Goal: Information Seeking & Learning: Learn about a topic

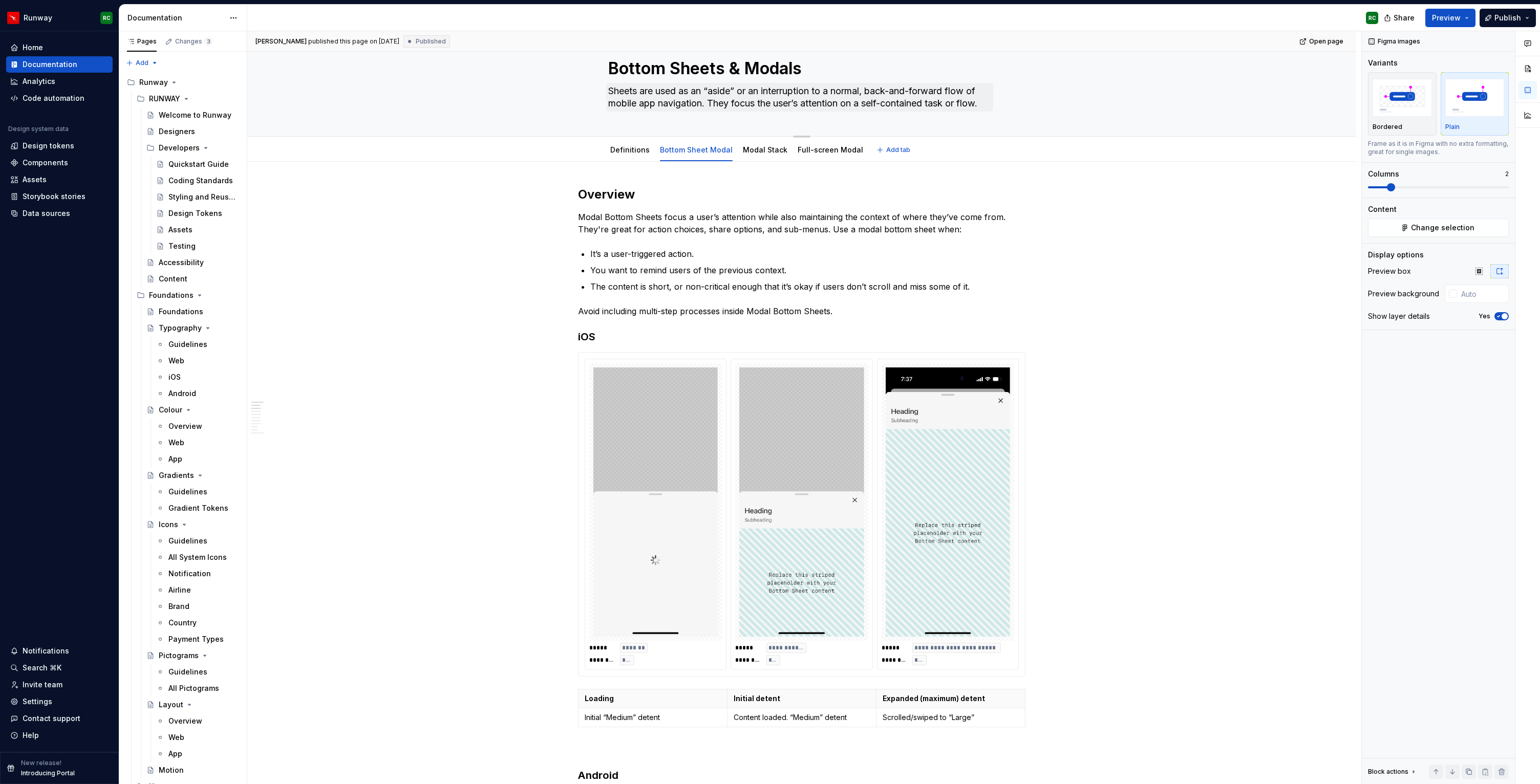
scroll to position [42, 0]
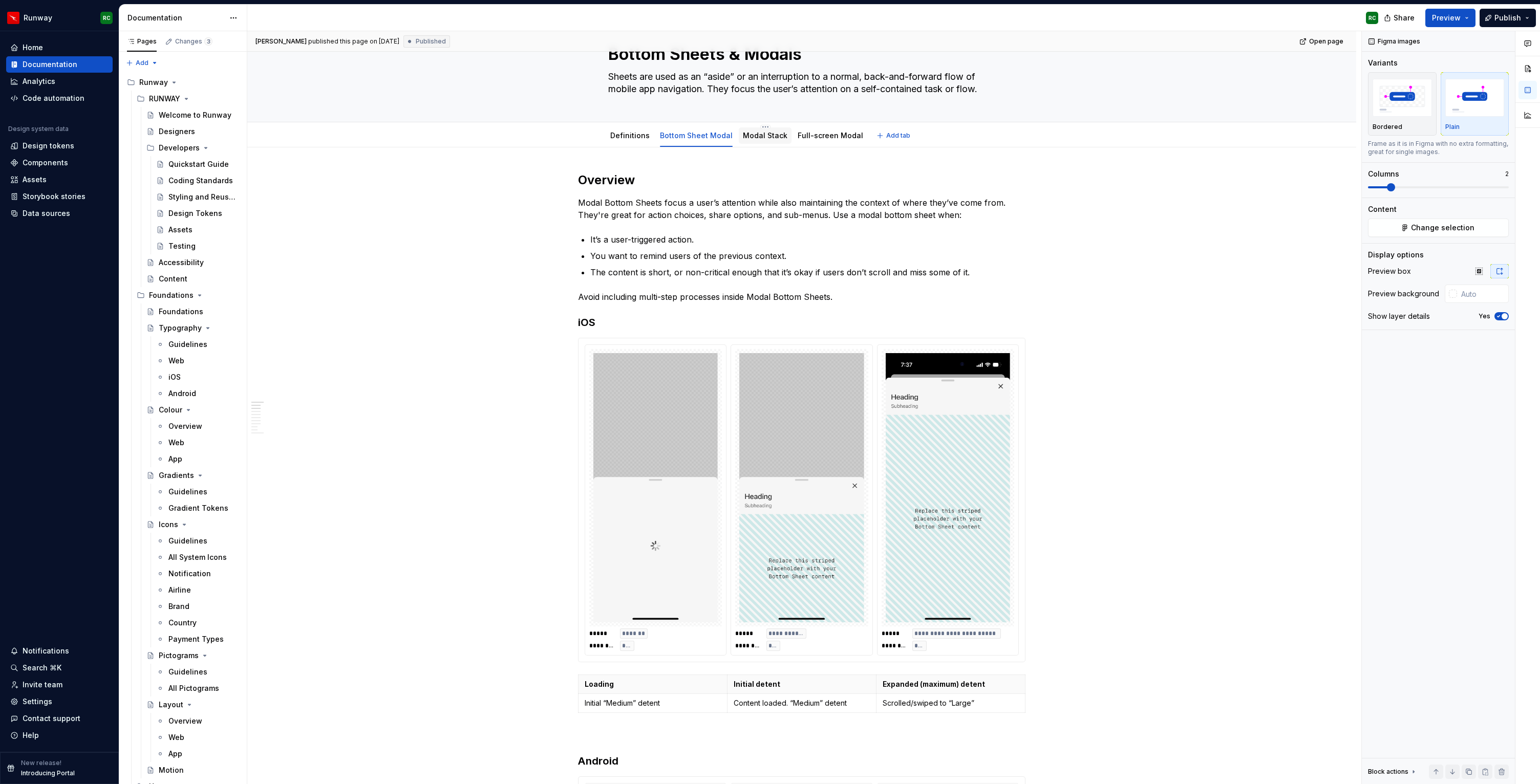
click at [755, 136] on link "Modal Stack" at bounding box center [765, 135] width 44 height 9
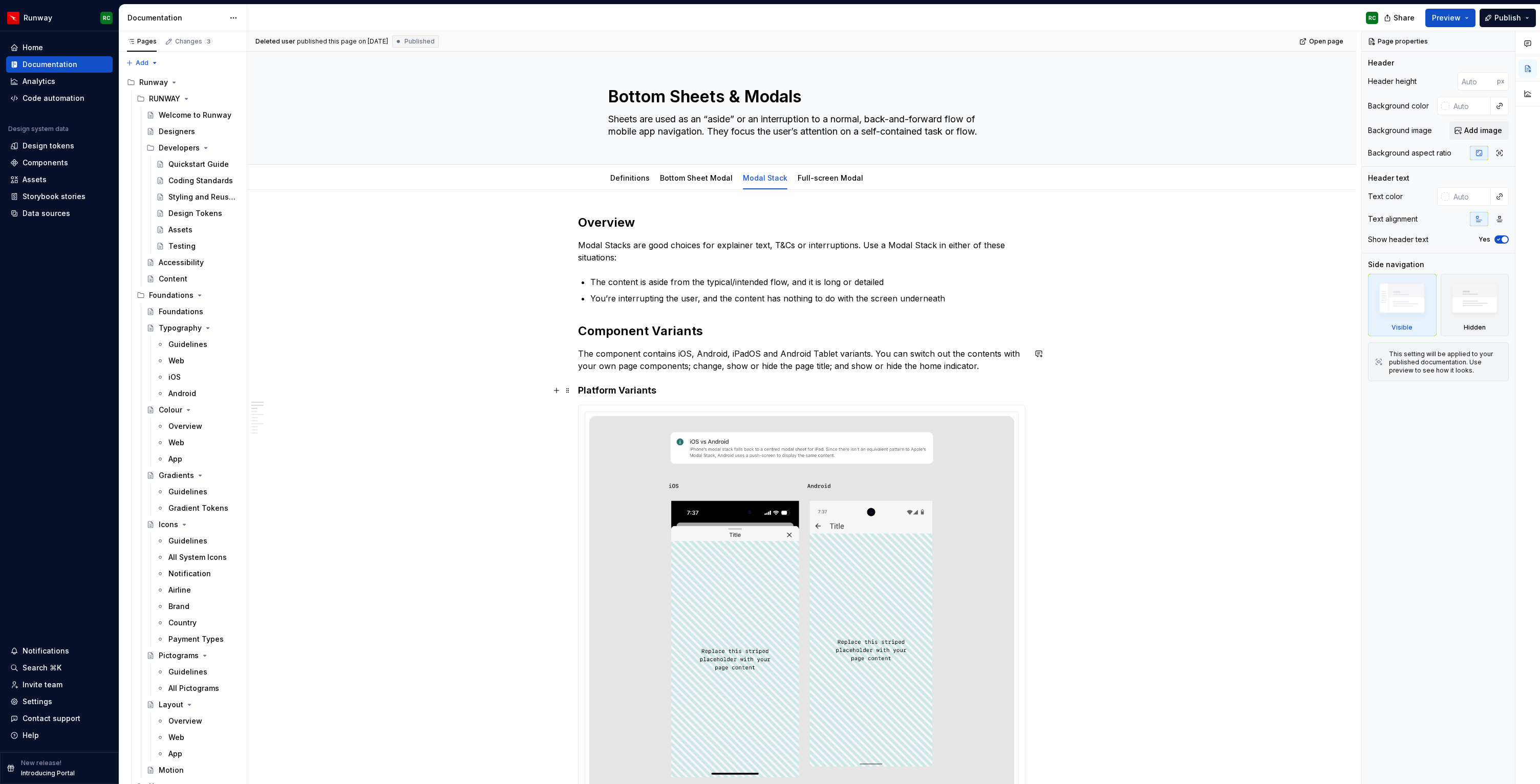
click at [741, 389] on h4 "Platform Variants" at bounding box center [801, 391] width 448 height 12
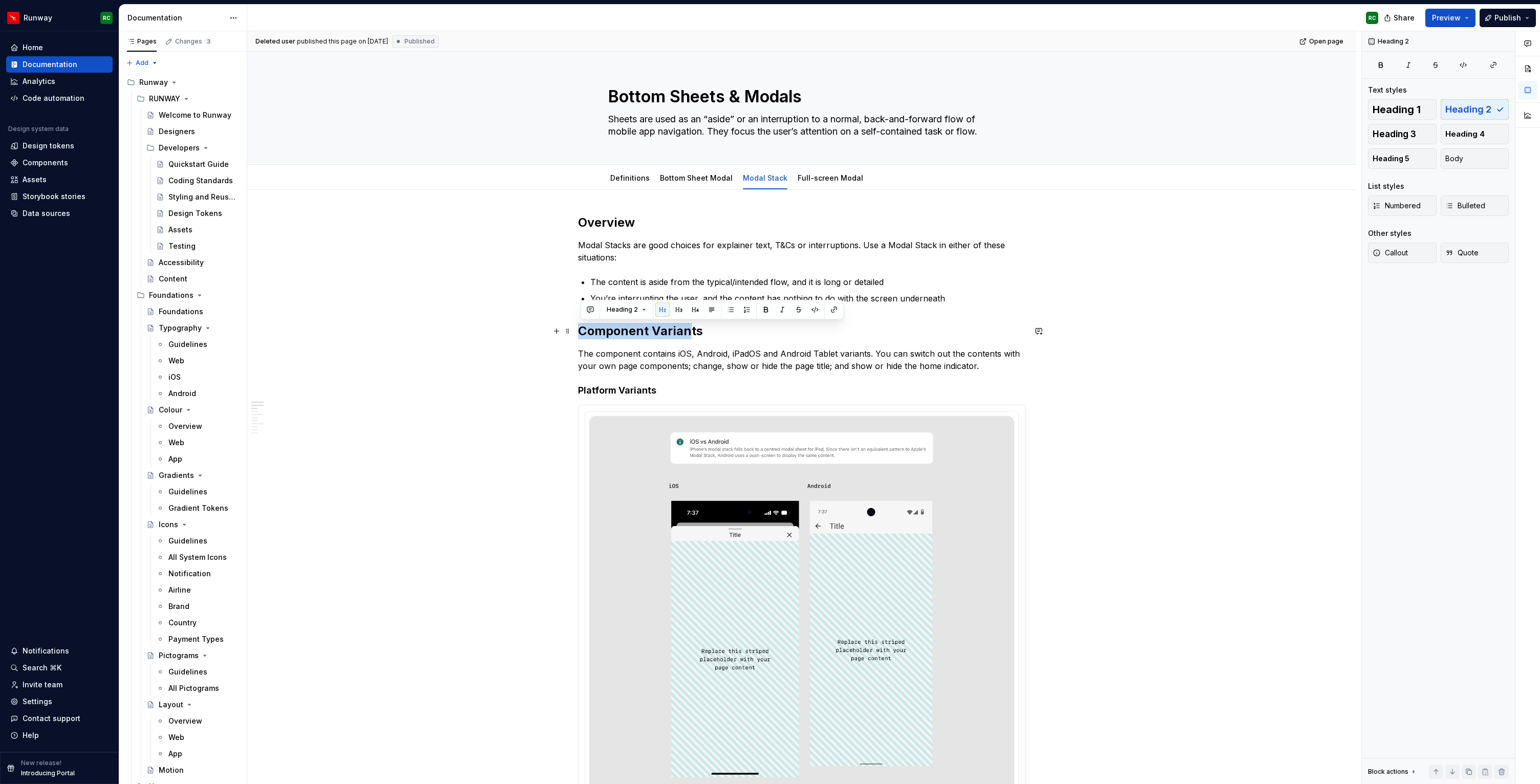
drag, startPoint x: 693, startPoint y: 331, endPoint x: 551, endPoint y: 333, distance: 142.0
click at [620, 221] on h2 "Overview" at bounding box center [801, 223] width 448 height 16
drag, startPoint x: 706, startPoint y: 329, endPoint x: 577, endPoint y: 328, distance: 129.0
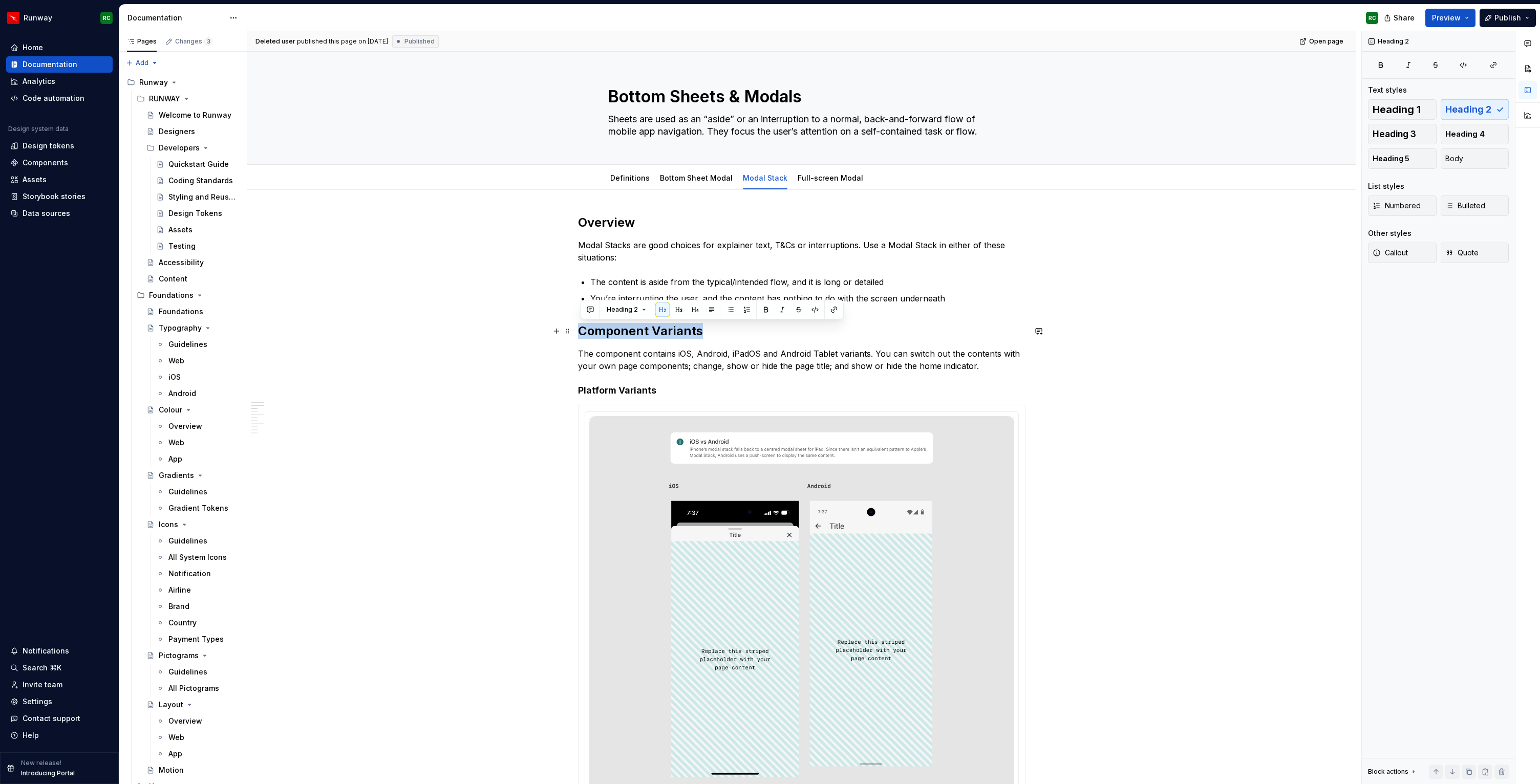
click at [683, 180] on link "Bottom Sheet Modal" at bounding box center [696, 178] width 72 height 9
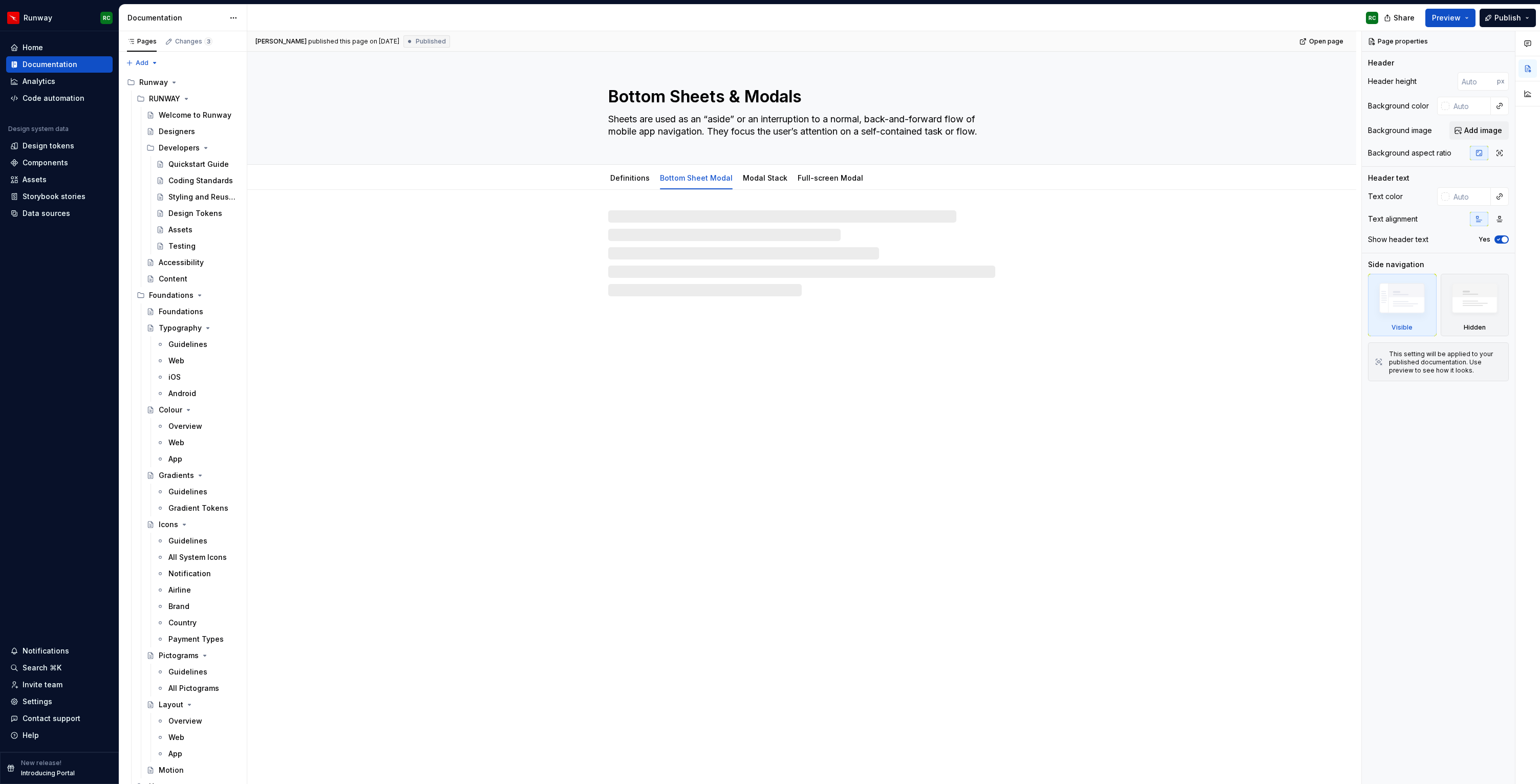
type textarea "*"
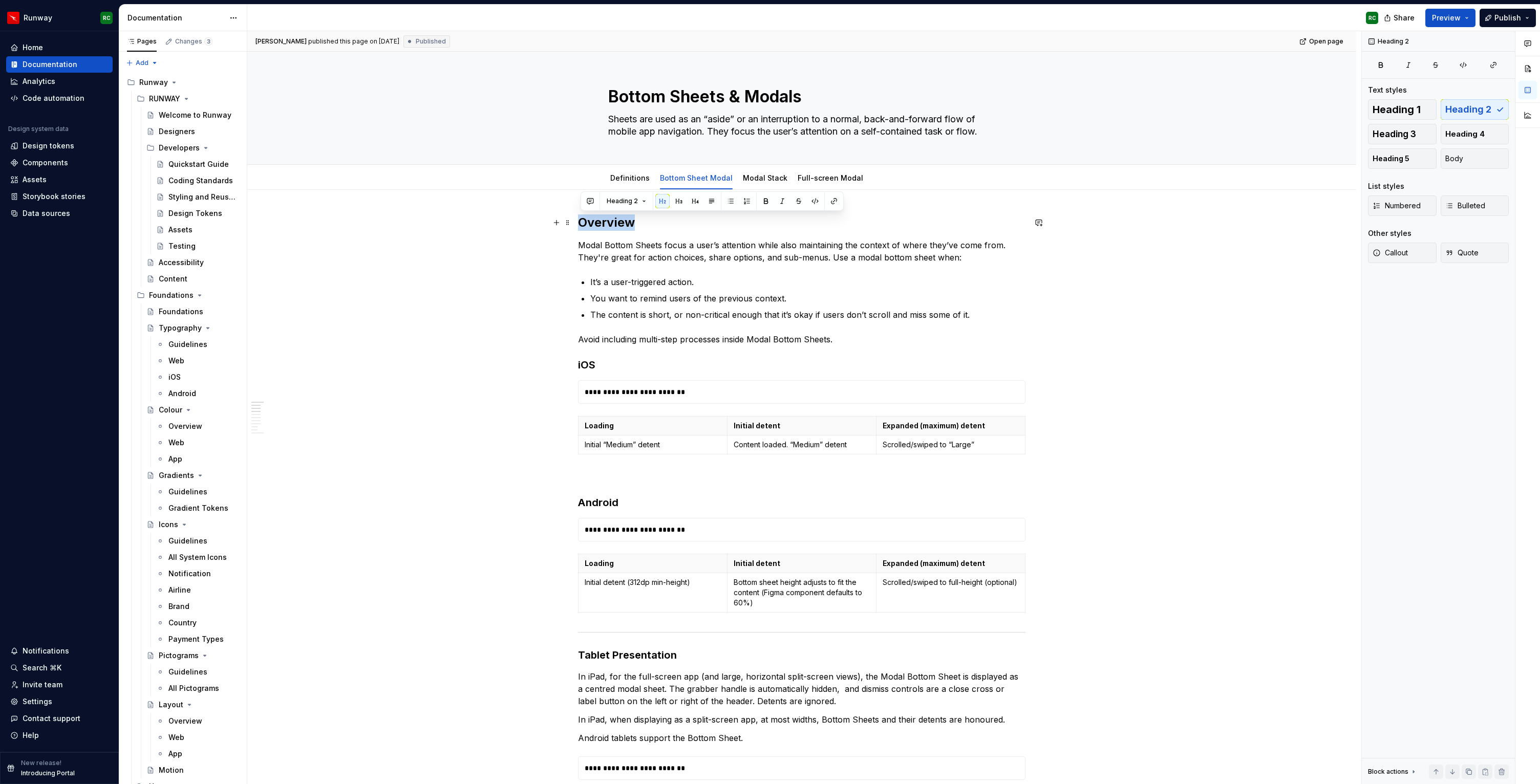
drag, startPoint x: 641, startPoint y: 224, endPoint x: 579, endPoint y: 225, distance: 62.0
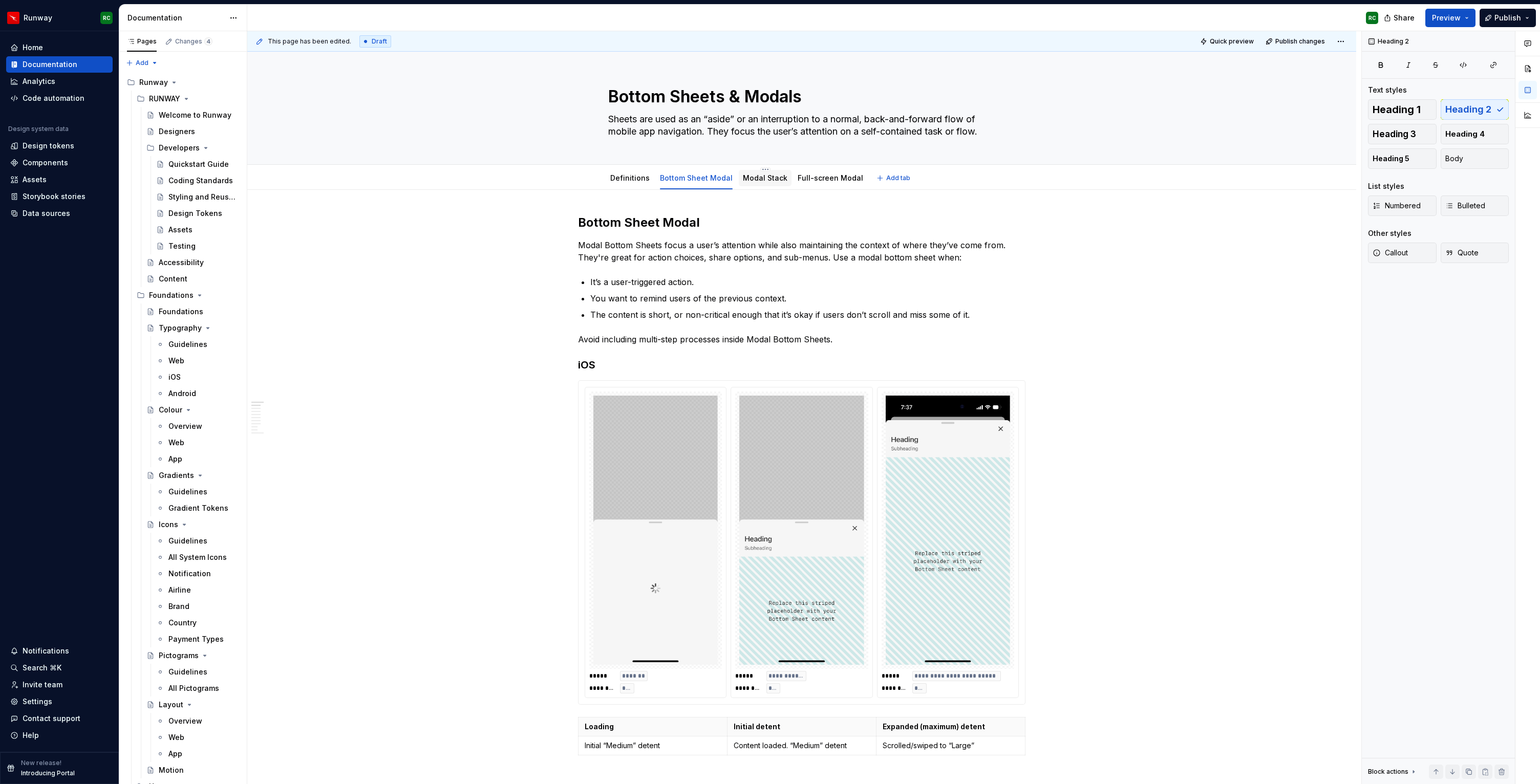
click at [763, 177] on link "Modal Stack" at bounding box center [765, 178] width 44 height 9
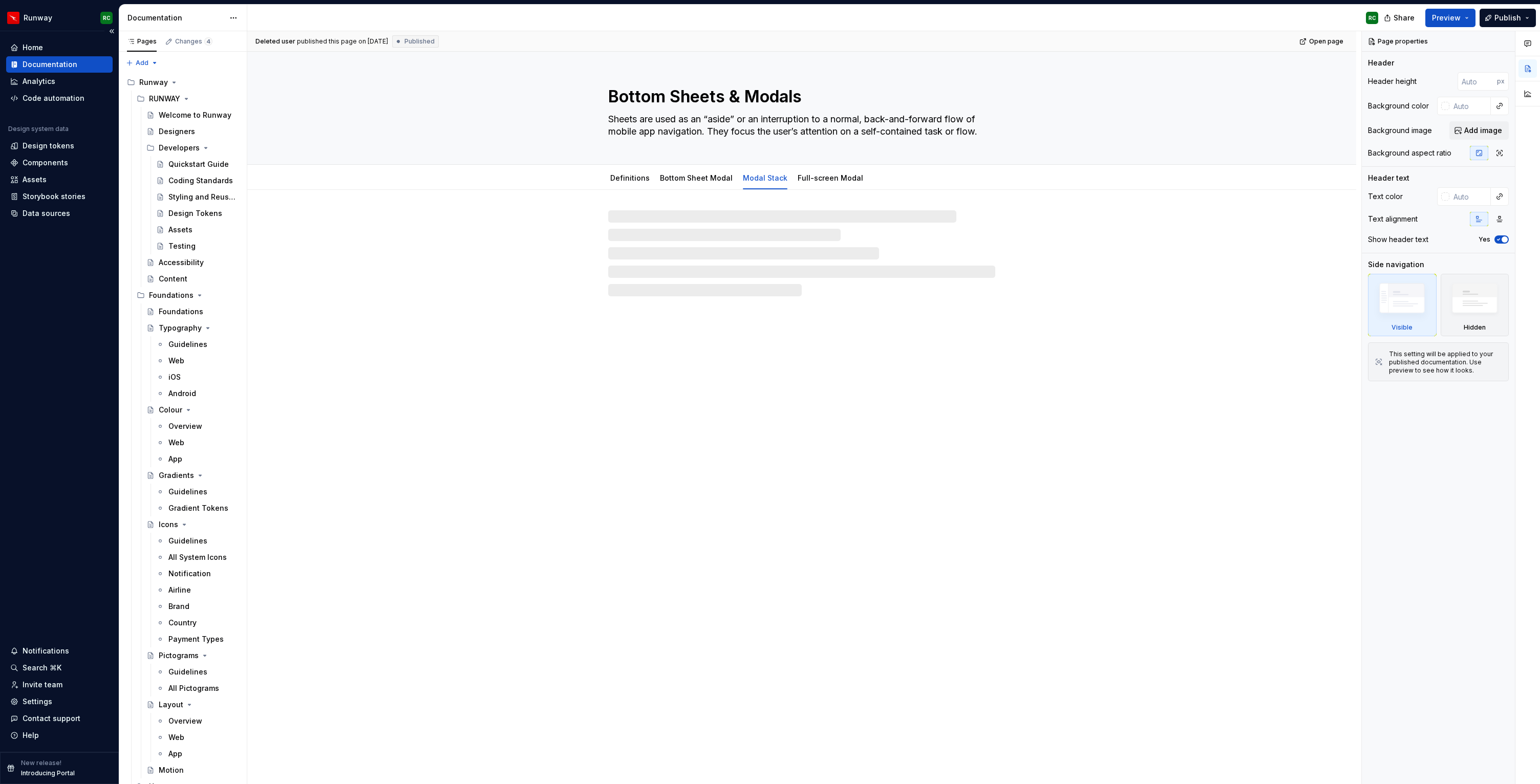
type textarea "*"
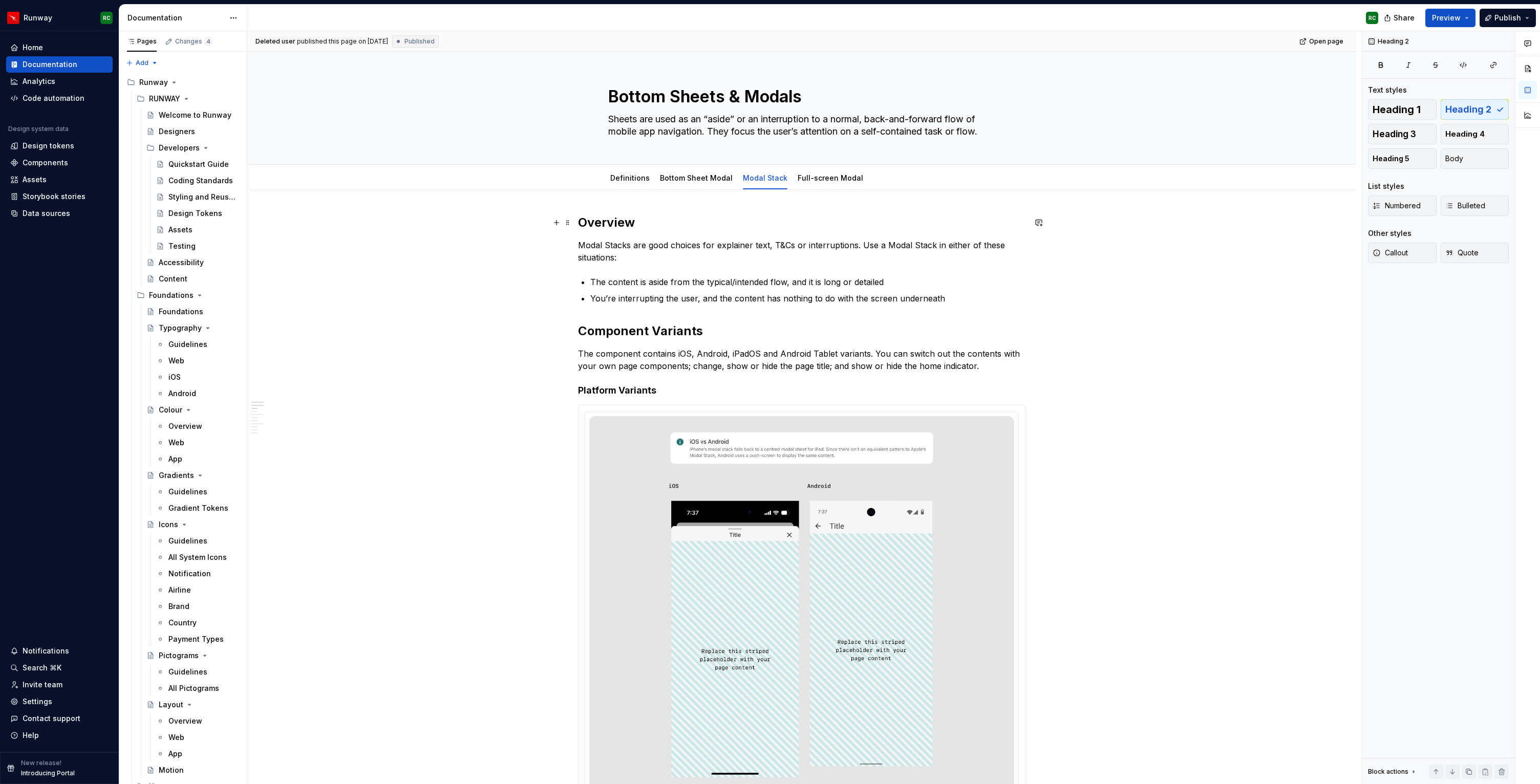
click at [626, 223] on h2 "Overview" at bounding box center [801, 223] width 448 height 16
click at [653, 332] on h2 "Component Variants" at bounding box center [801, 331] width 448 height 16
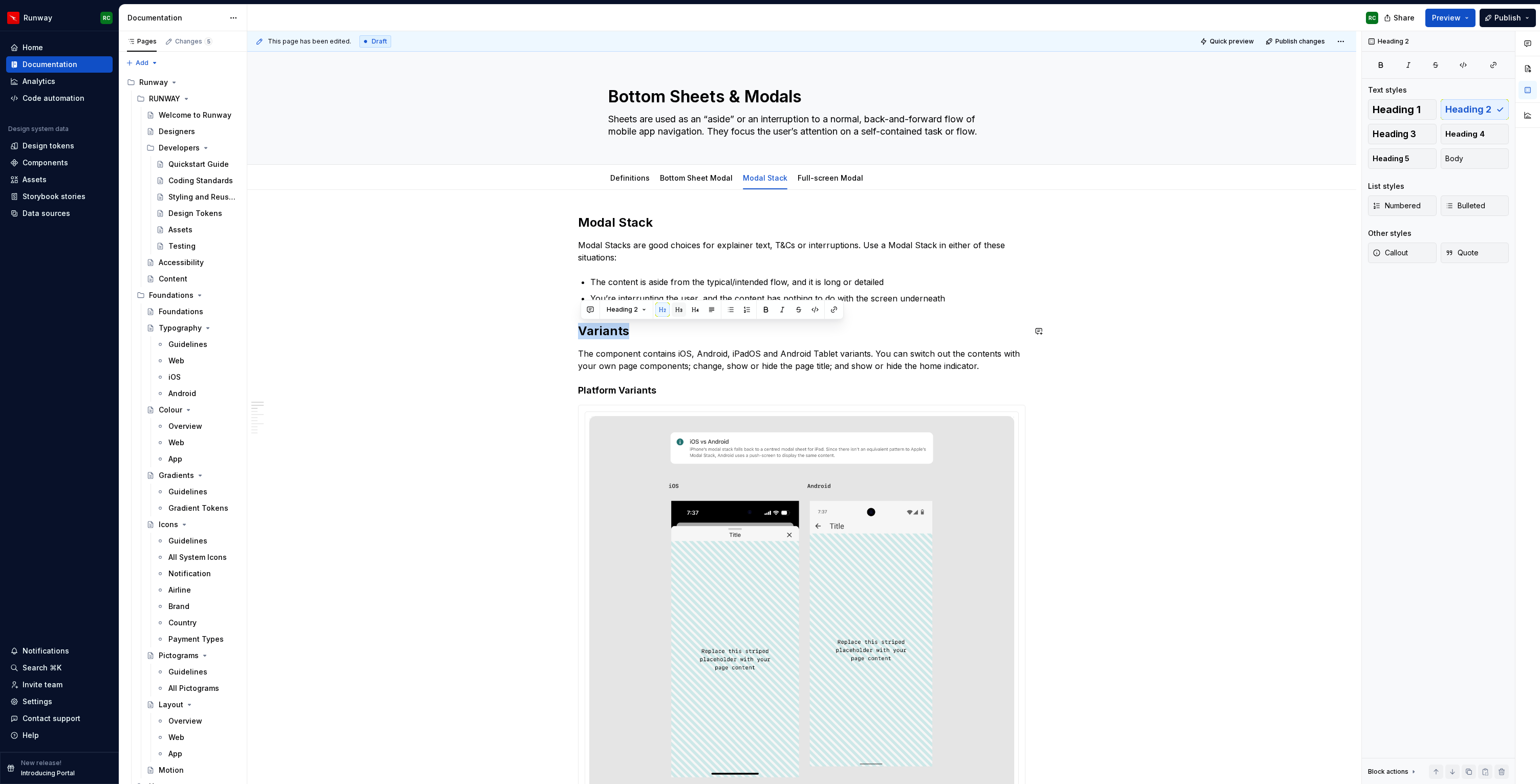
click at [672, 309] on button "button" at bounding box center [678, 309] width 14 height 14
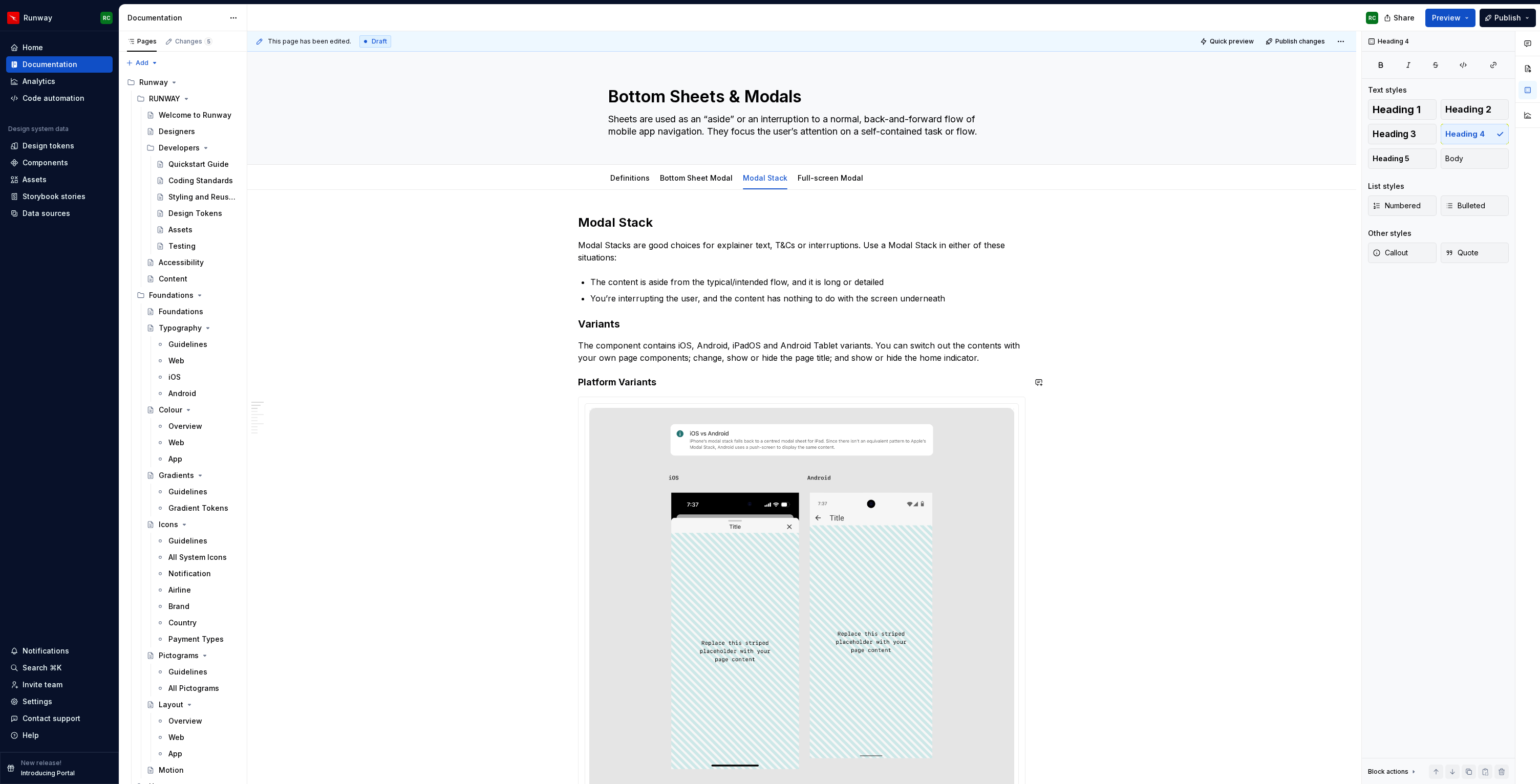
click at [660, 382] on h4 "Platform Variants" at bounding box center [801, 382] width 448 height 12
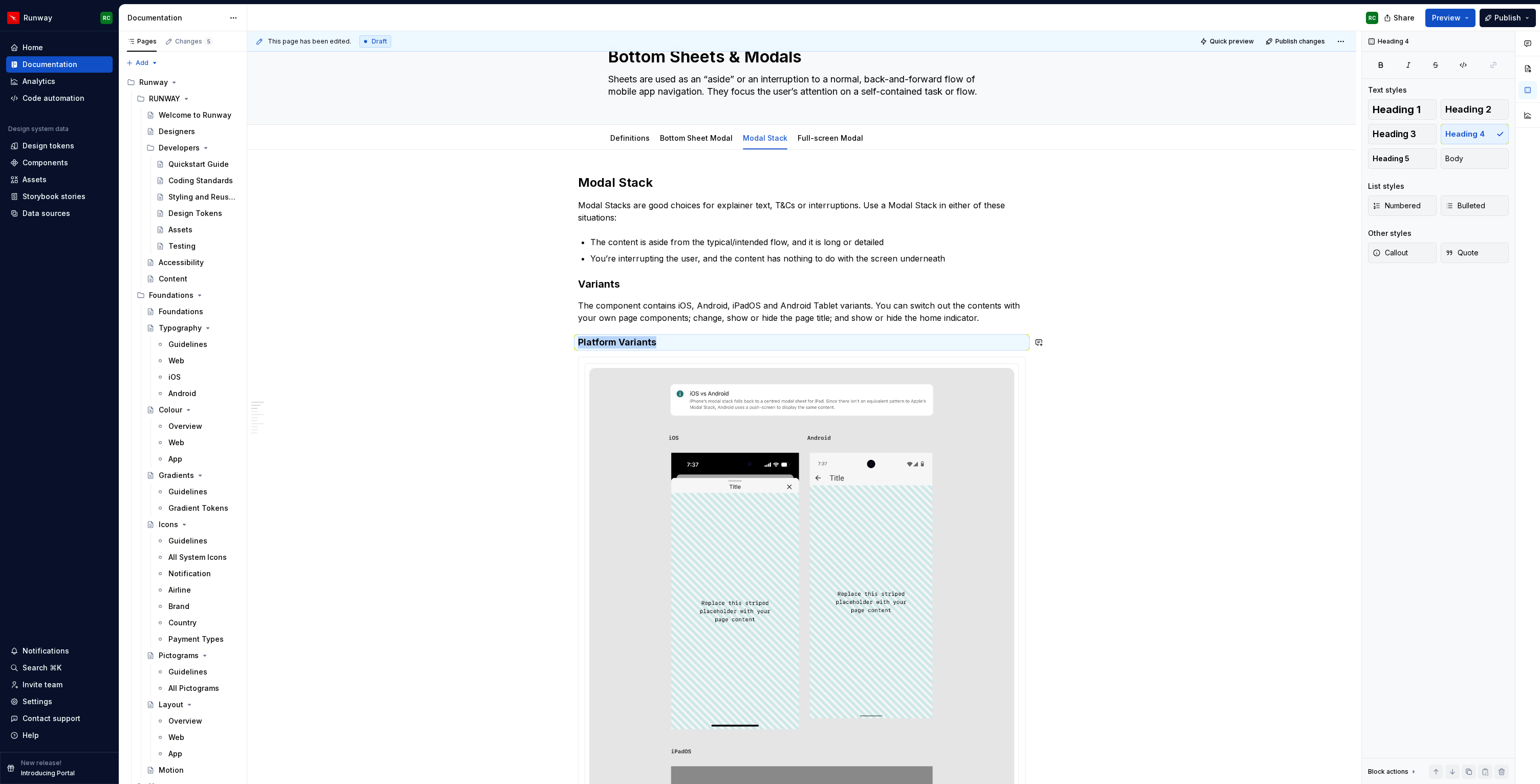
click at [680, 347] on h4 "Platform Variants" at bounding box center [801, 342] width 448 height 12
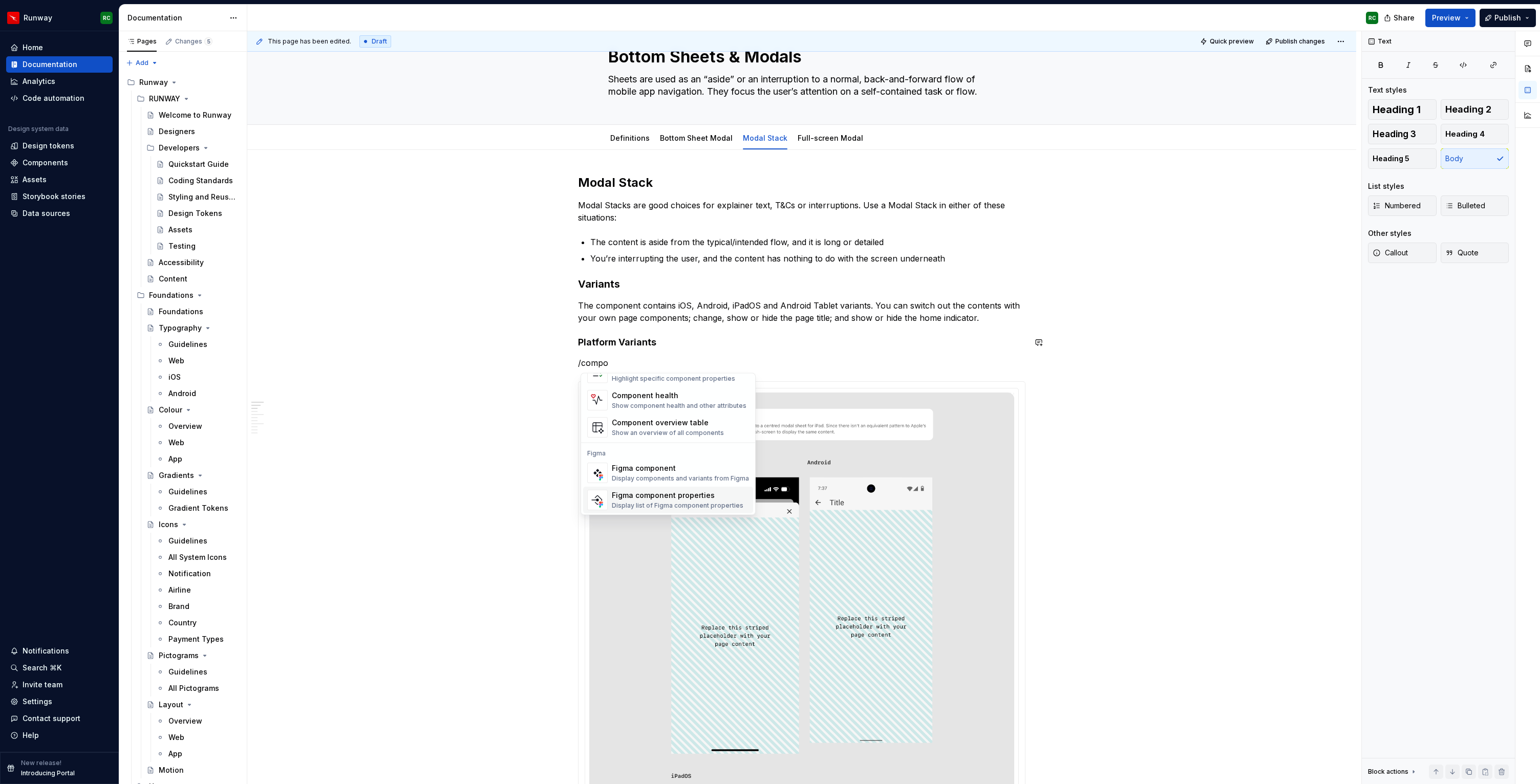
scroll to position [31, 0]
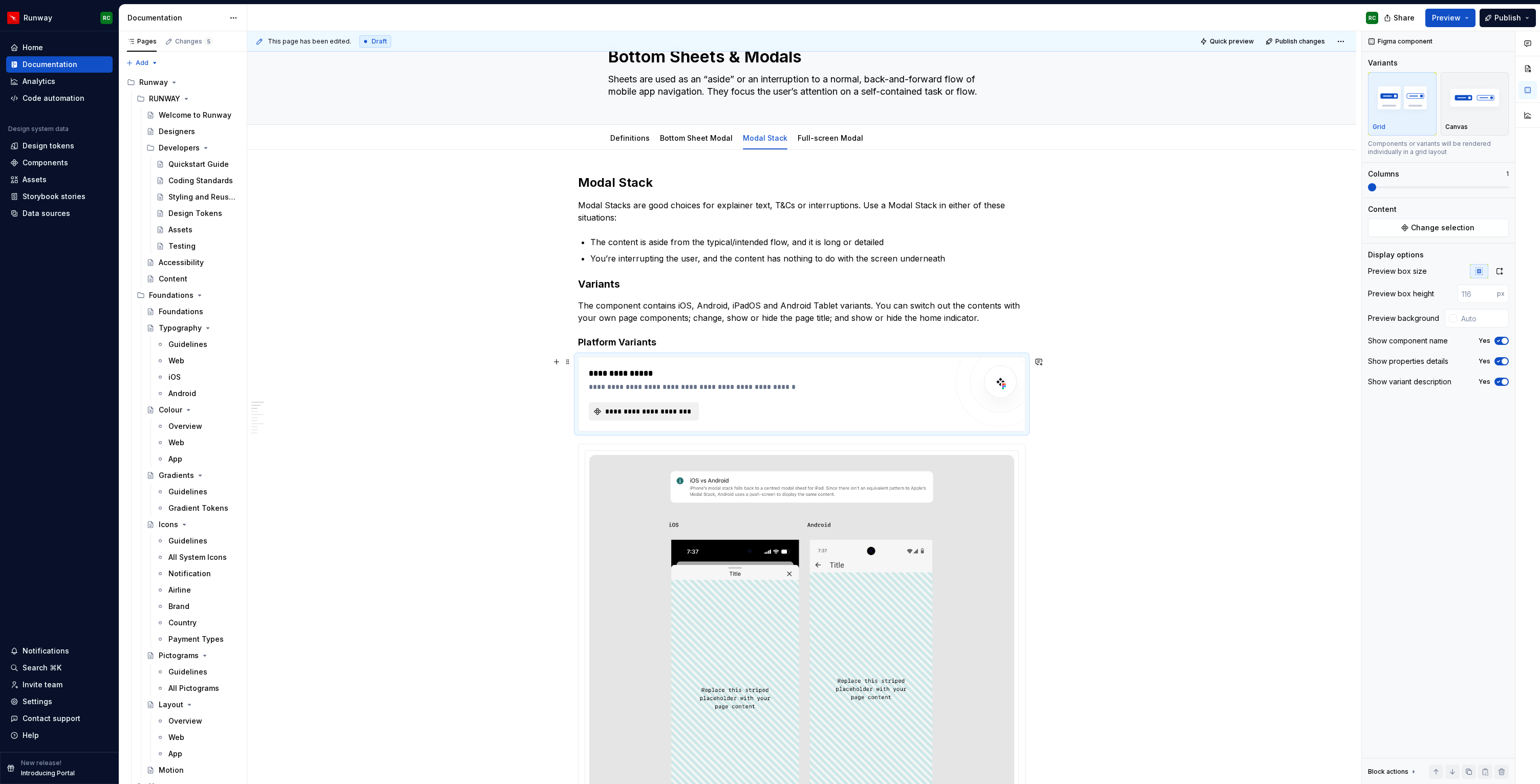
click at [635, 408] on span "**********" at bounding box center [648, 411] width 89 height 10
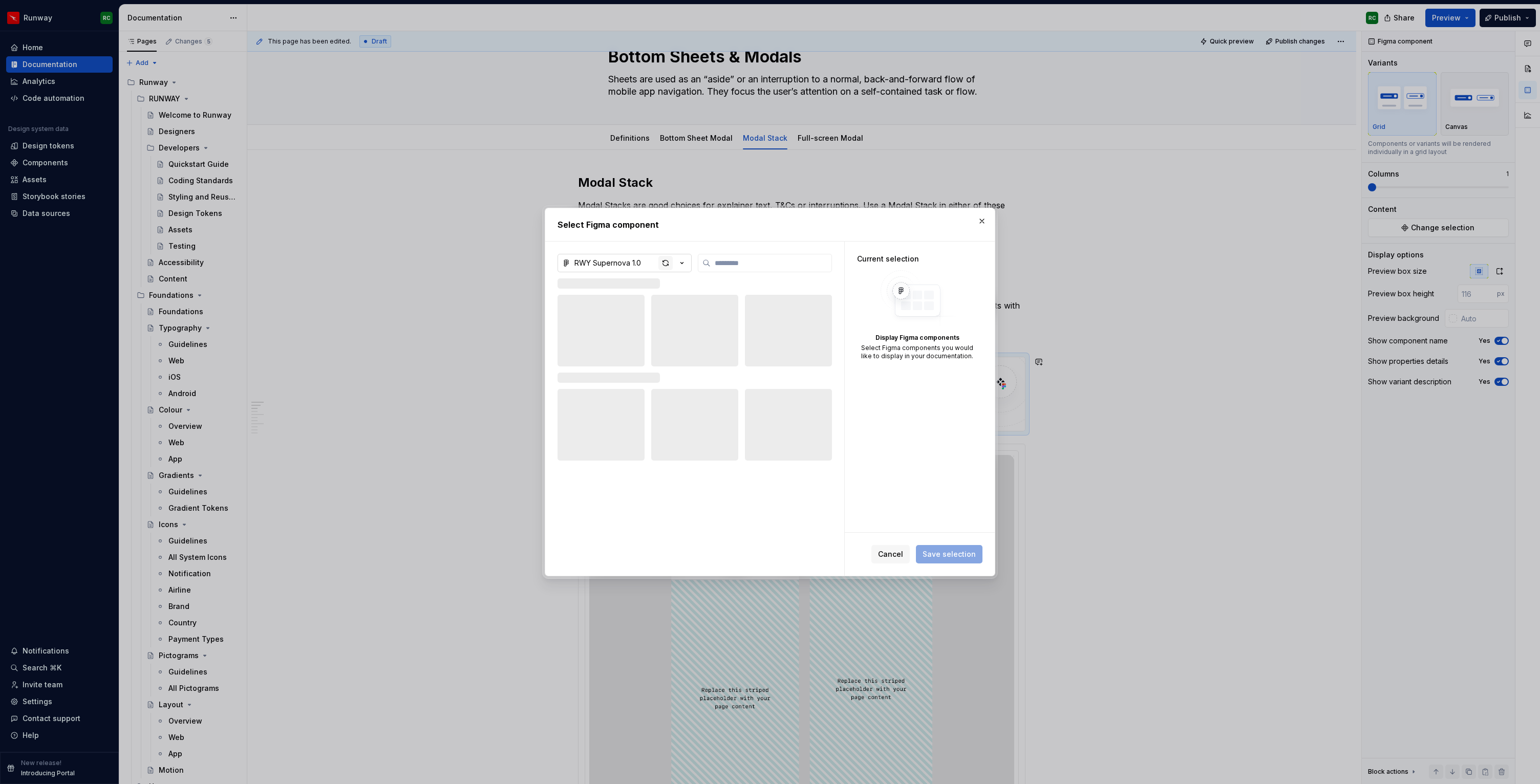
click at [670, 260] on div "button" at bounding box center [665, 263] width 14 height 14
click at [678, 262] on icon "button" at bounding box center [682, 263] width 10 height 10
click at [648, 294] on span "RWY Core 2.0 — Web UI Kit" at bounding box center [657, 299] width 193 height 16
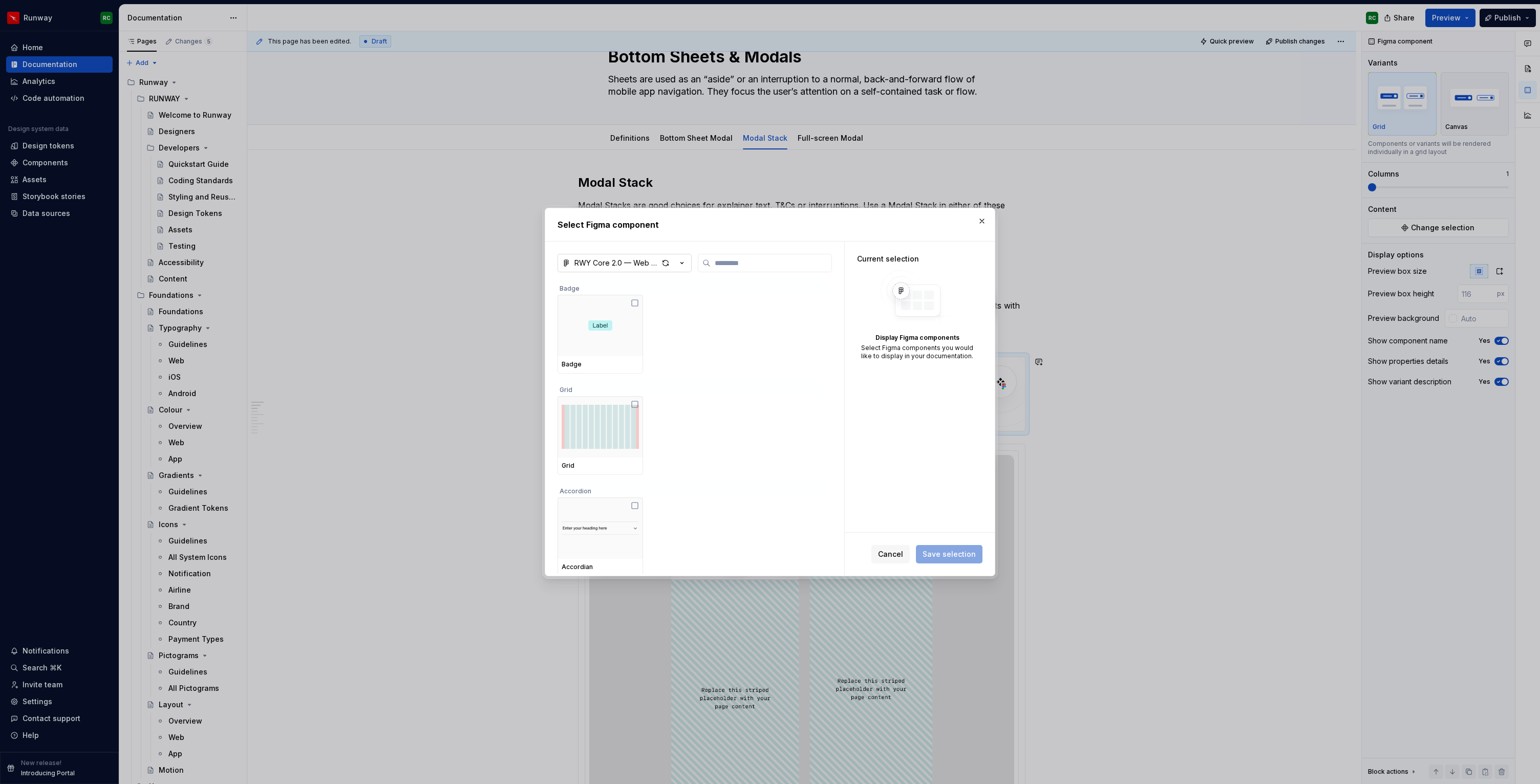
click at [678, 260] on icon "button" at bounding box center [682, 263] width 10 height 10
click at [671, 327] on span "RWY Core 1.1 — App UI Kit" at bounding box center [657, 333] width 193 height 16
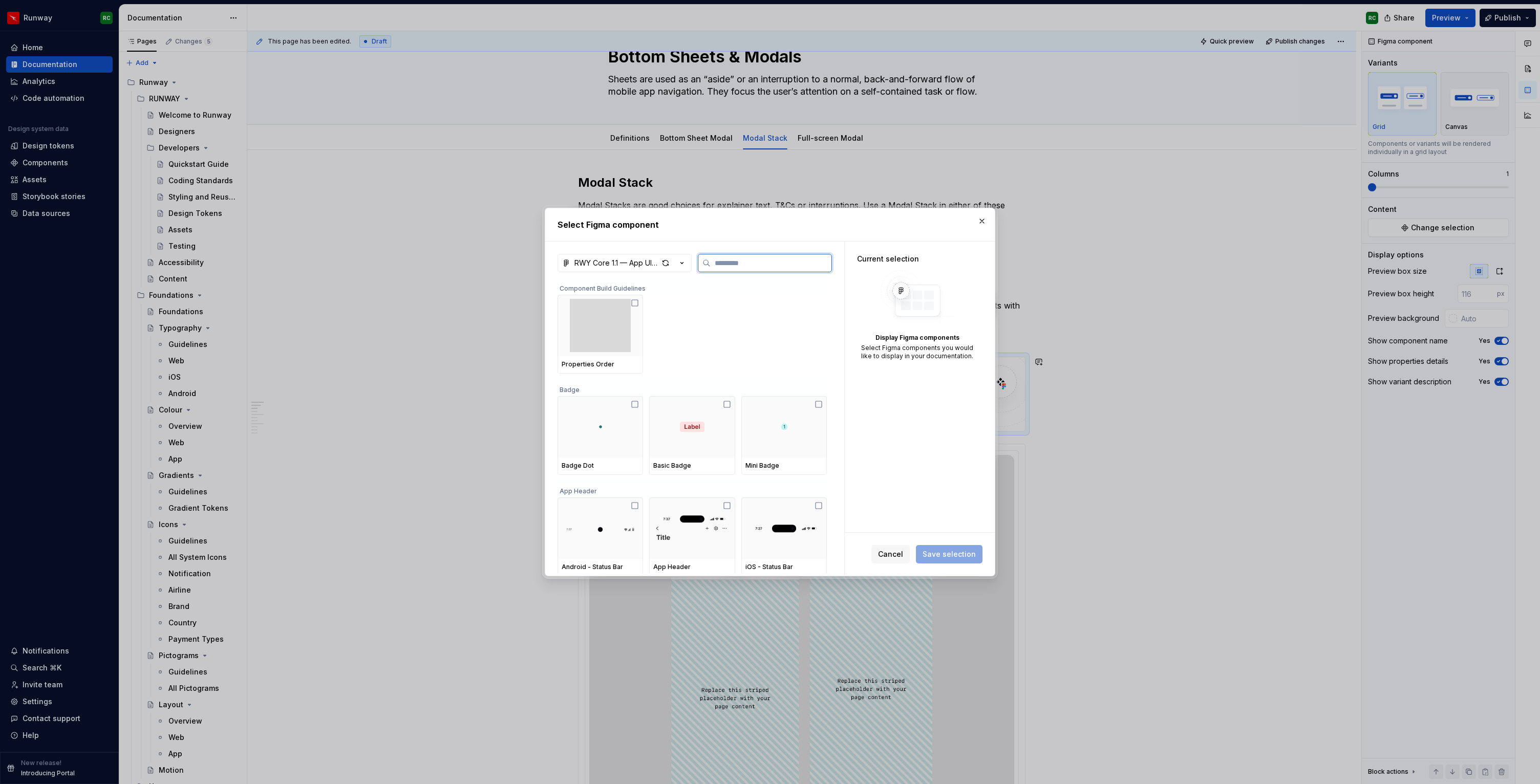
click at [740, 265] on input "search" at bounding box center [771, 263] width 121 height 10
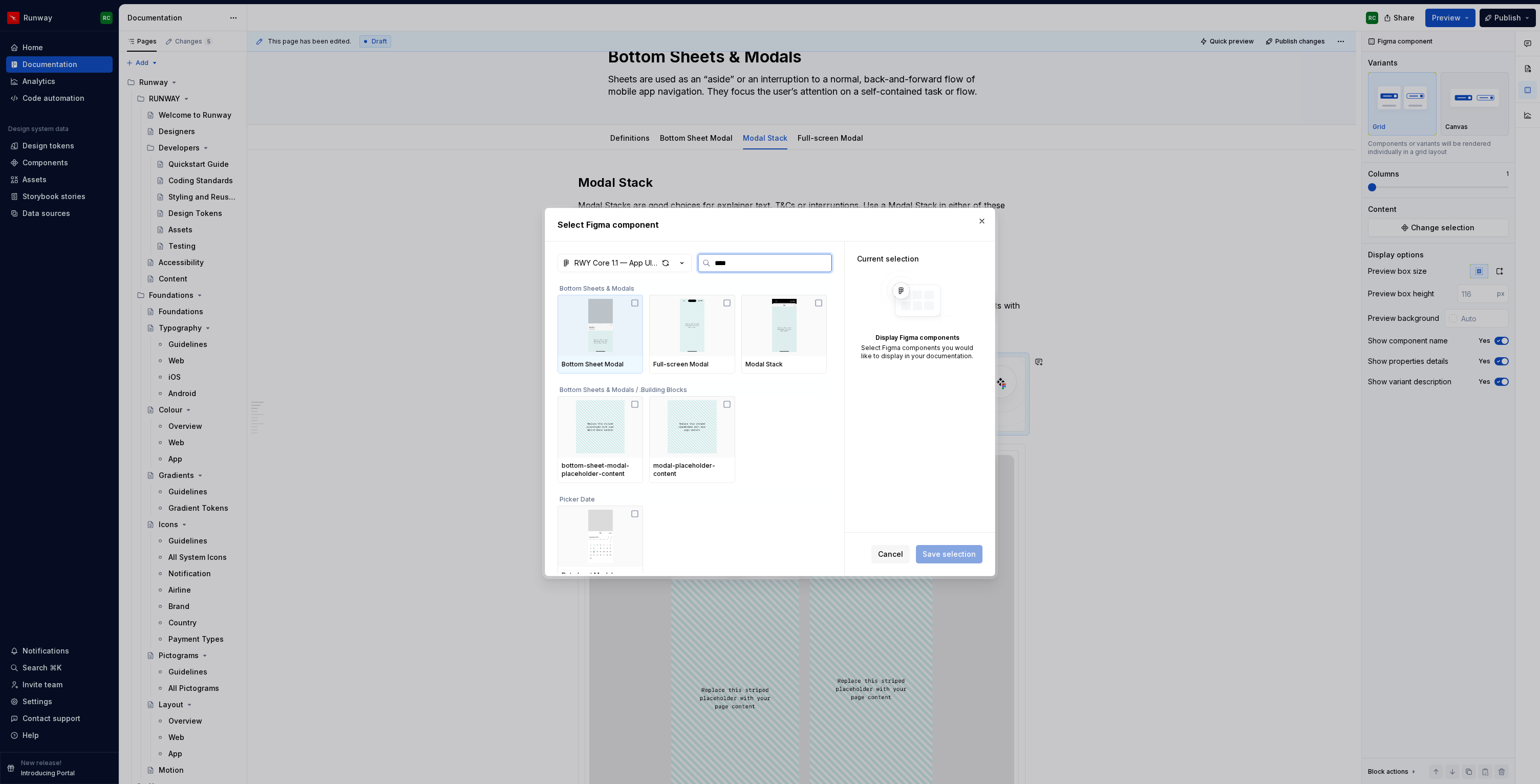
type input "*****"
click at [786, 354] on div at bounding box center [784, 326] width 85 height 61
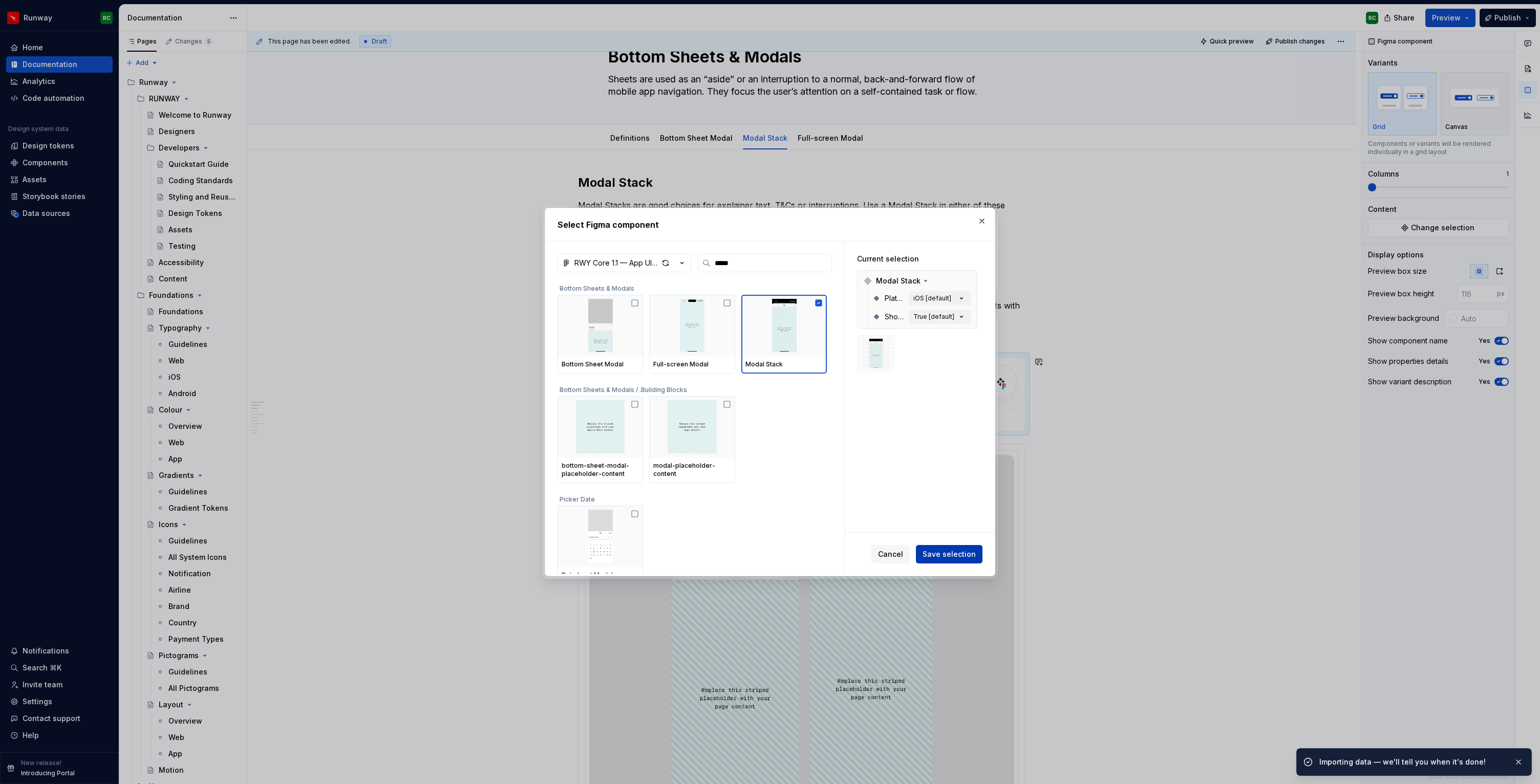
click at [939, 552] on span "Save selection" at bounding box center [949, 554] width 53 height 10
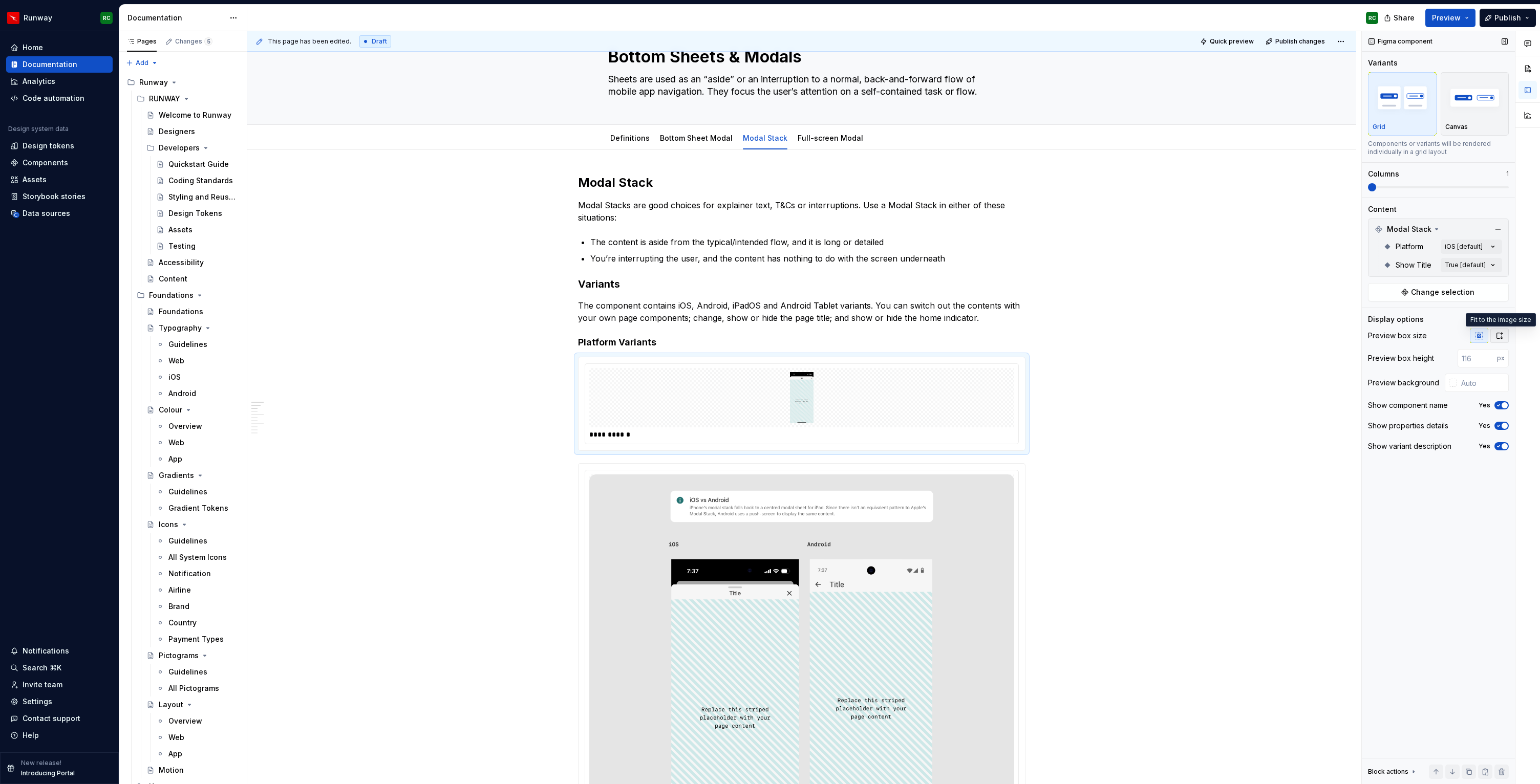
click at [1499, 334] on icon "button" at bounding box center [1500, 336] width 8 height 8
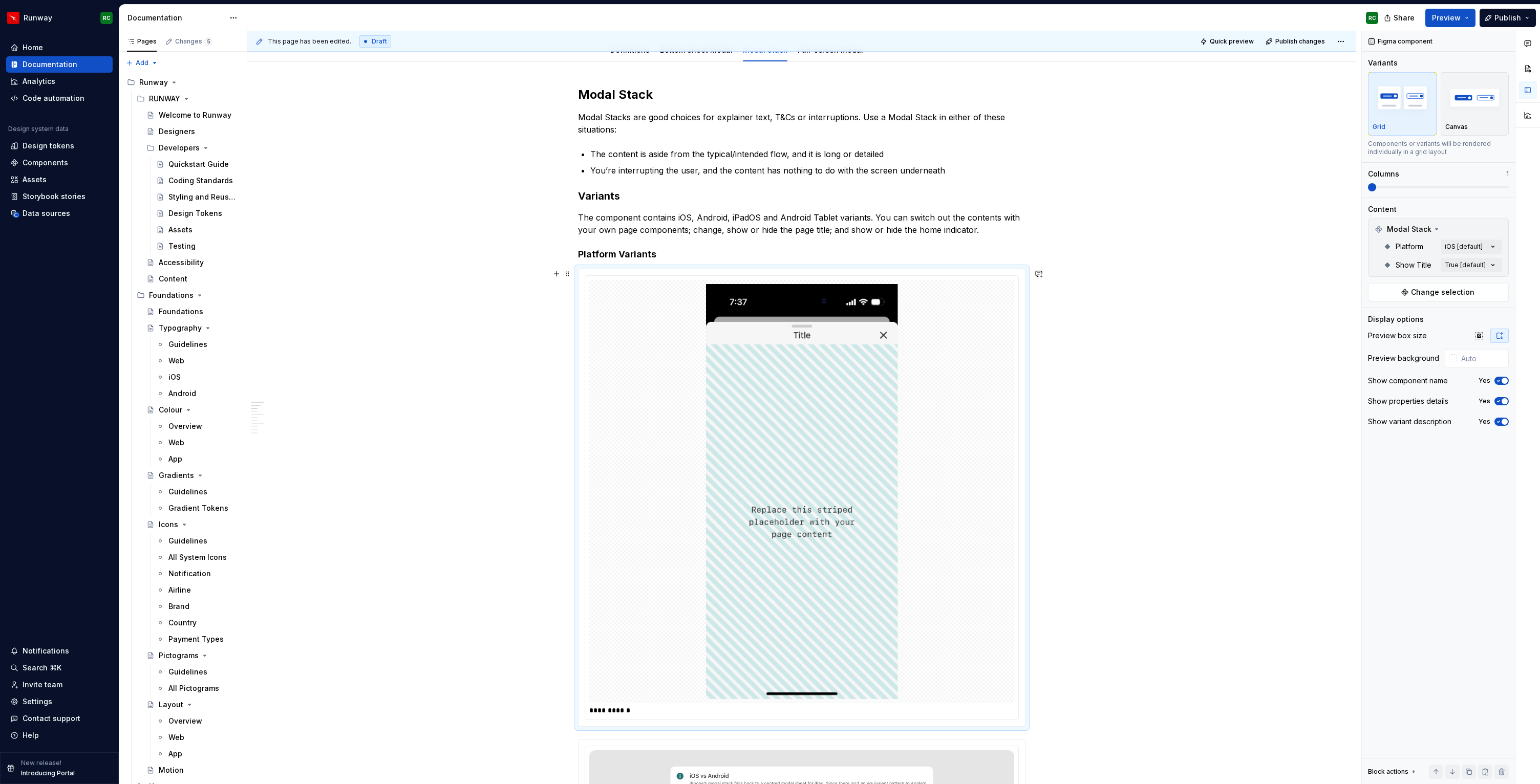
scroll to position [145, 0]
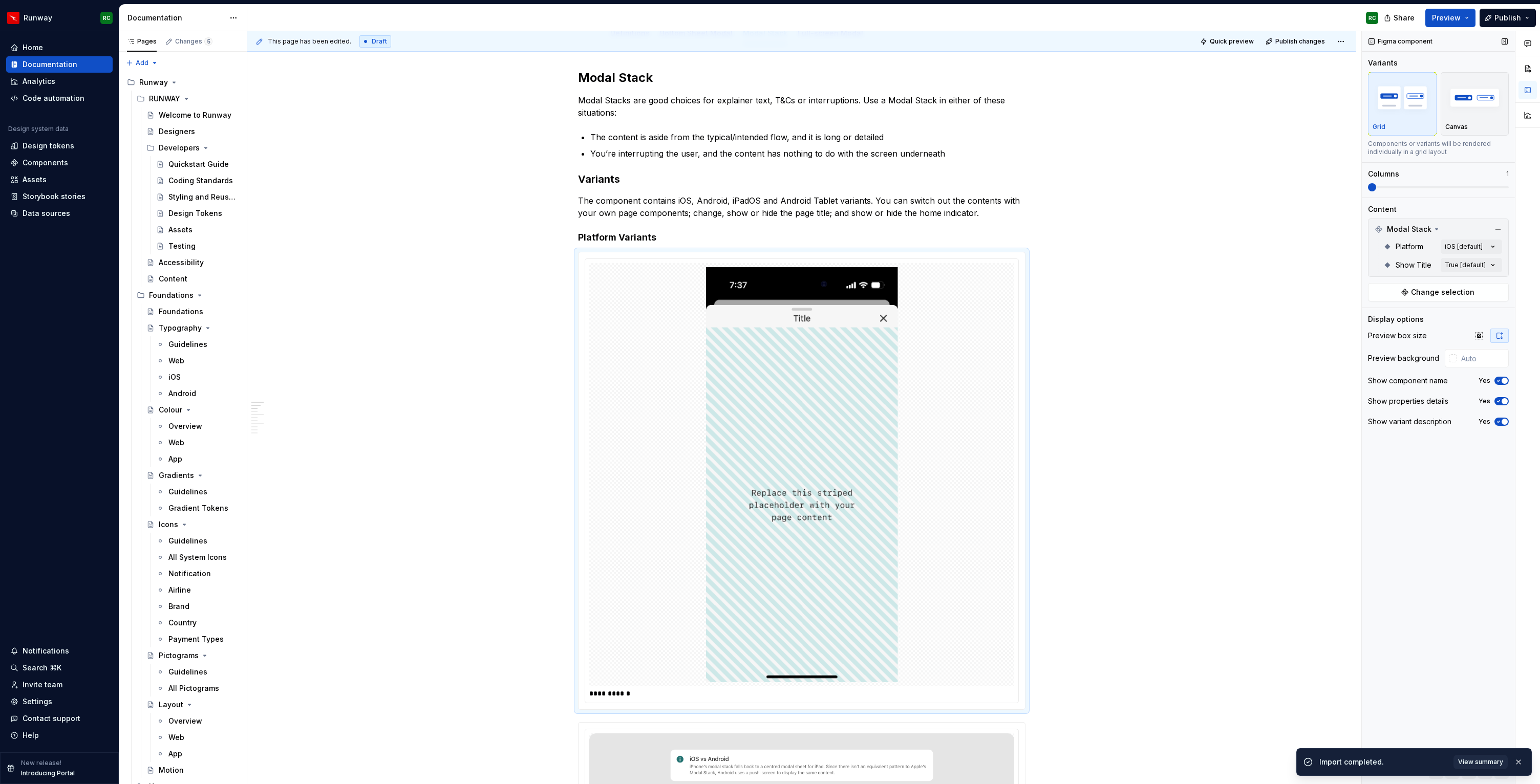
click at [1455, 238] on div "Platform iOS [default]" at bounding box center [1443, 247] width 119 height 18
click at [1453, 248] on div "Comments Open comments No comments yet Select ‘Comment’ from the block context …" at bounding box center [1451, 408] width 178 height 753
click at [1075, 348] on html "Runway RC Home Documentation Analytics Code automation Design system data Desig…" at bounding box center [770, 392] width 1540 height 784
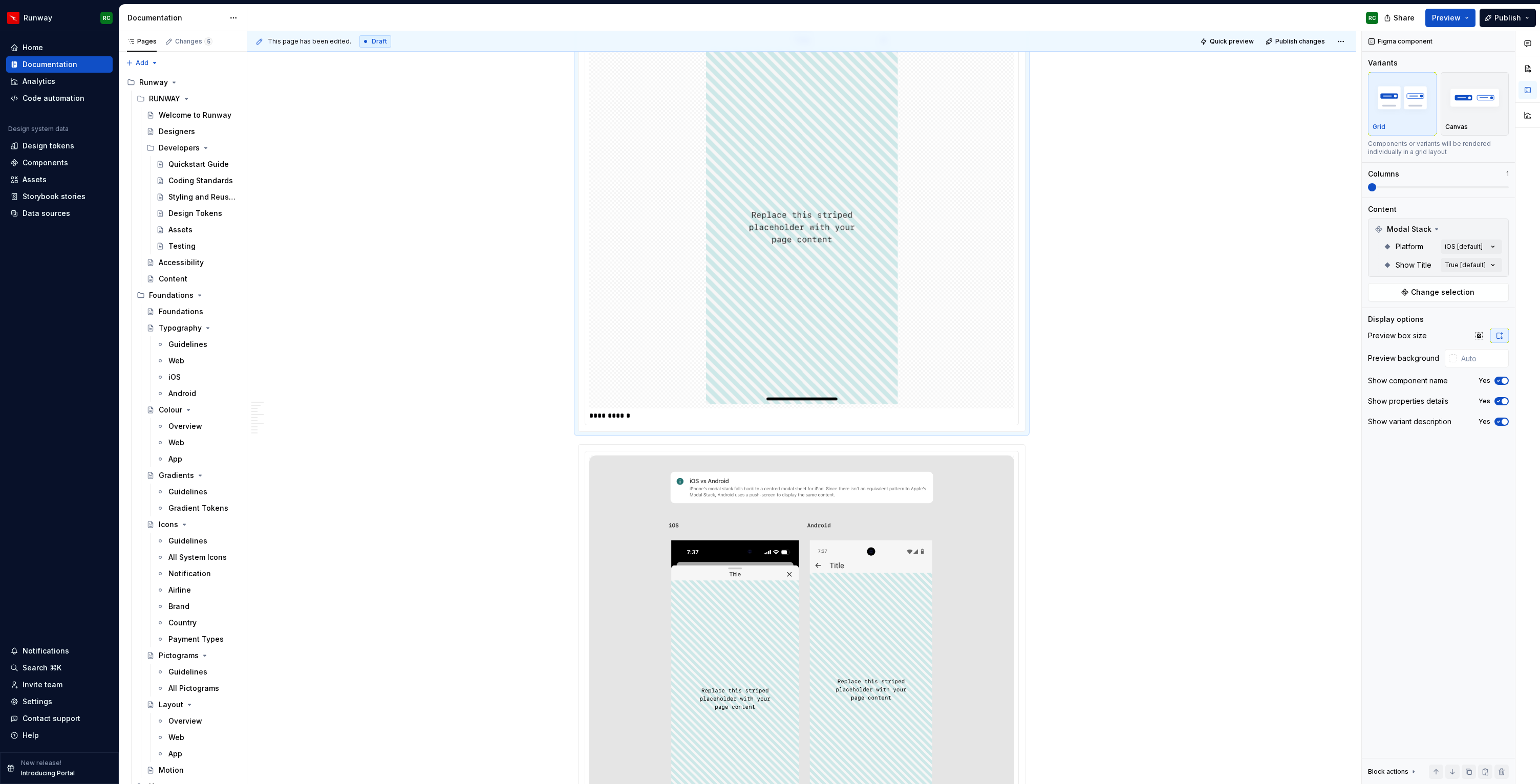
scroll to position [375, 0]
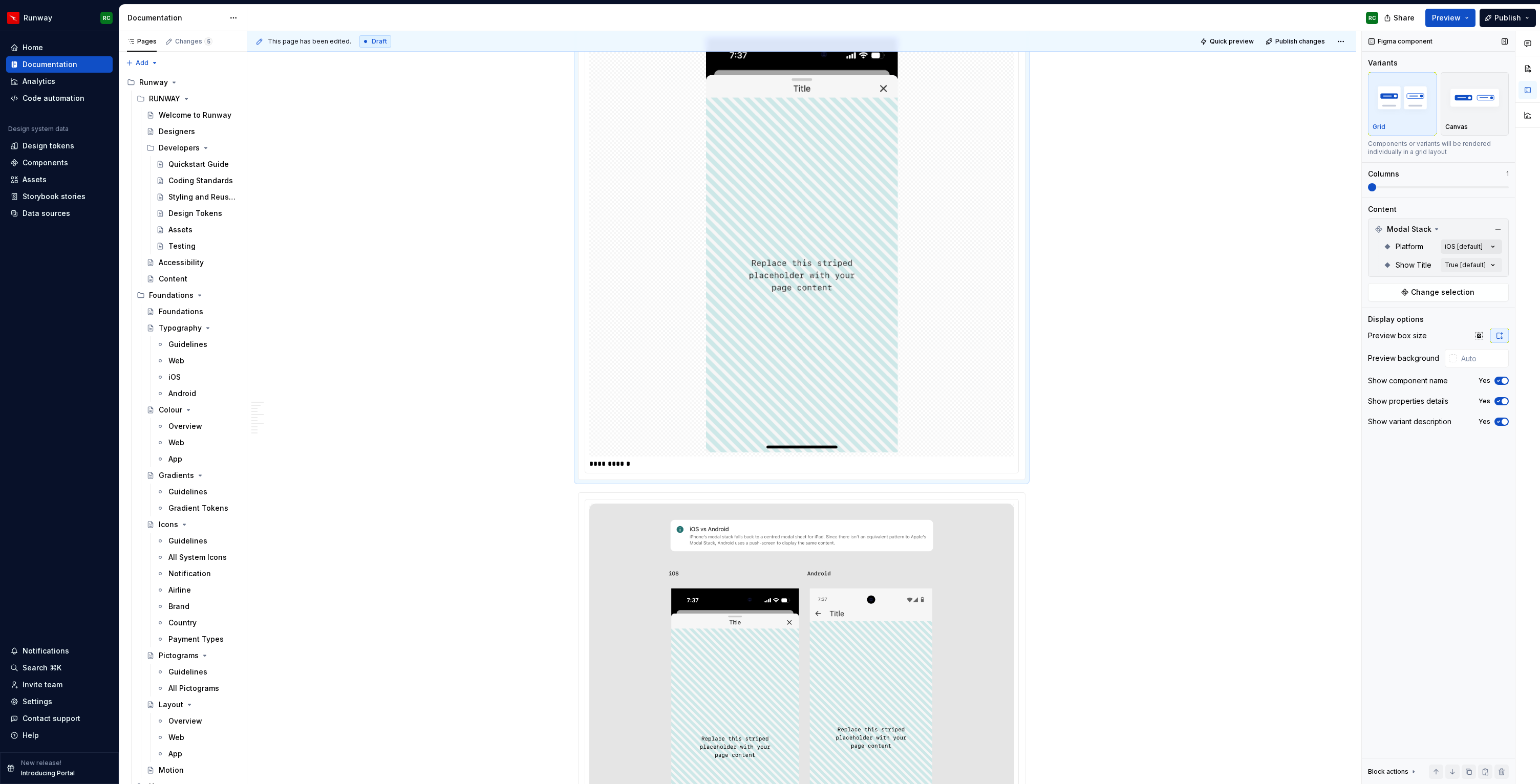
click at [1458, 248] on div "Comments Open comments No comments yet Select ‘Comment’ from the block context …" at bounding box center [1451, 408] width 178 height 753
click at [1388, 291] on span "iOS" at bounding box center [1389, 296] width 12 height 10
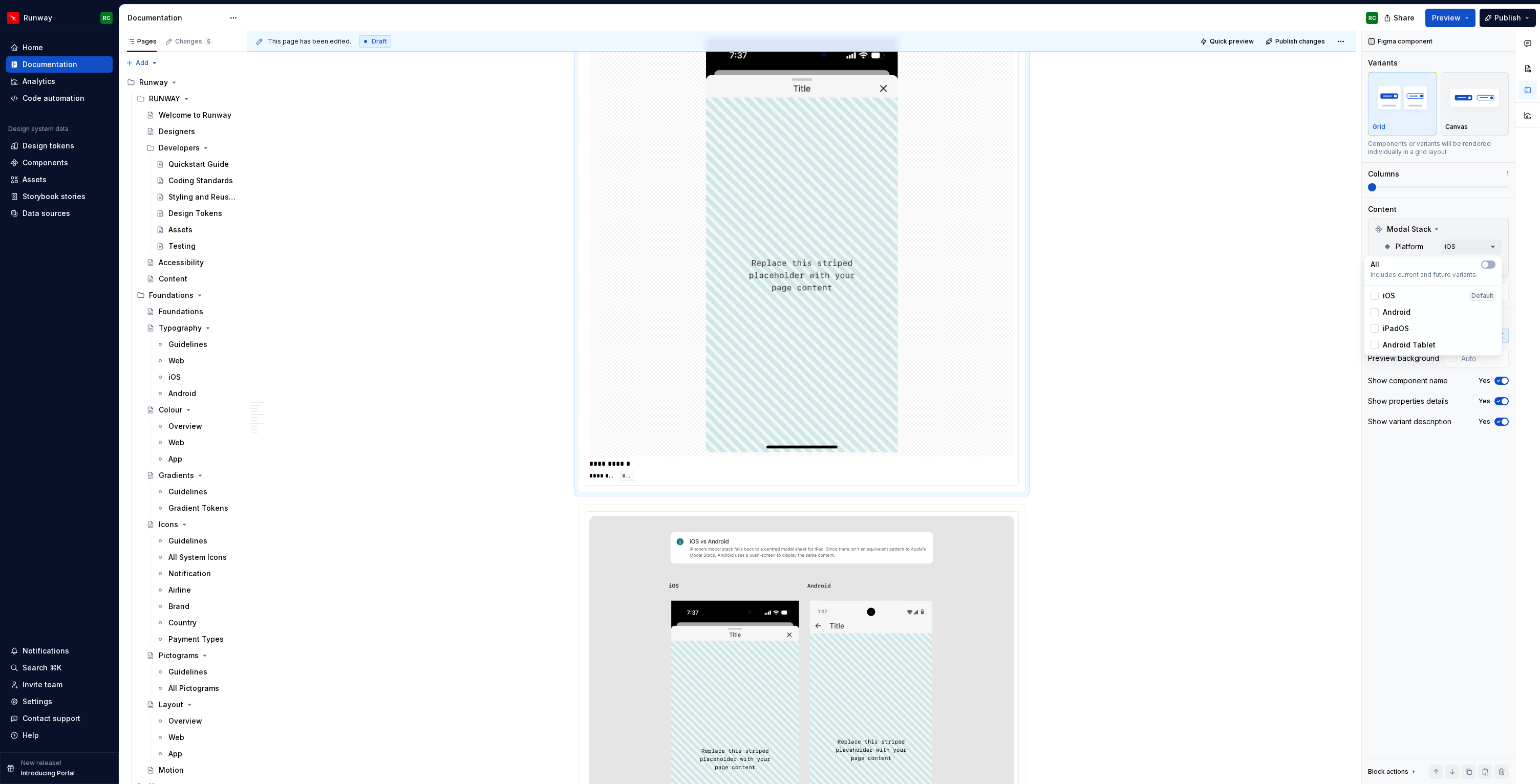
click at [1388, 312] on span "Android" at bounding box center [1397, 312] width 27 height 10
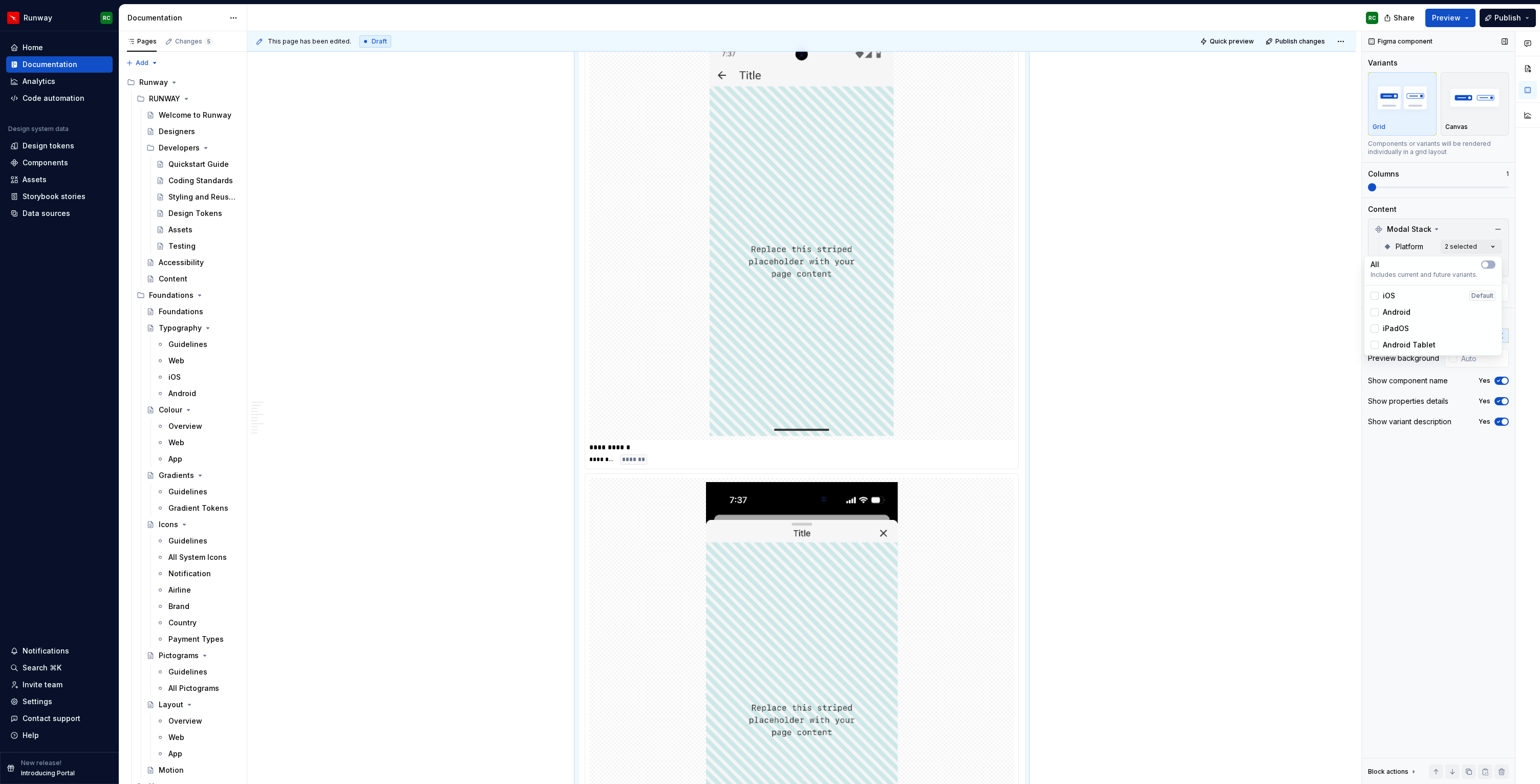
click at [1383, 188] on div "Comments Open comments No comments yet Select ‘Comment’ from the block context …" at bounding box center [1451, 408] width 178 height 753
click at [1386, 187] on span at bounding box center [1439, 187] width 141 height 2
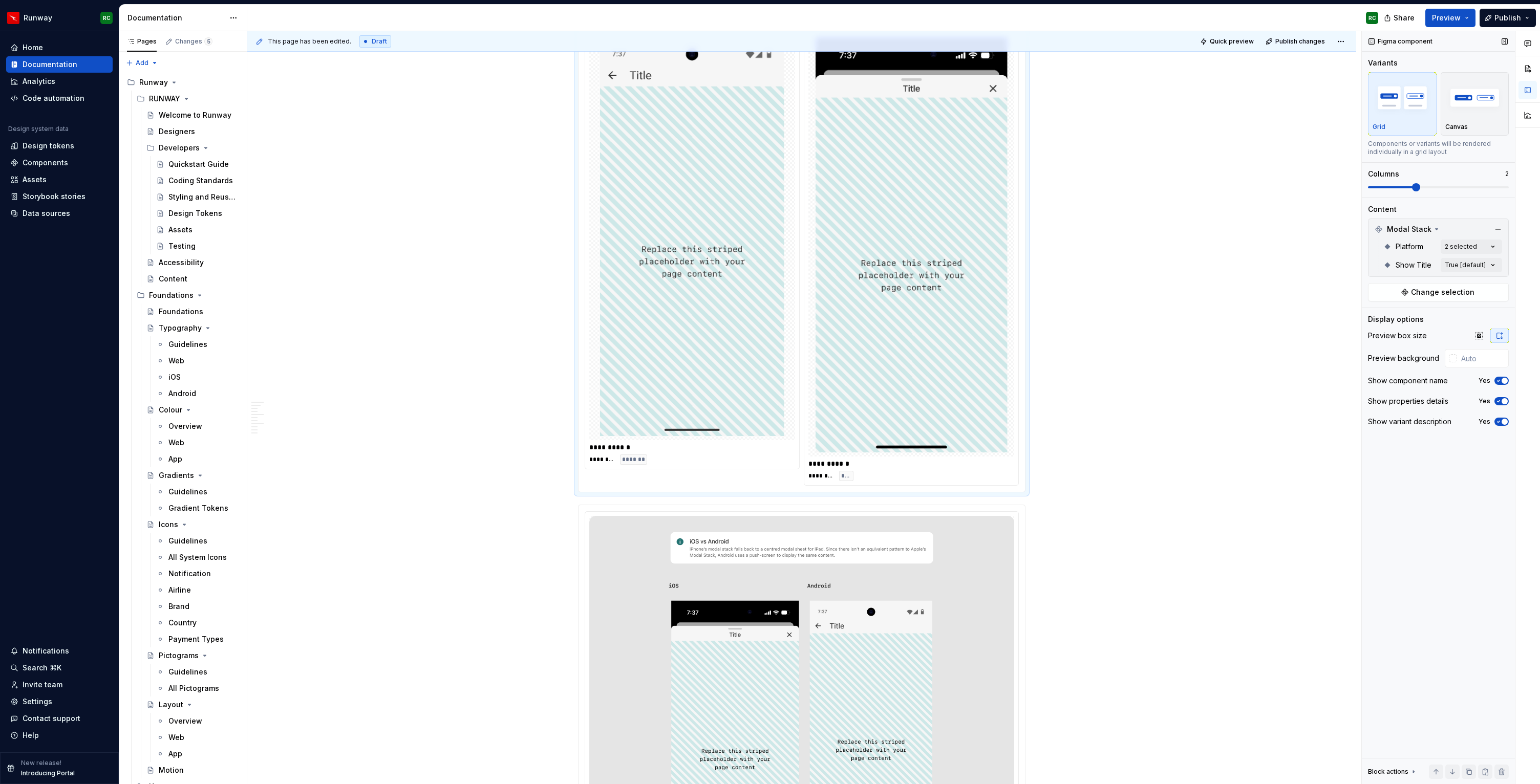
scroll to position [365, 0]
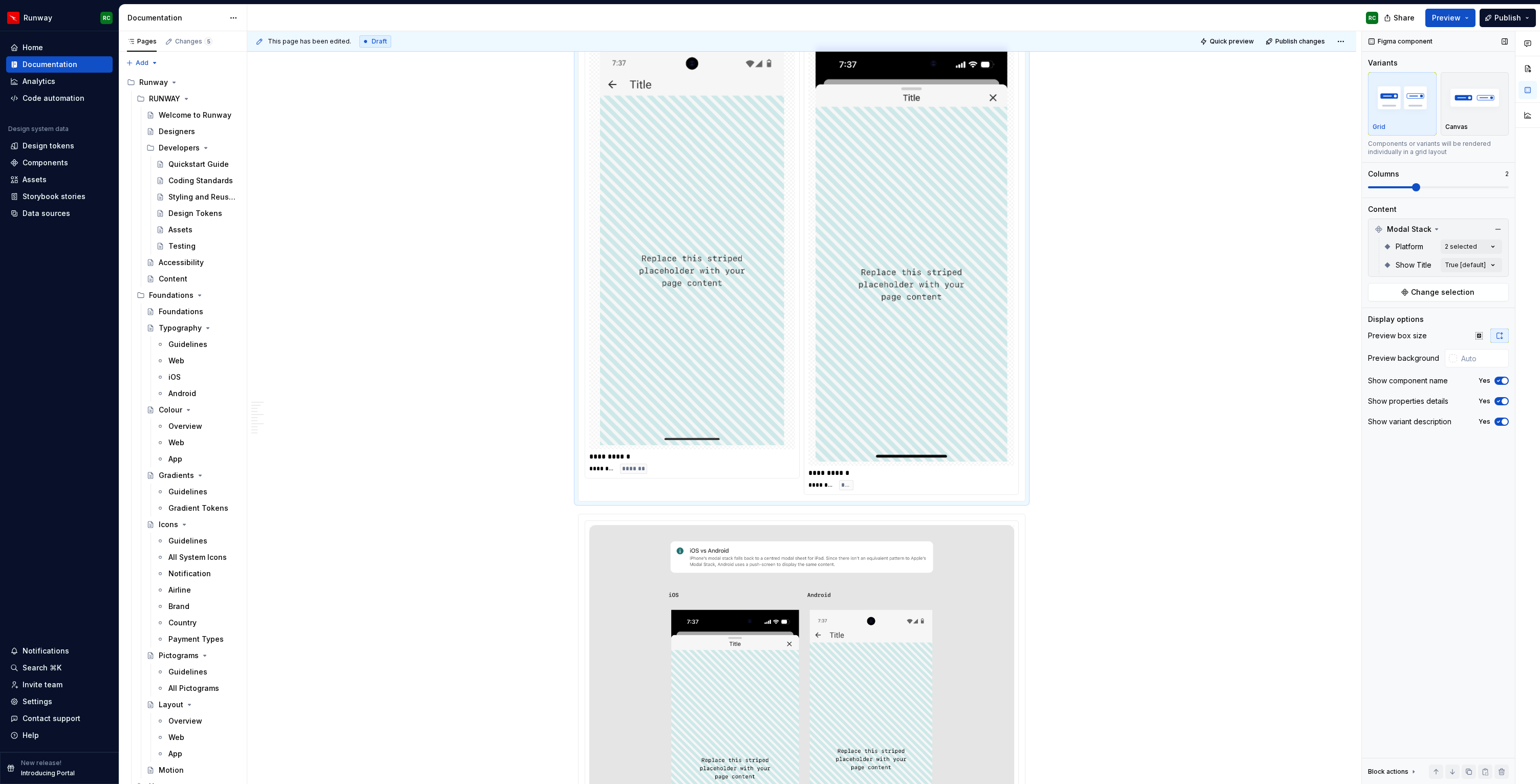
click at [1412, 188] on span at bounding box center [1416, 187] width 8 height 8
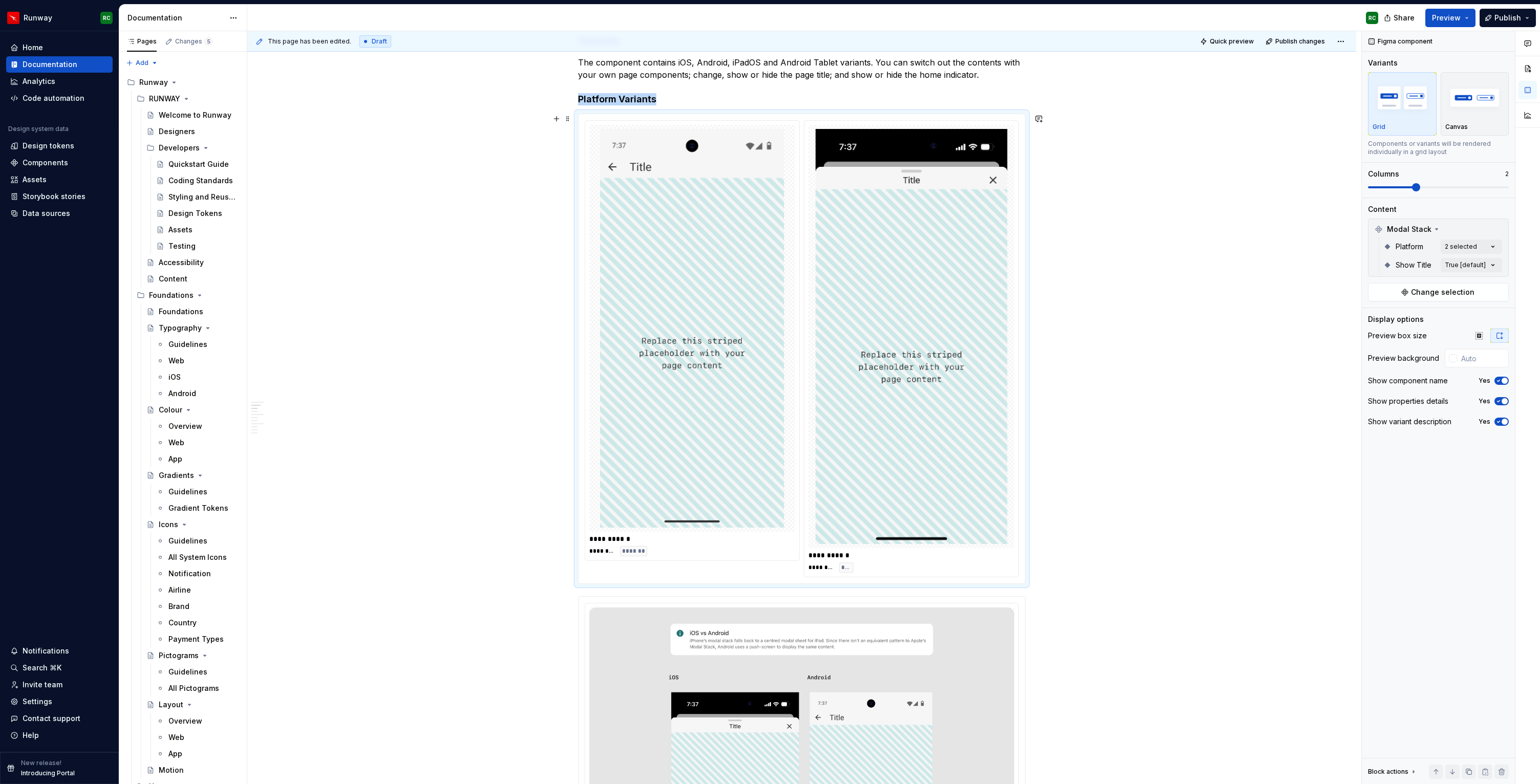
scroll to position [281, 0]
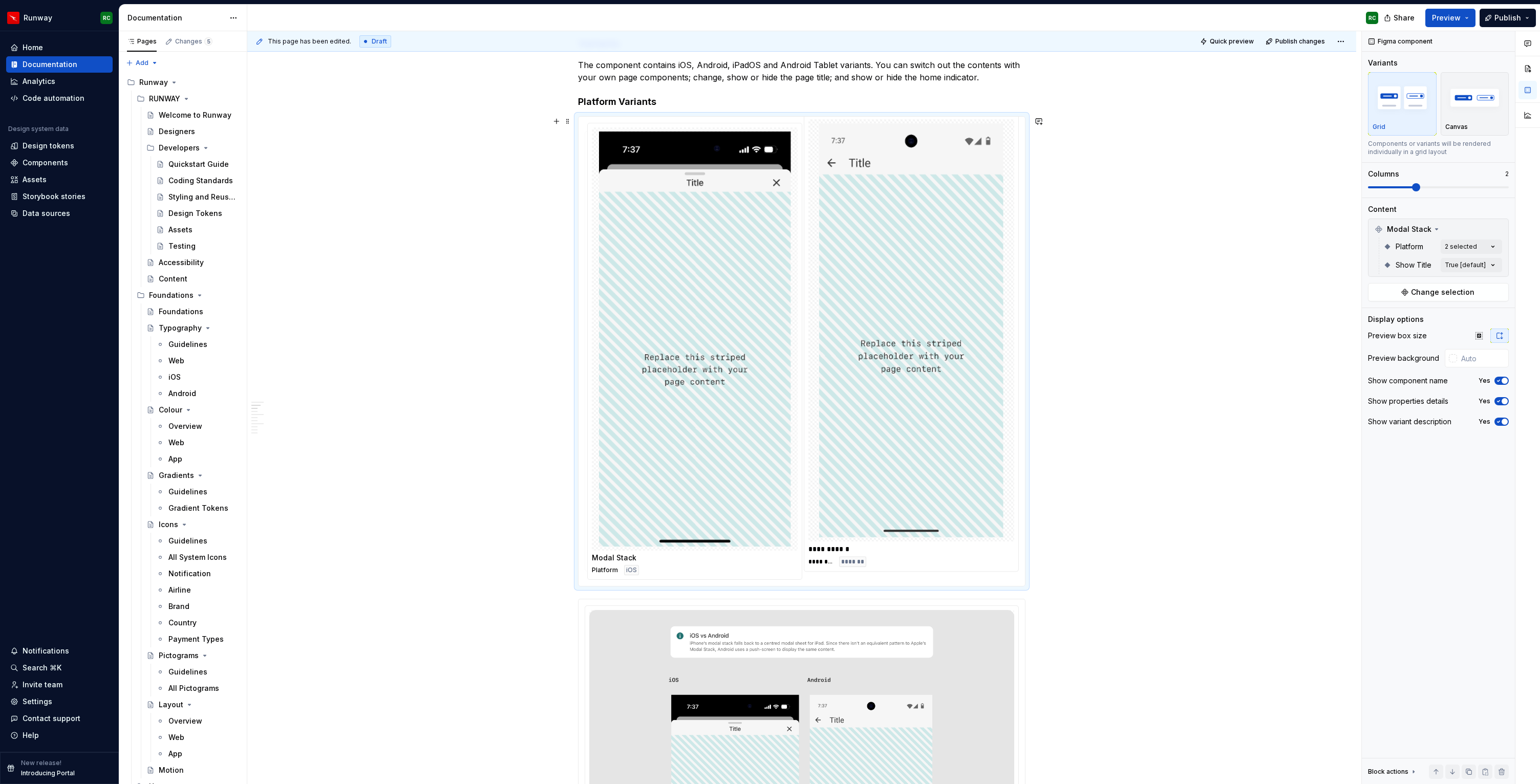
drag, startPoint x: 957, startPoint y: 429, endPoint x: 714, endPoint y: 430, distance: 243.0
click at [714, 430] on body "Runway RC Home Documentation Analytics Code automation Design system data Desig…" at bounding box center [770, 392] width 1540 height 784
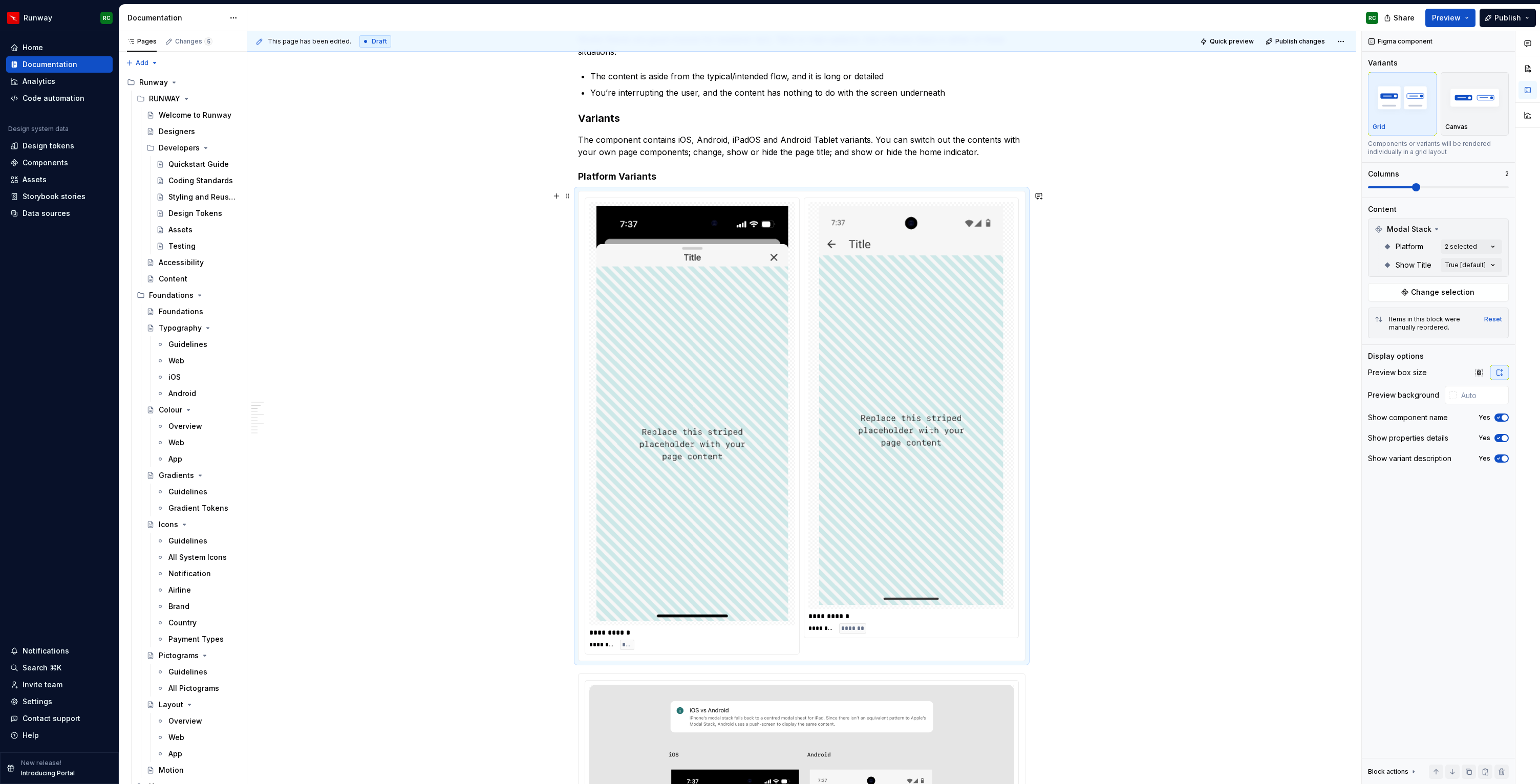
scroll to position [199, 0]
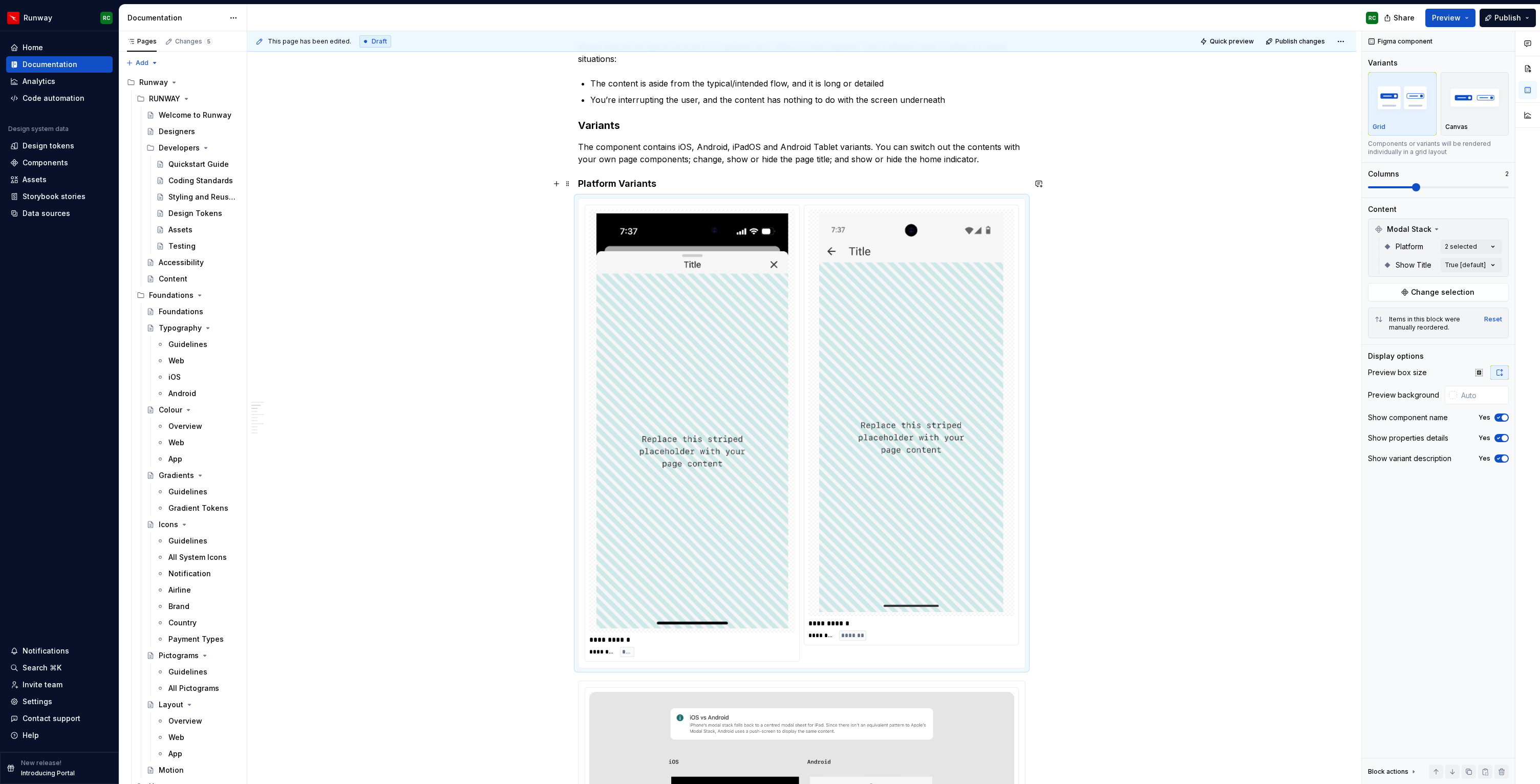
click at [714, 183] on h4 "Platform Variants" at bounding box center [801, 184] width 448 height 12
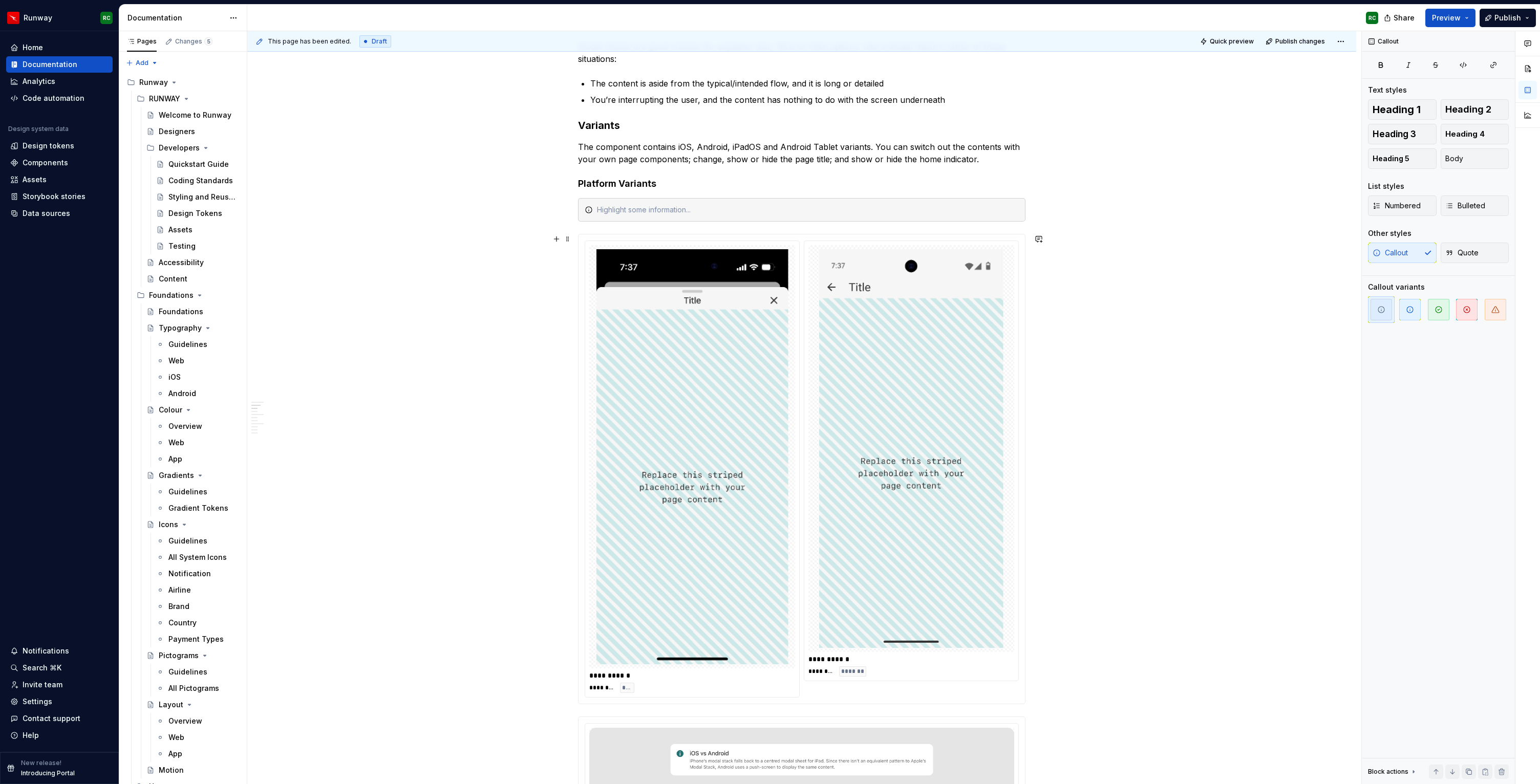
scroll to position [201, 0]
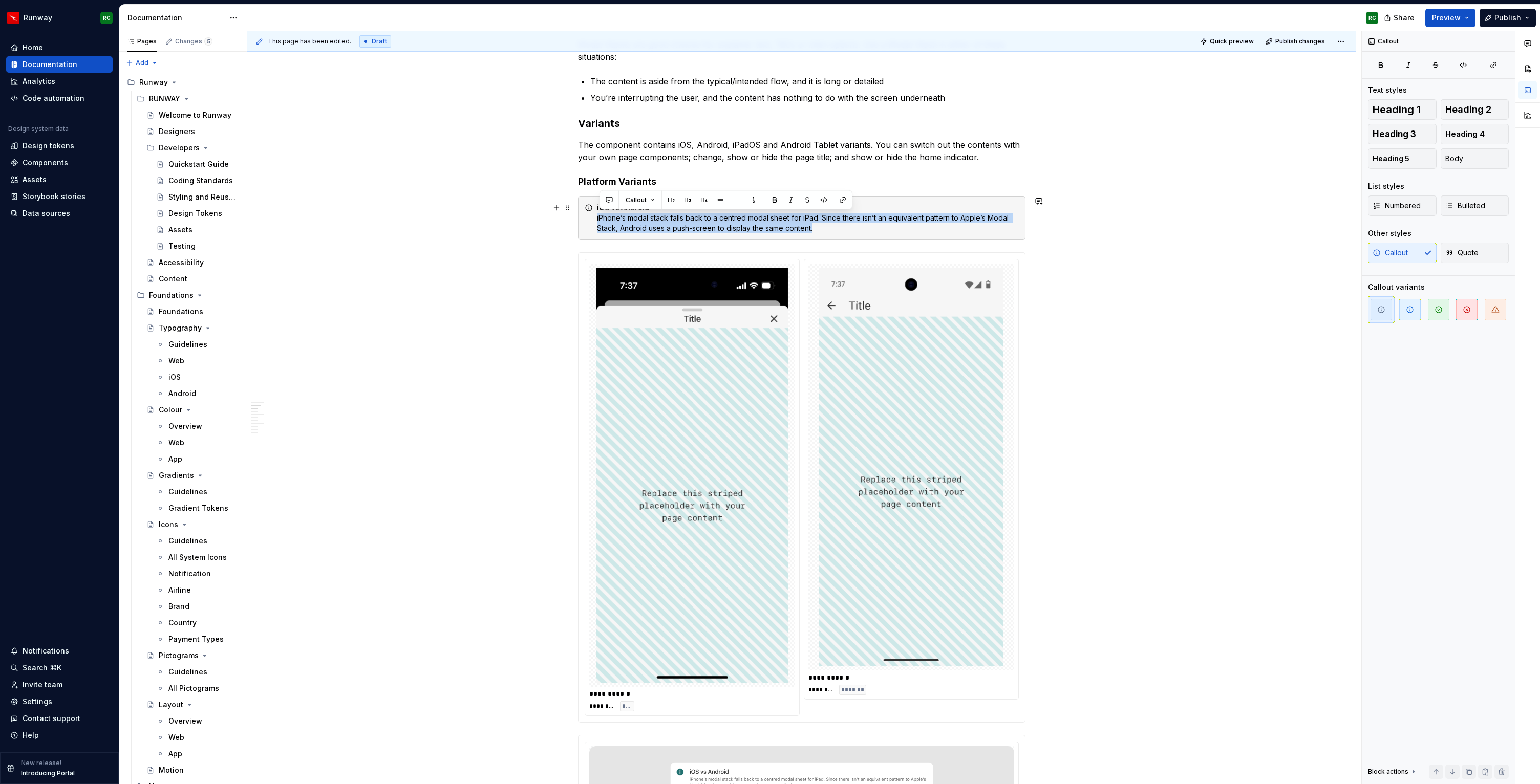
drag, startPoint x: 825, startPoint y: 228, endPoint x: 600, endPoint y: 214, distance: 225.4
click at [600, 214] on div "iOS vs Android iPhone’s modal stack falls back to a centred modal sheet for iPa…" at bounding box center [808, 218] width 422 height 31
click at [916, 208] on div "iOS vs Android iPhone’s modal stack falls back to a centred modal sheet for iPa…" at bounding box center [808, 218] width 422 height 31
drag, startPoint x: 605, startPoint y: 210, endPoint x: 599, endPoint y: 210, distance: 6.0
click at [599, 210] on div "iOS vs Android iPhone’s modal stack falls back to a centred modal sheet for iPa…" at bounding box center [801, 218] width 448 height 44
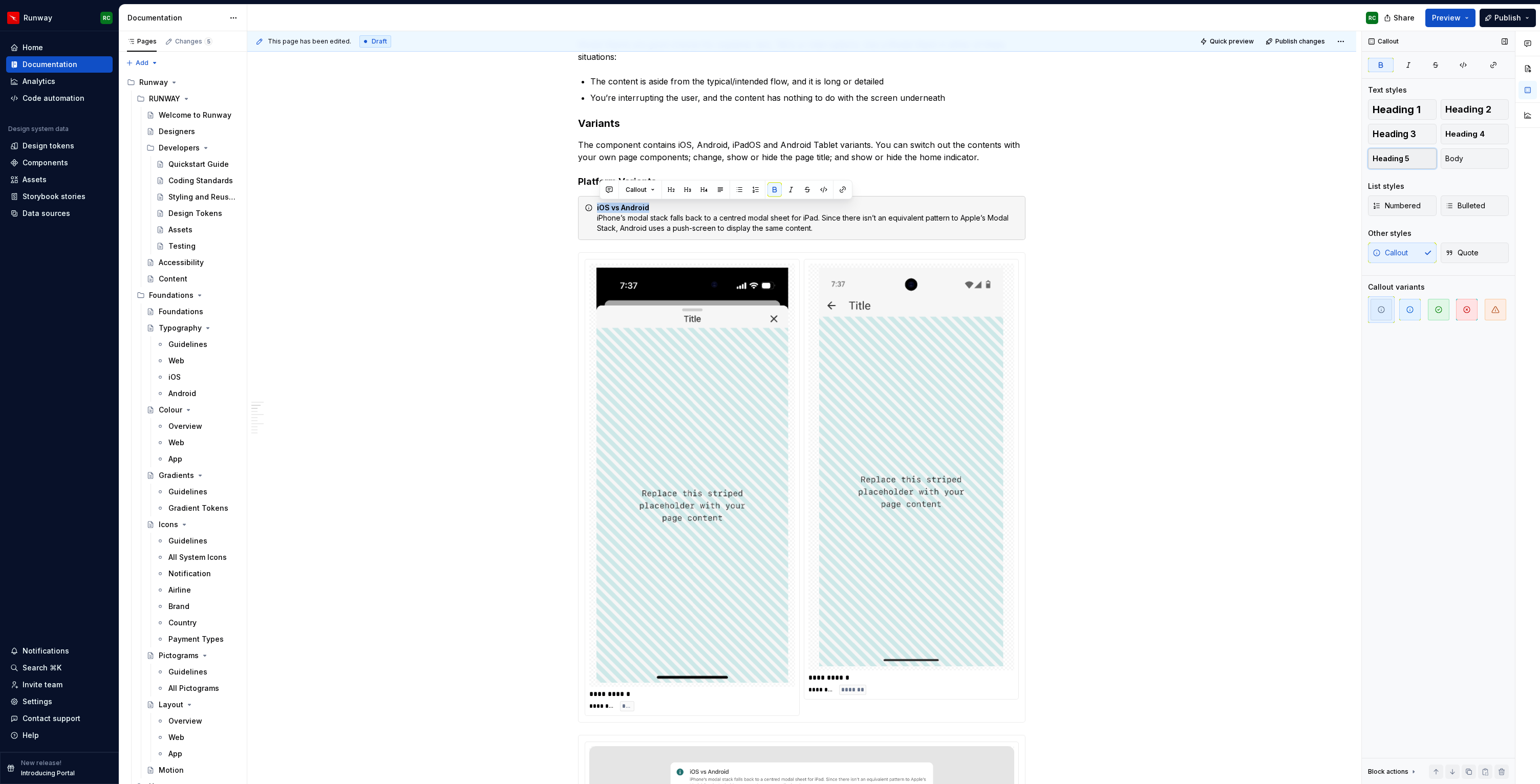
click at [1393, 154] on span "Heading 5" at bounding box center [1391, 158] width 37 height 10
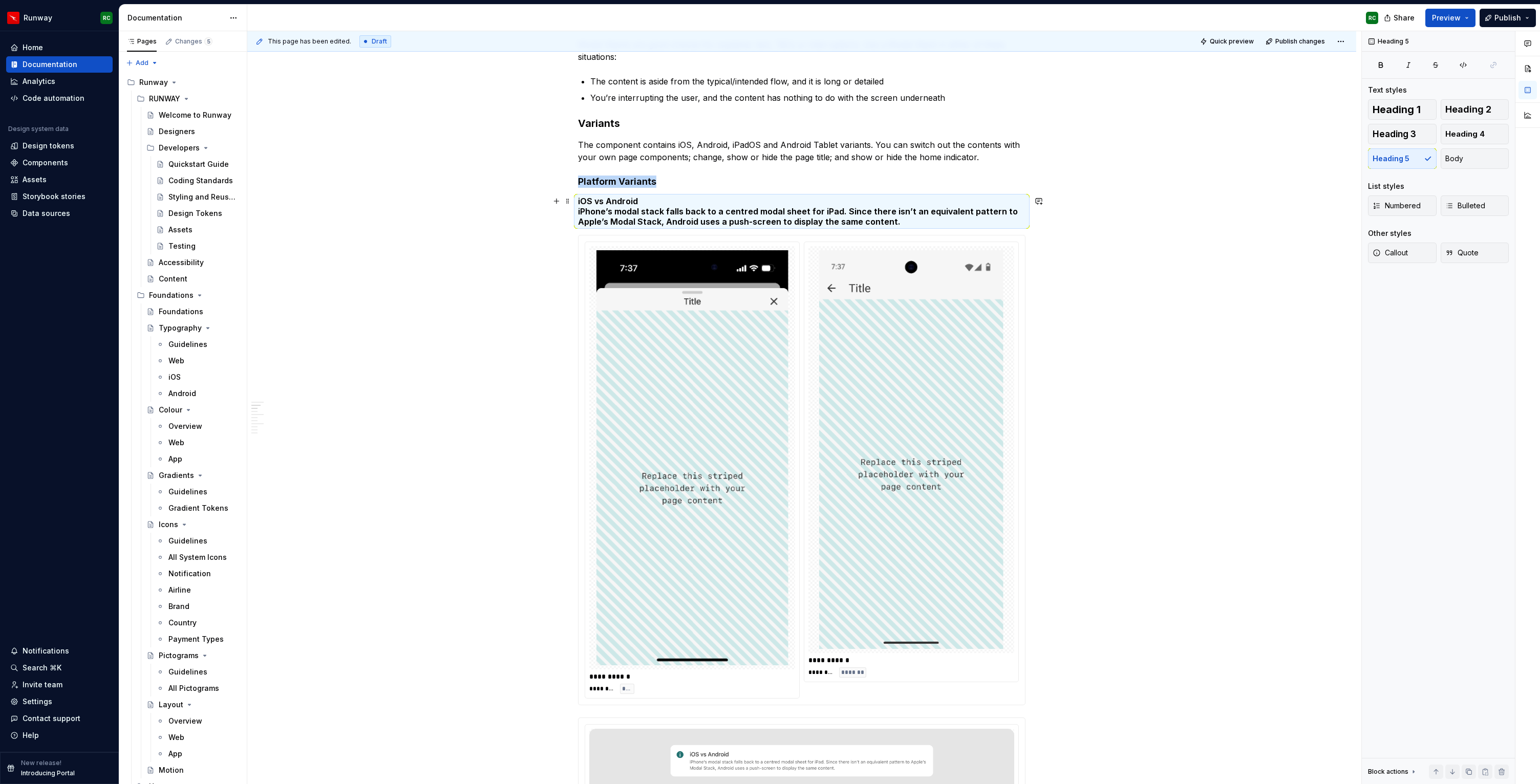
click at [780, 222] on h5 "iOS vs Android iPhone’s modal stack falls back to a centred modal sheet for iPa…" at bounding box center [801, 211] width 448 height 31
drag, startPoint x: 827, startPoint y: 219, endPoint x: 536, endPoint y: 216, distance: 291.0
click at [640, 224] on h5 "iOS vs Android iPhone’s modal stack falls back to a centred modal sheet for iPa…" at bounding box center [801, 211] width 448 height 31
click at [581, 209] on h5 "iOS vs Android iPhone’s modal stack falls back to a centred modal sheet for iPa…" at bounding box center [801, 211] width 448 height 31
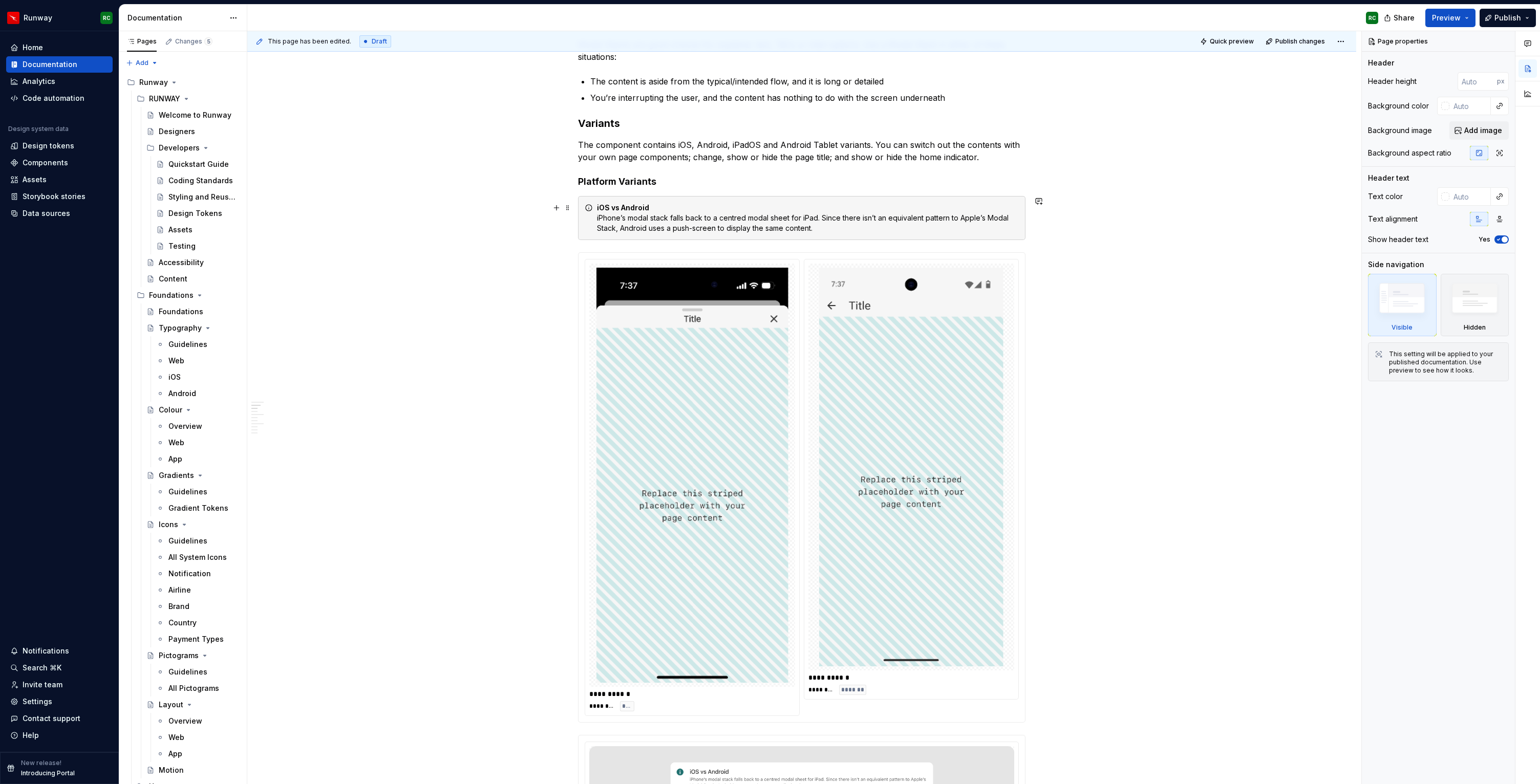
click at [767, 220] on div "iOS vs Android iPhone’s modal stack falls back to a centred modal sheet for iPa…" at bounding box center [808, 218] width 422 height 31
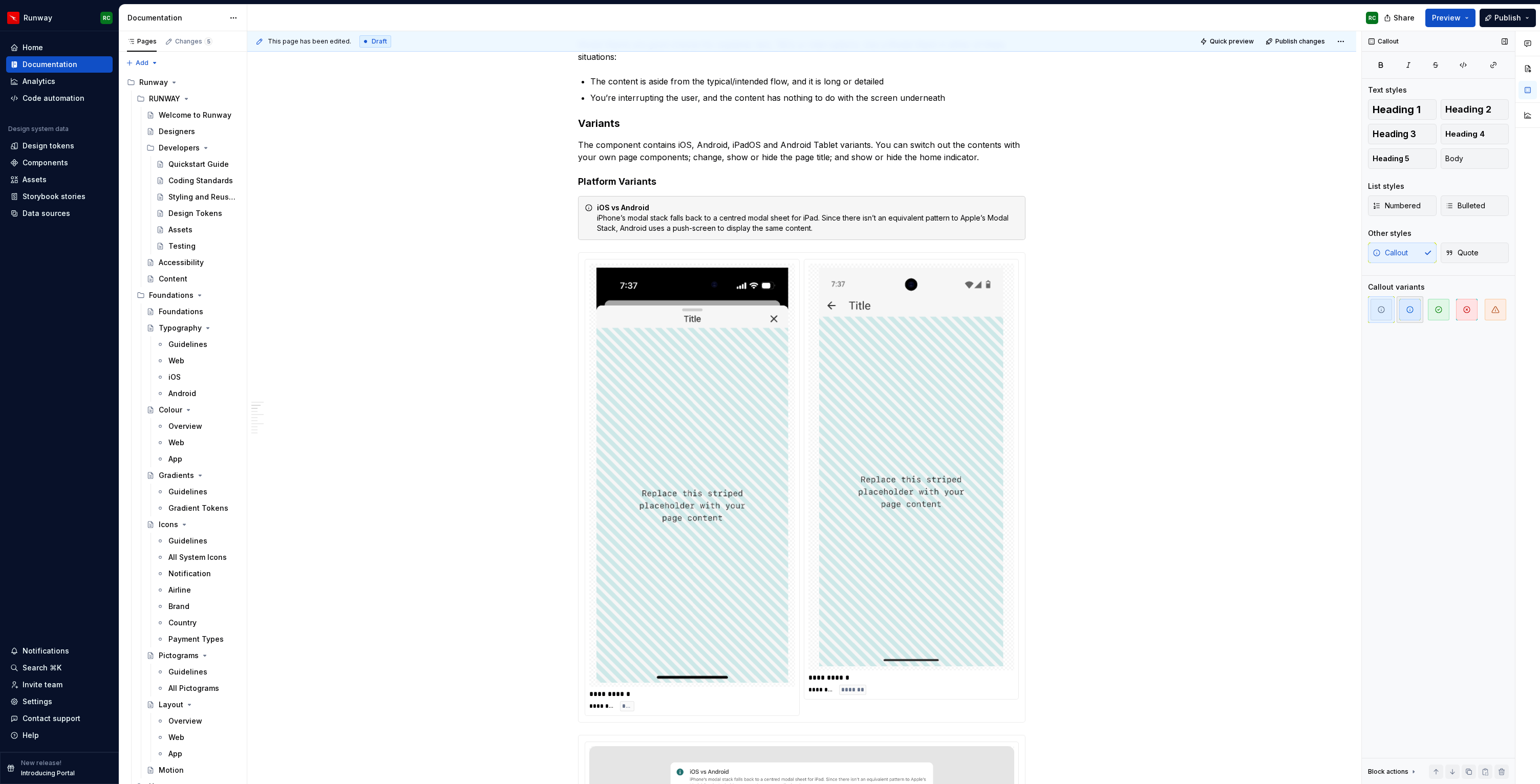
click at [1420, 316] on span "button" at bounding box center [1410, 309] width 21 height 21
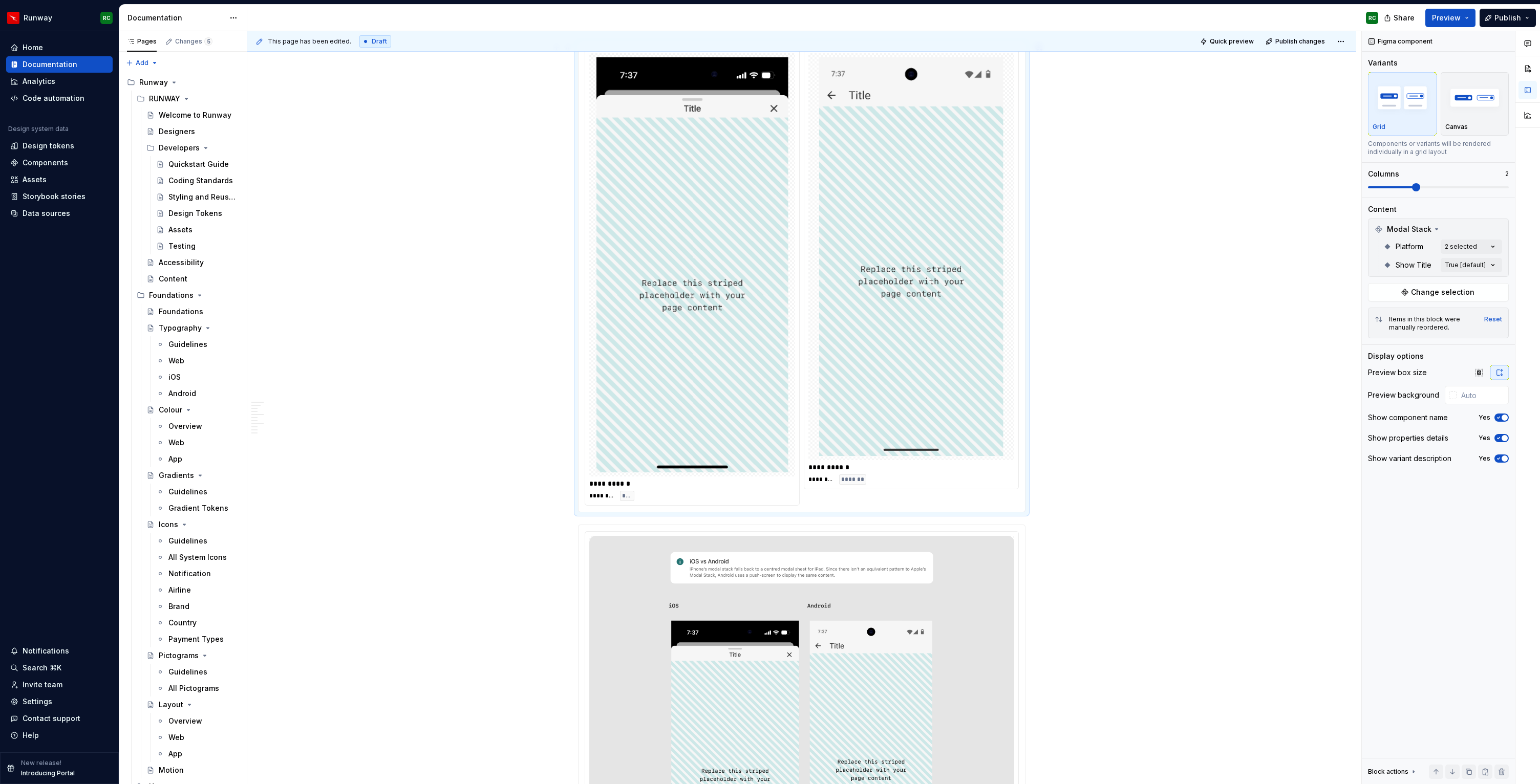
scroll to position [413, 0]
click at [1470, 771] on button "button" at bounding box center [1469, 772] width 14 height 14
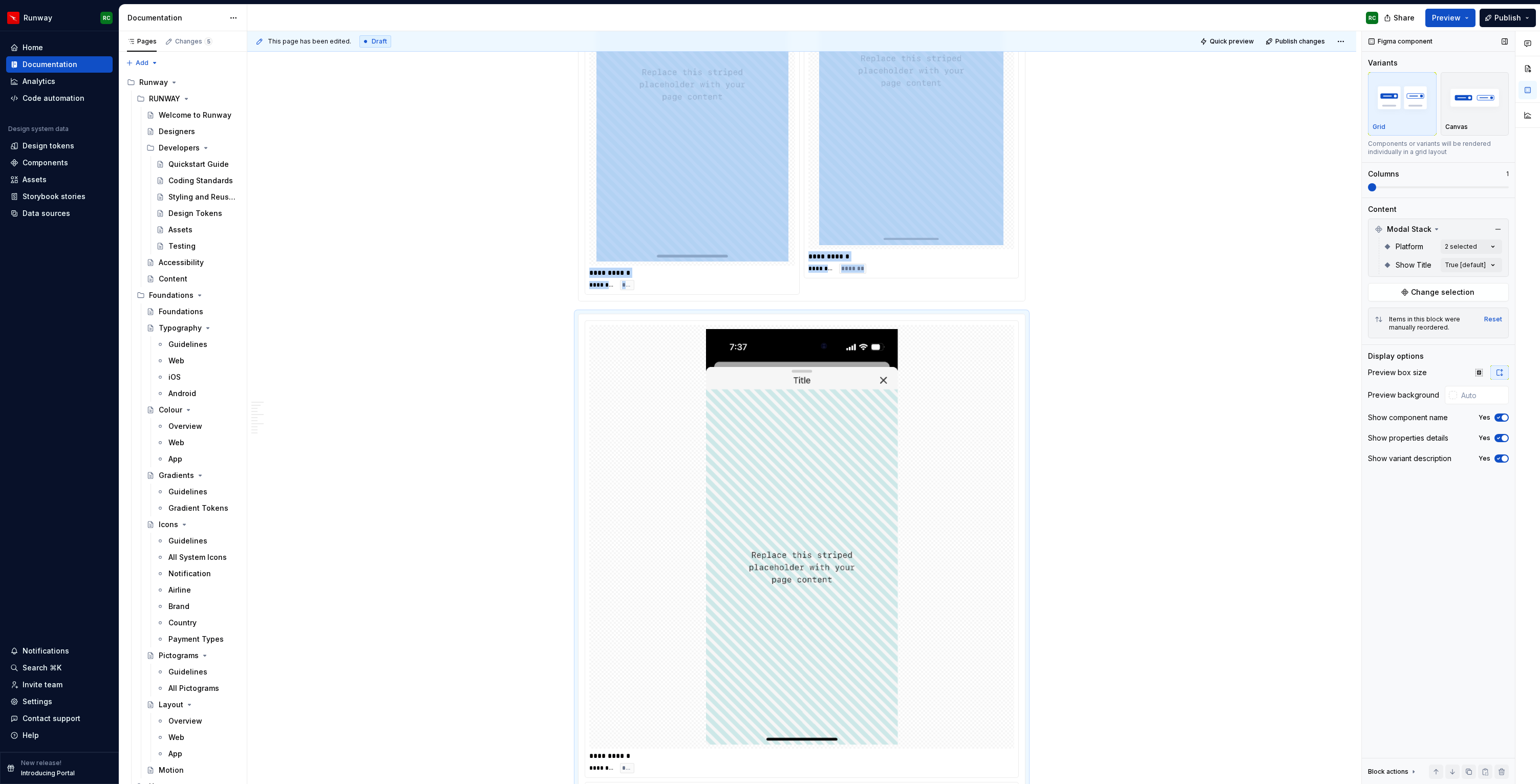
scroll to position [904, 0]
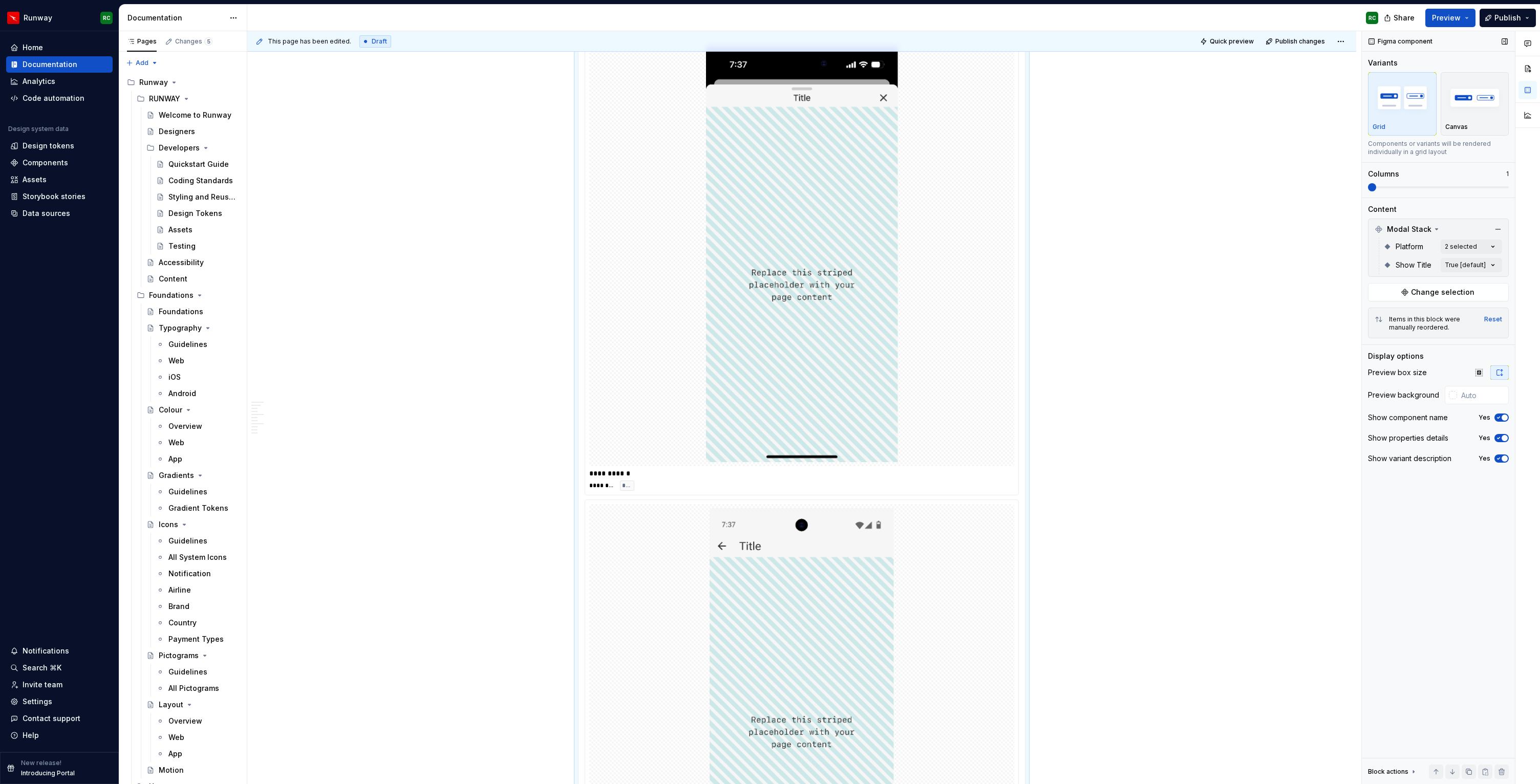
click at [1369, 186] on span at bounding box center [1373, 187] width 8 height 8
click at [1453, 248] on div "Comments Open comments No comments yet Select ‘Comment’ from the block context …" at bounding box center [1451, 408] width 178 height 753
click at [1406, 296] on div "iOS Default" at bounding box center [1433, 296] width 125 height 10
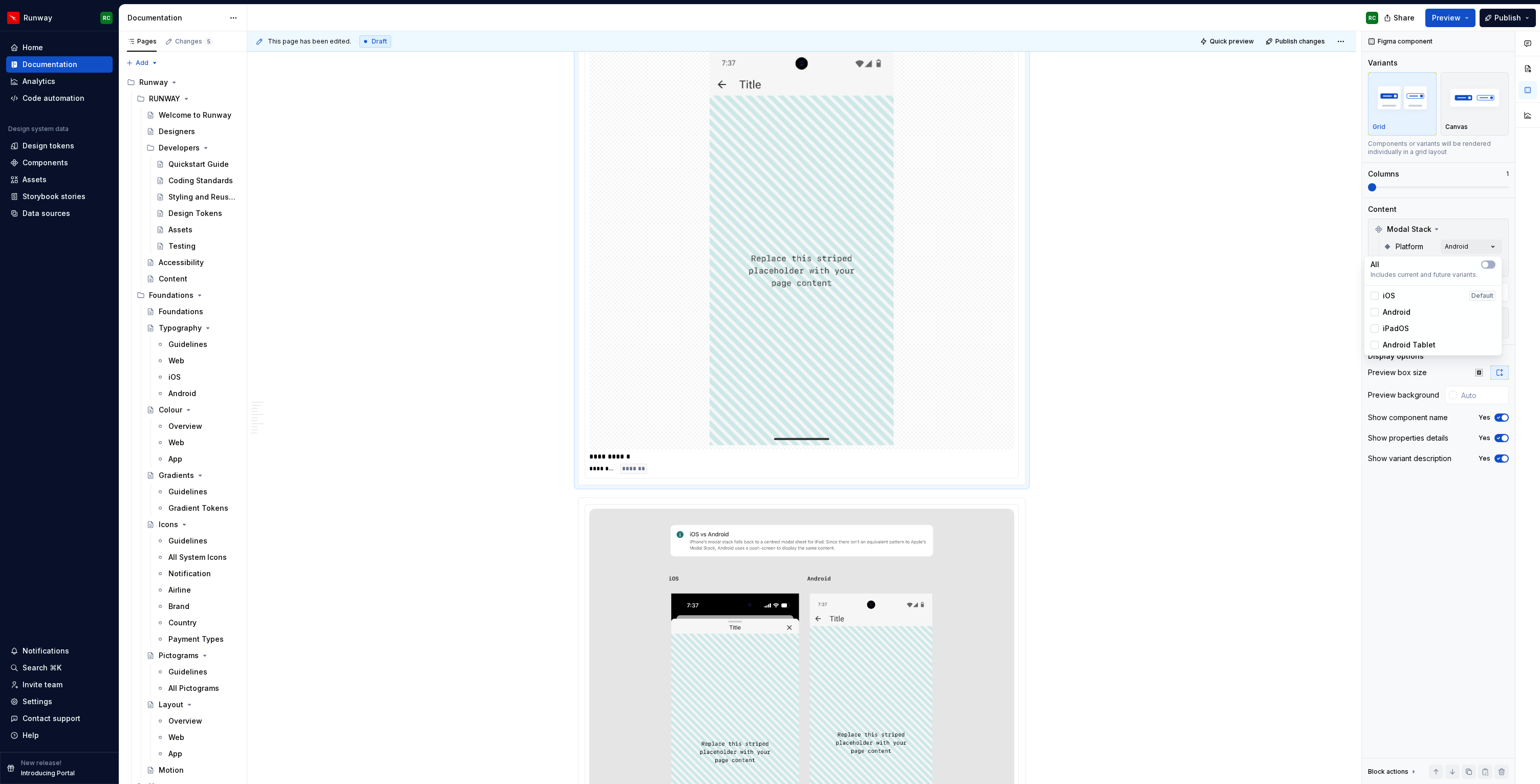
click at [1405, 311] on span "Android" at bounding box center [1397, 312] width 27 height 10
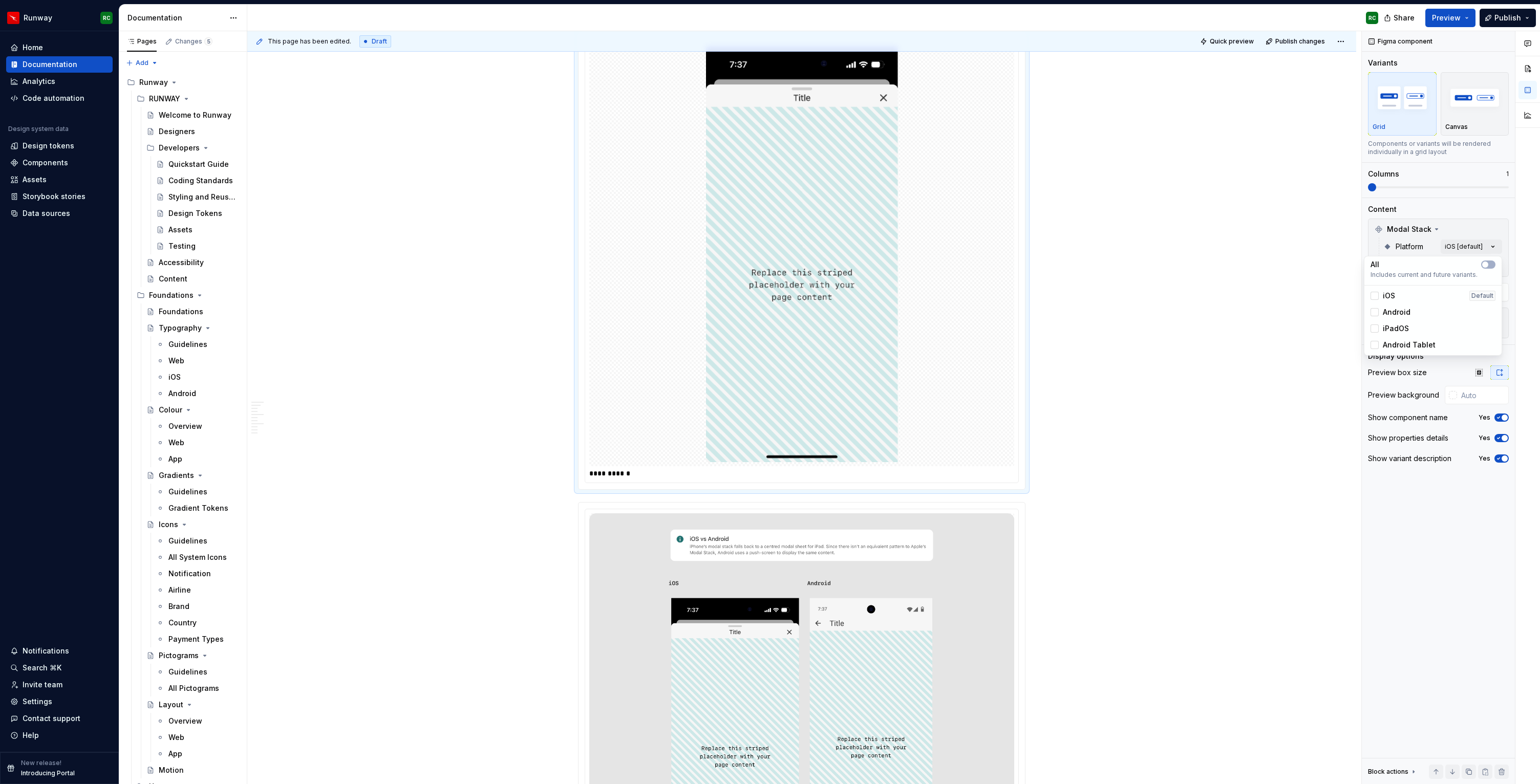
click at [1403, 328] on span "iPadOS" at bounding box center [1396, 328] width 26 height 10
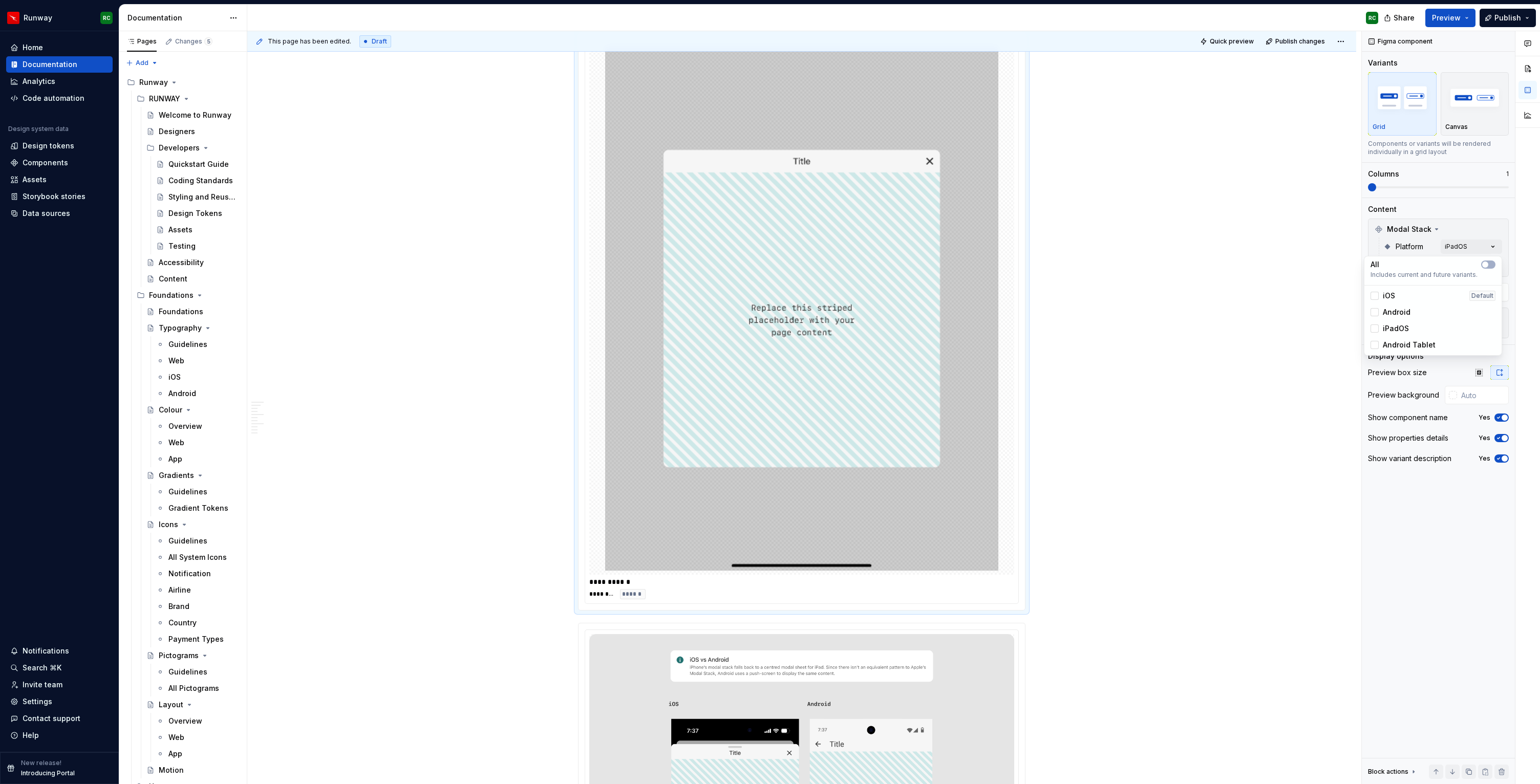
click at [1293, 354] on html "Runway RC Home Documentation Analytics Code automation Design system data Desig…" at bounding box center [770, 392] width 1540 height 784
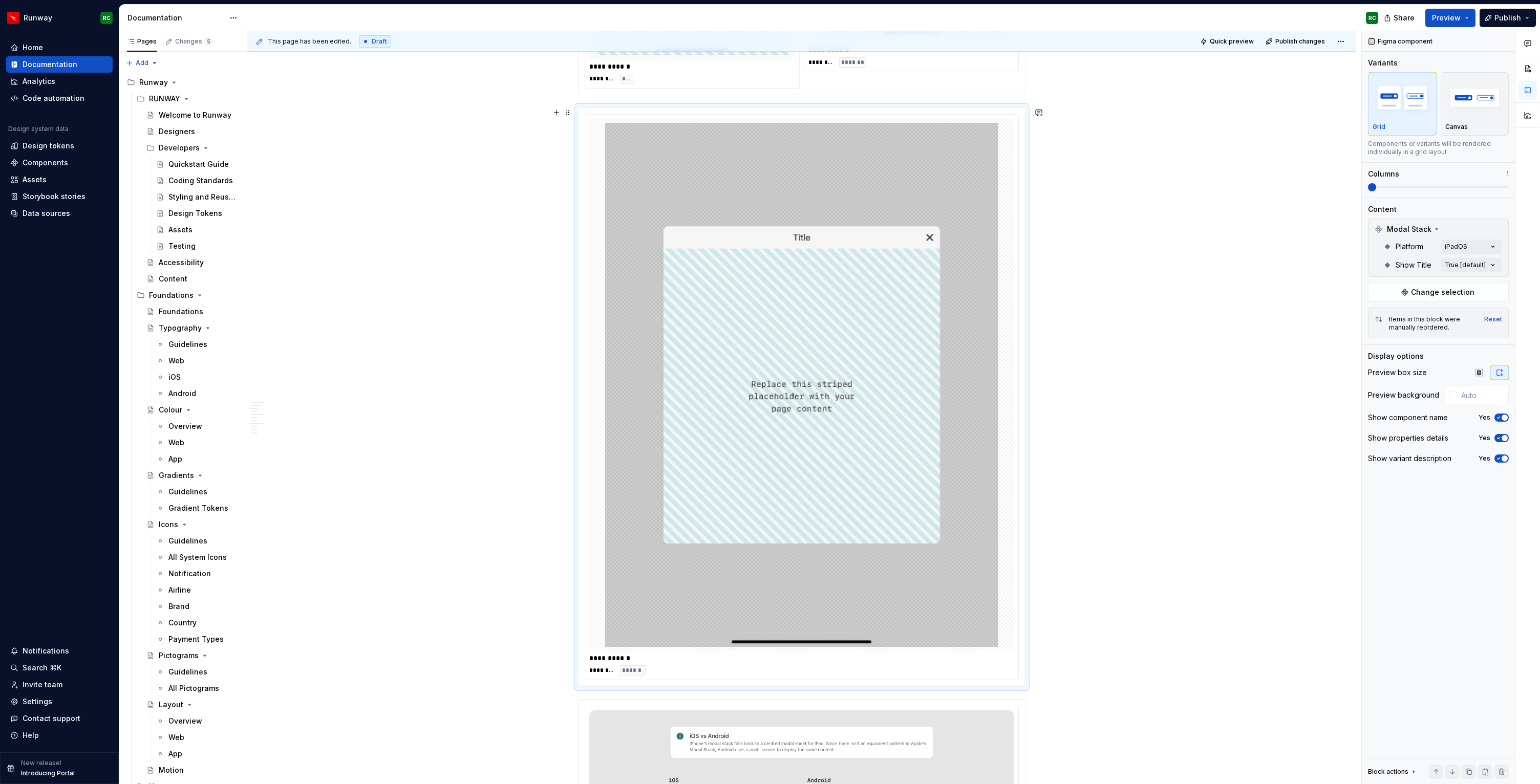
scroll to position [737, 0]
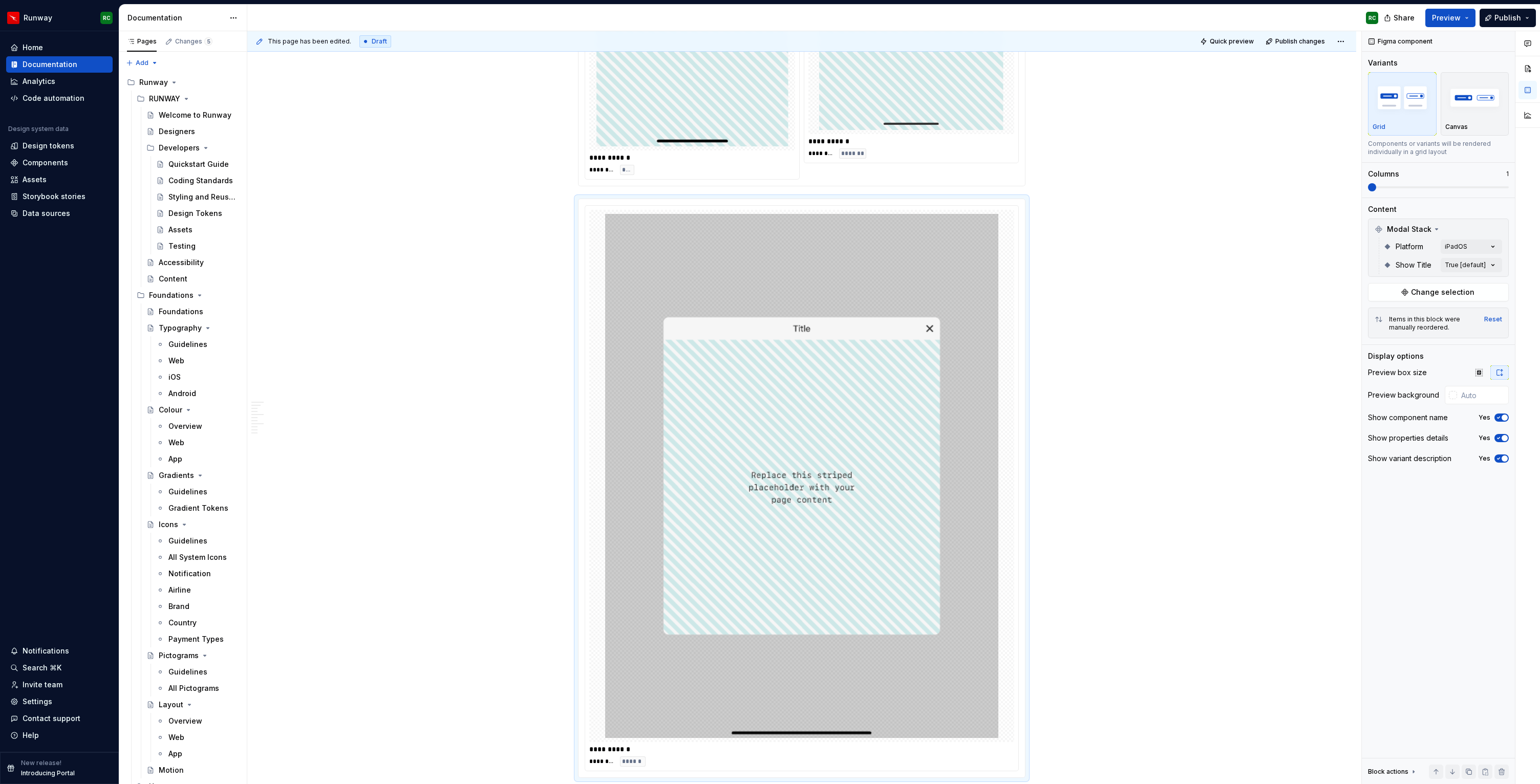
click at [1455, 244] on div "Comments Open comments No comments yet Select ‘Comment’ from the block context …" at bounding box center [1451, 408] width 178 height 753
click at [1411, 339] on div "Android Tablet" at bounding box center [1433, 345] width 133 height 16
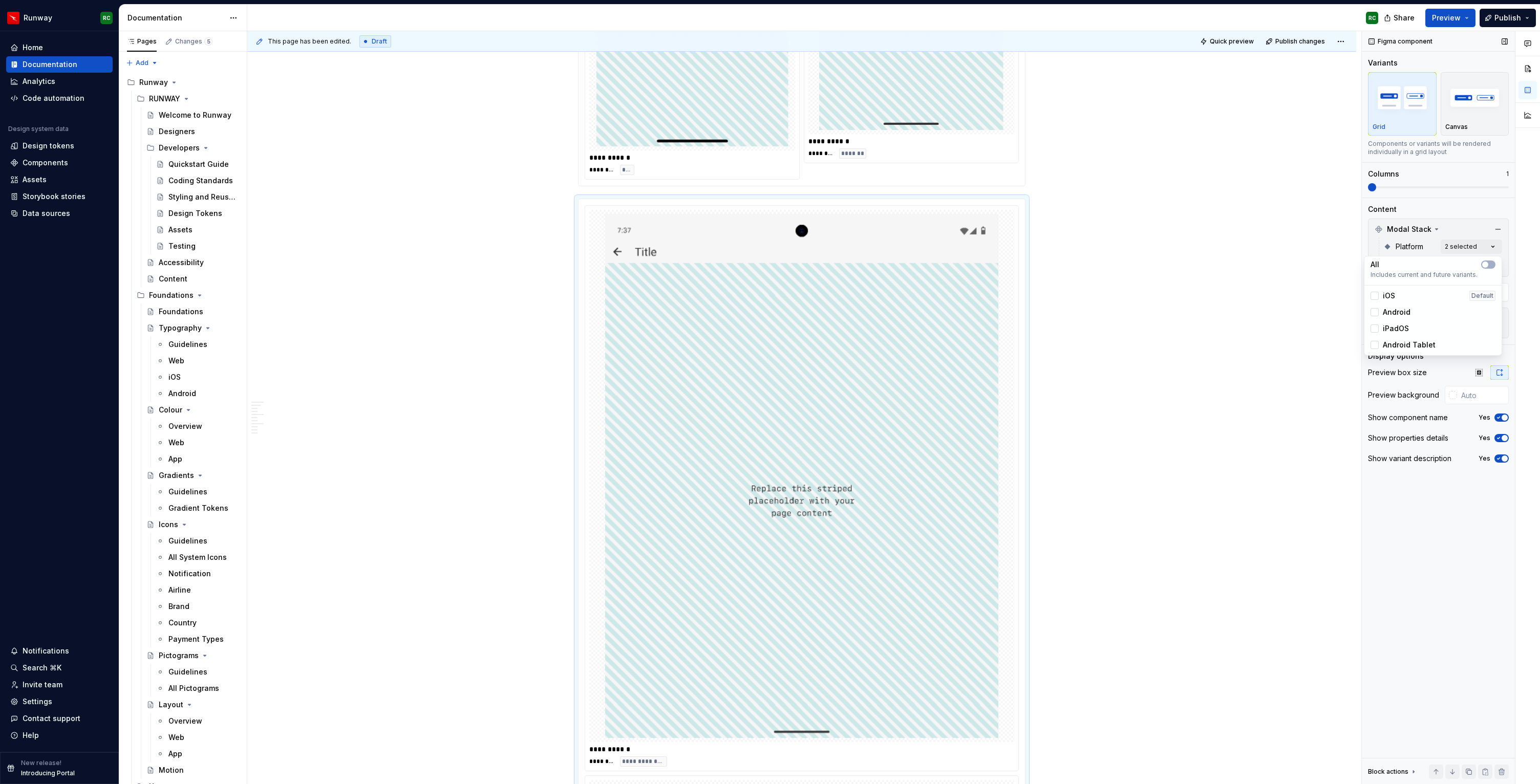
click at [1399, 183] on div "Comments Open comments No comments yet Select ‘Comment’ from the block context …" at bounding box center [1451, 408] width 178 height 753
click at [1394, 187] on span at bounding box center [1439, 187] width 141 height 2
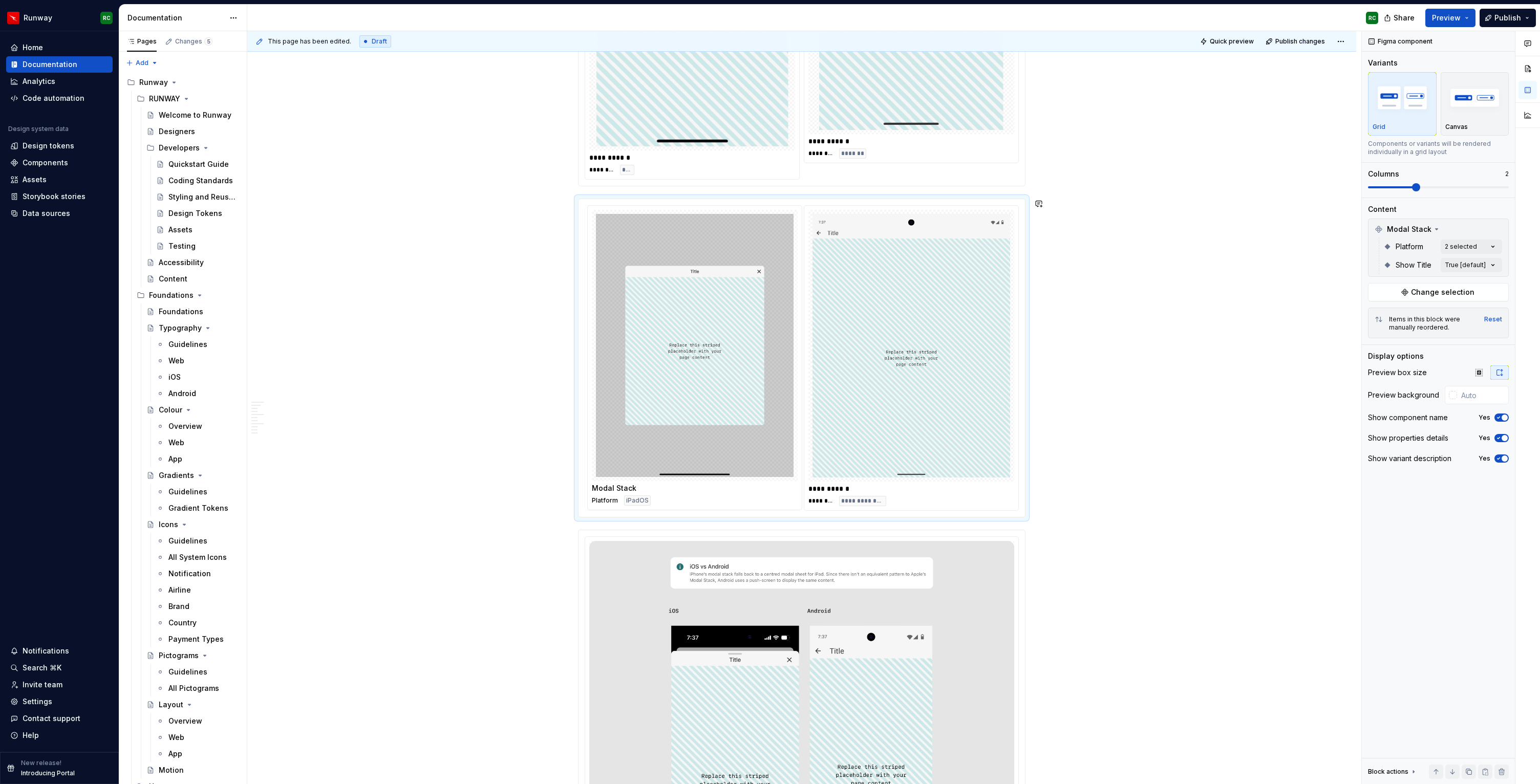
drag, startPoint x: 918, startPoint y: 358, endPoint x: 739, endPoint y: 359, distance: 179.0
click at [739, 359] on body "Runway RC Home Documentation Analytics Code automation Design system data Desig…" at bounding box center [770, 392] width 1540 height 784
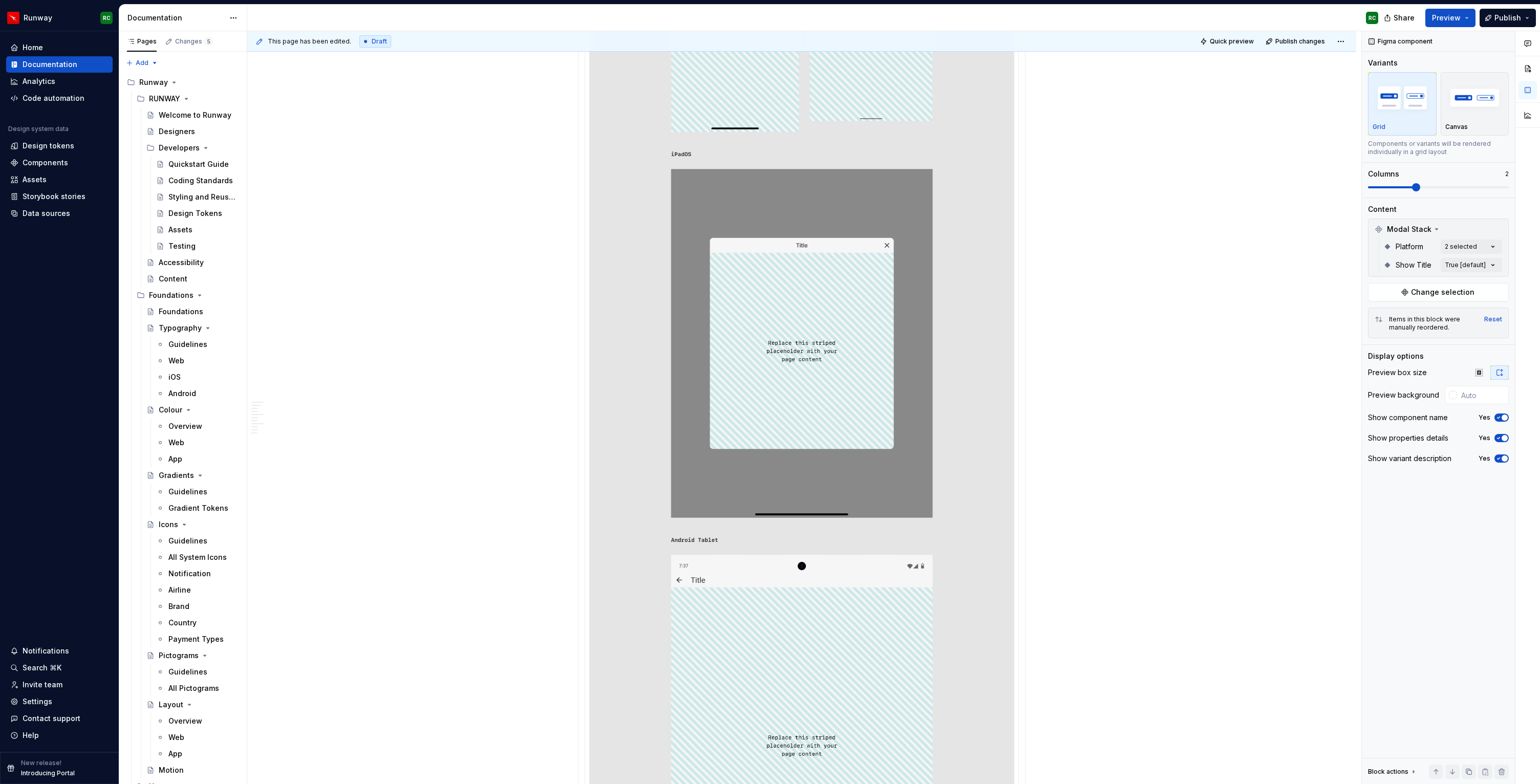
scroll to position [1924, 0]
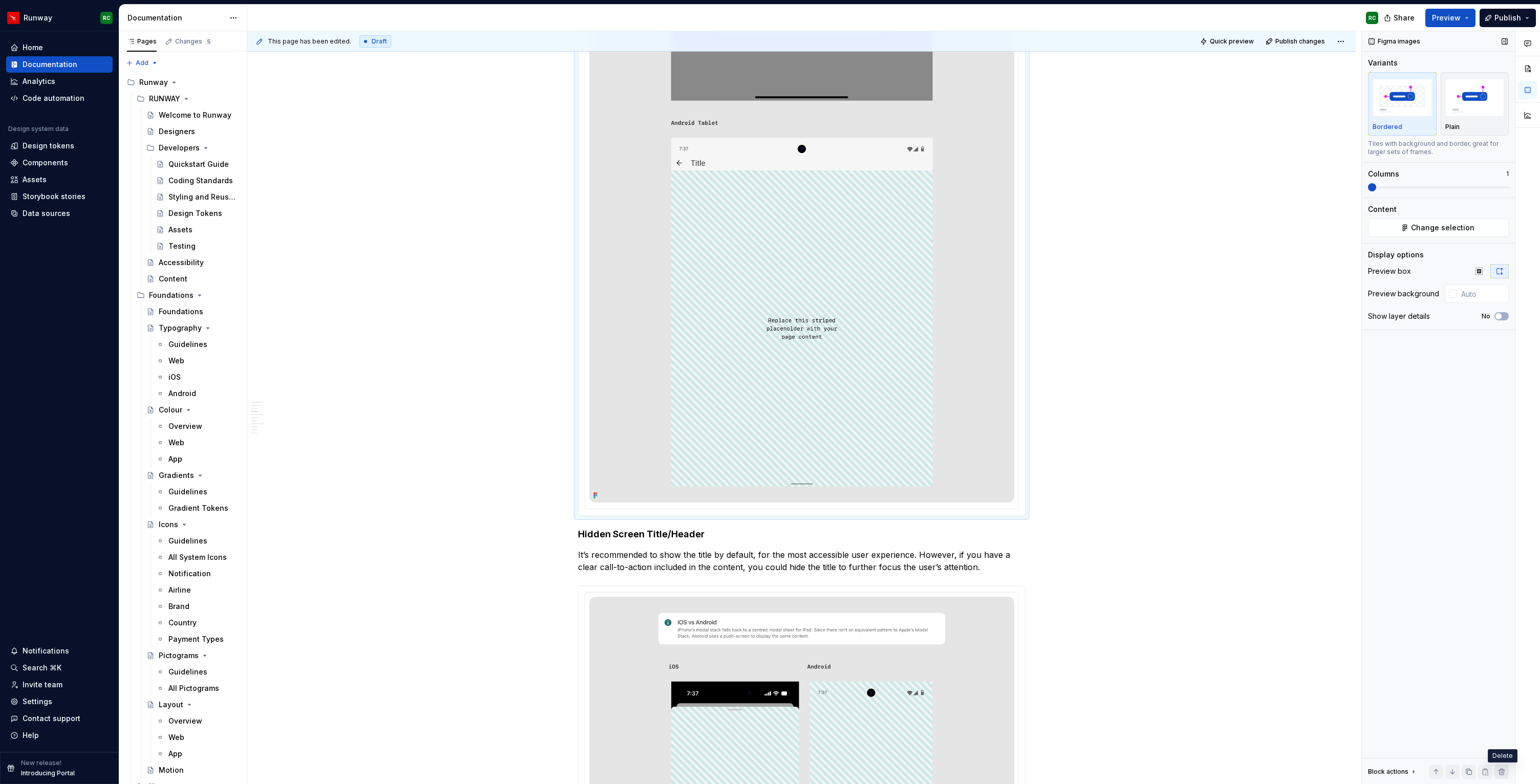
click at [1499, 770] on button "button" at bounding box center [1502, 772] width 14 height 14
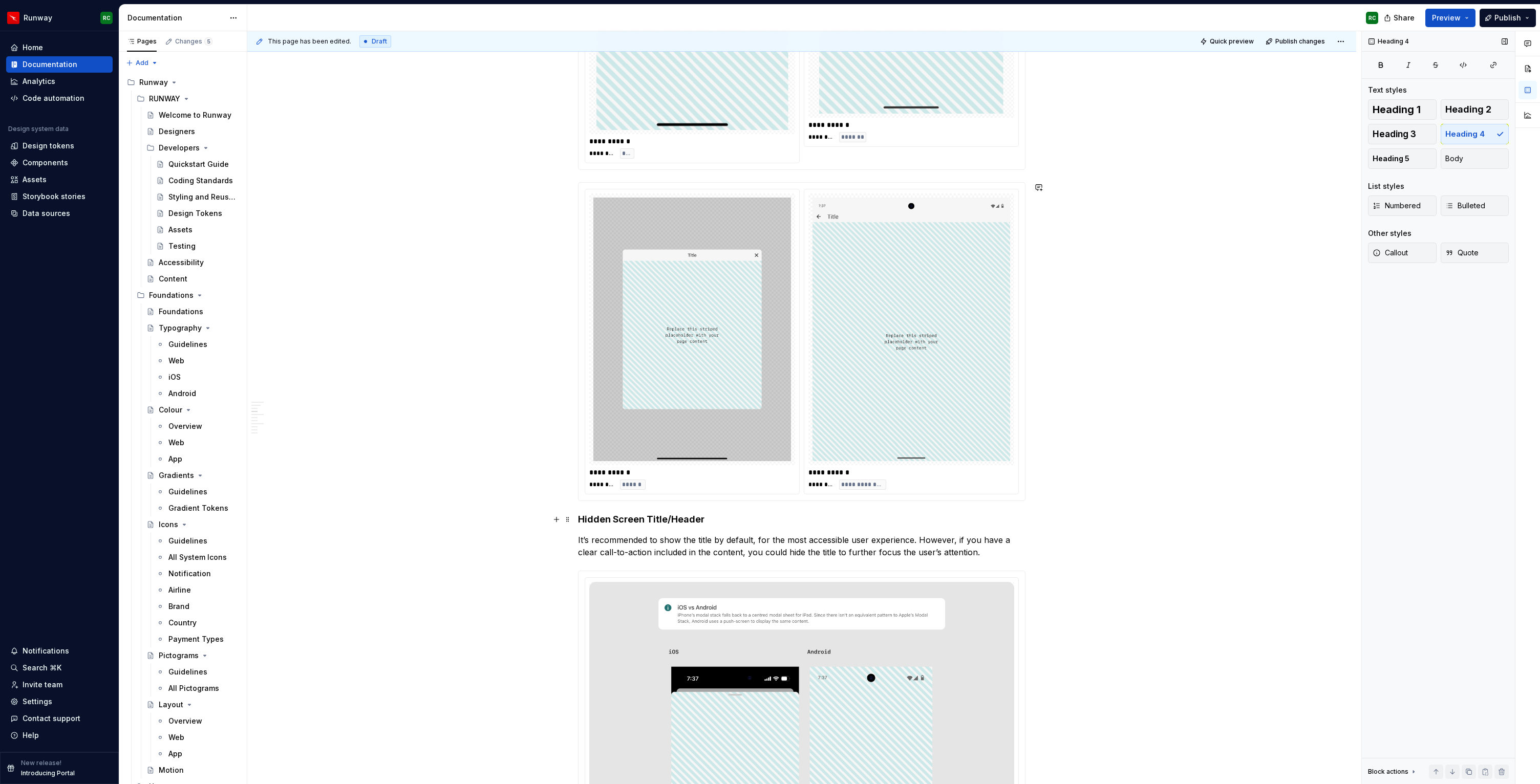
scroll to position [878, 0]
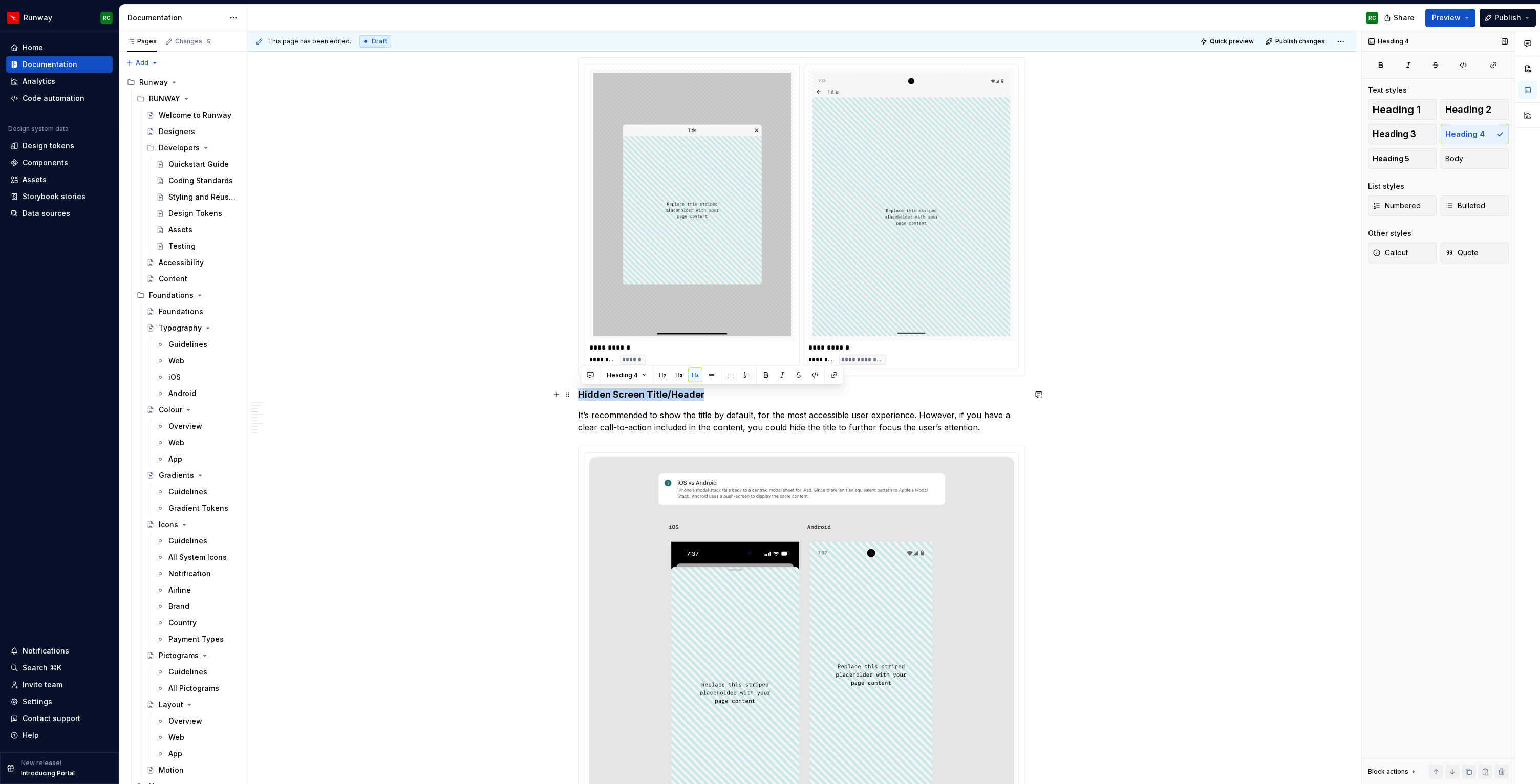
drag, startPoint x: 706, startPoint y: 393, endPoint x: 575, endPoint y: 396, distance: 131.0
click at [584, 392] on h4 "Hidden Screen Title/Header" at bounding box center [801, 395] width 448 height 12
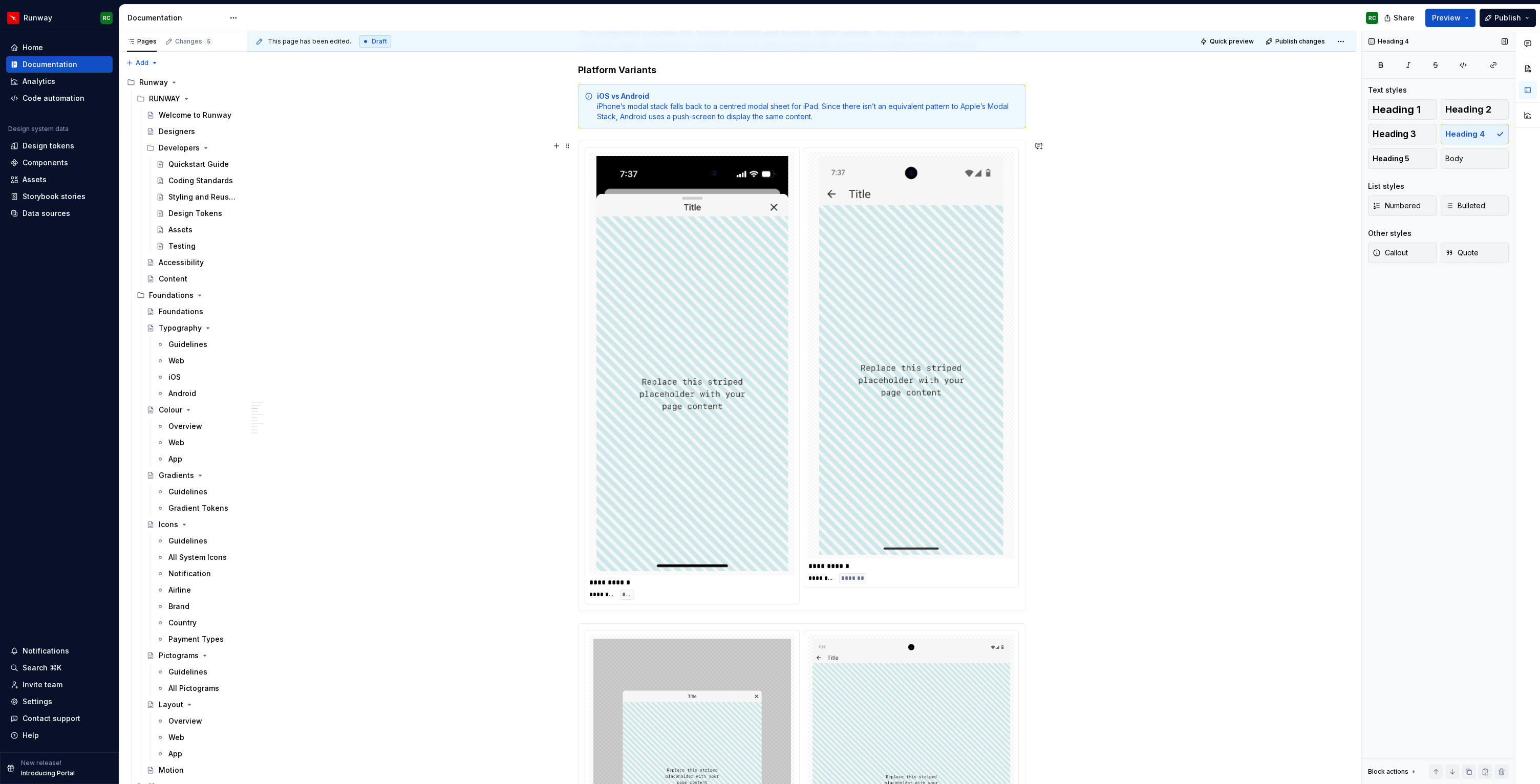
scroll to position [313, 0]
click at [942, 320] on img at bounding box center [911, 355] width 184 height 399
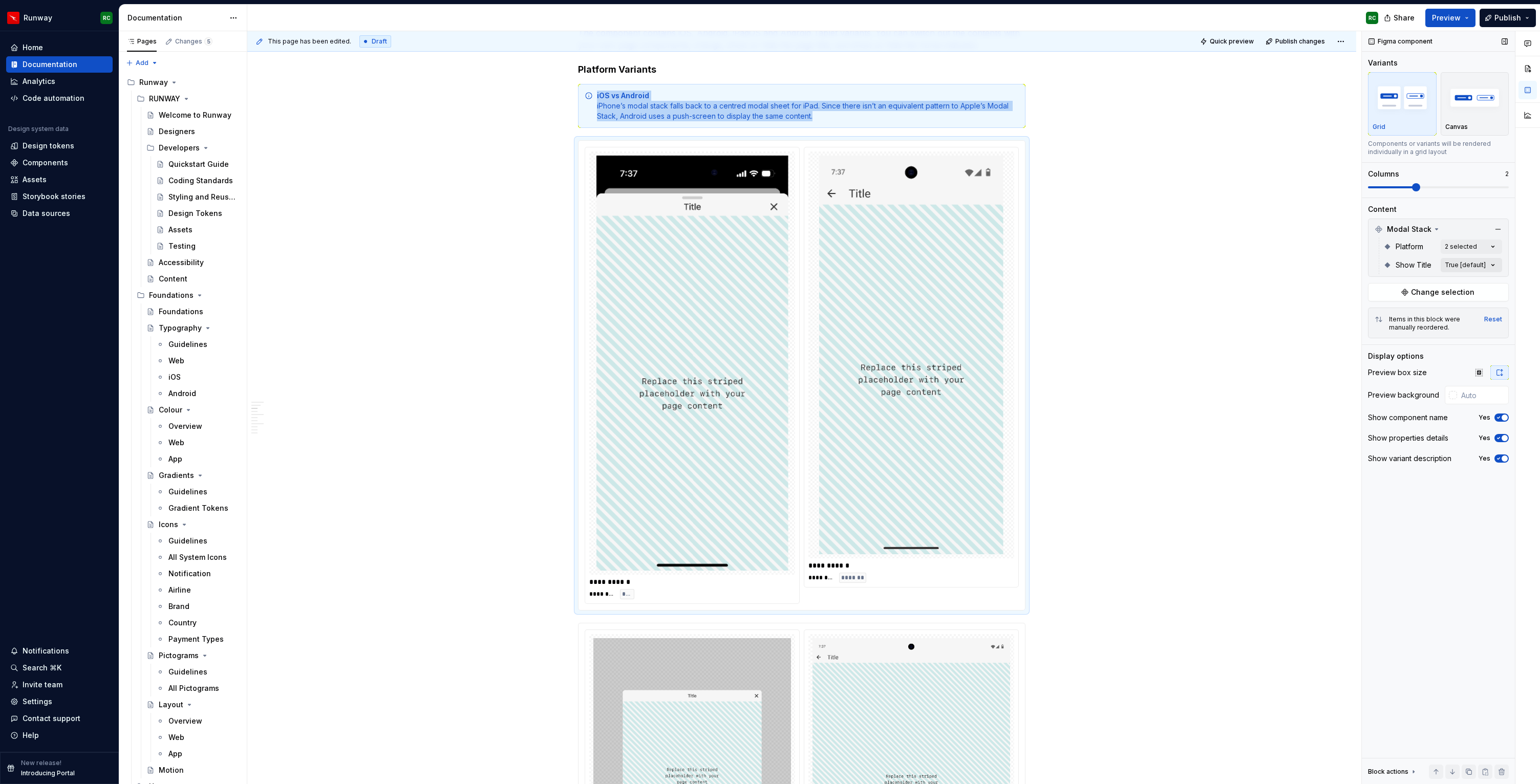
click at [1446, 262] on div "Comments Open comments No comments yet Select ‘Comment’ from the block context …" at bounding box center [1451, 408] width 178 height 753
click at [1485, 264] on div "Comments Open comments No comments yet Select ‘Comment’ from the block context …" at bounding box center [1451, 408] width 178 height 753
click at [1388, 310] on span "True" at bounding box center [1391, 314] width 16 height 10
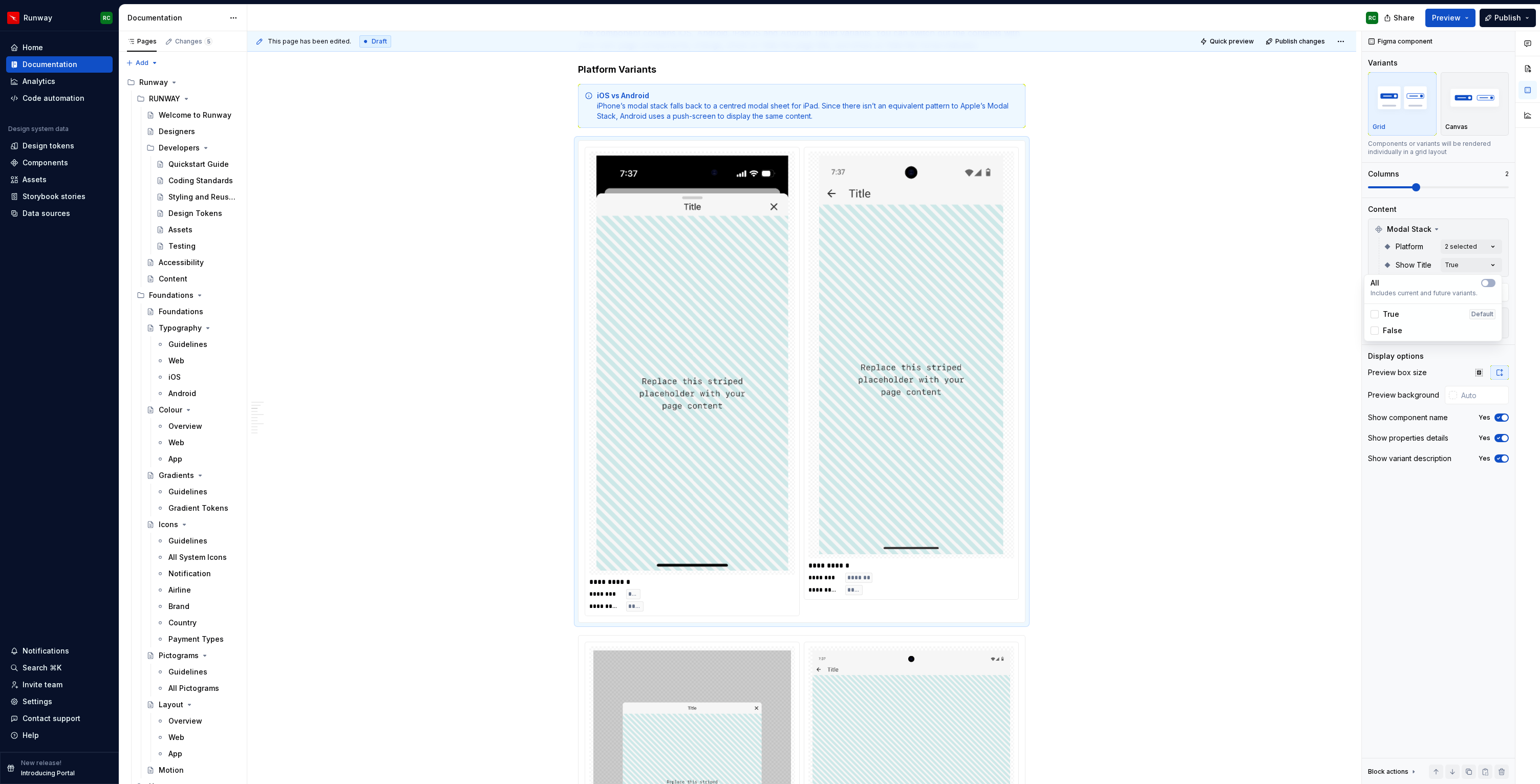
click at [1123, 318] on html "Runway RC Home Documentation Analytics Code automation Design system data Desig…" at bounding box center [770, 392] width 1540 height 784
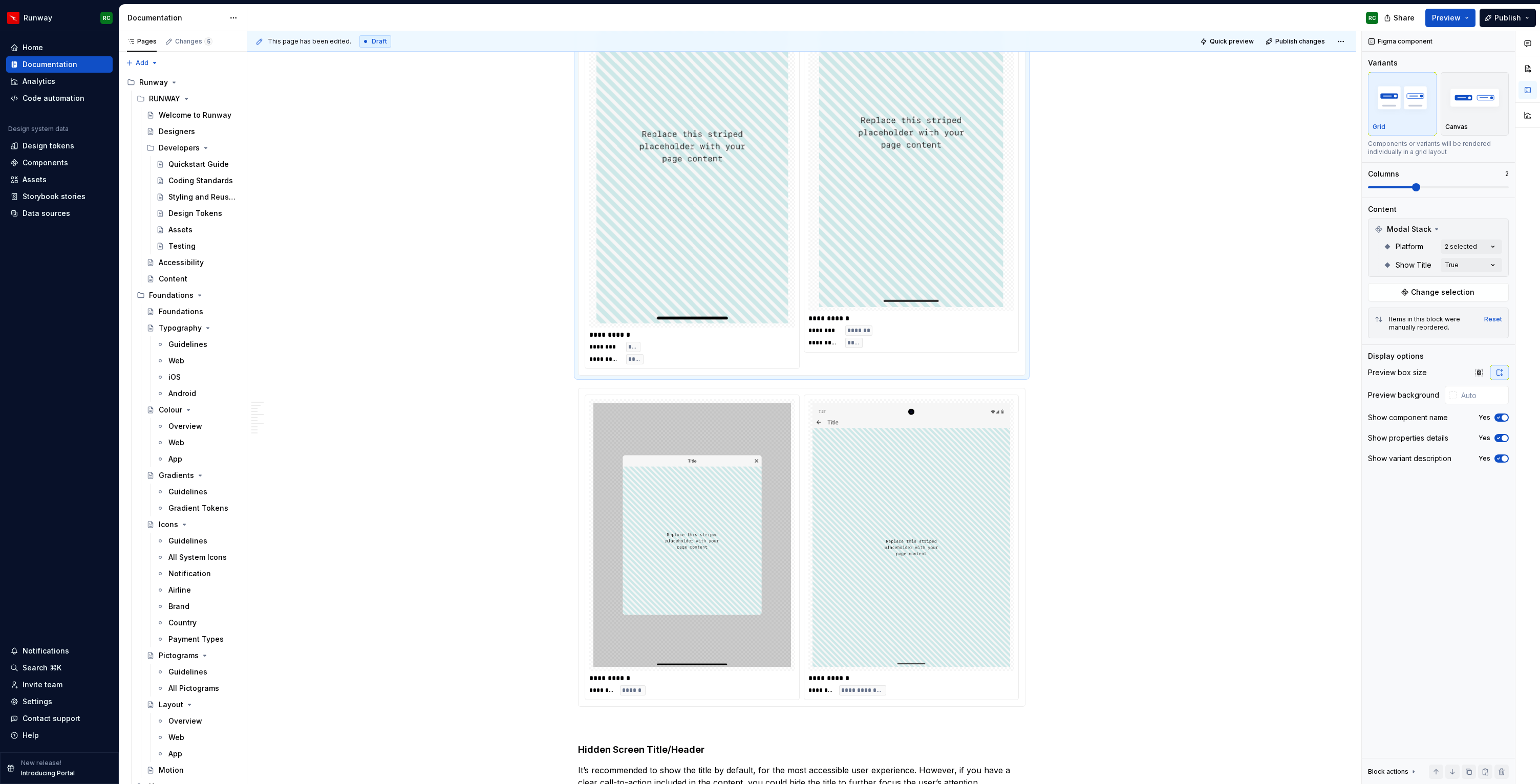
scroll to position [622, 0]
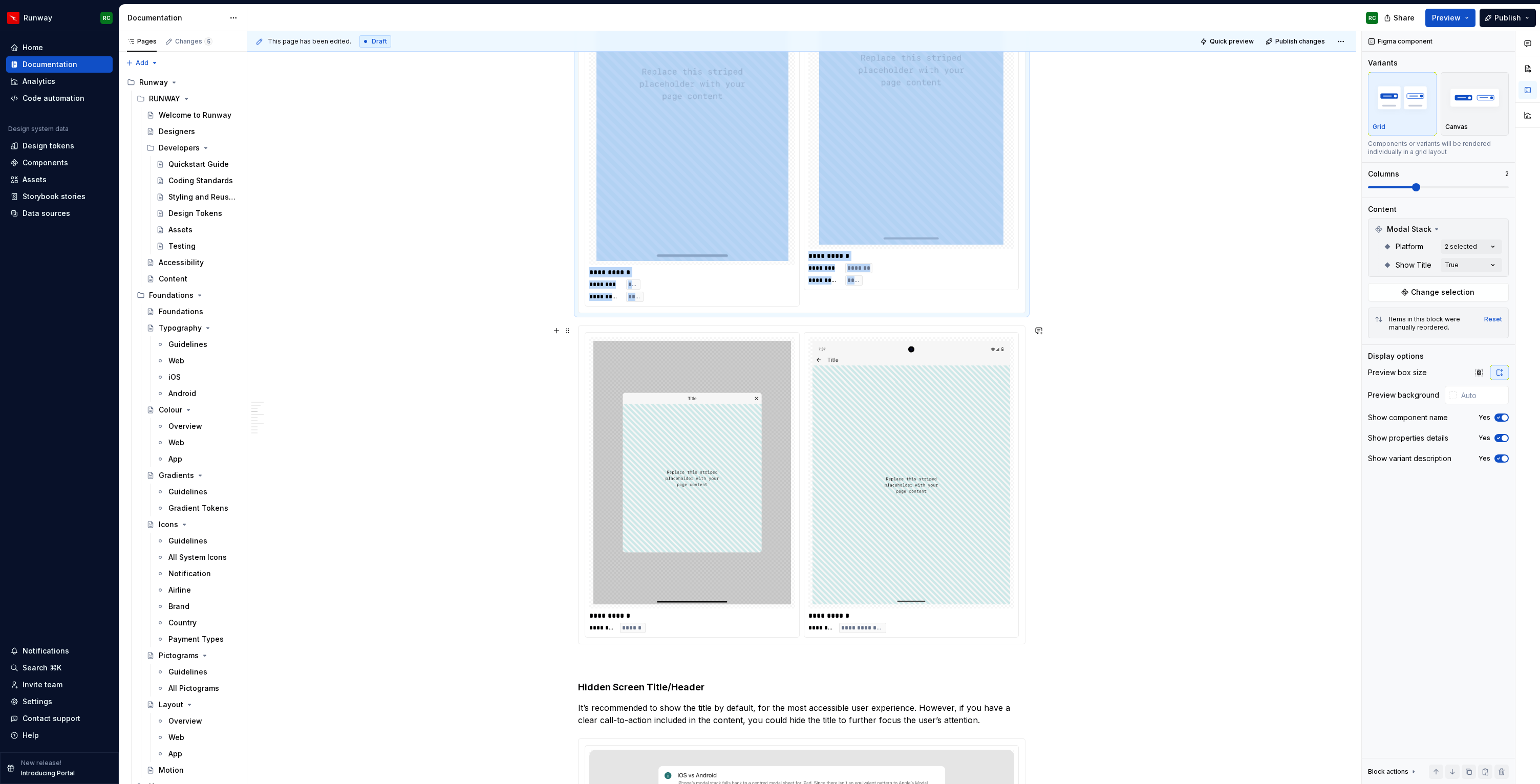
click at [823, 473] on img at bounding box center [911, 473] width 197 height 264
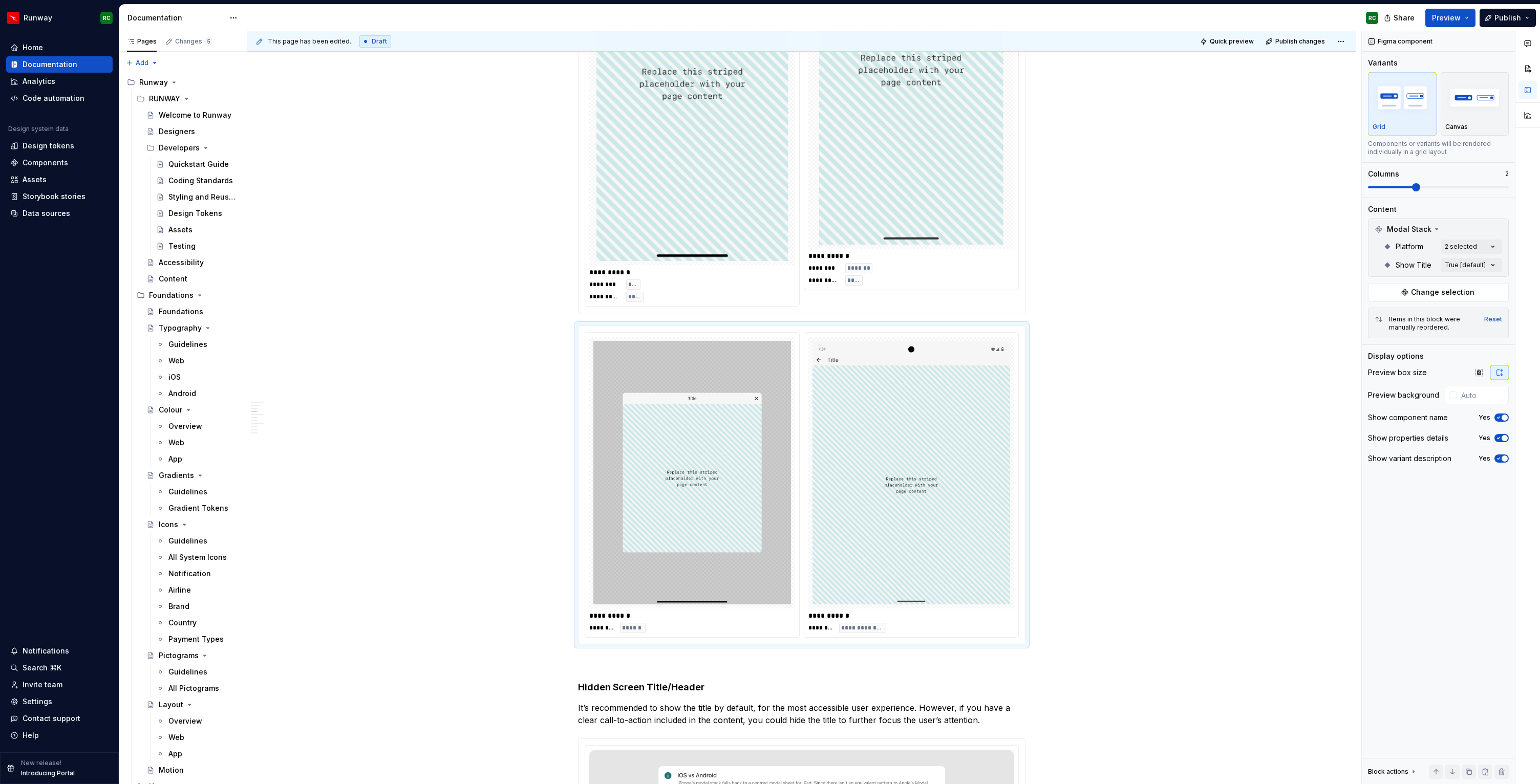
click at [851, 176] on img at bounding box center [911, 45] width 184 height 399
click at [1466, 260] on div "Comments Open comments No comments yet Select ‘Comment’ from the block context …" at bounding box center [1451, 408] width 178 height 753
click at [1397, 309] on span "True" at bounding box center [1391, 314] width 16 height 10
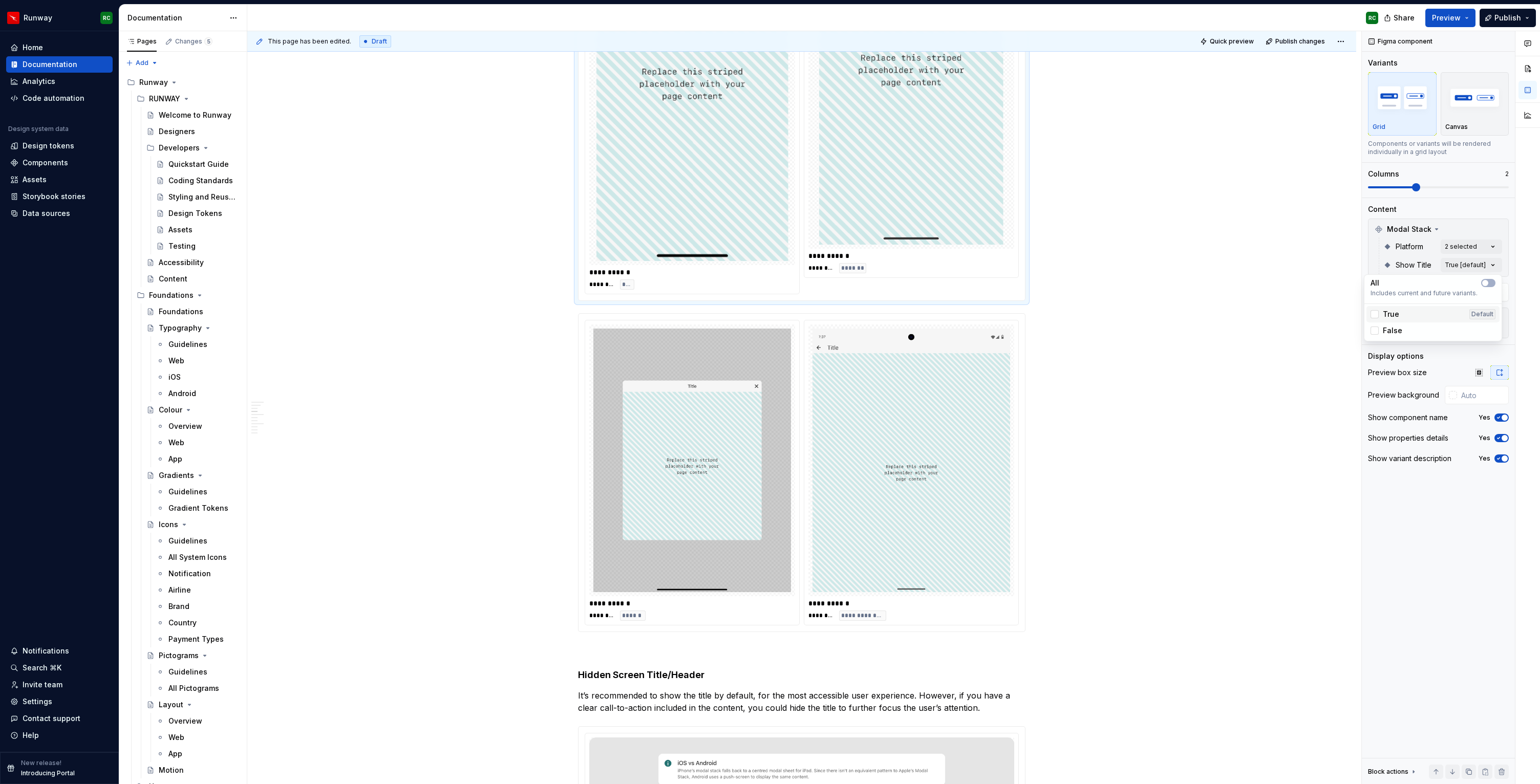
click at [1429, 318] on div "True Default" at bounding box center [1433, 314] width 125 height 10
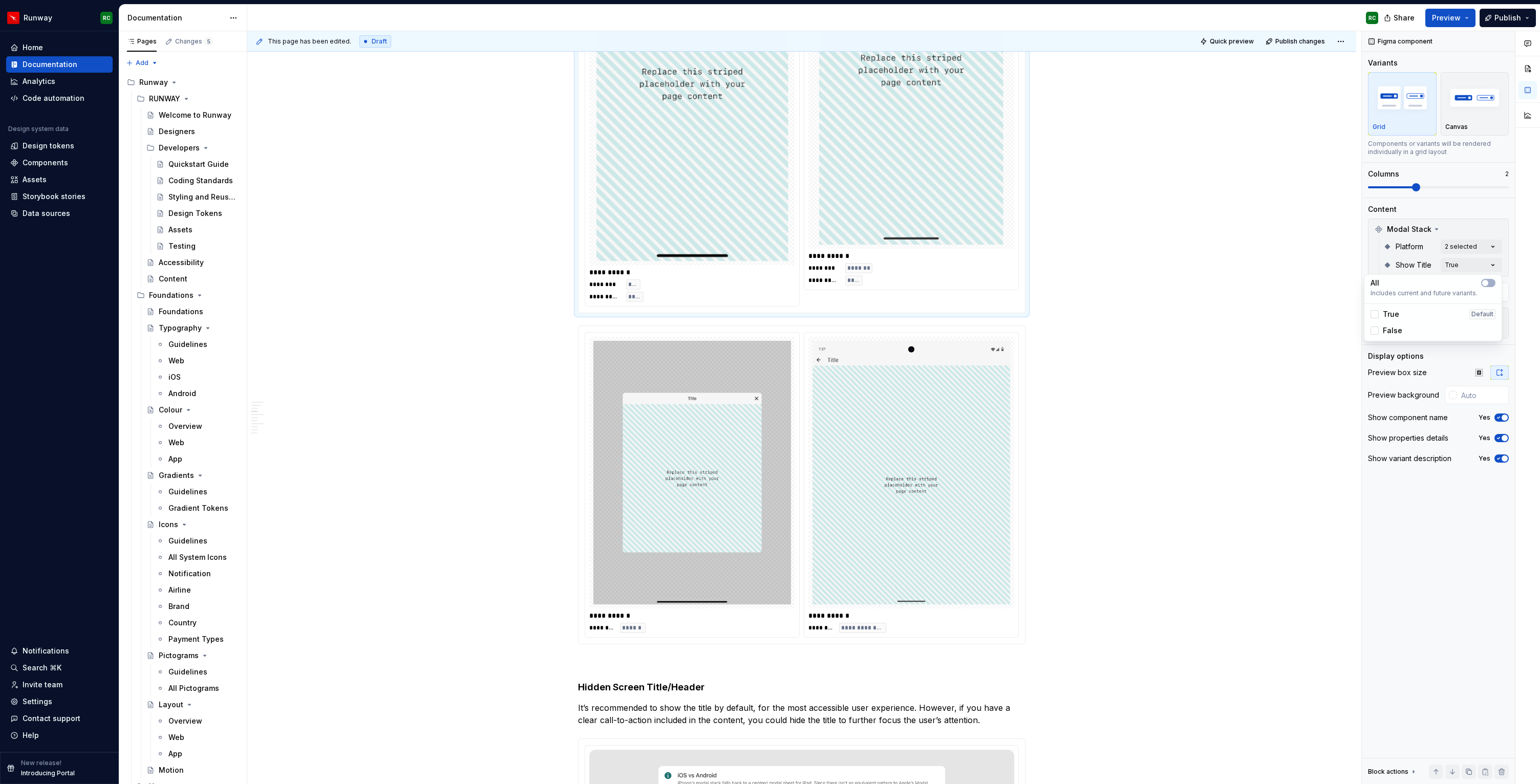
click at [1112, 320] on html "Runway RC Home Documentation Analytics Code automation Design system data Desig…" at bounding box center [770, 392] width 1540 height 784
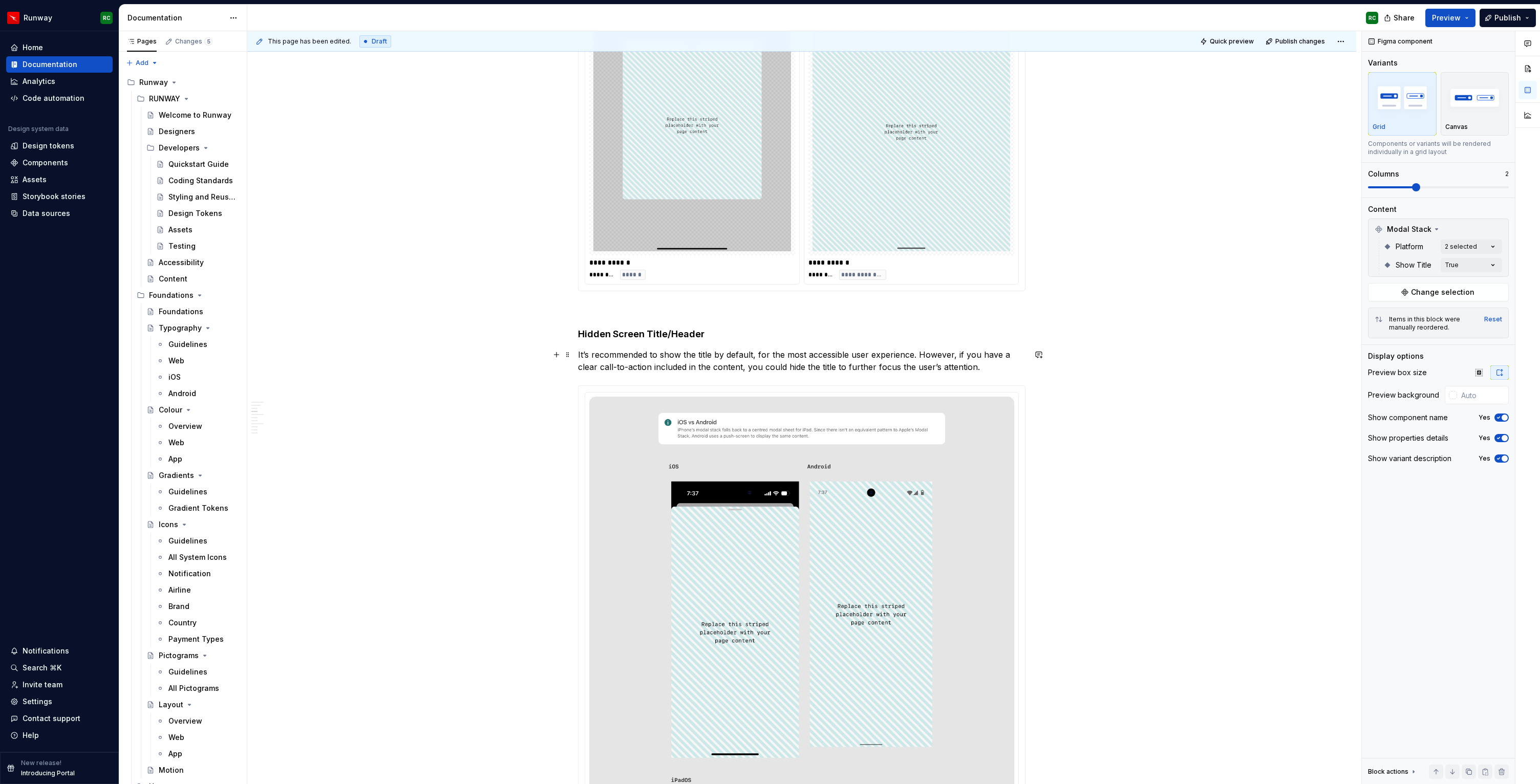
scroll to position [1019, 0]
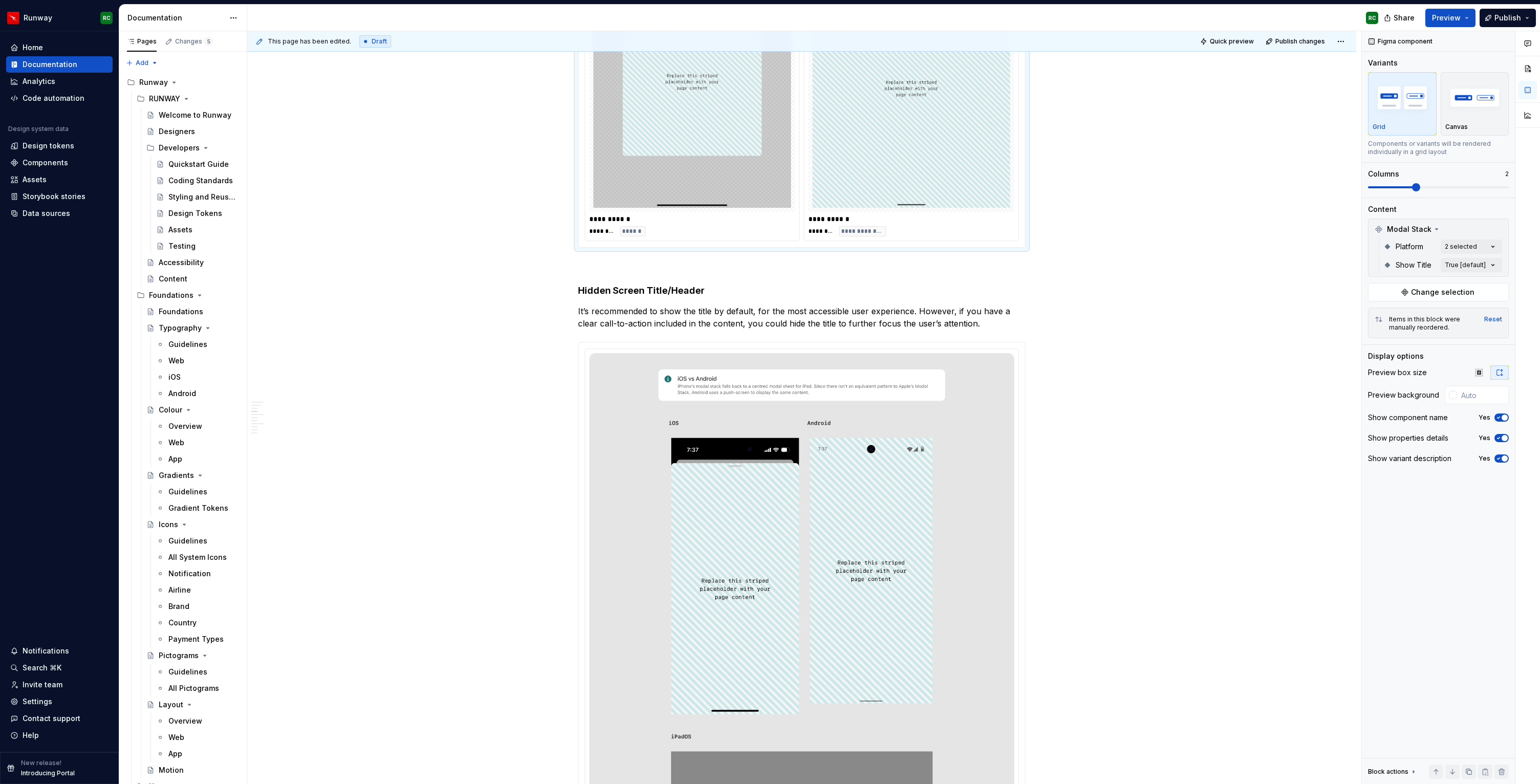
click at [849, 216] on div "**********" at bounding box center [911, 219] width 206 height 10
click at [1474, 263] on div "Comments Open comments No comments yet Select ‘Comment’ from the block context …" at bounding box center [1451, 408] width 178 height 753
click at [1404, 308] on div "True Default" at bounding box center [1433, 314] width 133 height 16
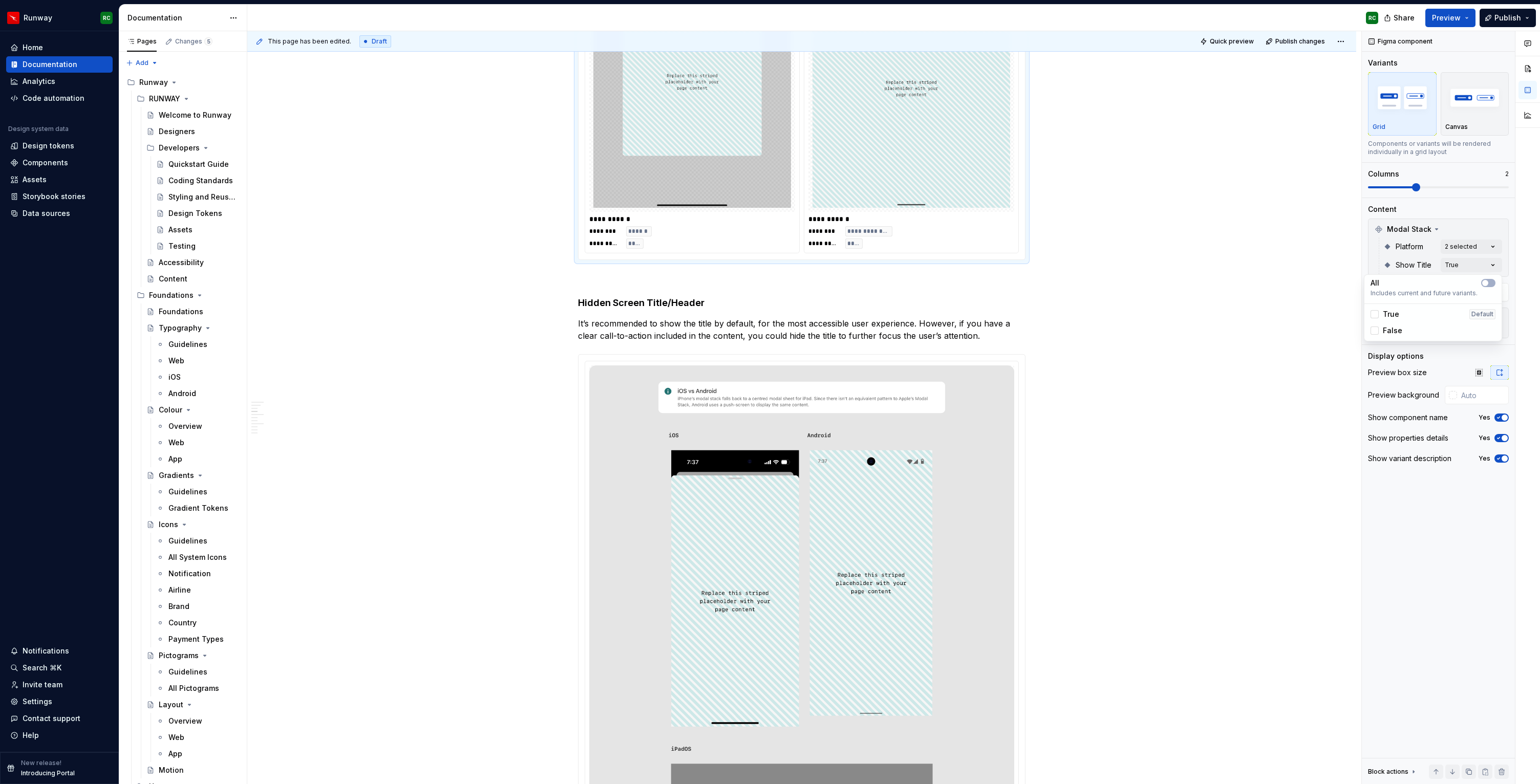
click at [1103, 303] on html "Runway RC Home Documentation Analytics Code automation Design system data Desig…" at bounding box center [770, 392] width 1540 height 784
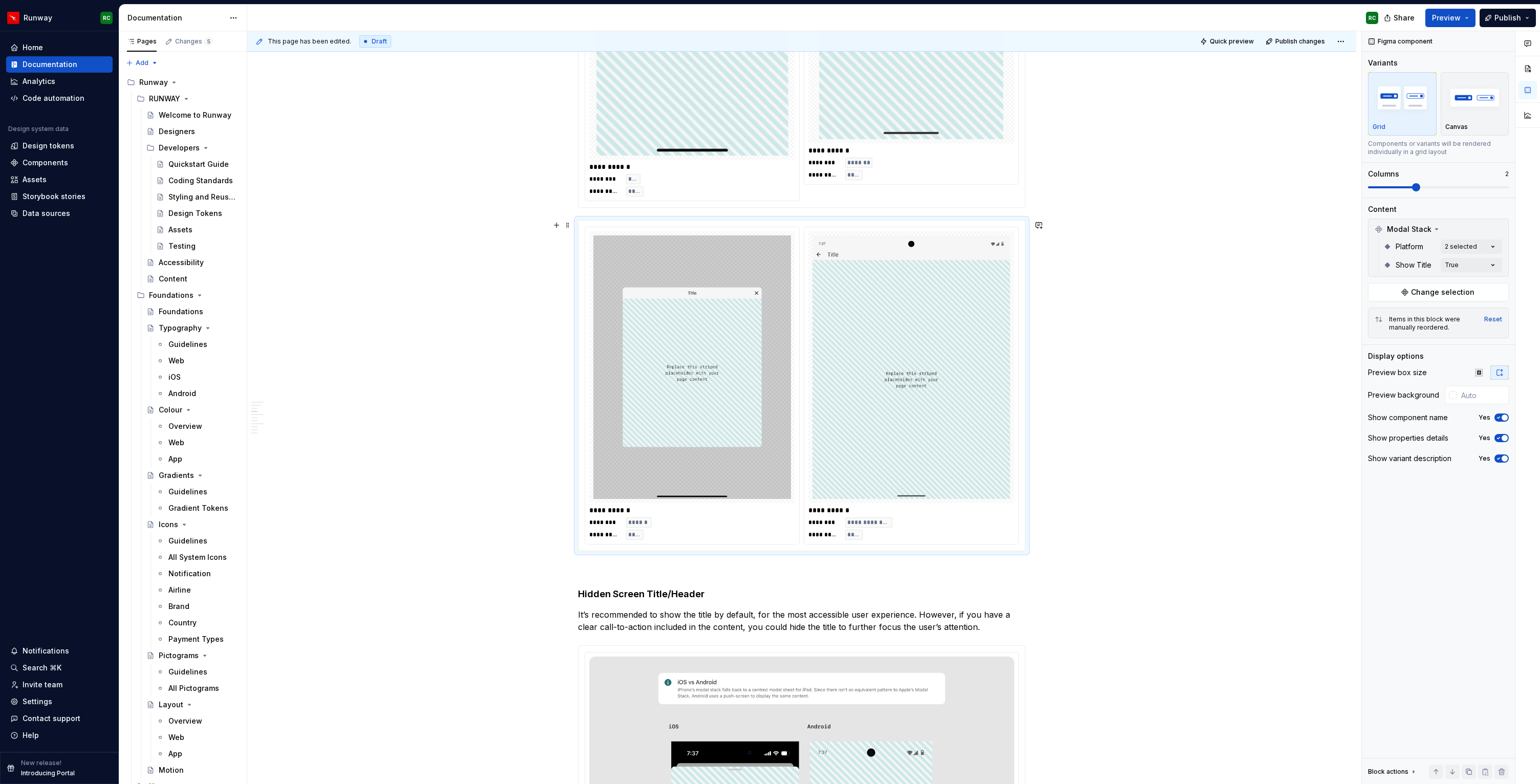
scroll to position [675, 0]
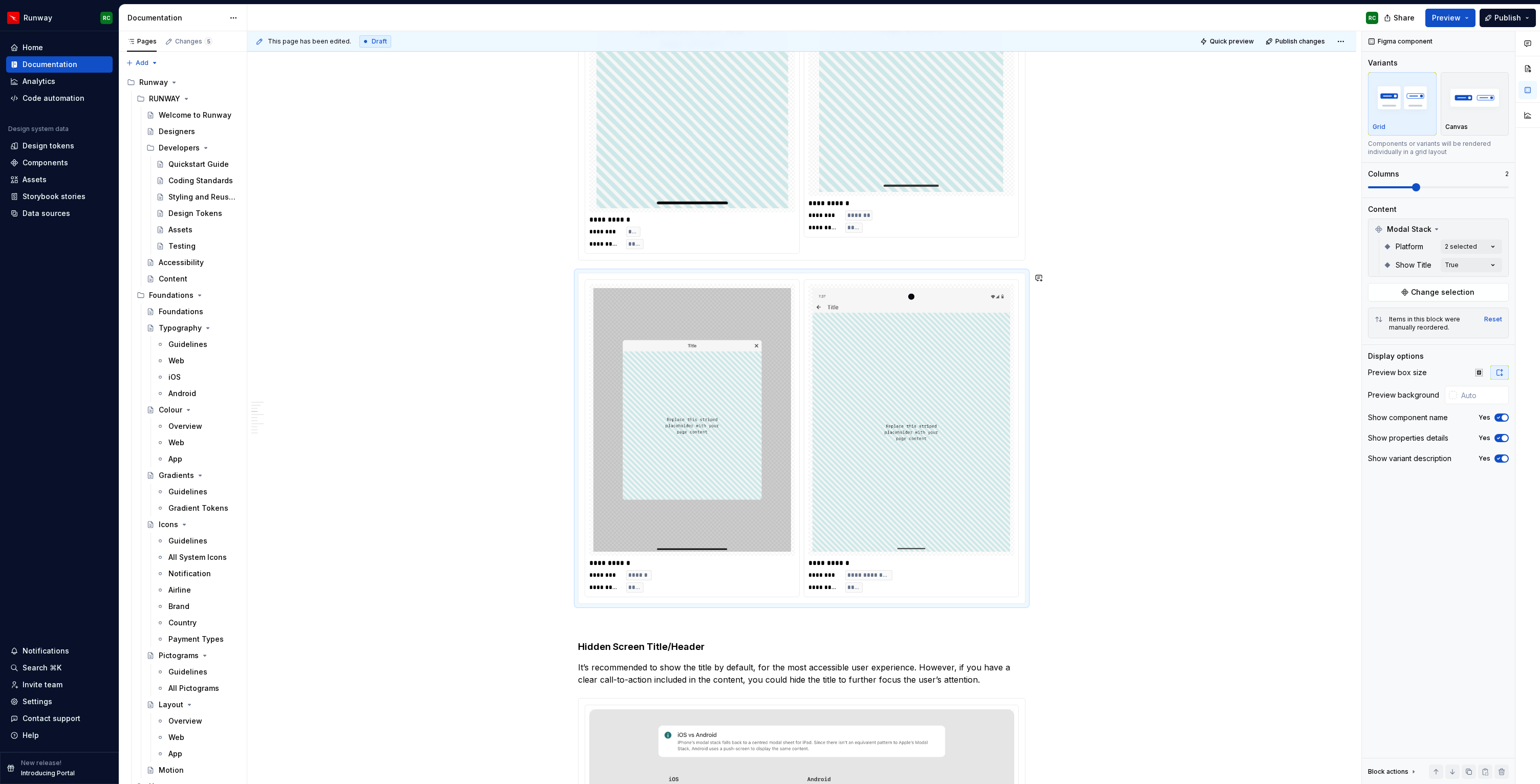
click at [754, 171] on img at bounding box center [692, 1] width 192 height 415
click at [1468, 771] on button "button" at bounding box center [1469, 772] width 14 height 14
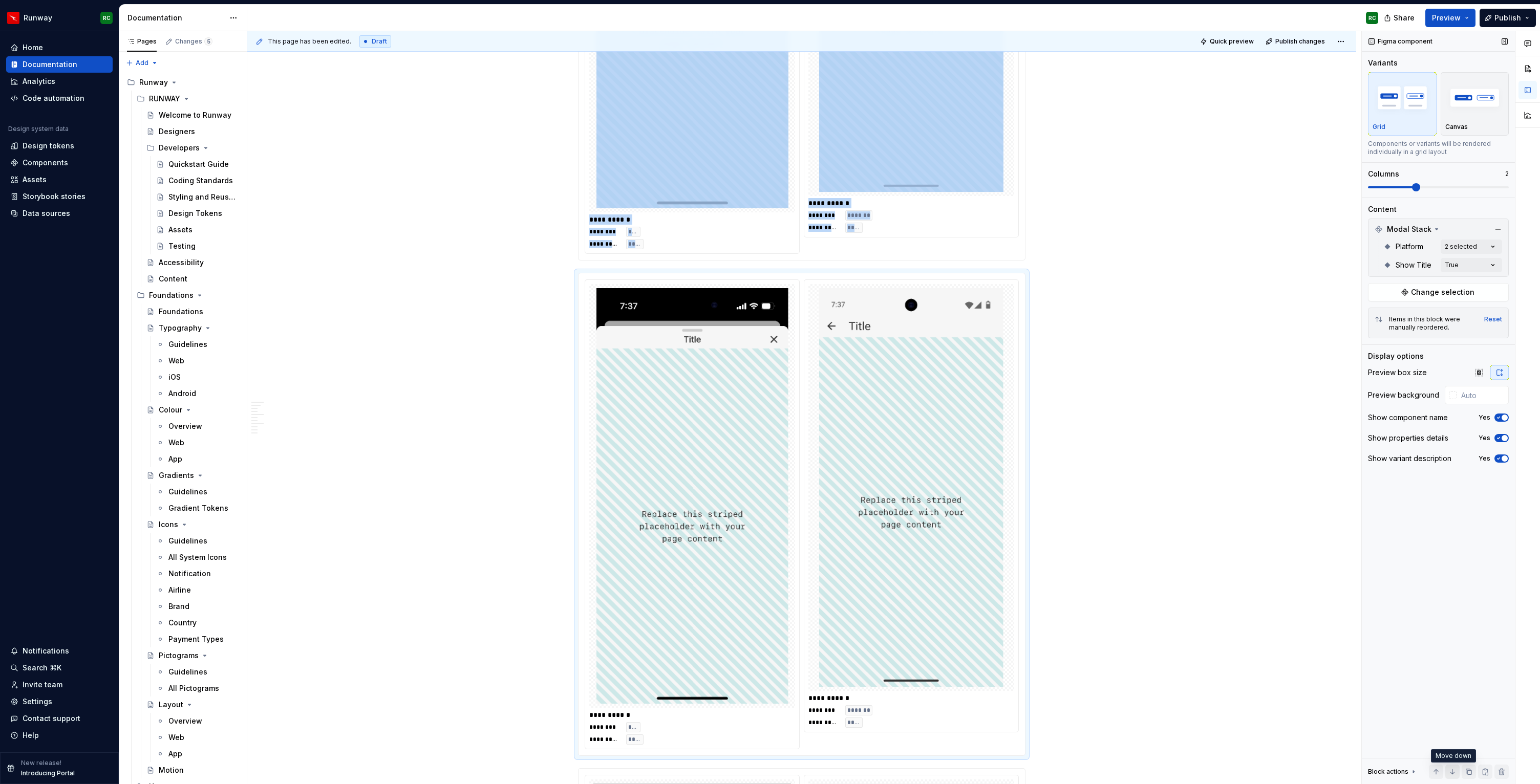
click at [1453, 770] on button "button" at bounding box center [1453, 772] width 14 height 14
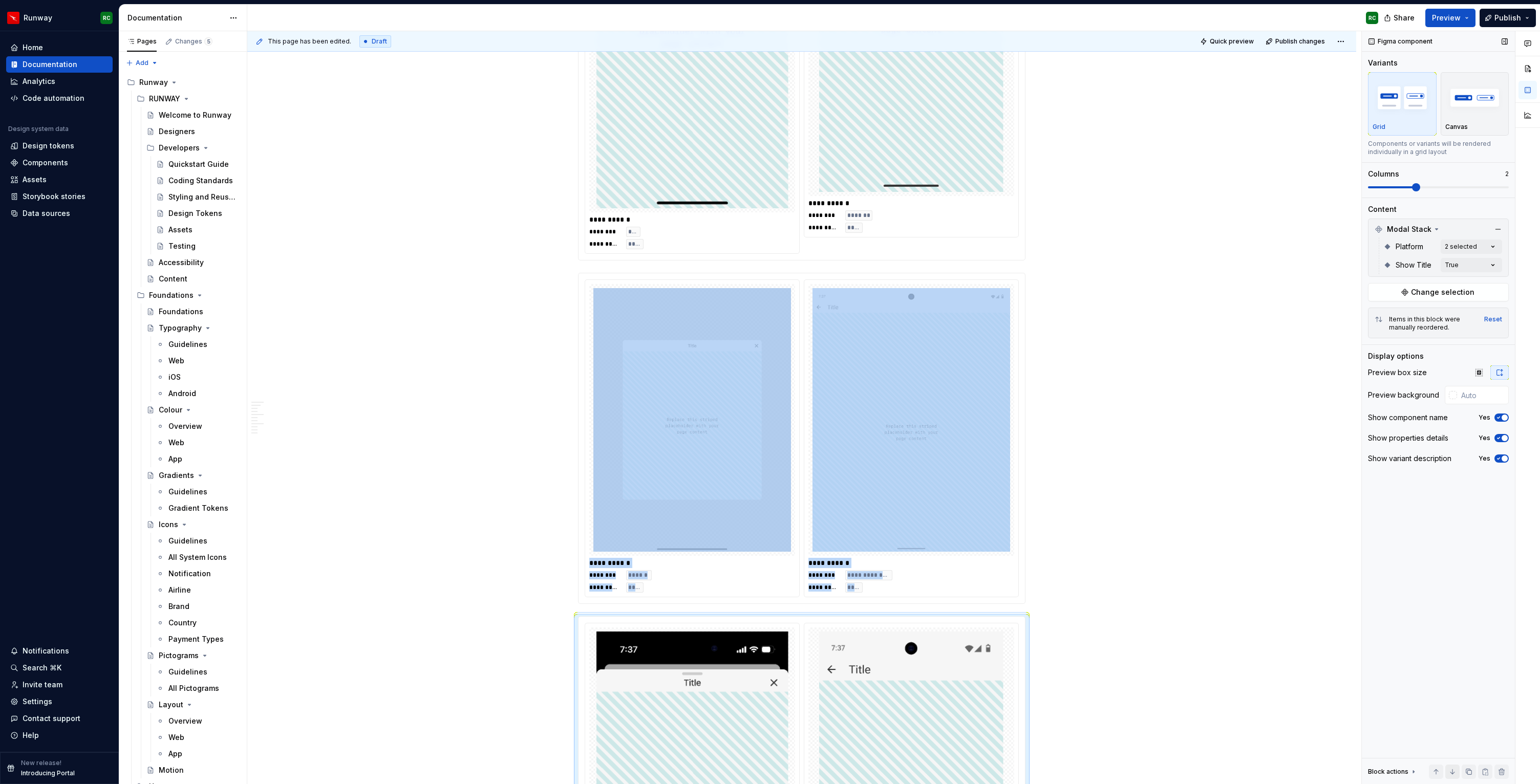
click at [1453, 770] on button "button" at bounding box center [1453, 772] width 14 height 14
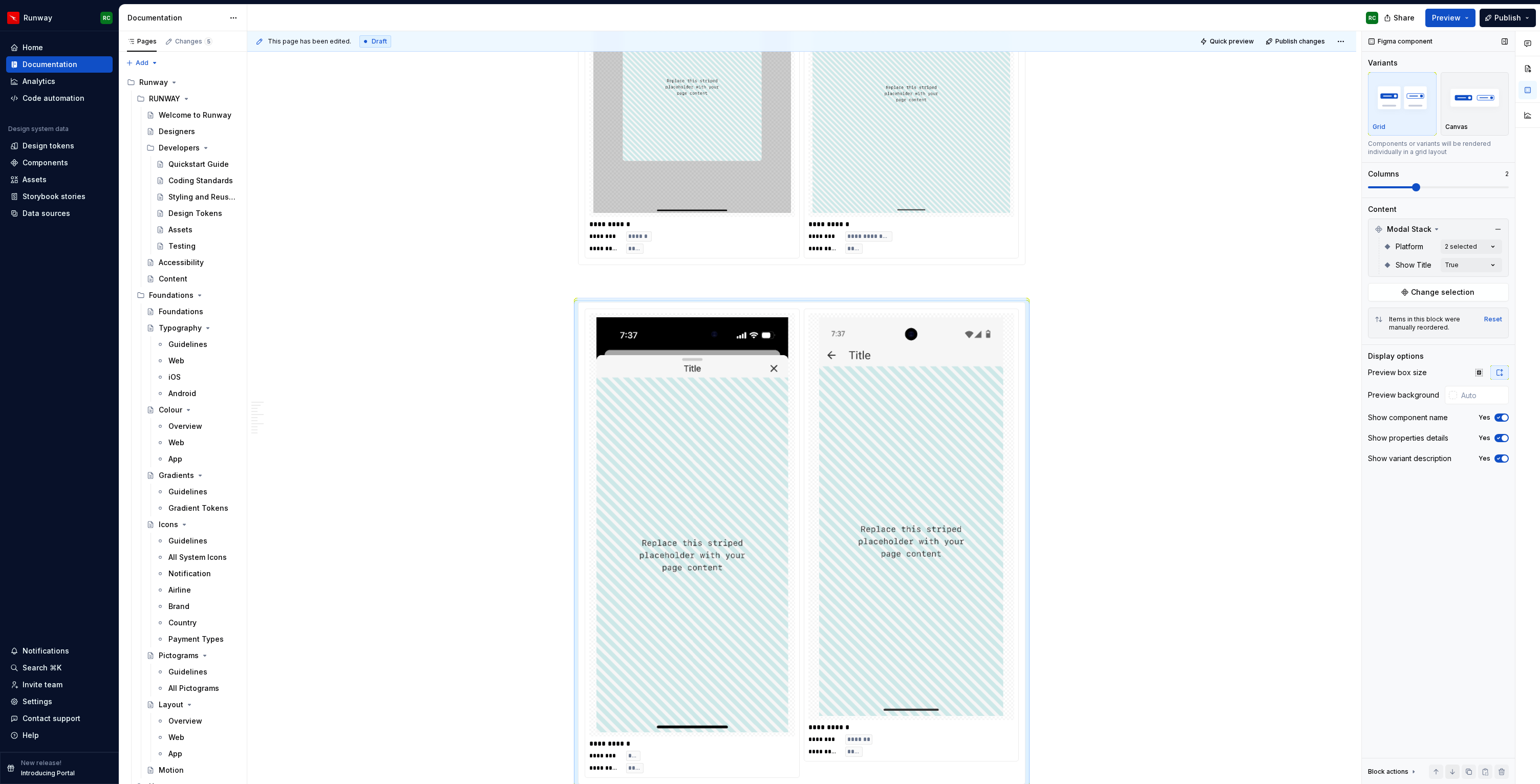
click at [1453, 768] on button "button" at bounding box center [1453, 772] width 14 height 14
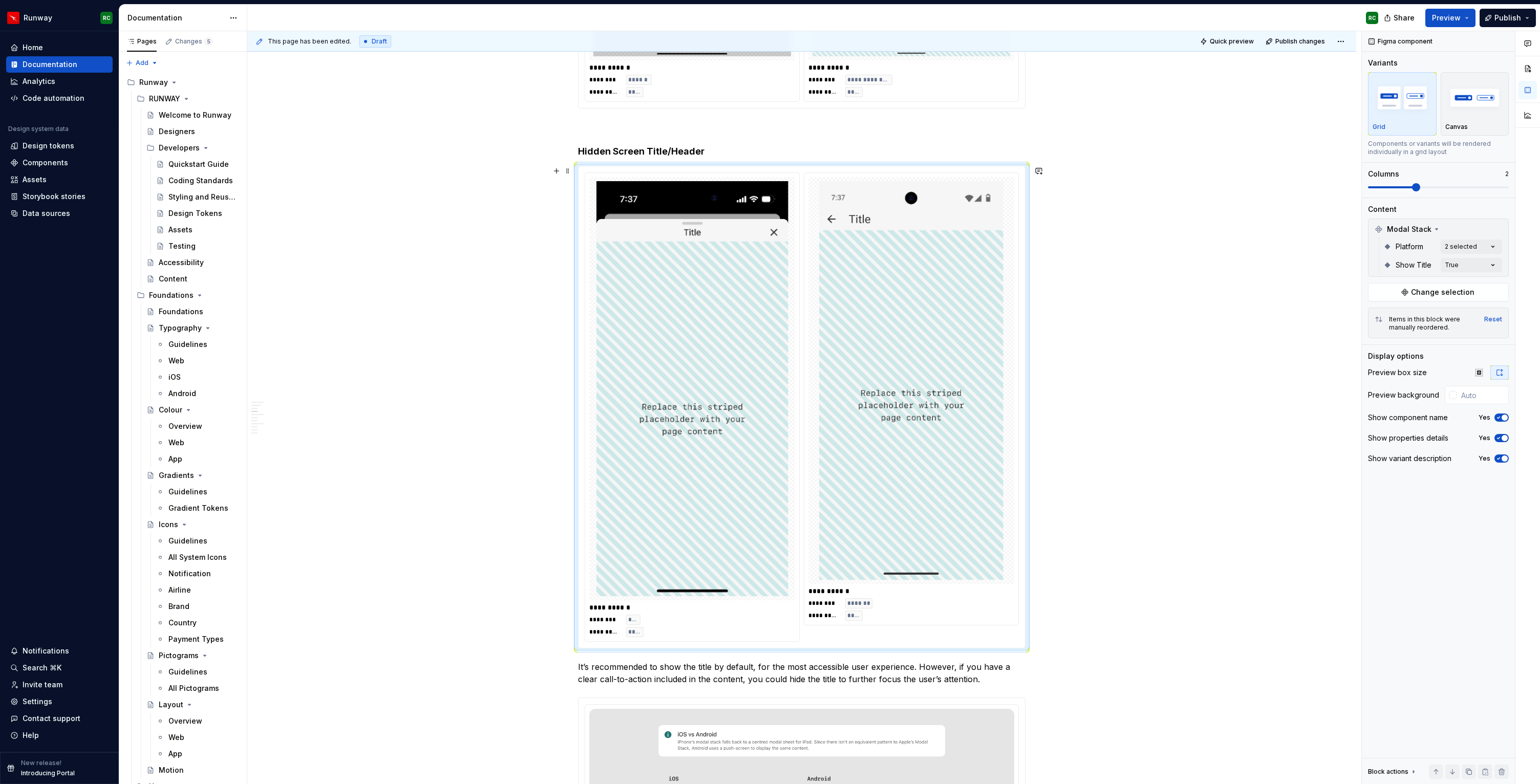
scroll to position [1218, 0]
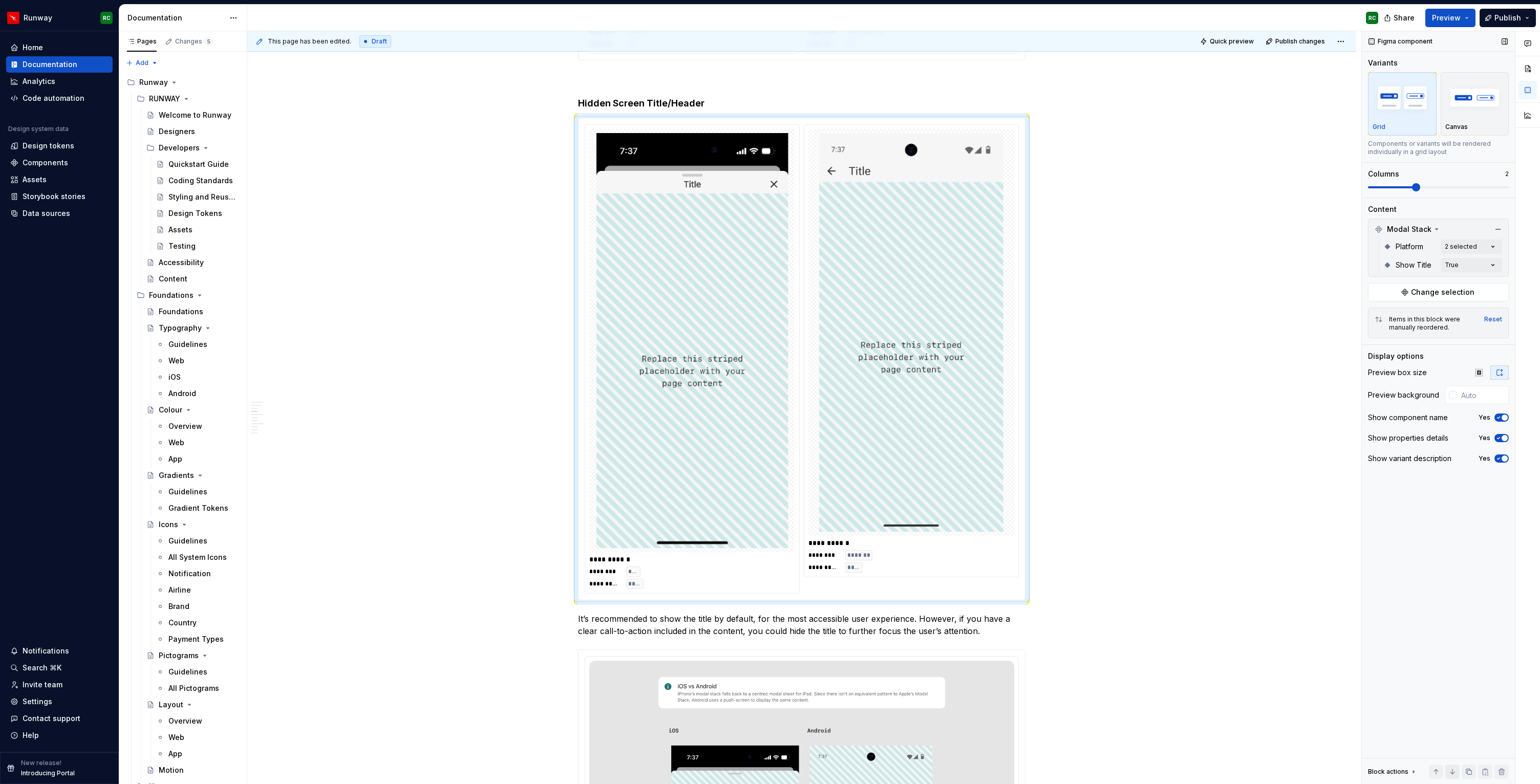
click at [1455, 766] on button "button" at bounding box center [1453, 772] width 14 height 14
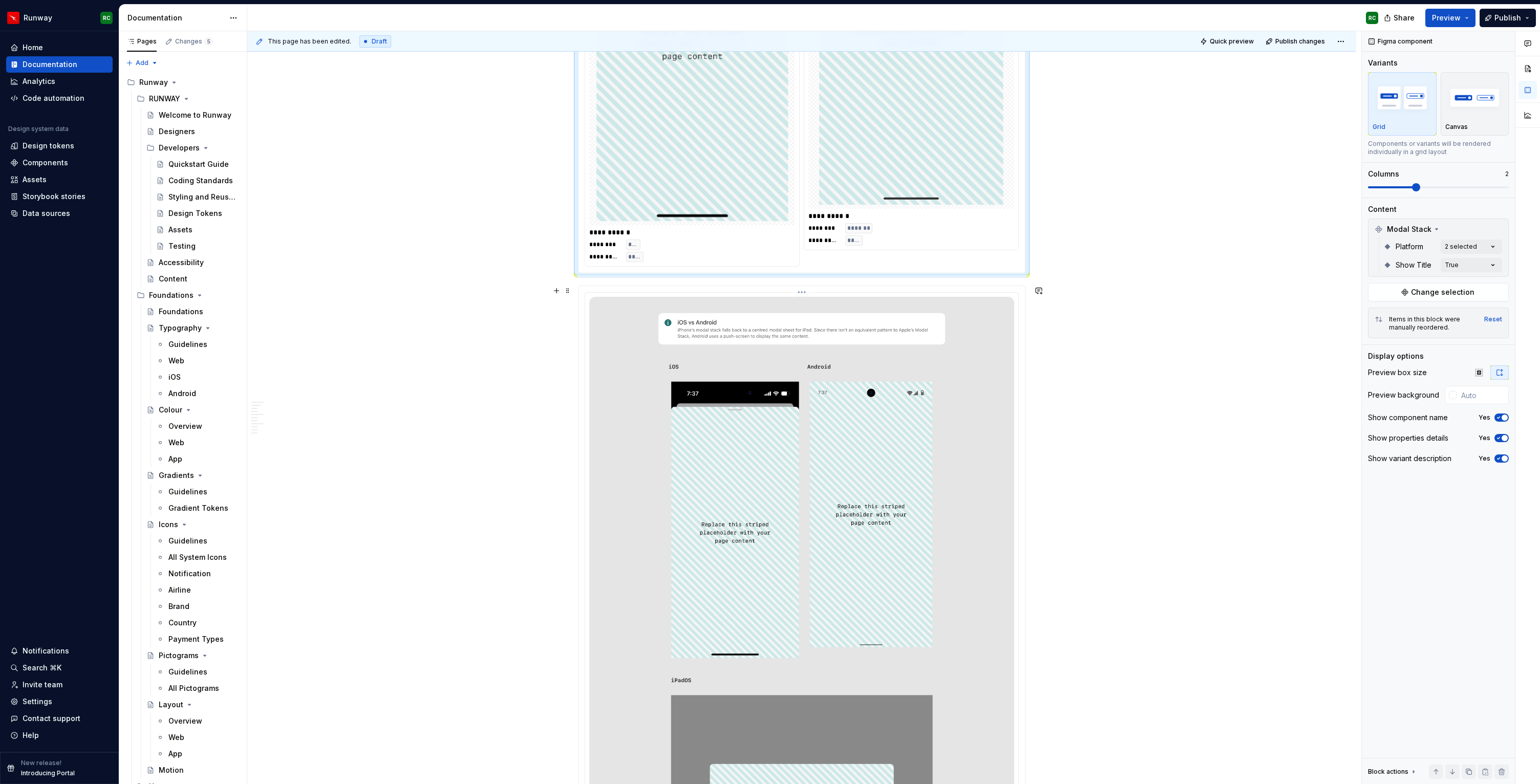
scroll to position [1584, 0]
click at [1467, 267] on div "Comments Open comments No comments yet Select ‘Comment’ from the block context …" at bounding box center [1451, 408] width 178 height 753
click at [1380, 312] on div "True" at bounding box center [1385, 314] width 29 height 10
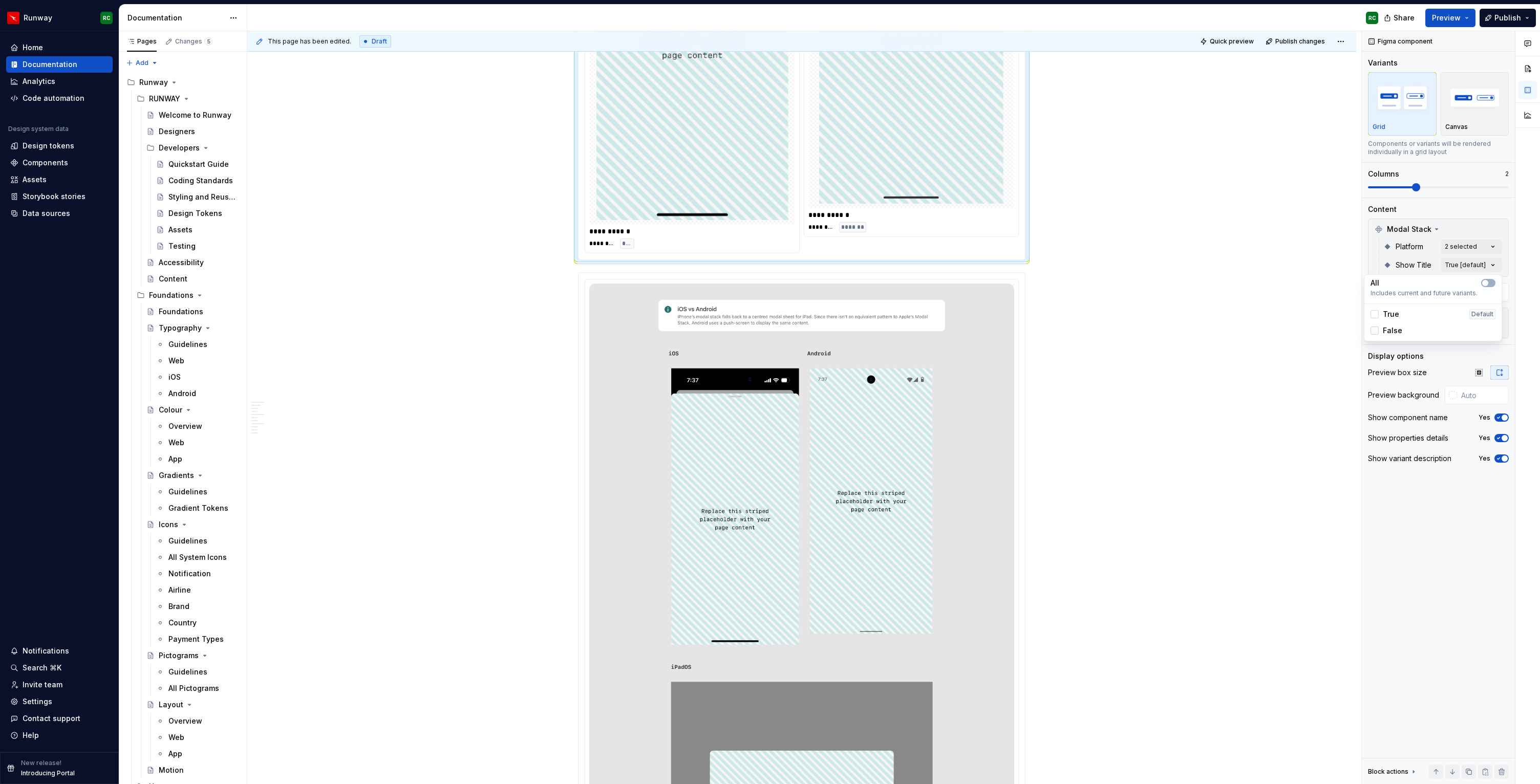
click at [1372, 331] on div at bounding box center [1375, 331] width 8 height 8
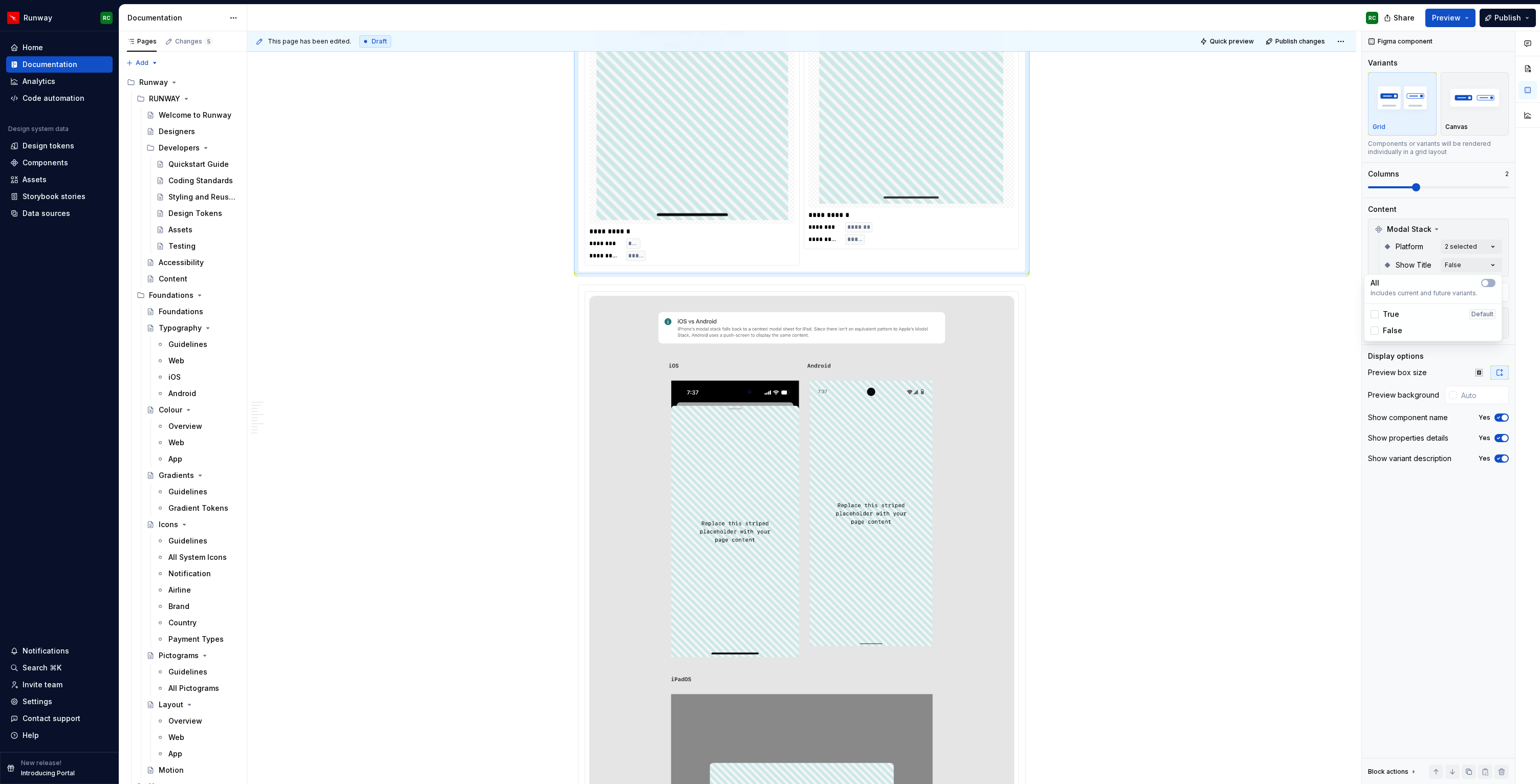
click at [1113, 480] on html "Runway RC Home Documentation Analytics Code automation Design system data Desig…" at bounding box center [770, 392] width 1540 height 784
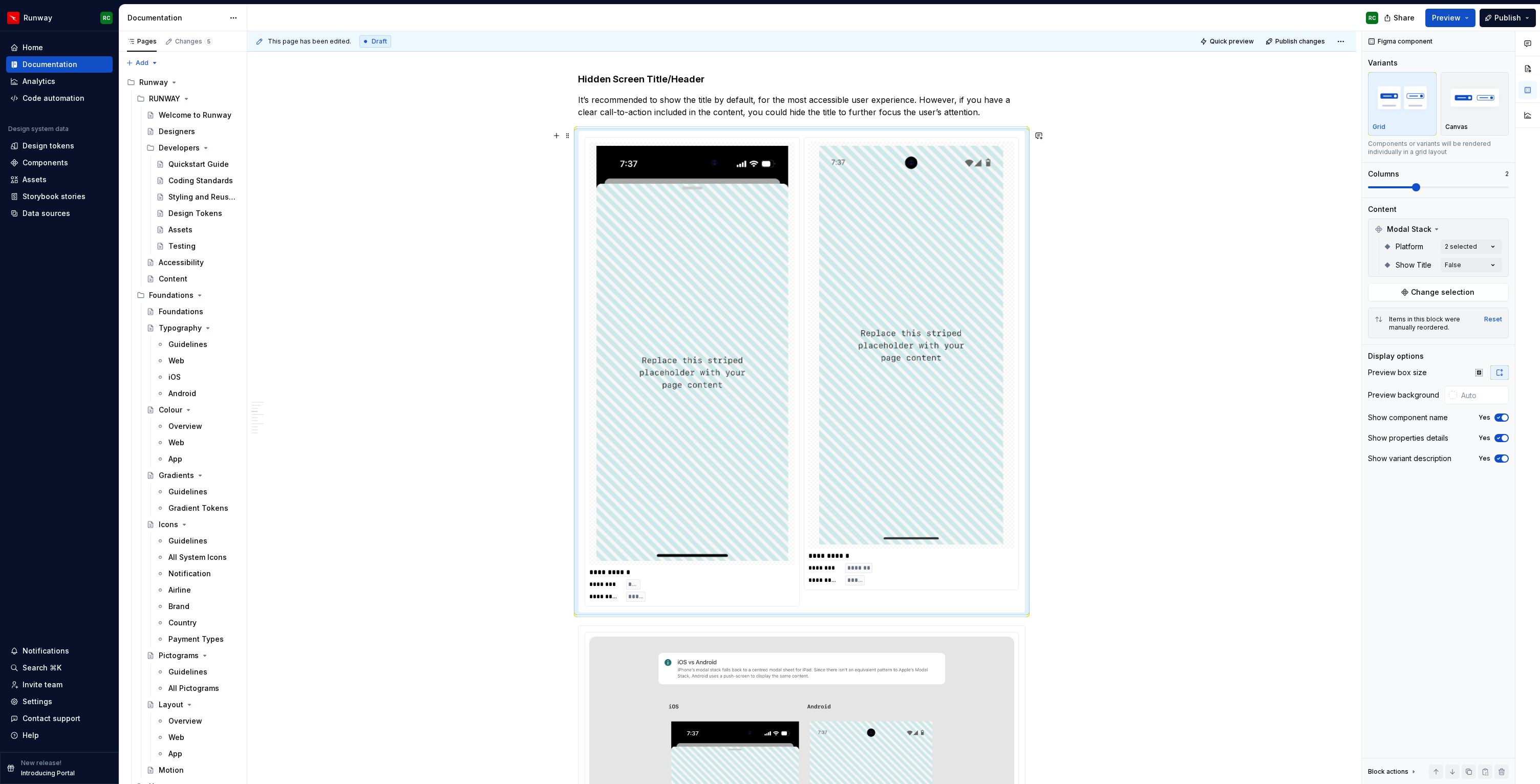
scroll to position [1239, 0]
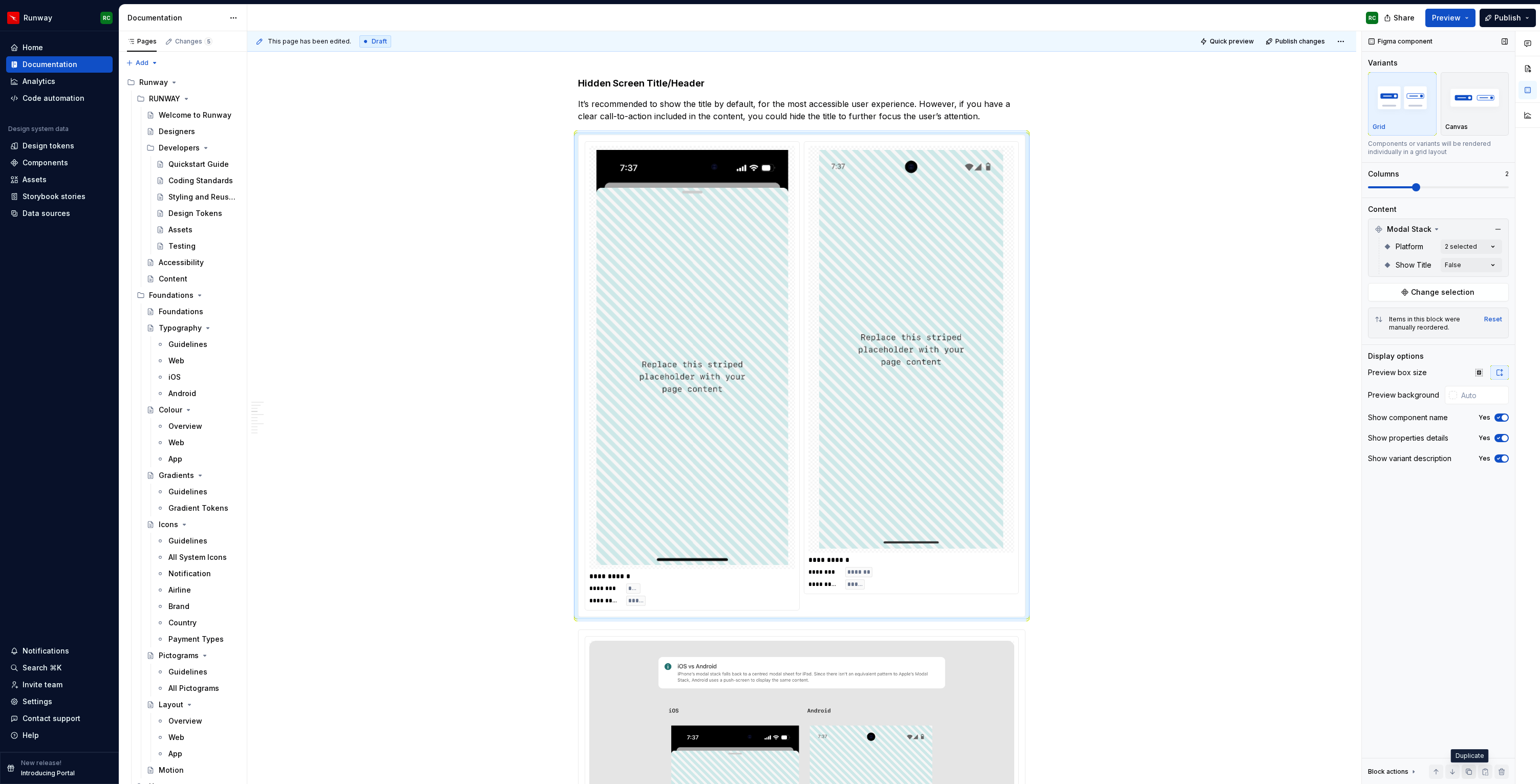
click at [1470, 768] on button "button" at bounding box center [1469, 772] width 14 height 14
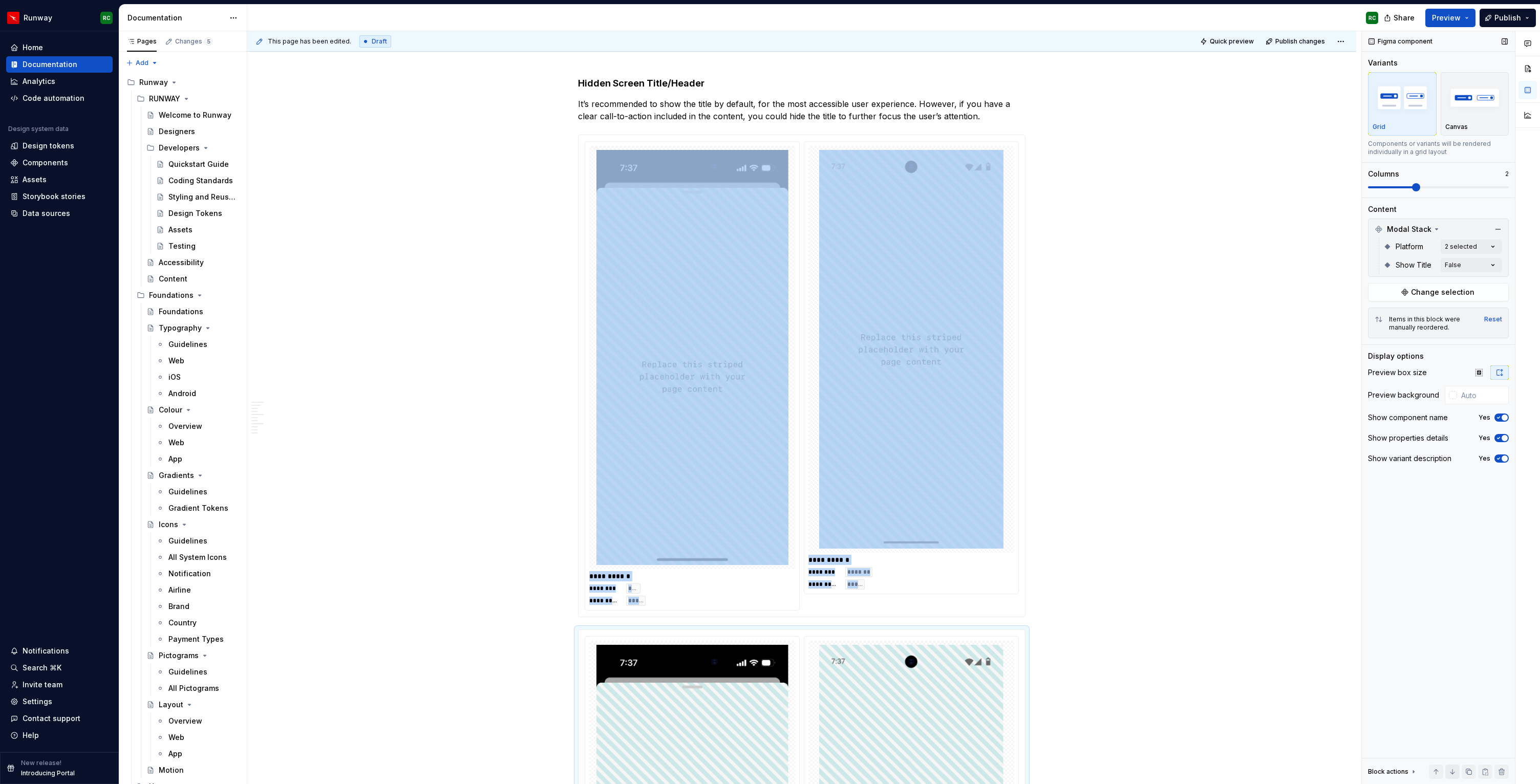
scroll to position [1566, 0]
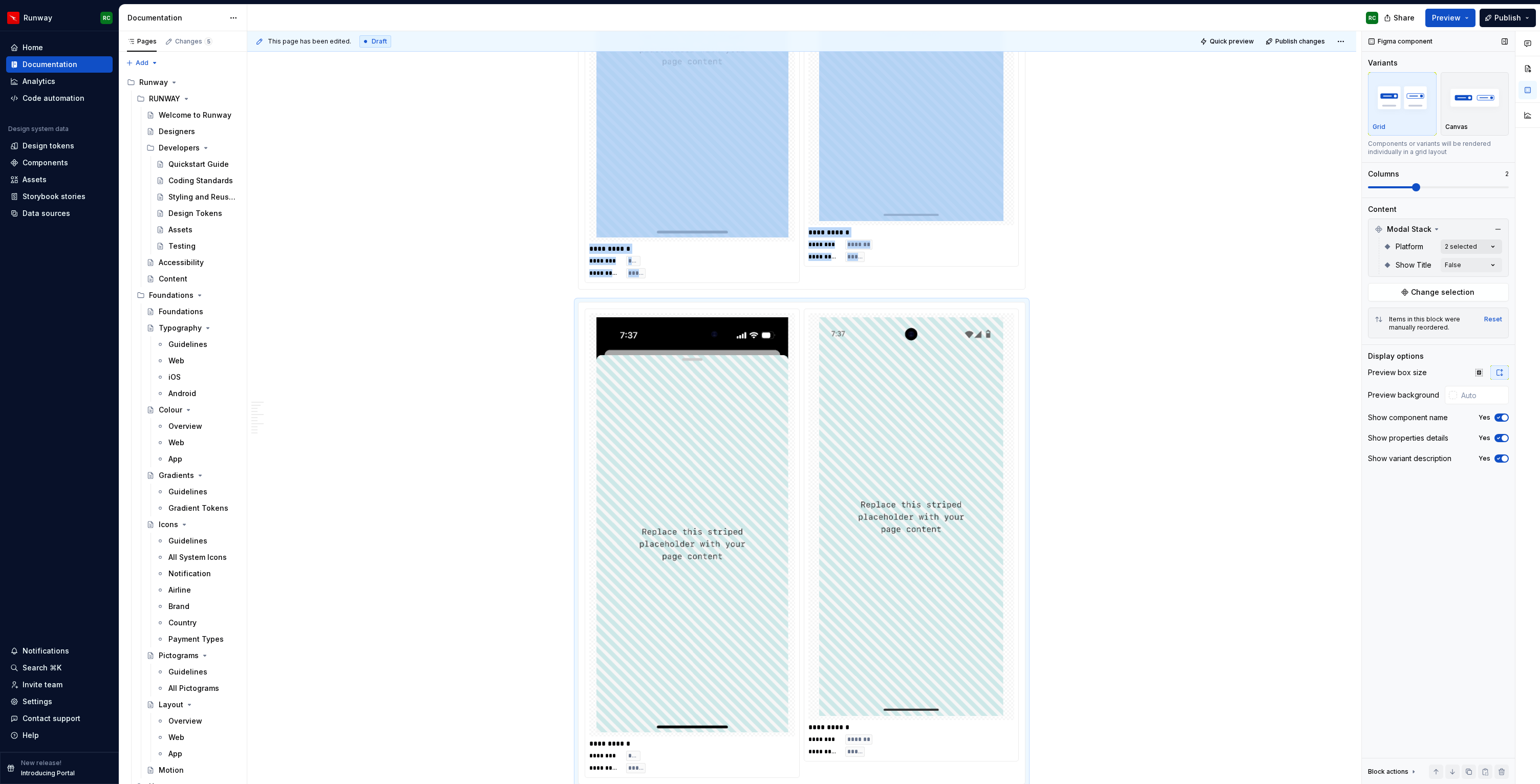
click at [1454, 247] on div "Comments Open comments No comments yet Select ‘Comment’ from the block context …" at bounding box center [1451, 408] width 178 height 753
click at [1418, 295] on div "iOS Default" at bounding box center [1433, 296] width 125 height 10
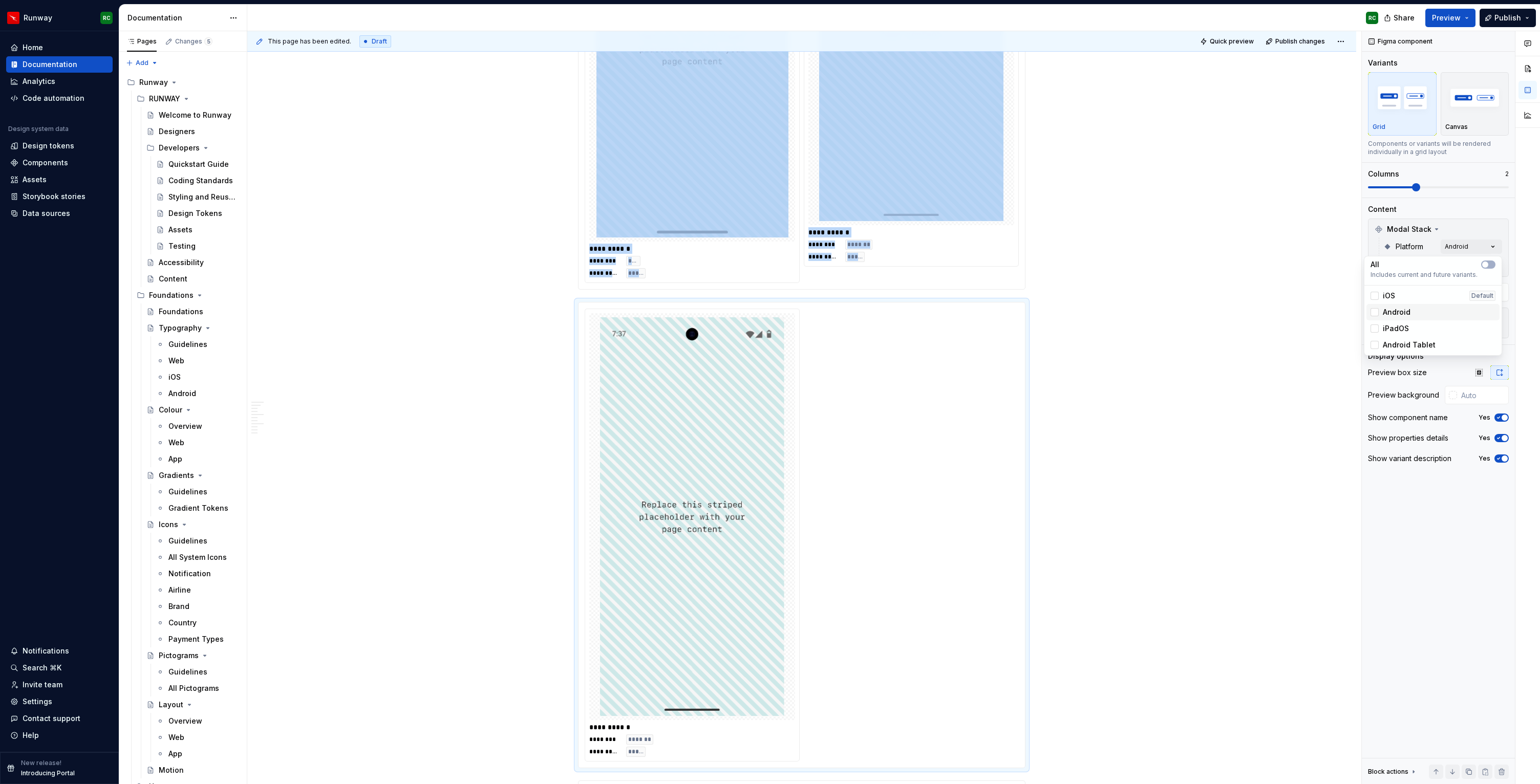
click at [1410, 309] on div "Android" at bounding box center [1433, 312] width 125 height 10
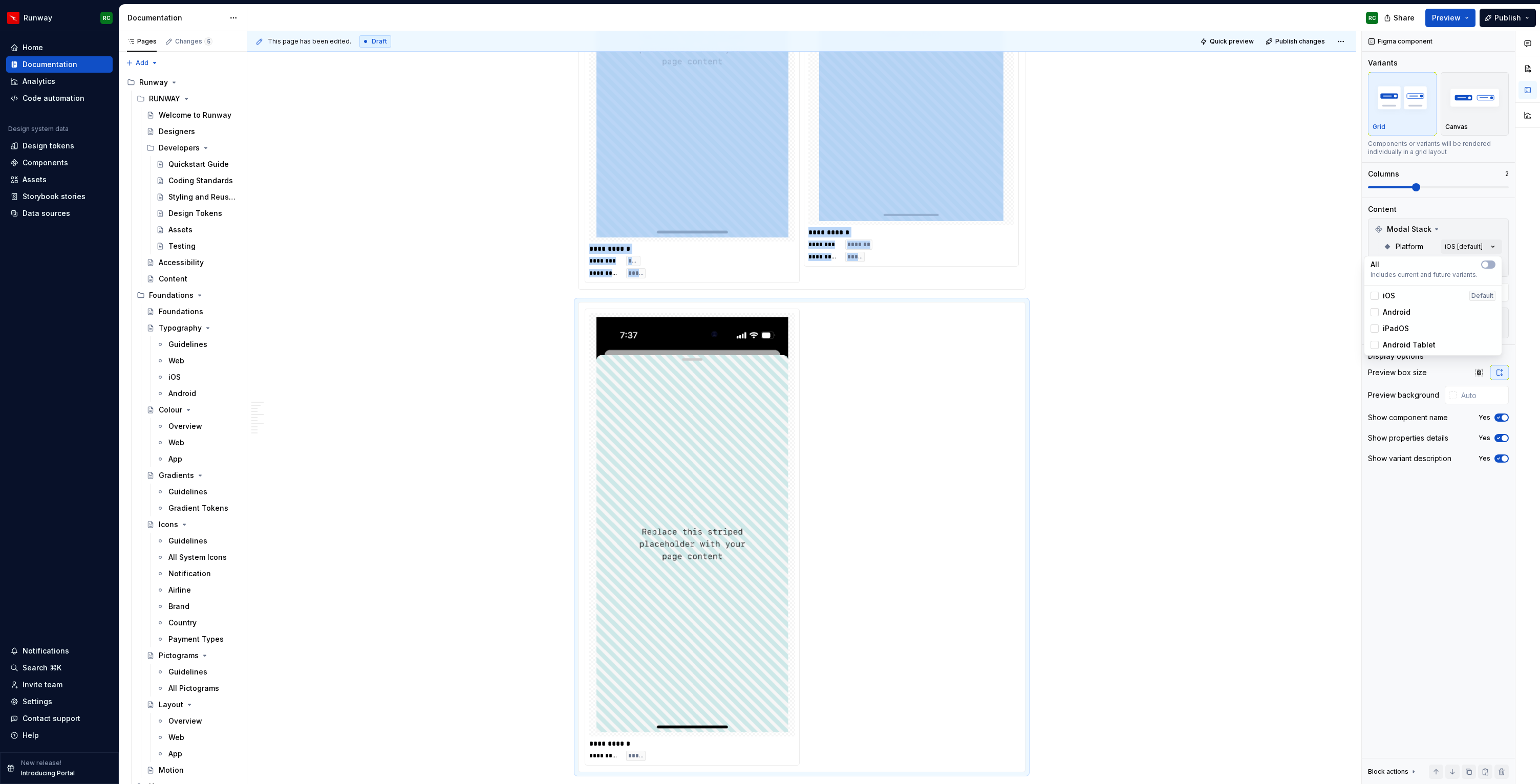
click at [1403, 332] on span "iPadOS" at bounding box center [1396, 328] width 26 height 10
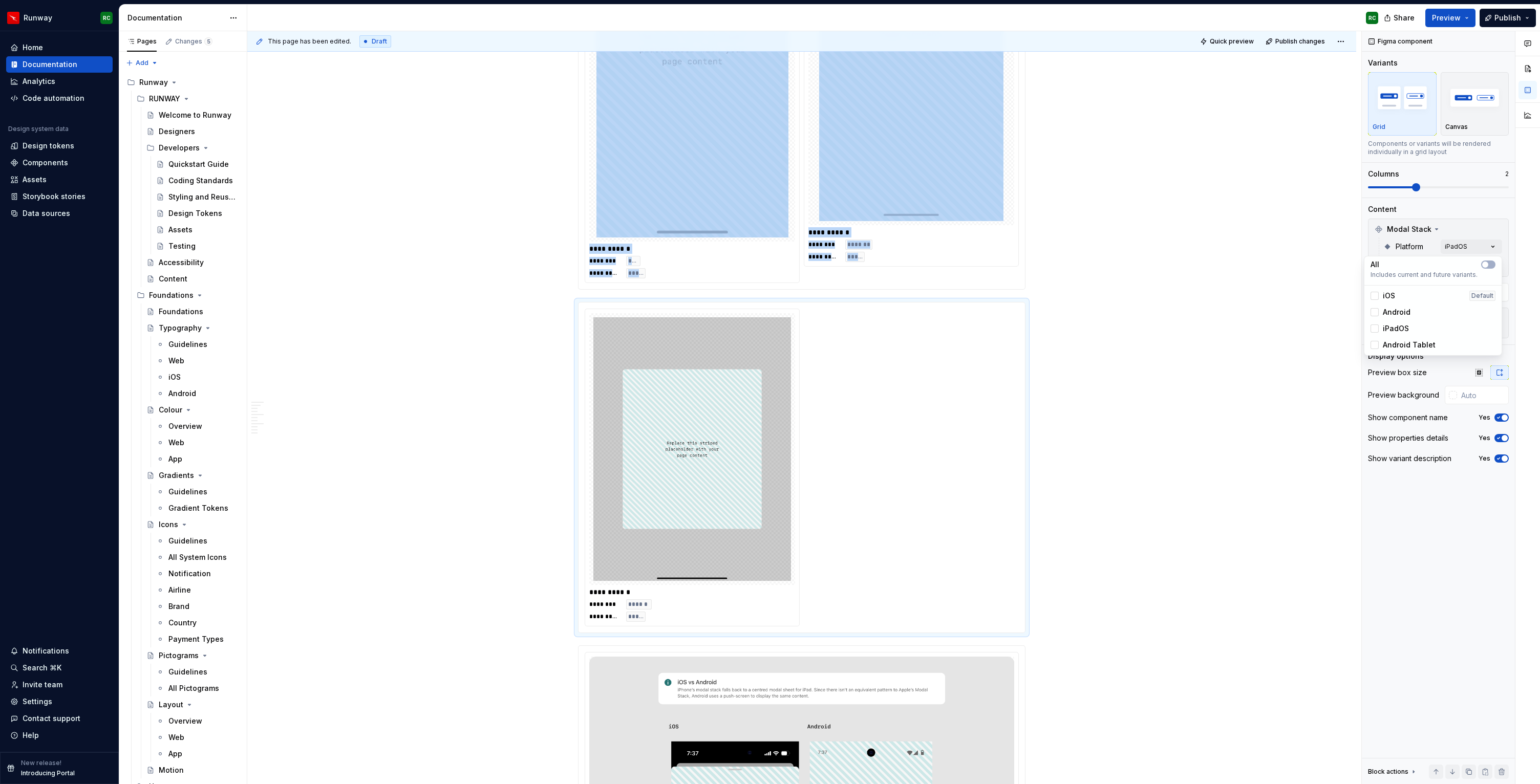
click at [1401, 342] on span "Android Tablet" at bounding box center [1409, 345] width 53 height 10
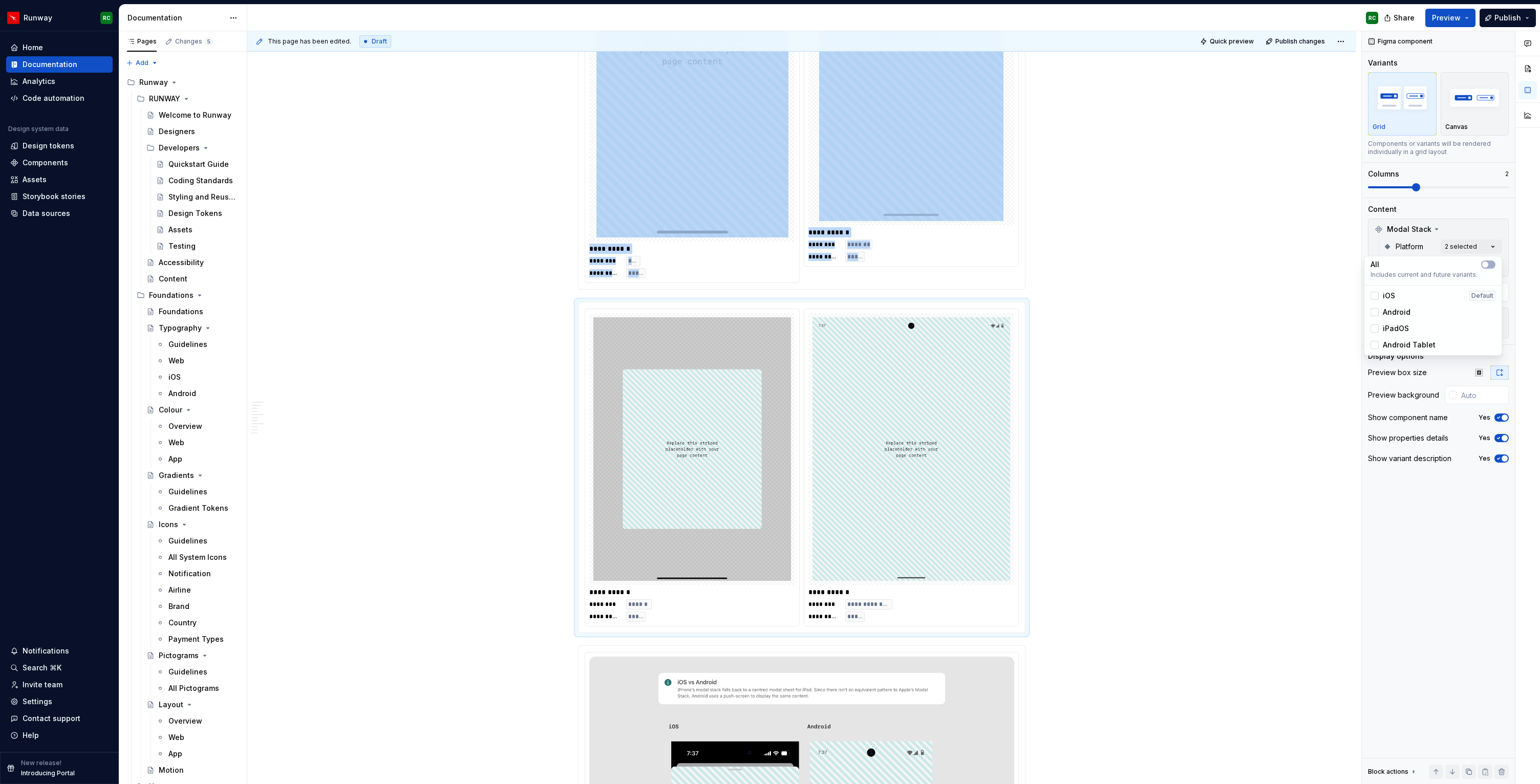
click at [1178, 356] on html "Runway RC Home Documentation Analytics Code automation Design system data Desig…" at bounding box center [770, 392] width 1540 height 784
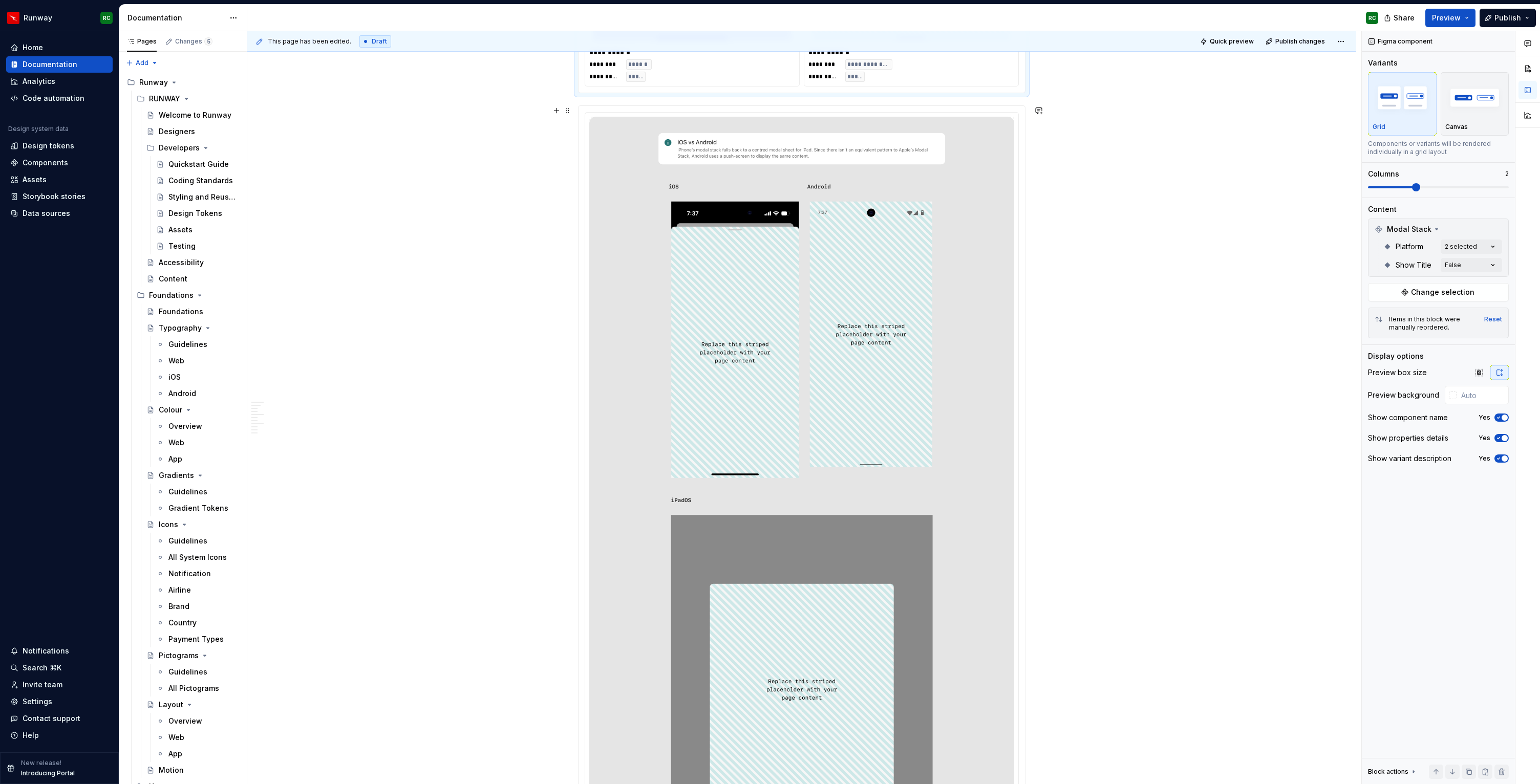
scroll to position [2130, 0]
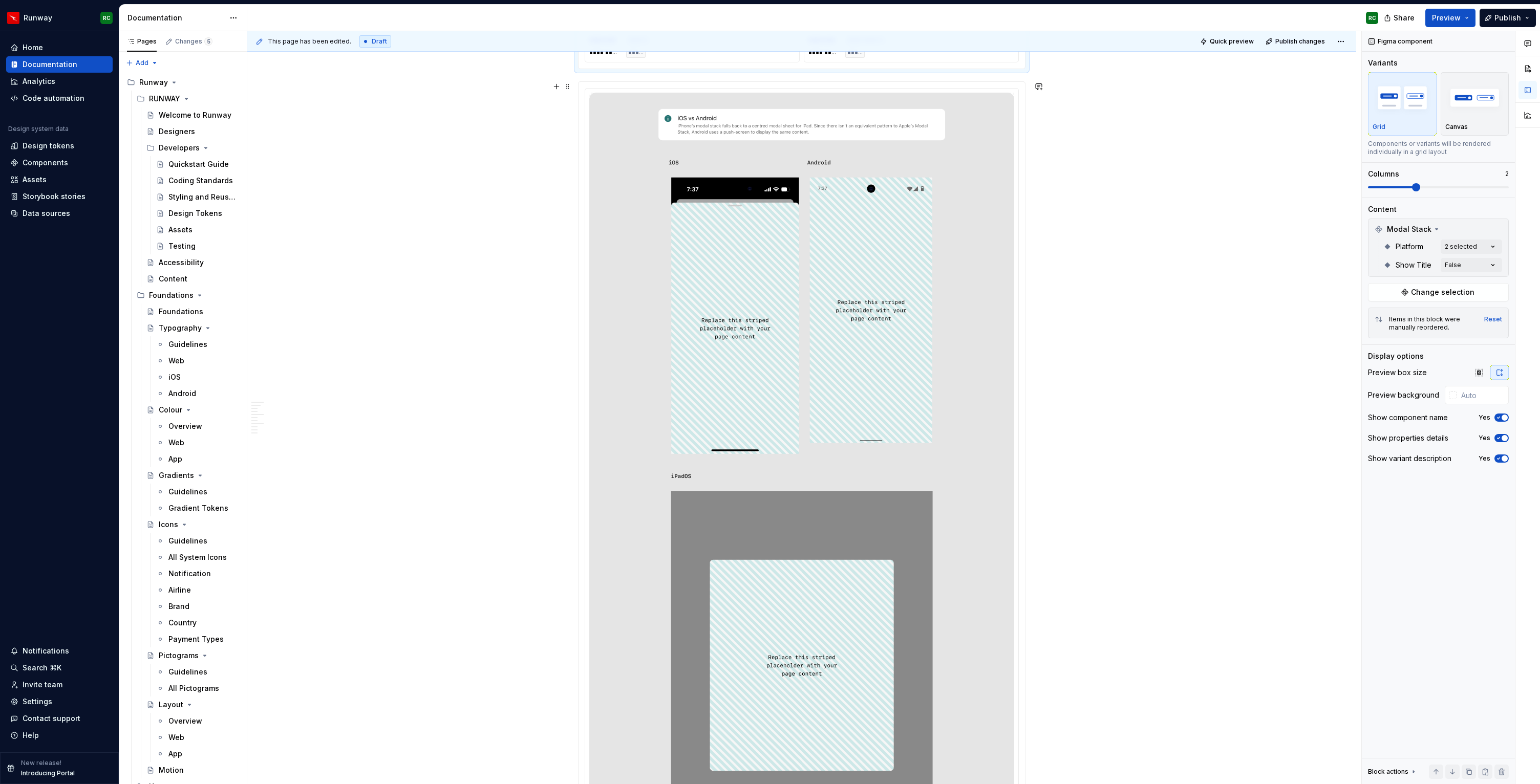
click at [923, 422] on img at bounding box center [802, 667] width 425 height 1149
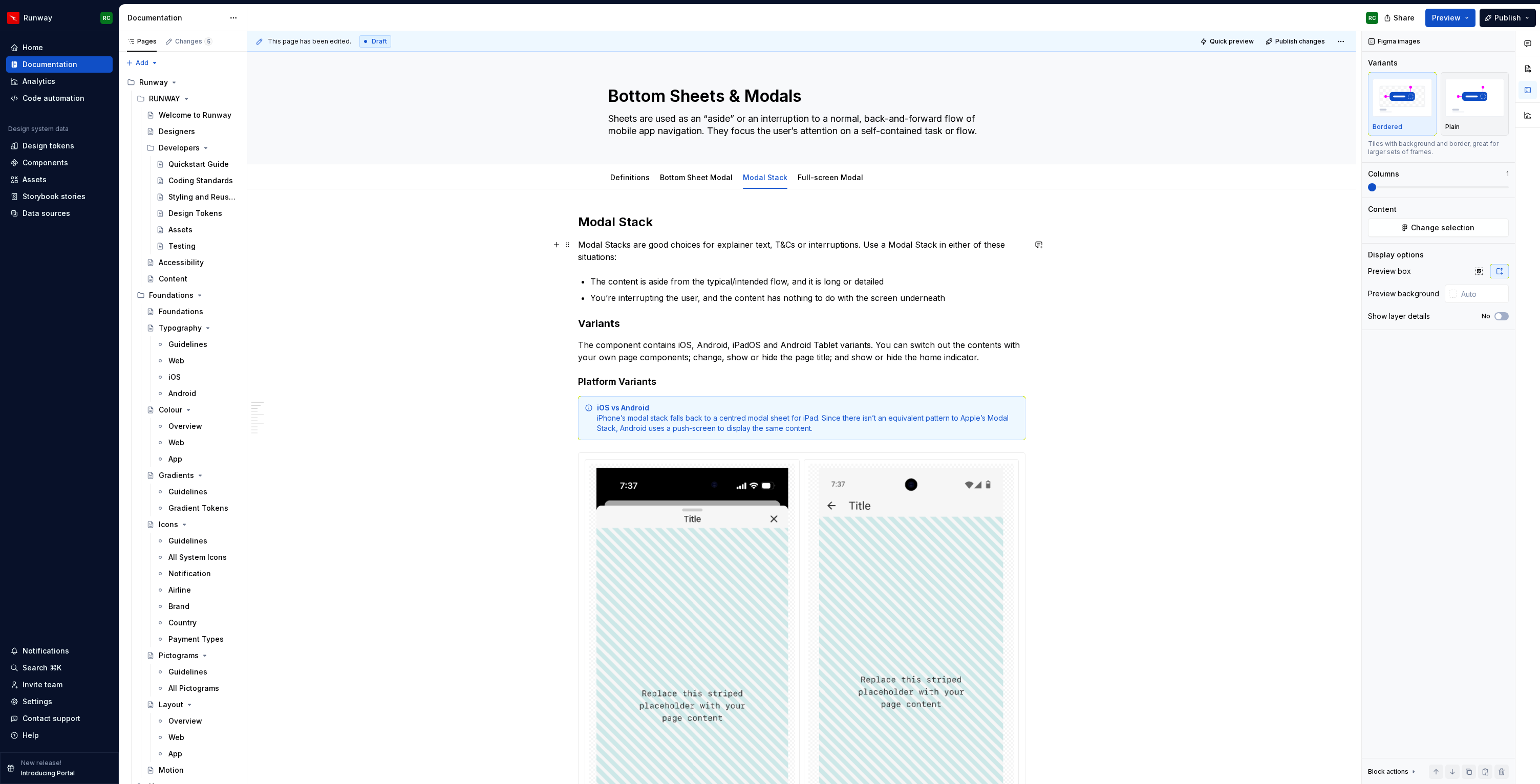
scroll to position [0, 0]
click at [809, 415] on div "iOS vs Android iPhone’s modal stack falls back to a centred modal sheet for iPa…" at bounding box center [808, 419] width 422 height 31
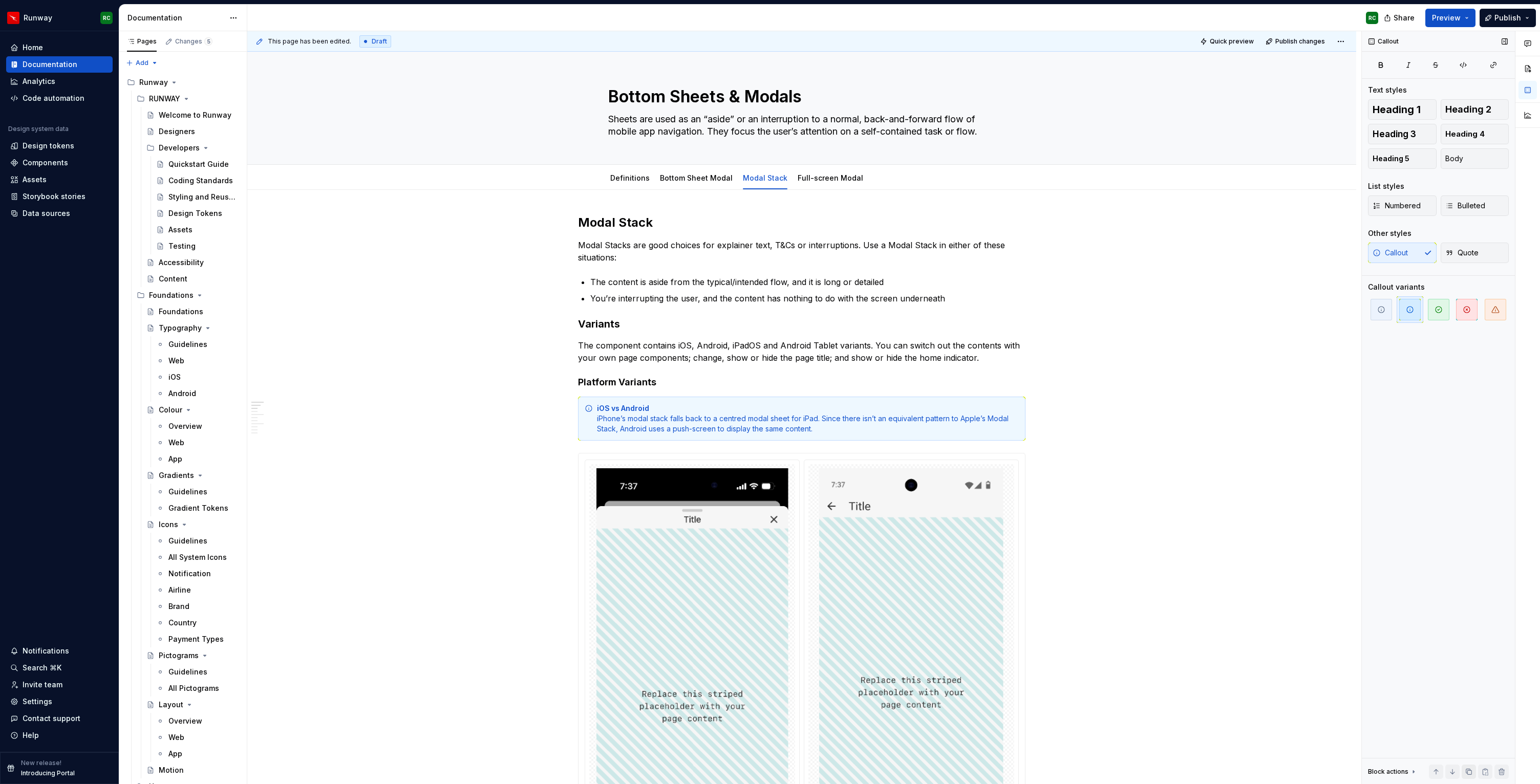
click at [1472, 770] on button "button" at bounding box center [1469, 772] width 14 height 14
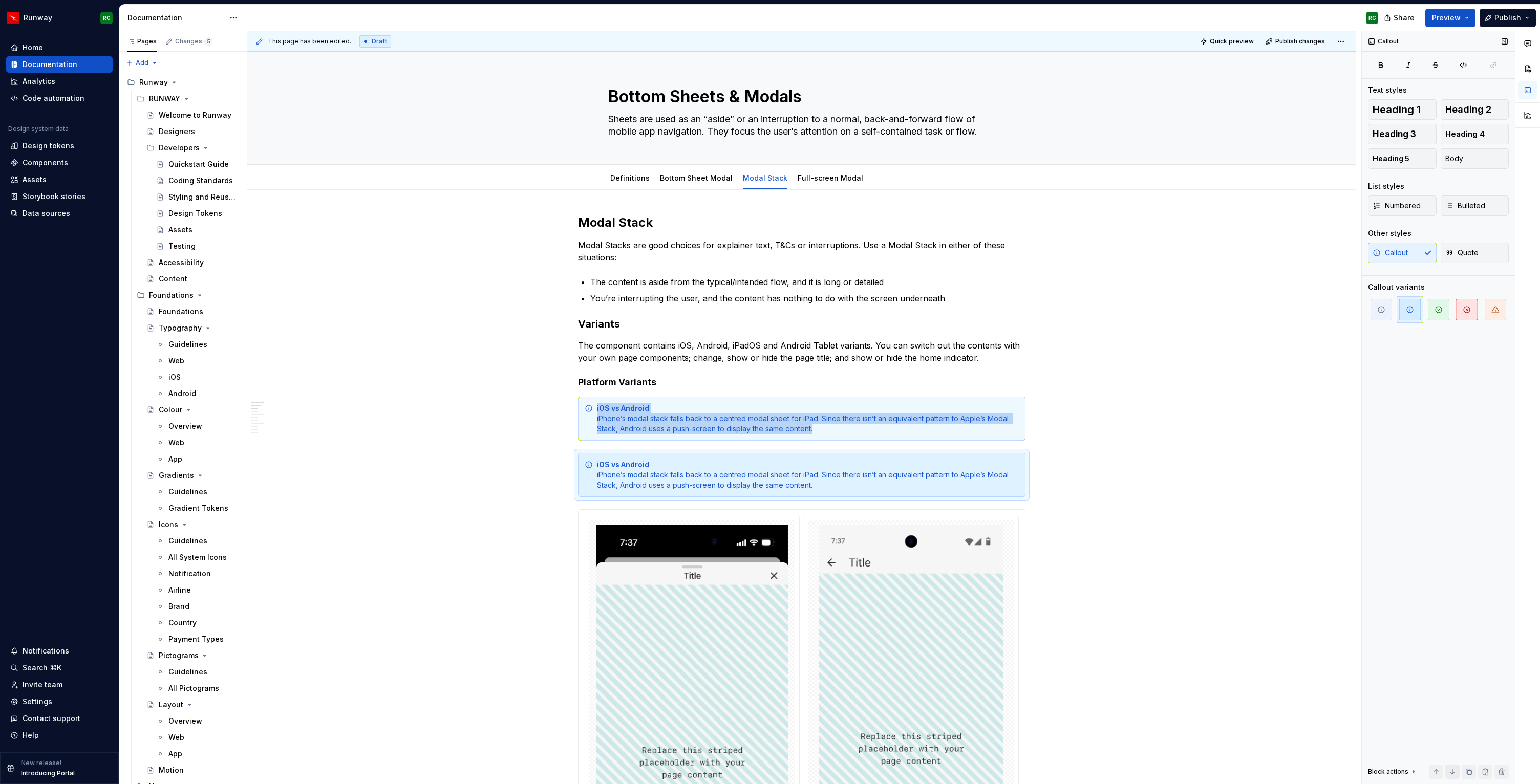
click at [1450, 772] on button "button" at bounding box center [1453, 772] width 14 height 14
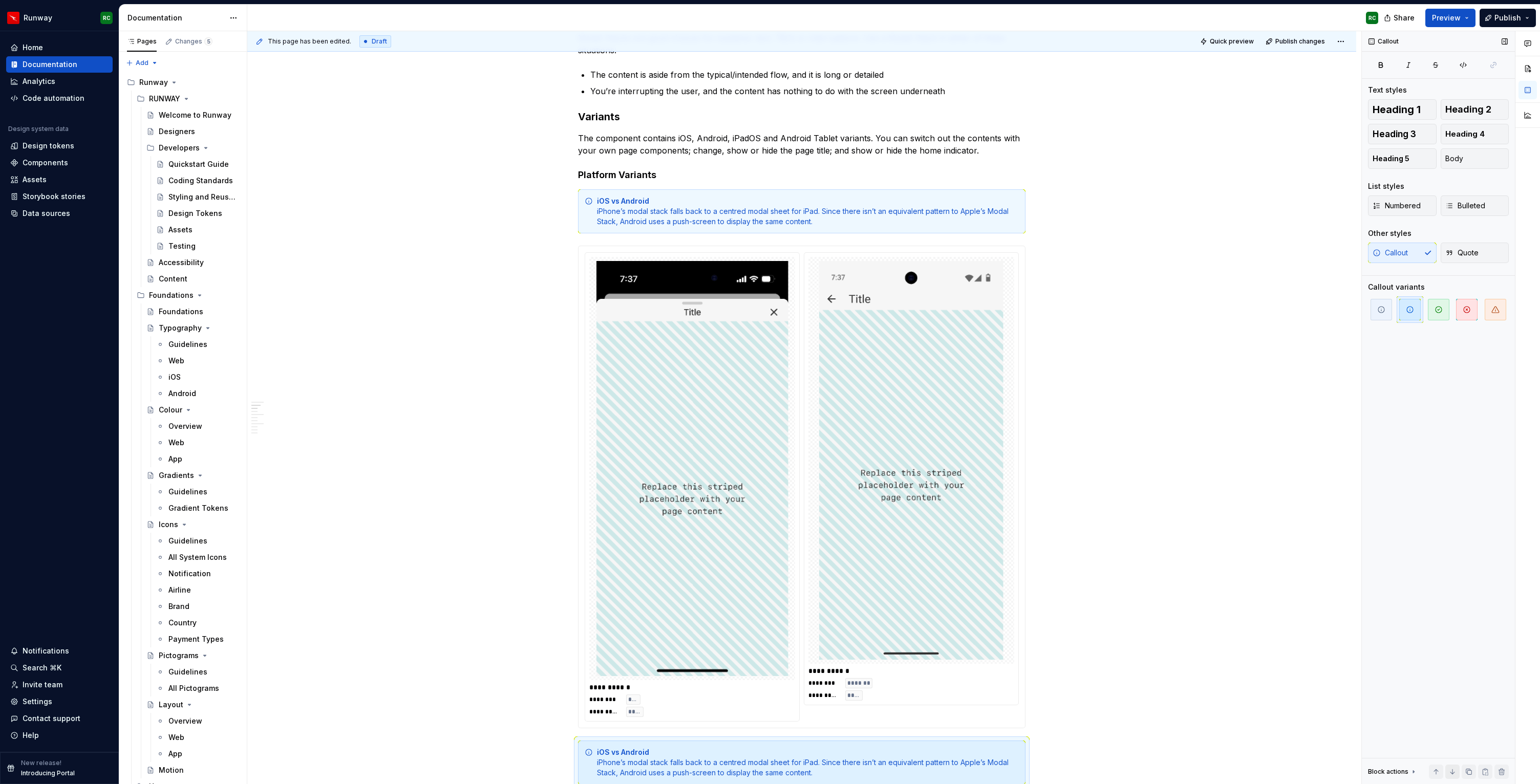
click at [1450, 772] on button "button" at bounding box center [1453, 772] width 14 height 14
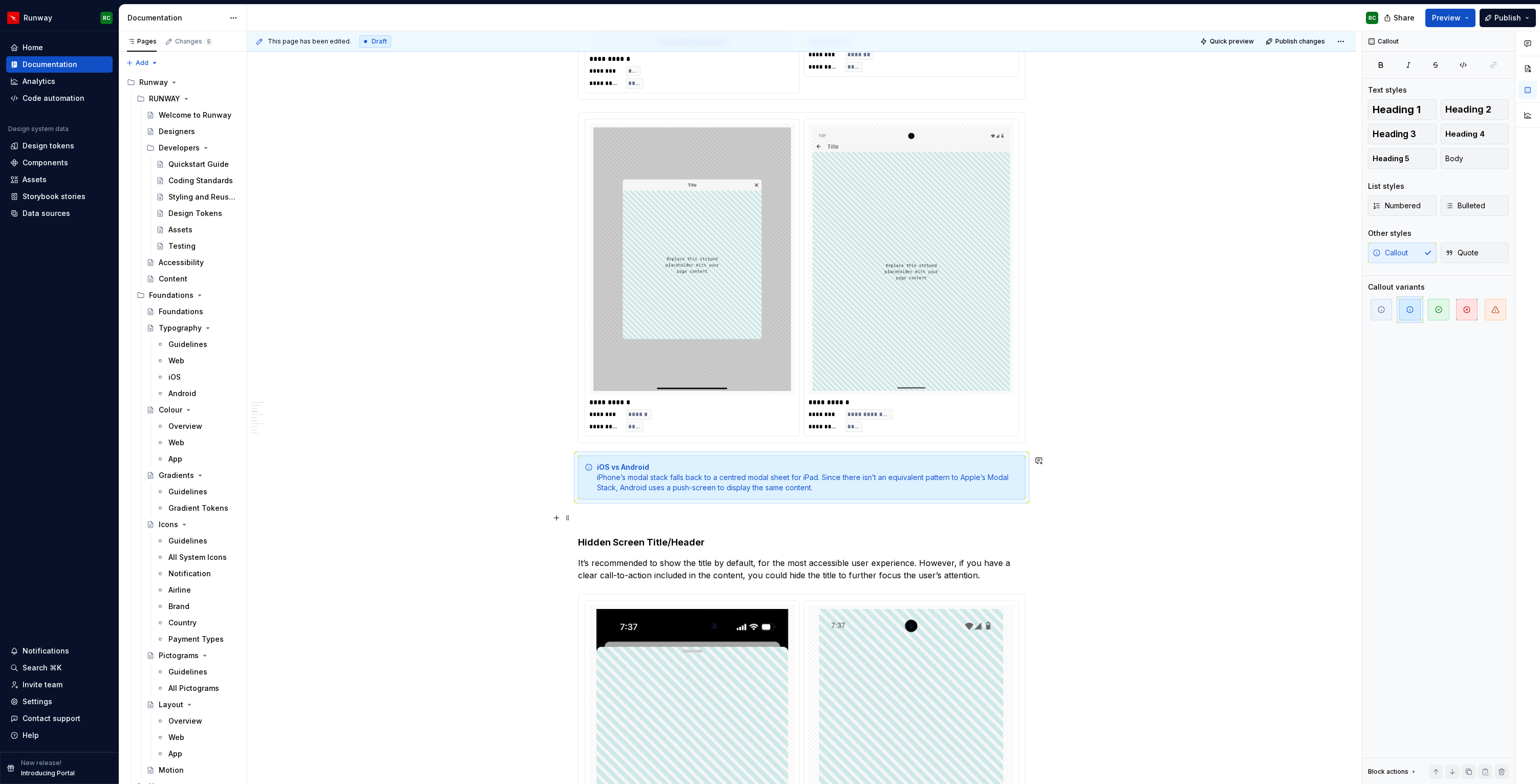
scroll to position [968, 0]
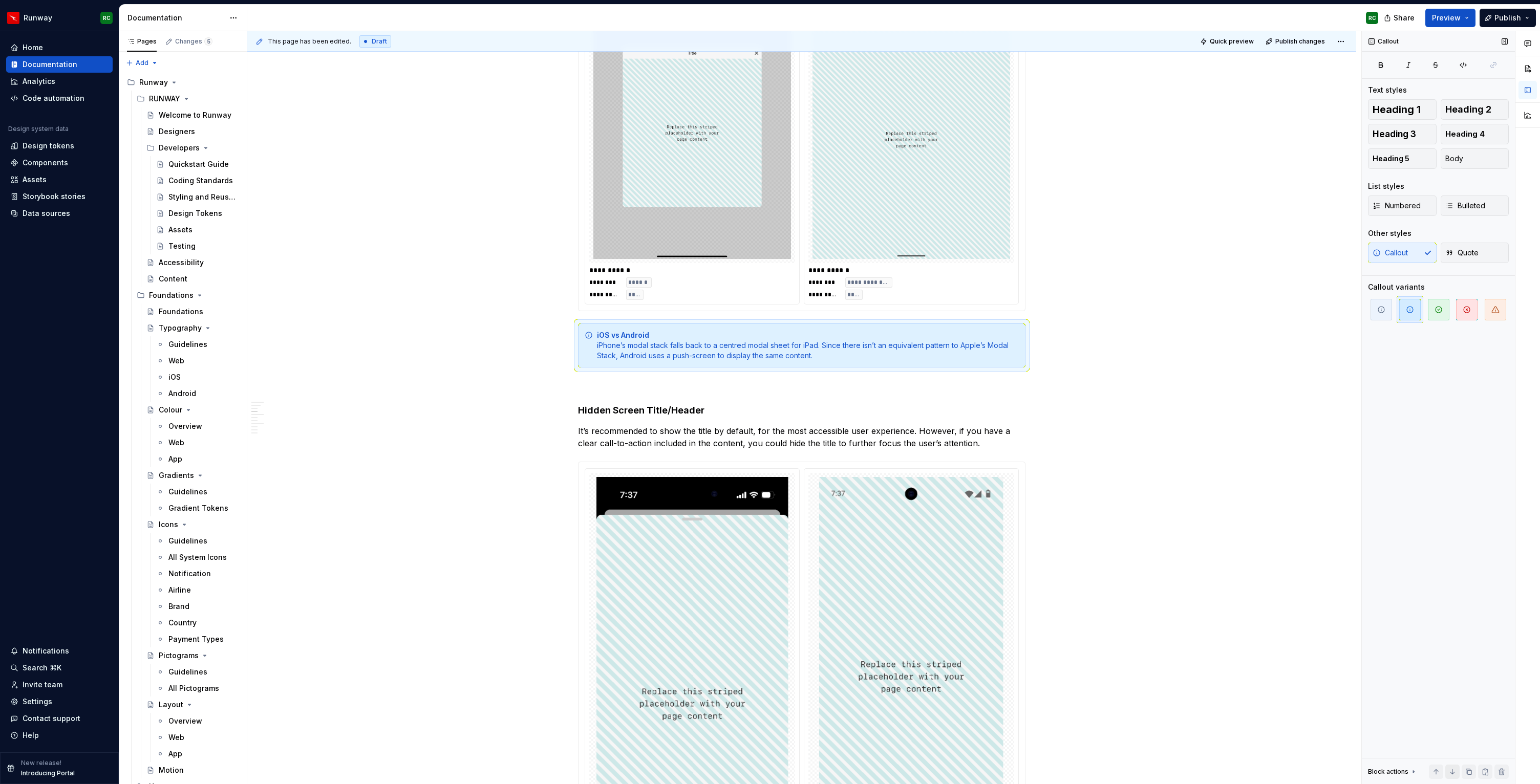
click at [1453, 768] on button "button" at bounding box center [1453, 772] width 14 height 14
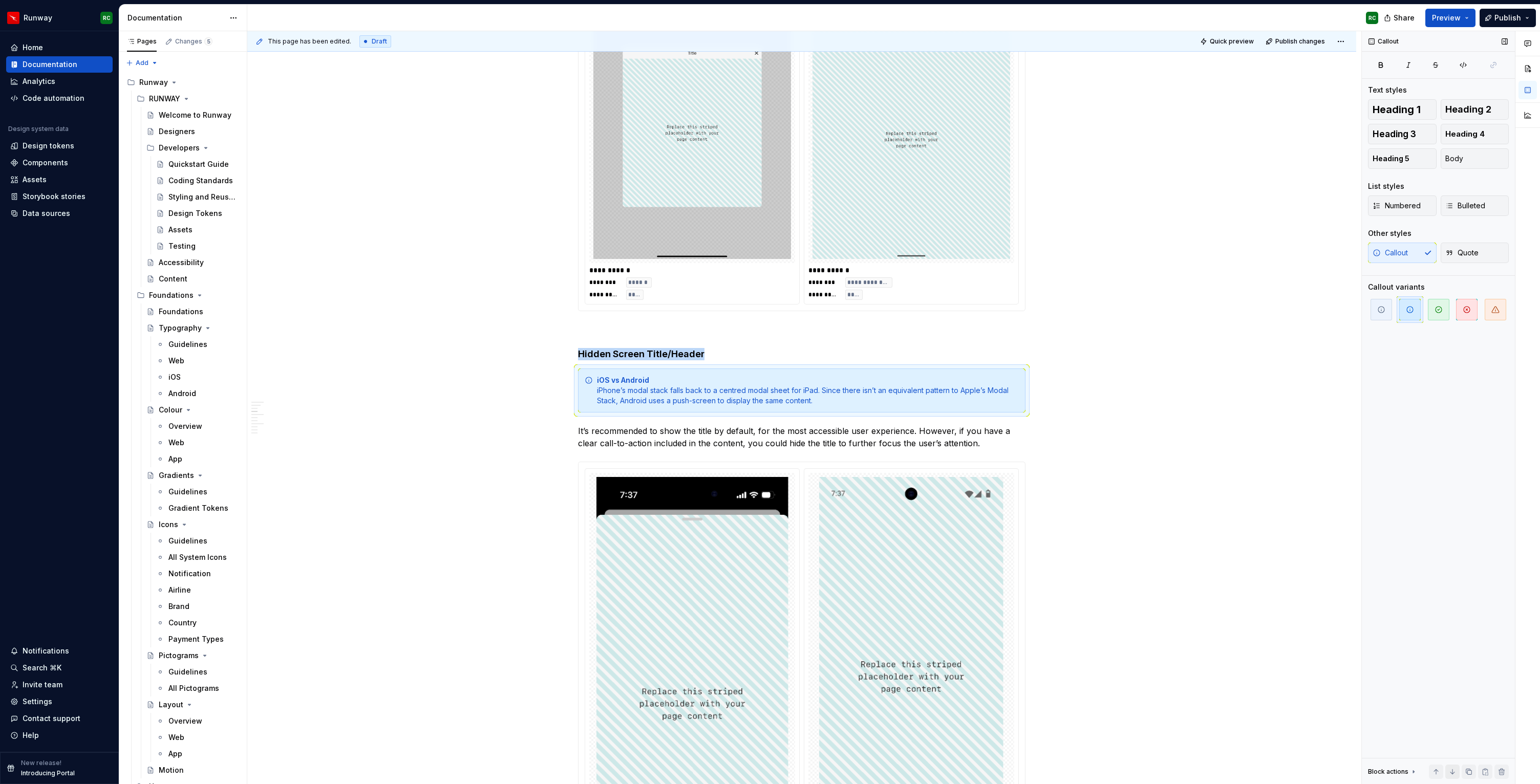
click at [1453, 768] on button "button" at bounding box center [1453, 772] width 14 height 14
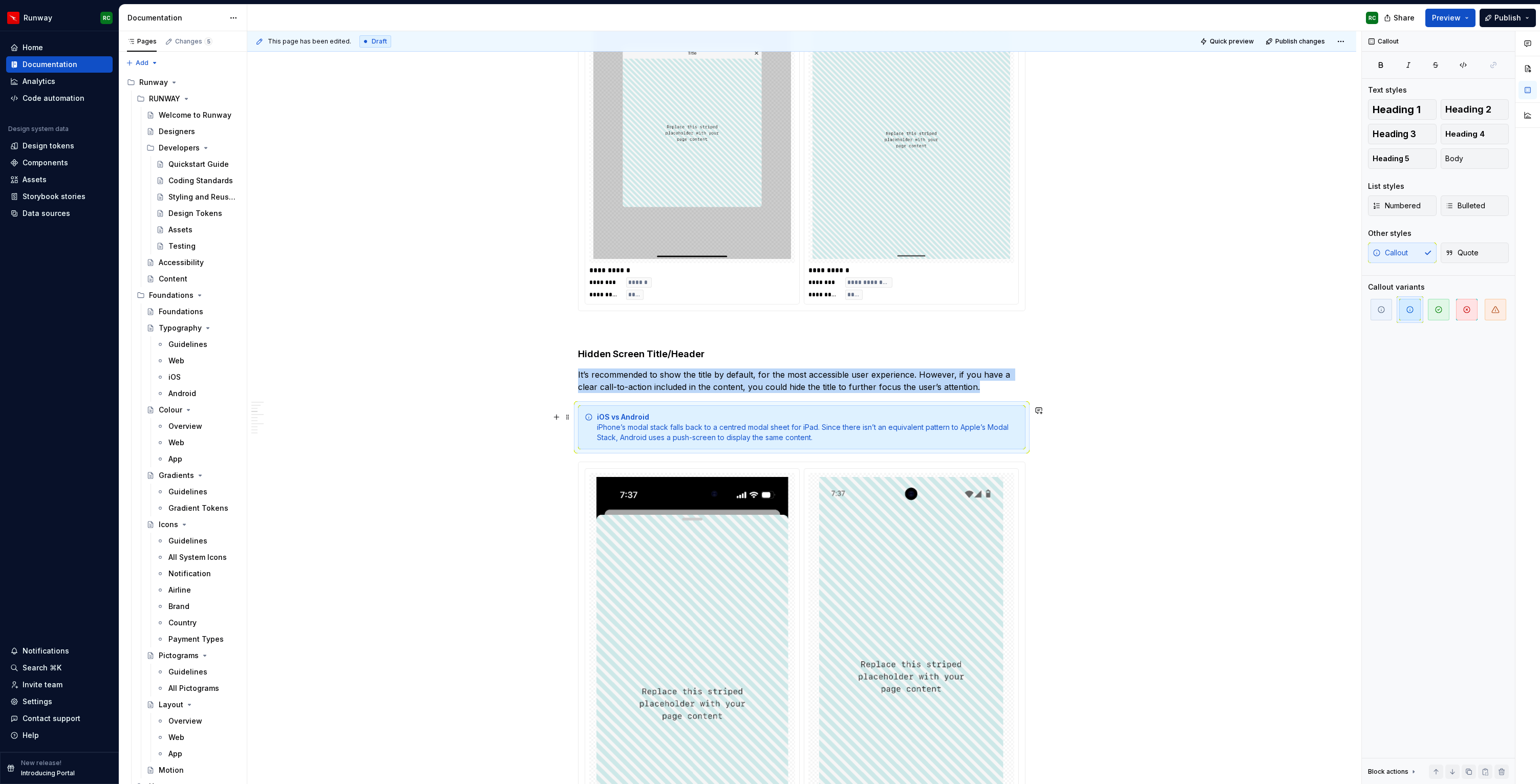
click at [696, 435] on div "iOS vs Android iPhone’s modal stack falls back to a centred modal sheet for iPa…" at bounding box center [808, 427] width 422 height 31
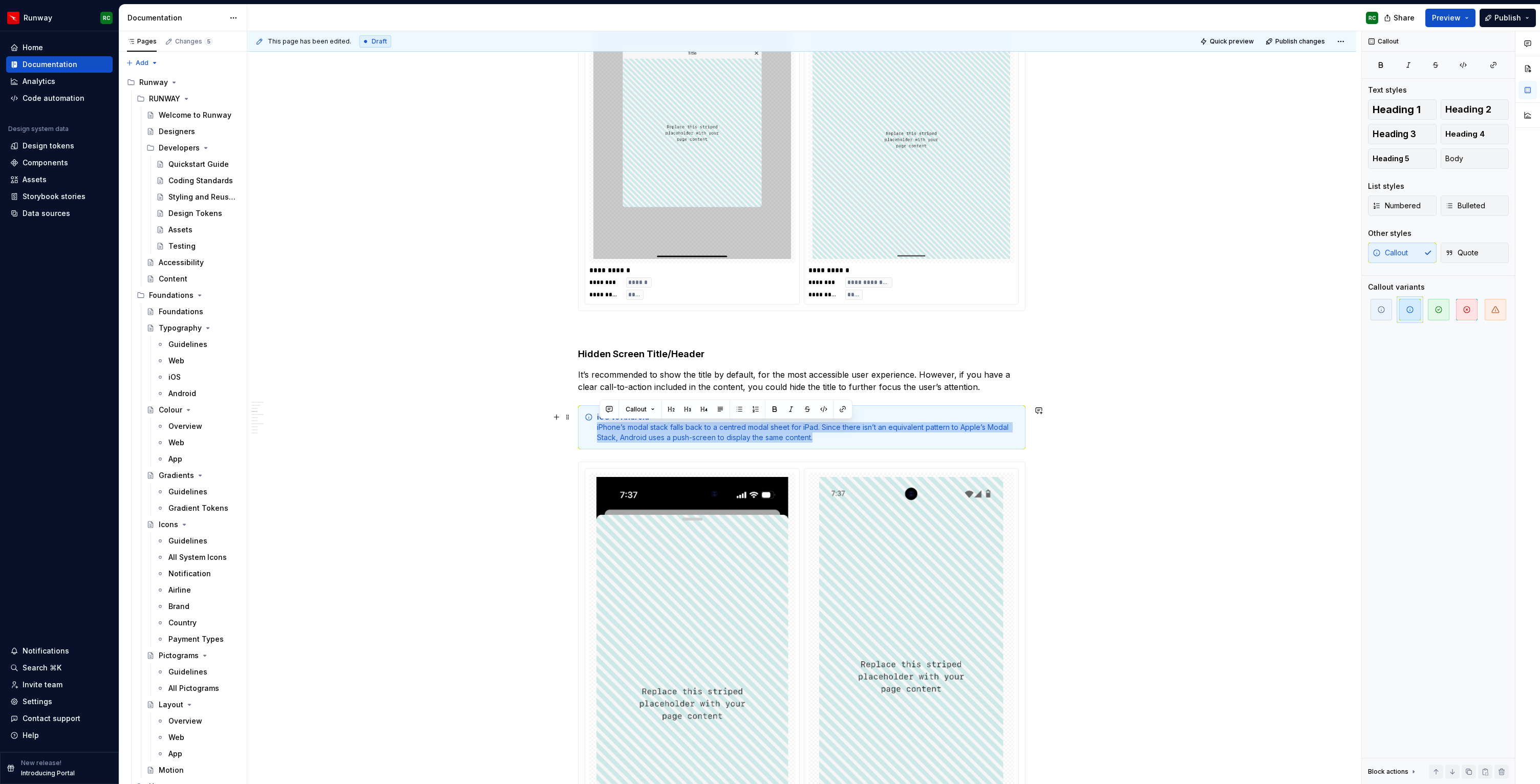
drag, startPoint x: 819, startPoint y: 438, endPoint x: 598, endPoint y: 427, distance: 221.3
click at [598, 427] on div "iOS vs Android iPhone’s modal stack falls back to a centred modal sheet for iPa…" at bounding box center [801, 428] width 448 height 44
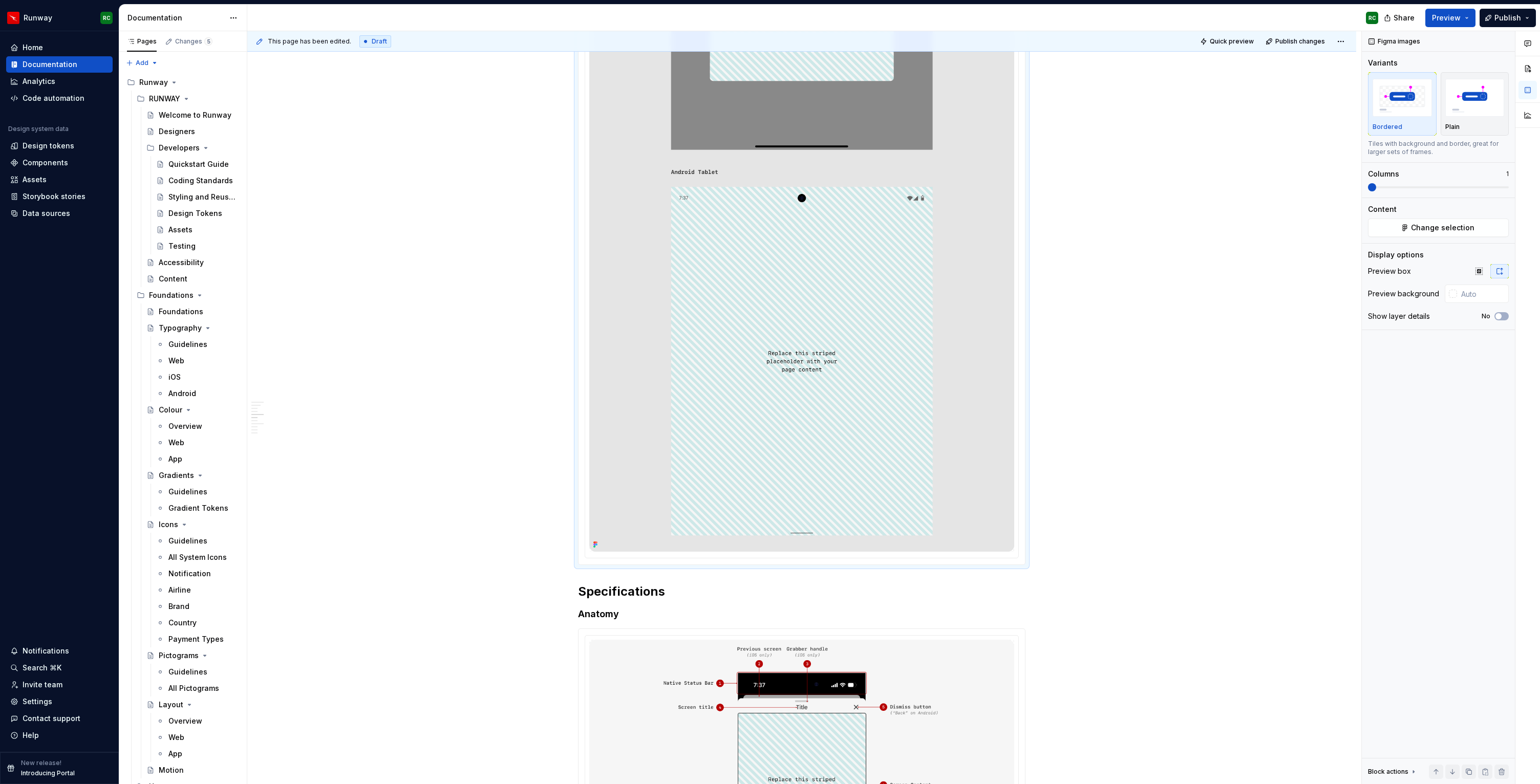
scroll to position [2900, 0]
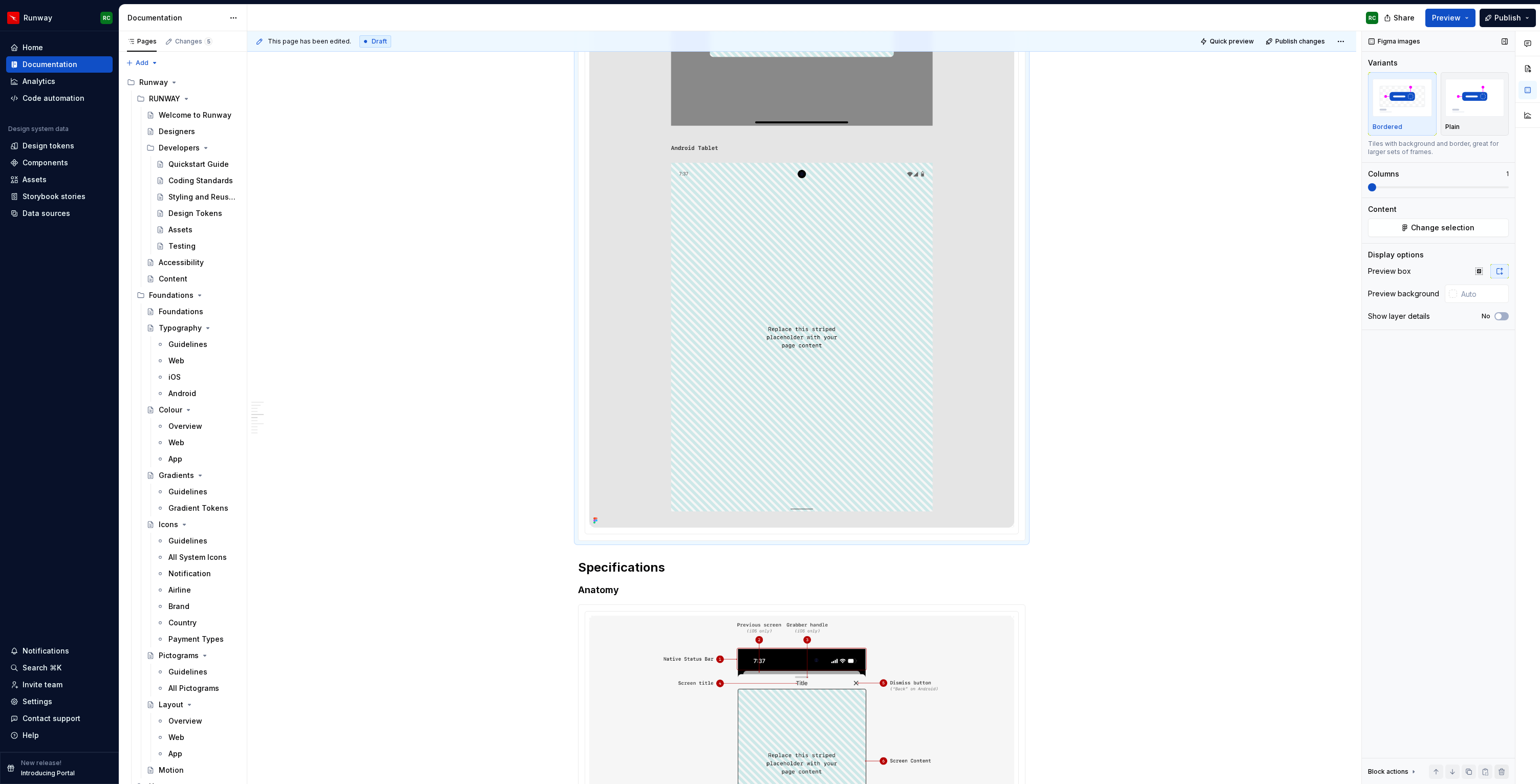
click at [1499, 769] on button "button" at bounding box center [1502, 772] width 14 height 14
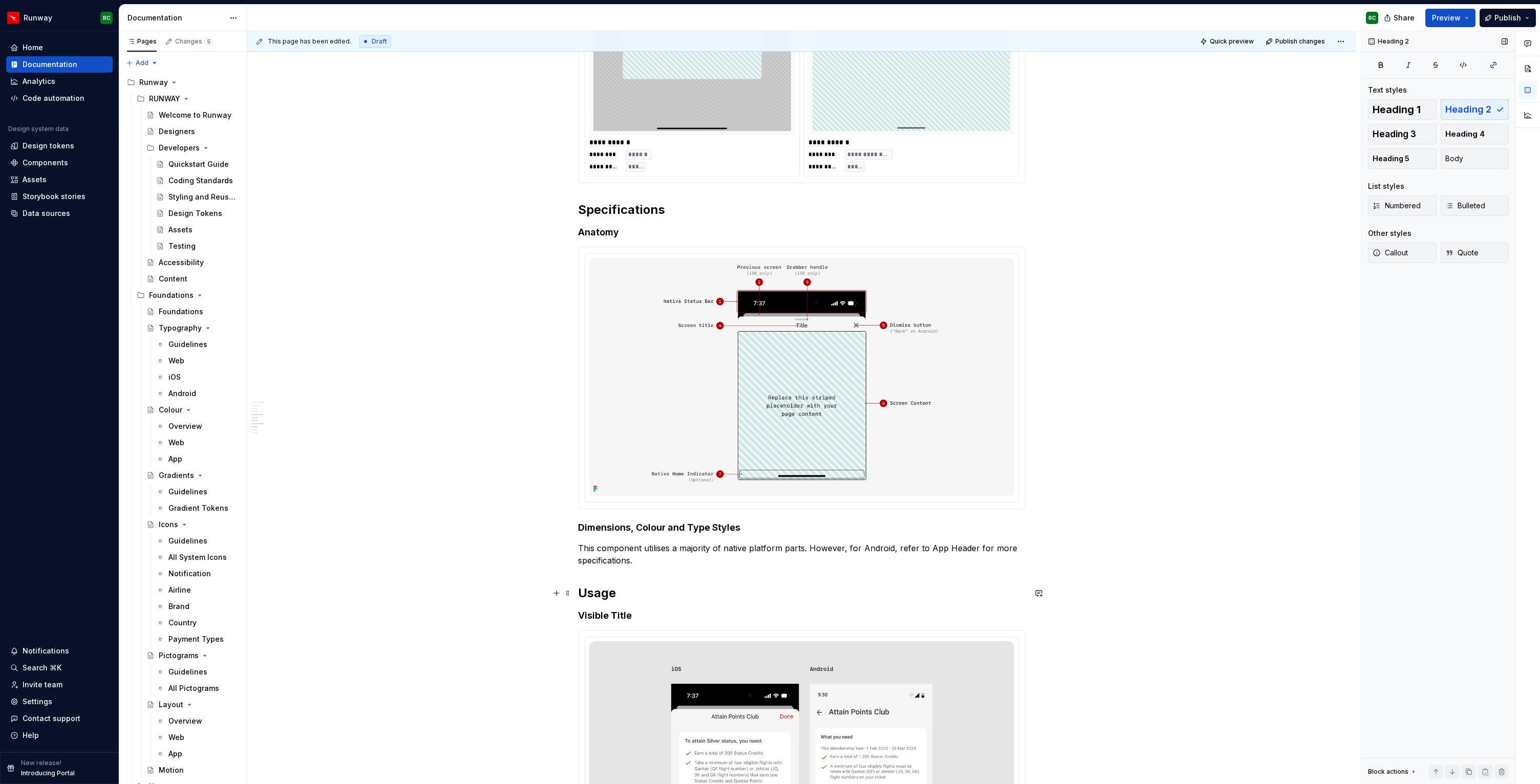
scroll to position [2072, 0]
click at [636, 214] on h2 "Specifications" at bounding box center [801, 210] width 448 height 16
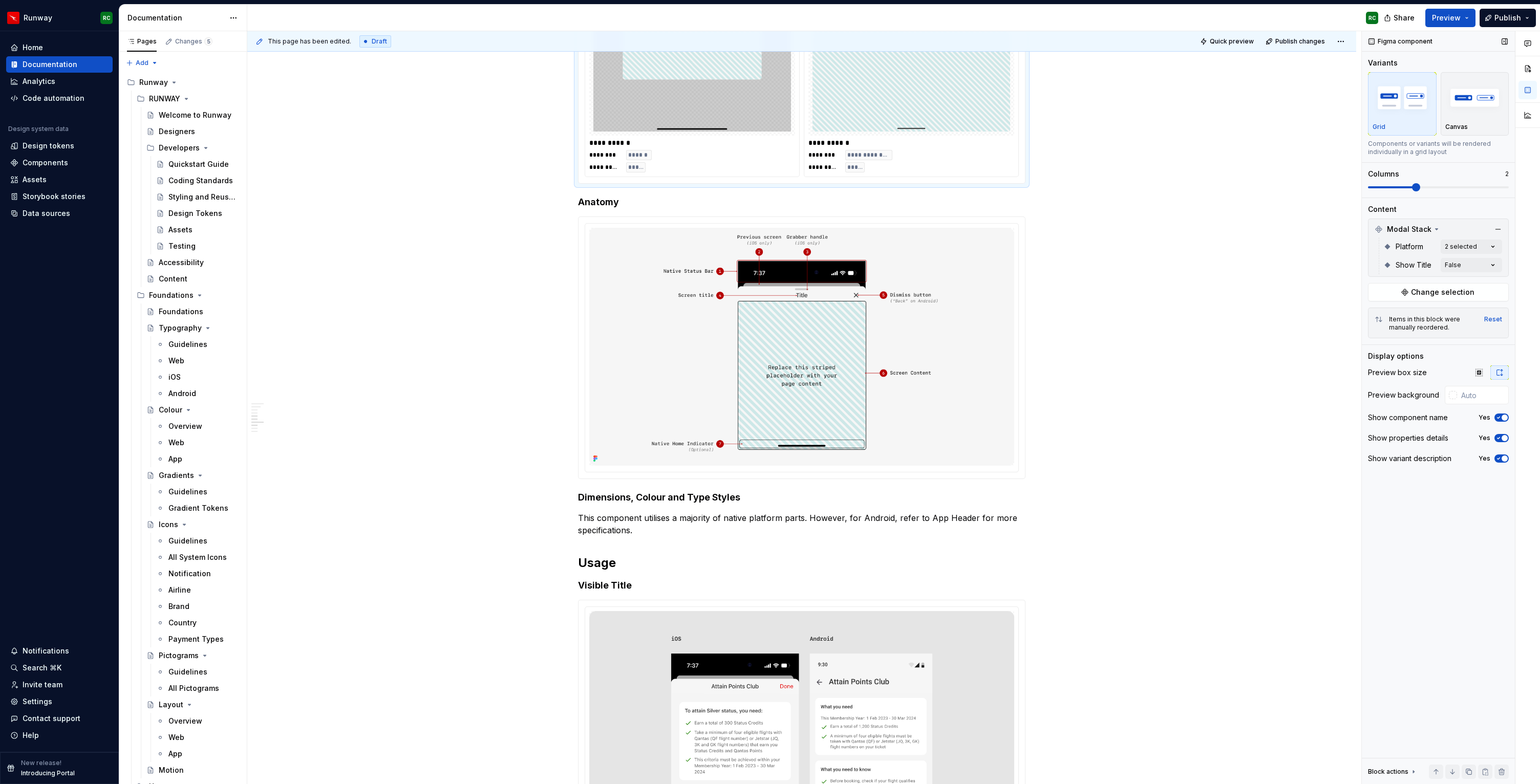
scroll to position [1893, 0]
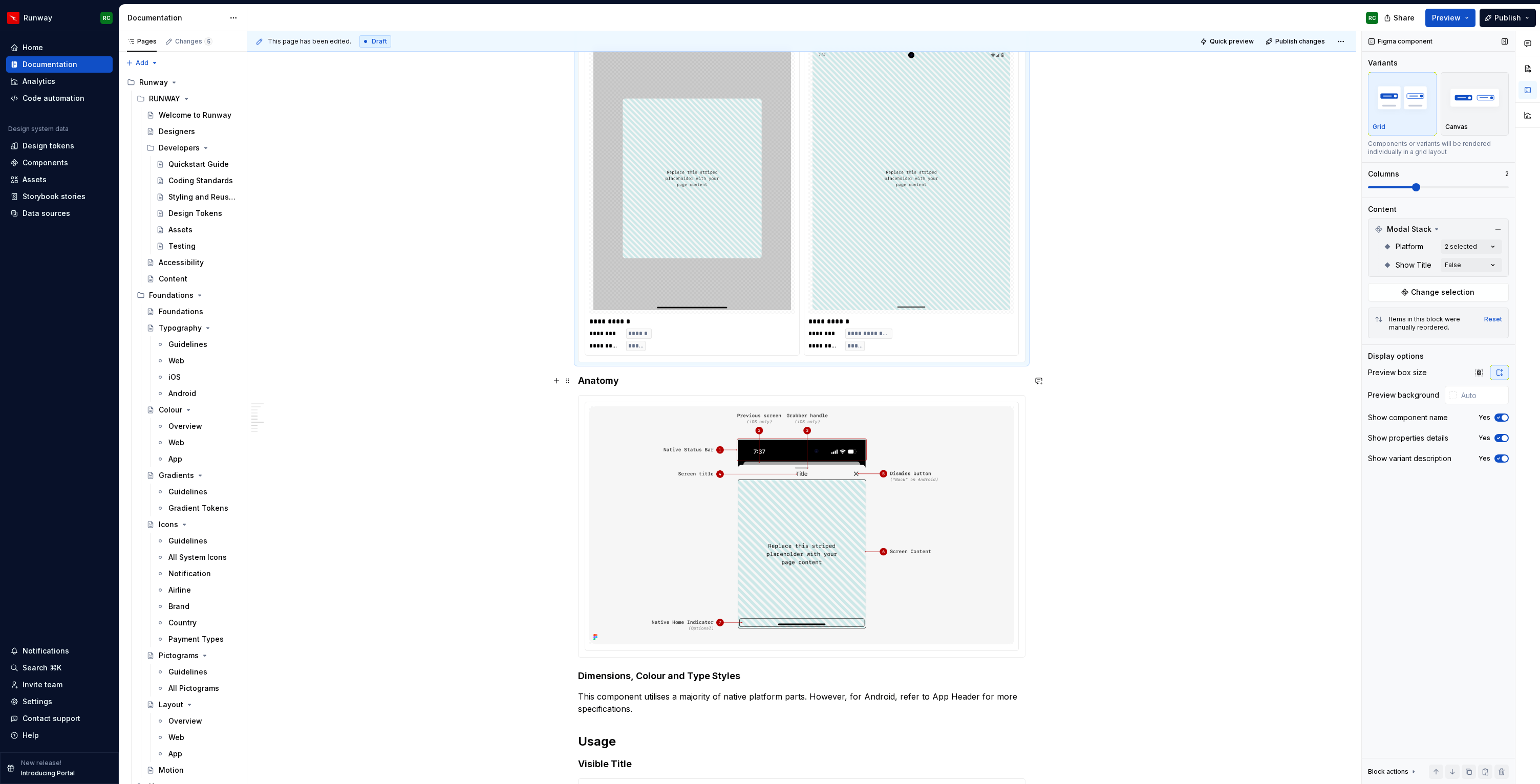
click at [603, 377] on h4 "Anatomy" at bounding box center [801, 381] width 448 height 12
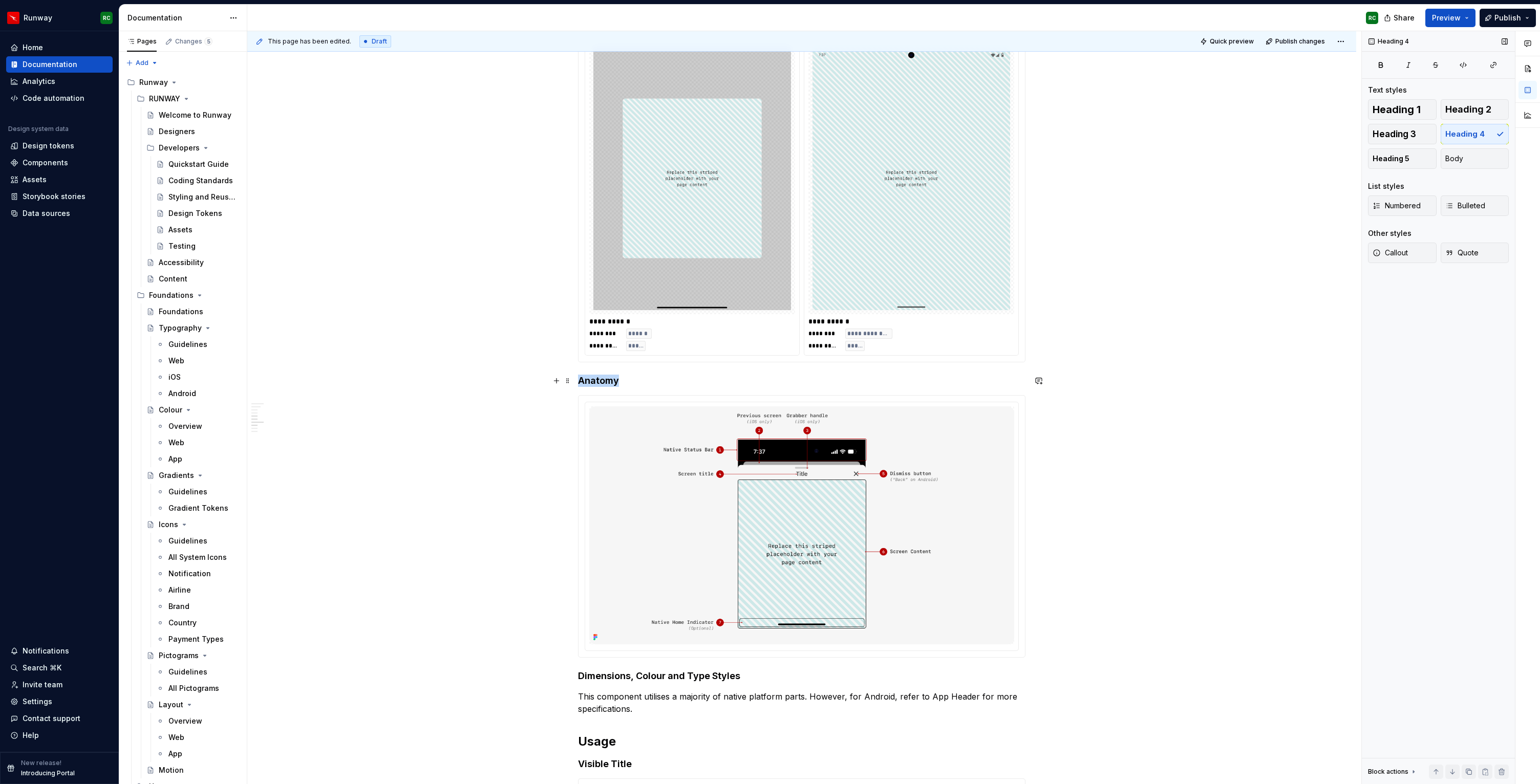
click at [603, 377] on h4 "Anatomy" at bounding box center [801, 381] width 448 height 12
click at [676, 365] on button "button" at bounding box center [678, 361] width 14 height 14
click at [618, 379] on h3 "Anatomy" at bounding box center [801, 382] width 448 height 14
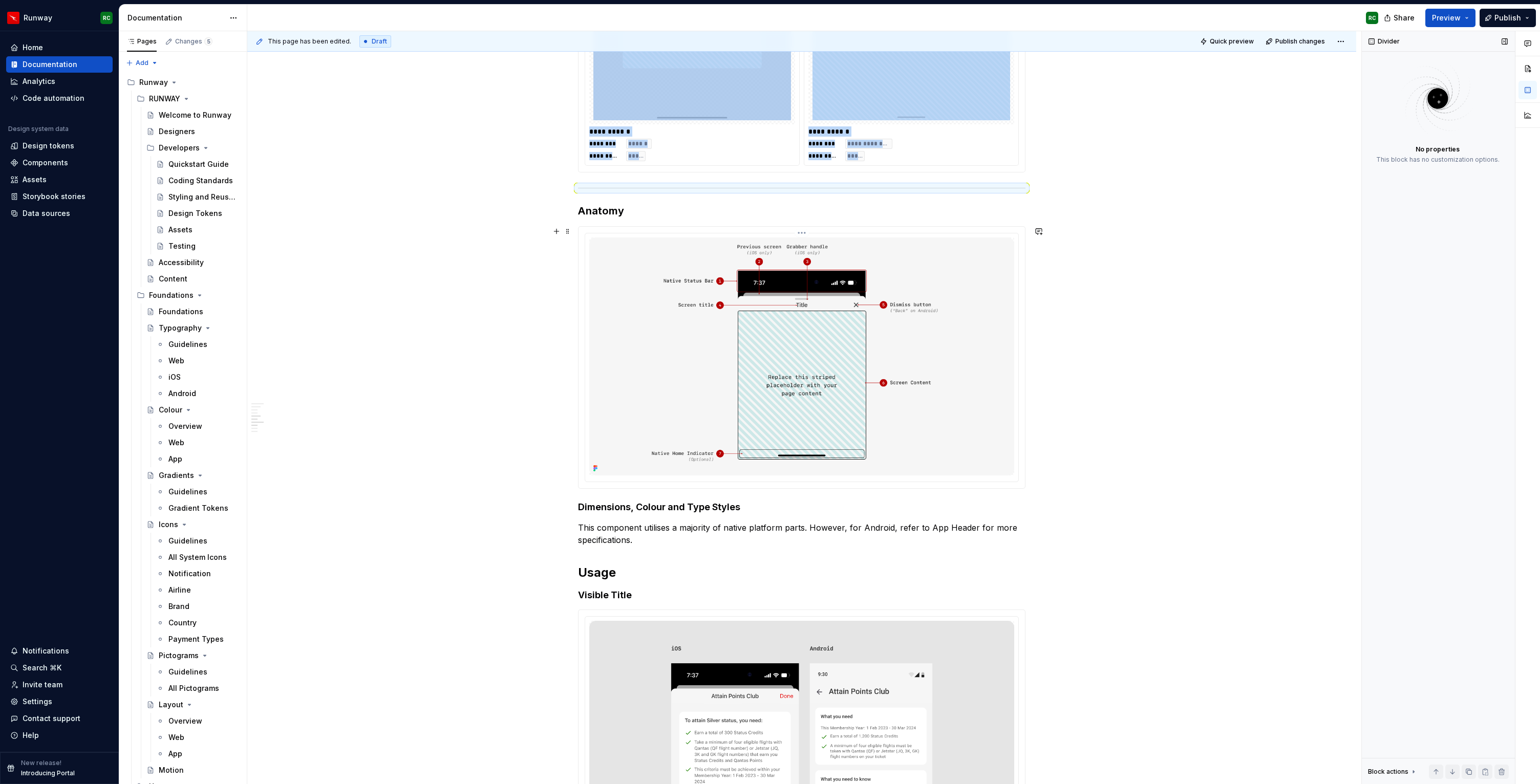
scroll to position [2141, 0]
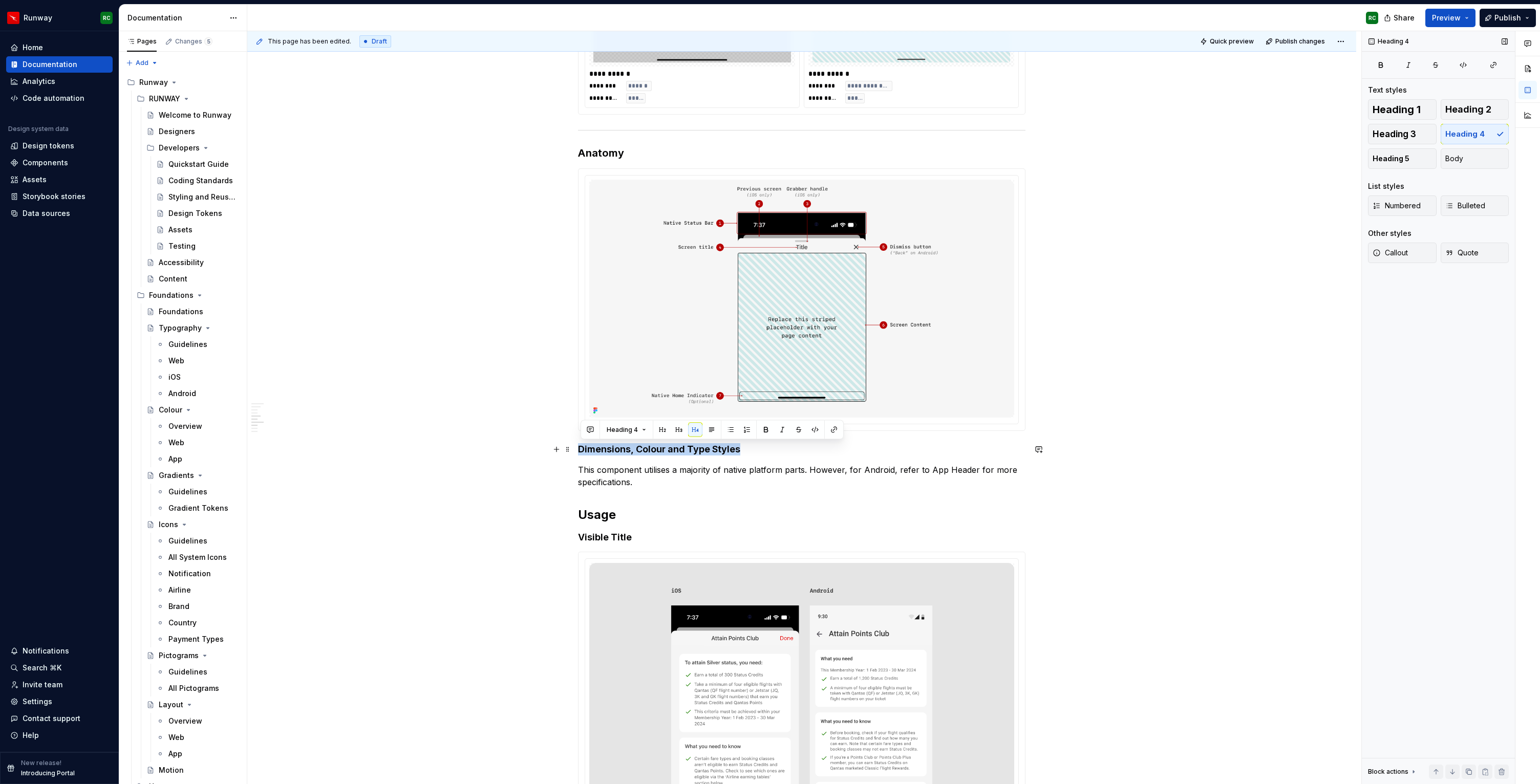
drag, startPoint x: 540, startPoint y: 449, endPoint x: 503, endPoint y: 446, distance: 37.1
click at [614, 152] on h3 "Anatomy" at bounding box center [801, 153] width 448 height 14
click at [720, 452] on h4 "Dimensions, Colour and Type Styles" at bounding box center [801, 449] width 448 height 12
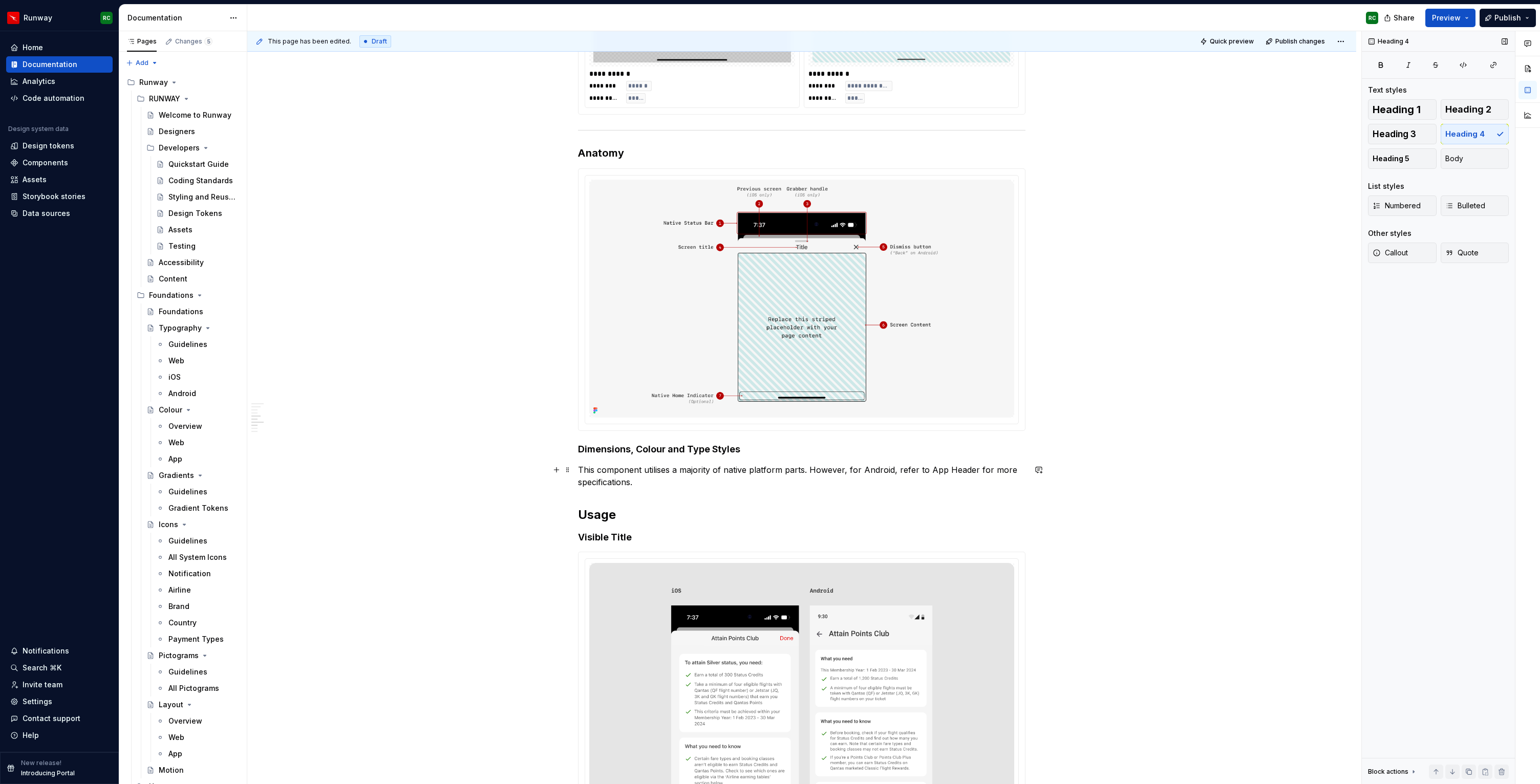
click at [665, 477] on p "This component utilises a majority of native platform parts. However, for Andro…" at bounding box center [801, 476] width 448 height 25
click at [841, 319] on img at bounding box center [802, 298] width 425 height 238
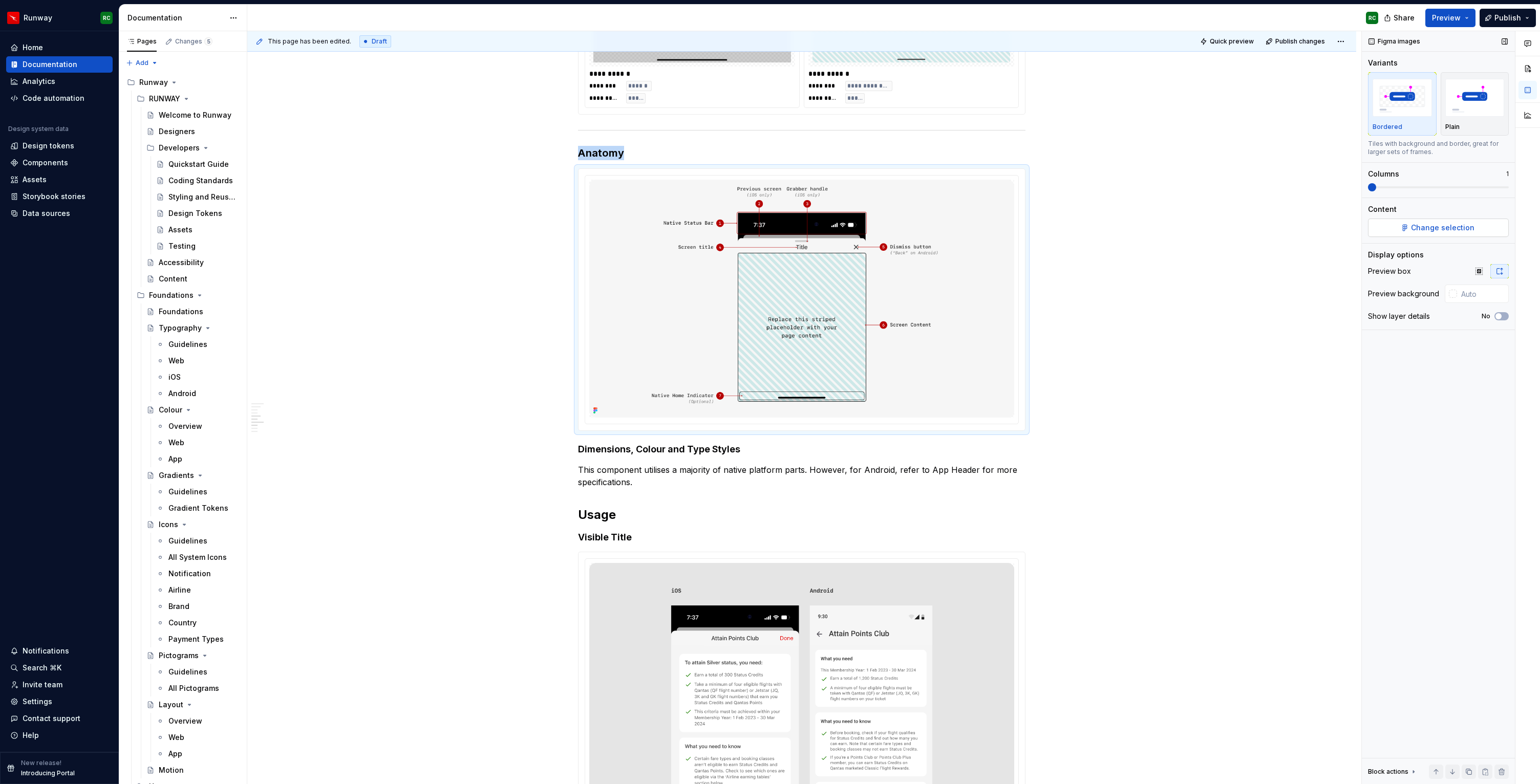
click at [1394, 232] on button "Change selection" at bounding box center [1439, 227] width 141 height 18
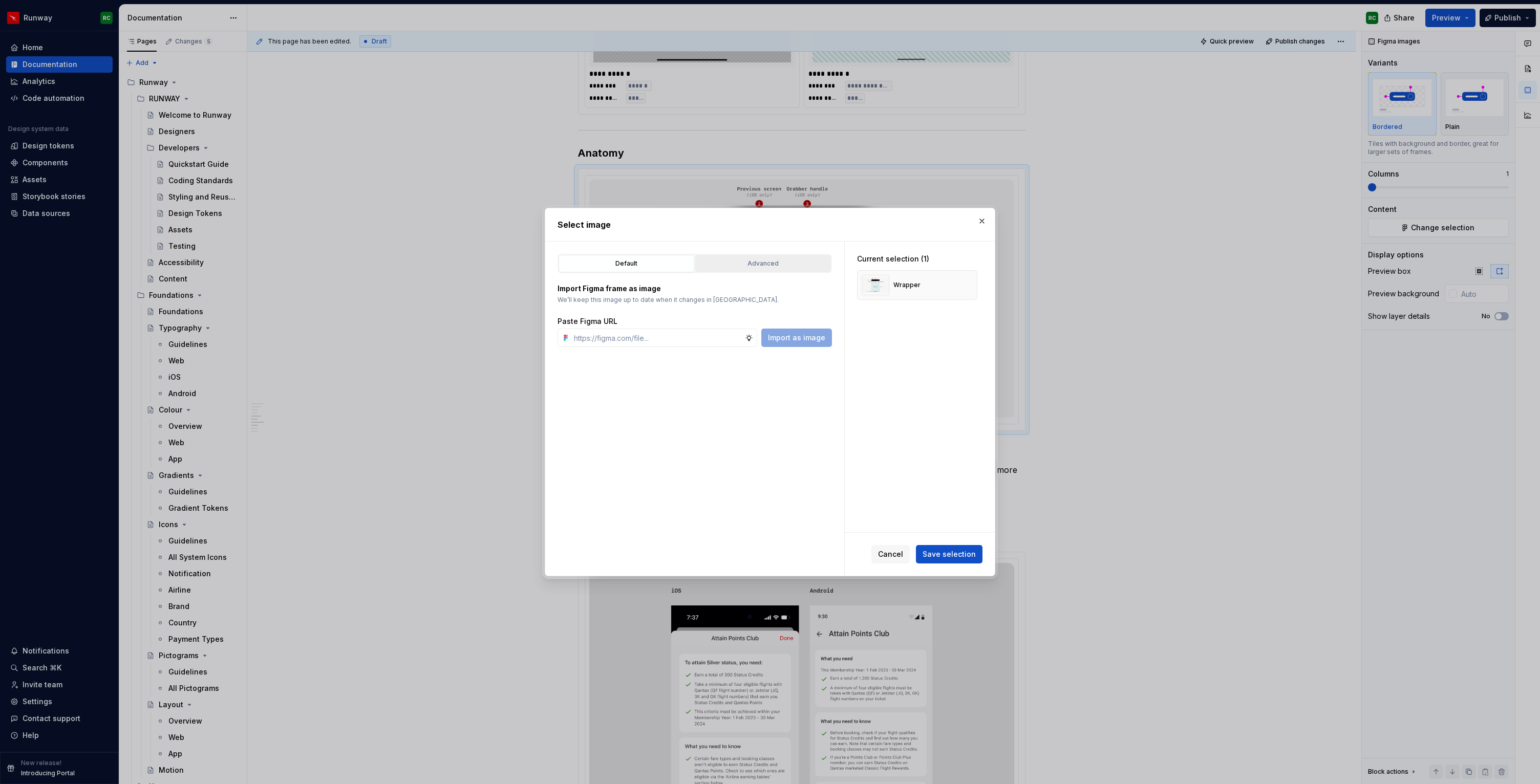
click at [762, 266] on div "Advanced" at bounding box center [763, 263] width 128 height 10
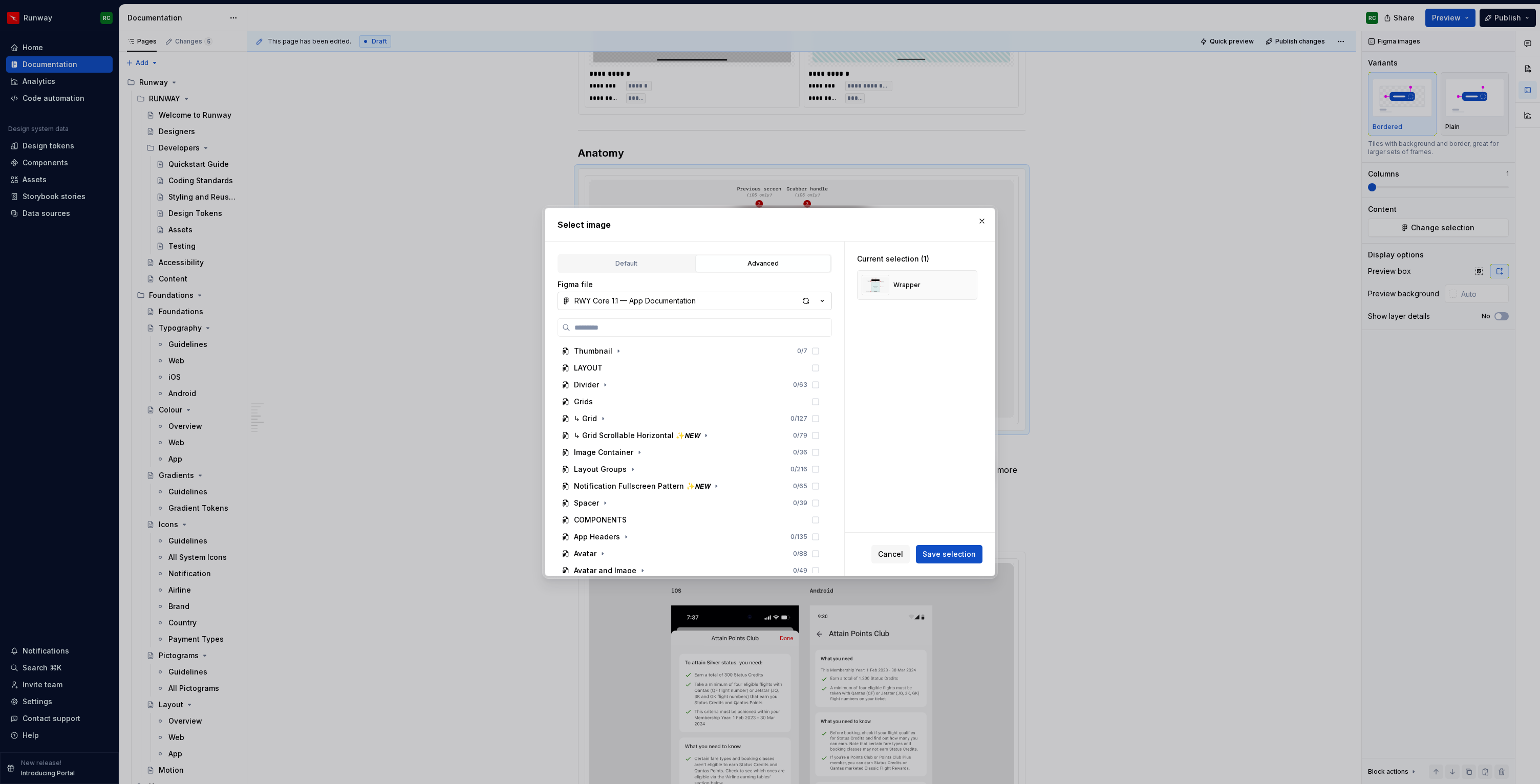
click at [676, 301] on div "RWY Core 1.1 — App Documentation" at bounding box center [635, 300] width 122 height 10
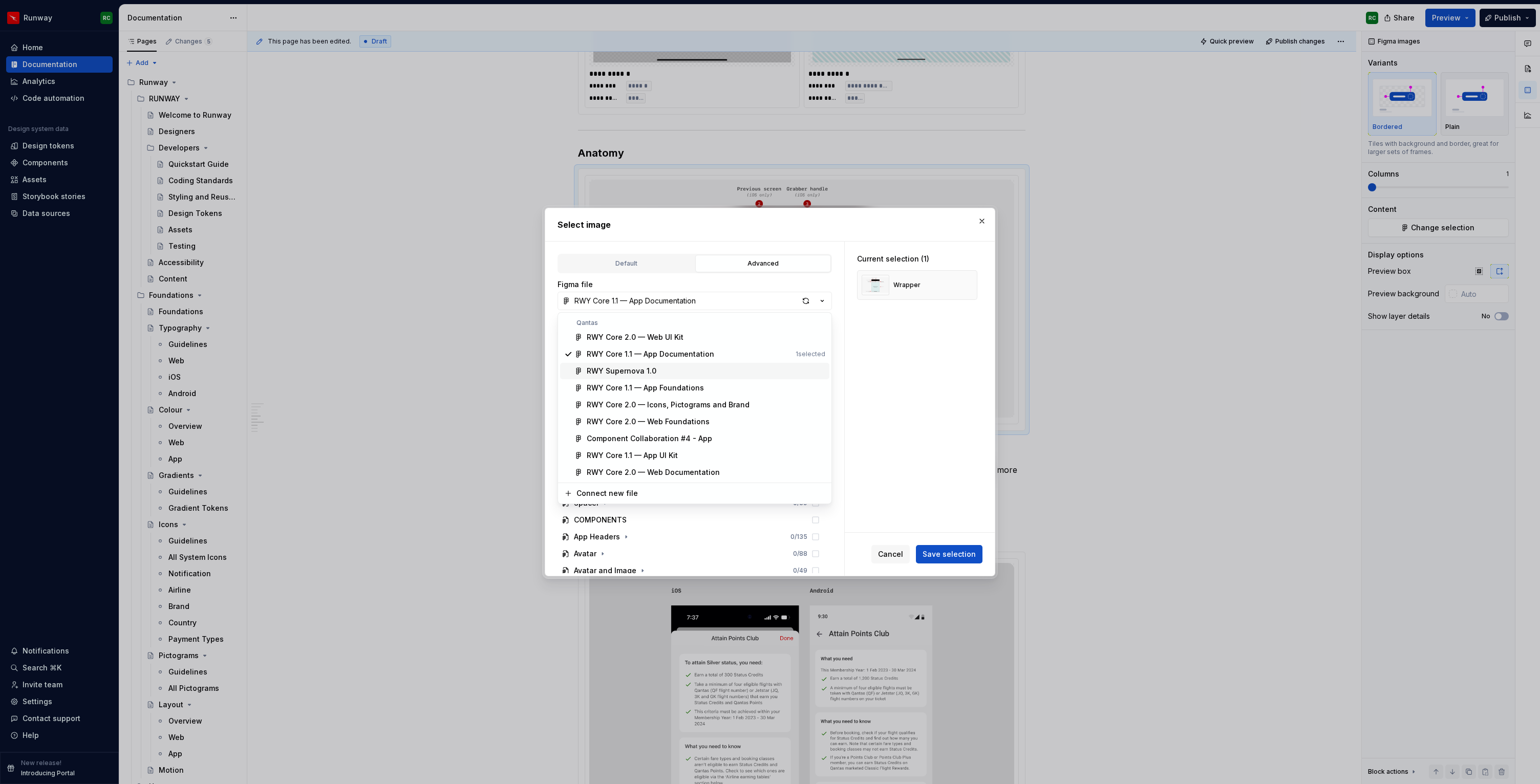
click at [672, 373] on div "RWY Supernova 1.0" at bounding box center [706, 371] width 238 height 10
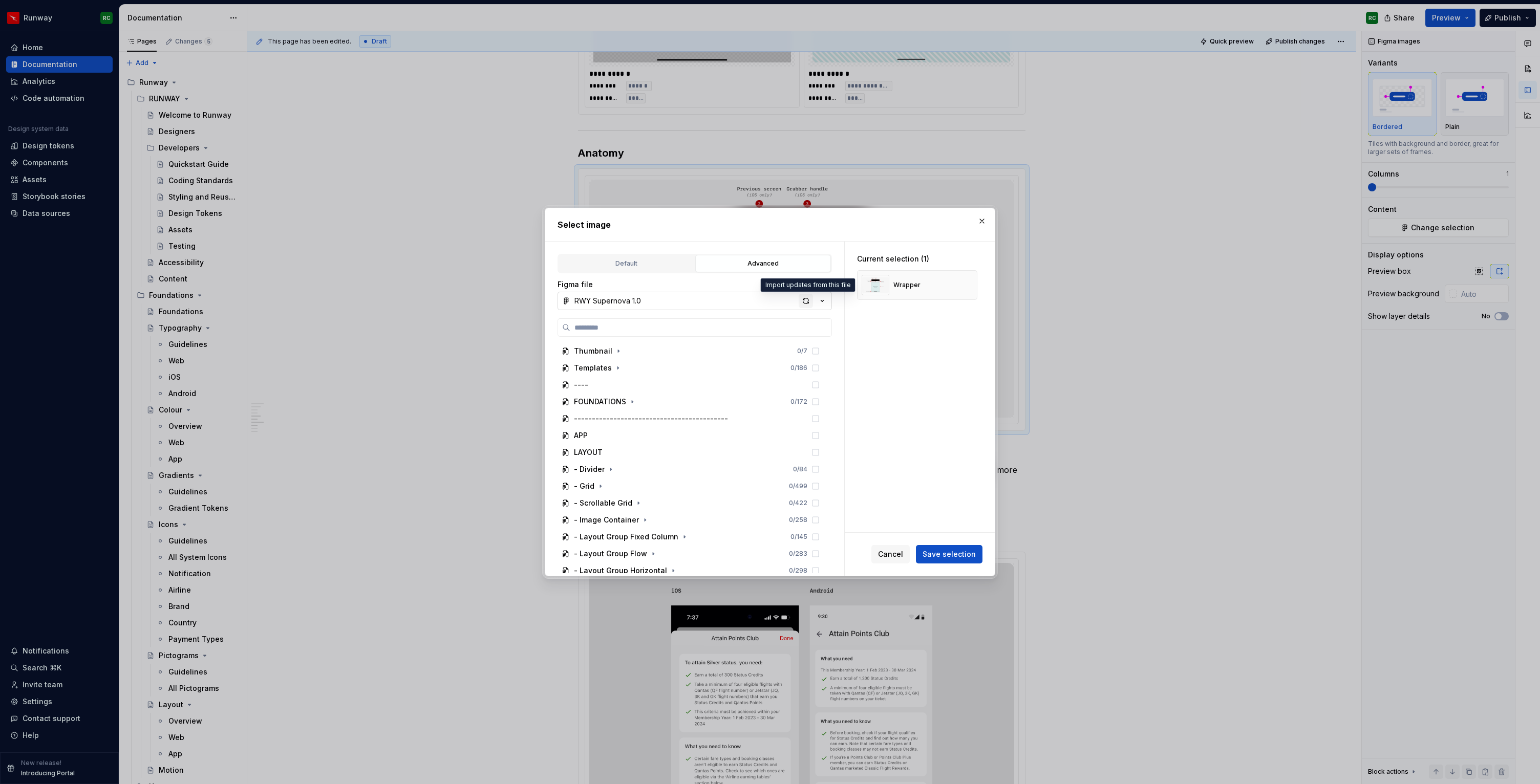
click at [810, 303] on div "button" at bounding box center [806, 300] width 14 height 14
click at [670, 447] on icon "button" at bounding box center [674, 444] width 8 height 8
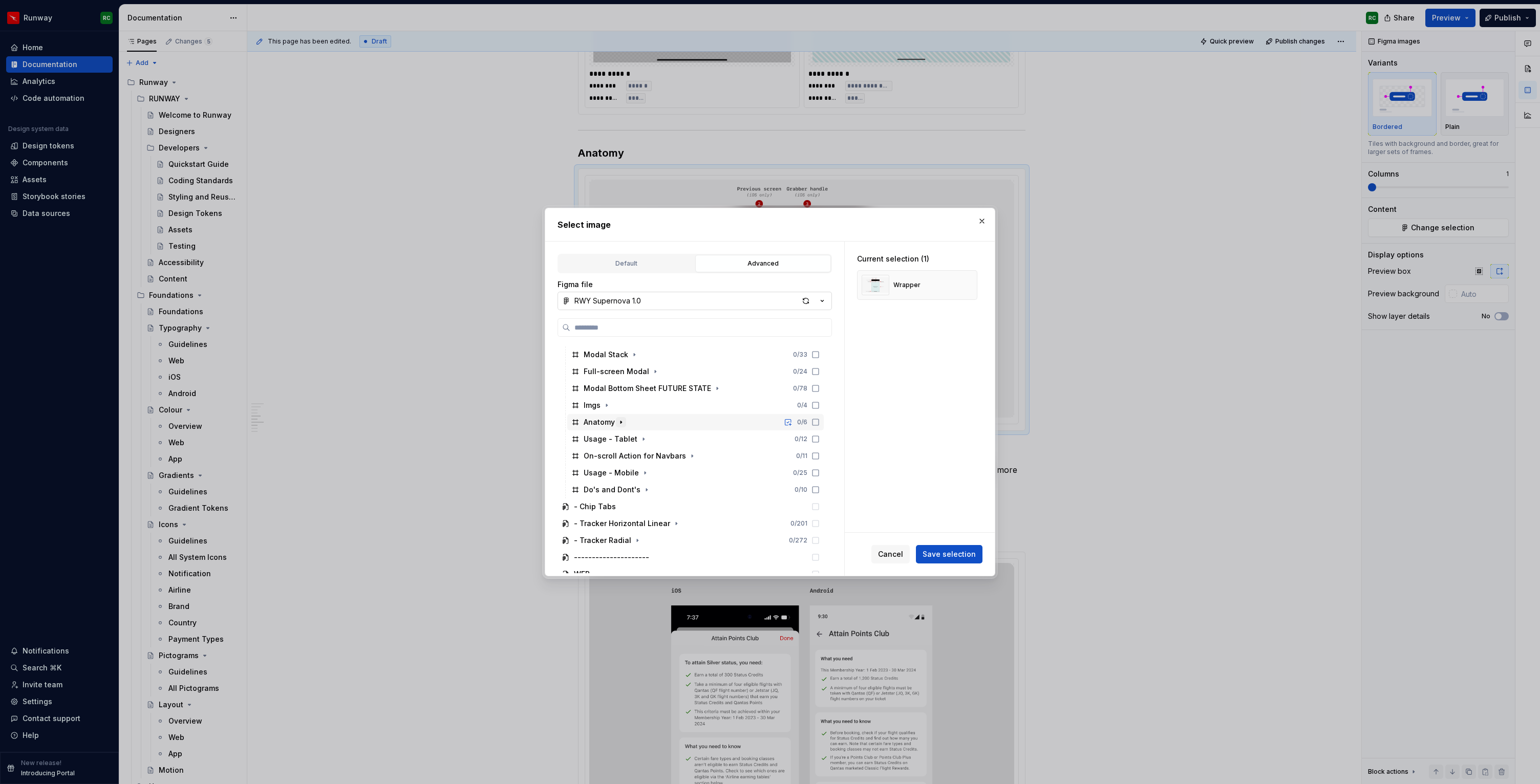
click at [624, 422] on icon "button" at bounding box center [621, 422] width 8 height 8
click at [803, 302] on div "button" at bounding box center [806, 300] width 14 height 14
type textarea "*"
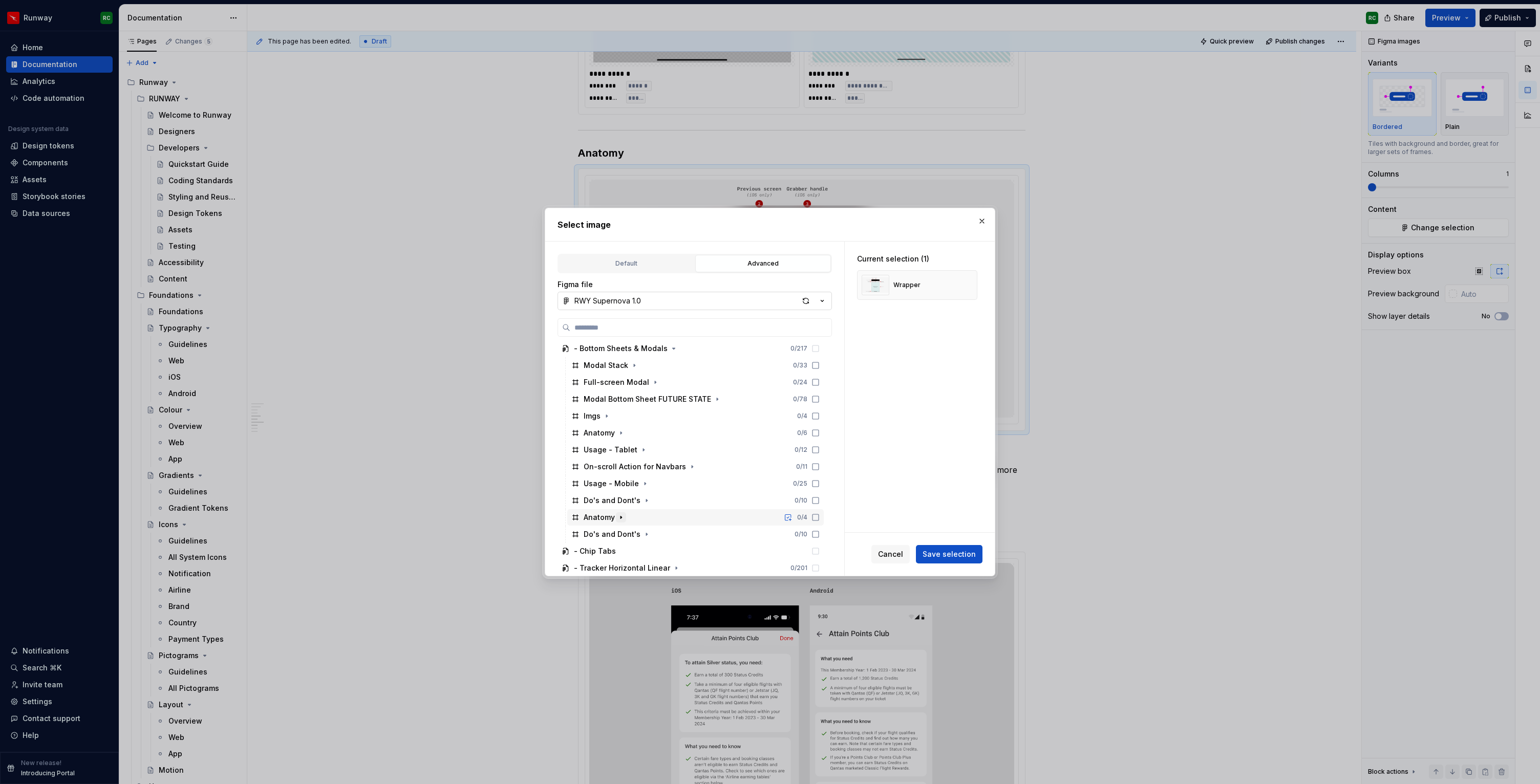
click at [620, 516] on icon "button" at bounding box center [620, 518] width 1 height 3
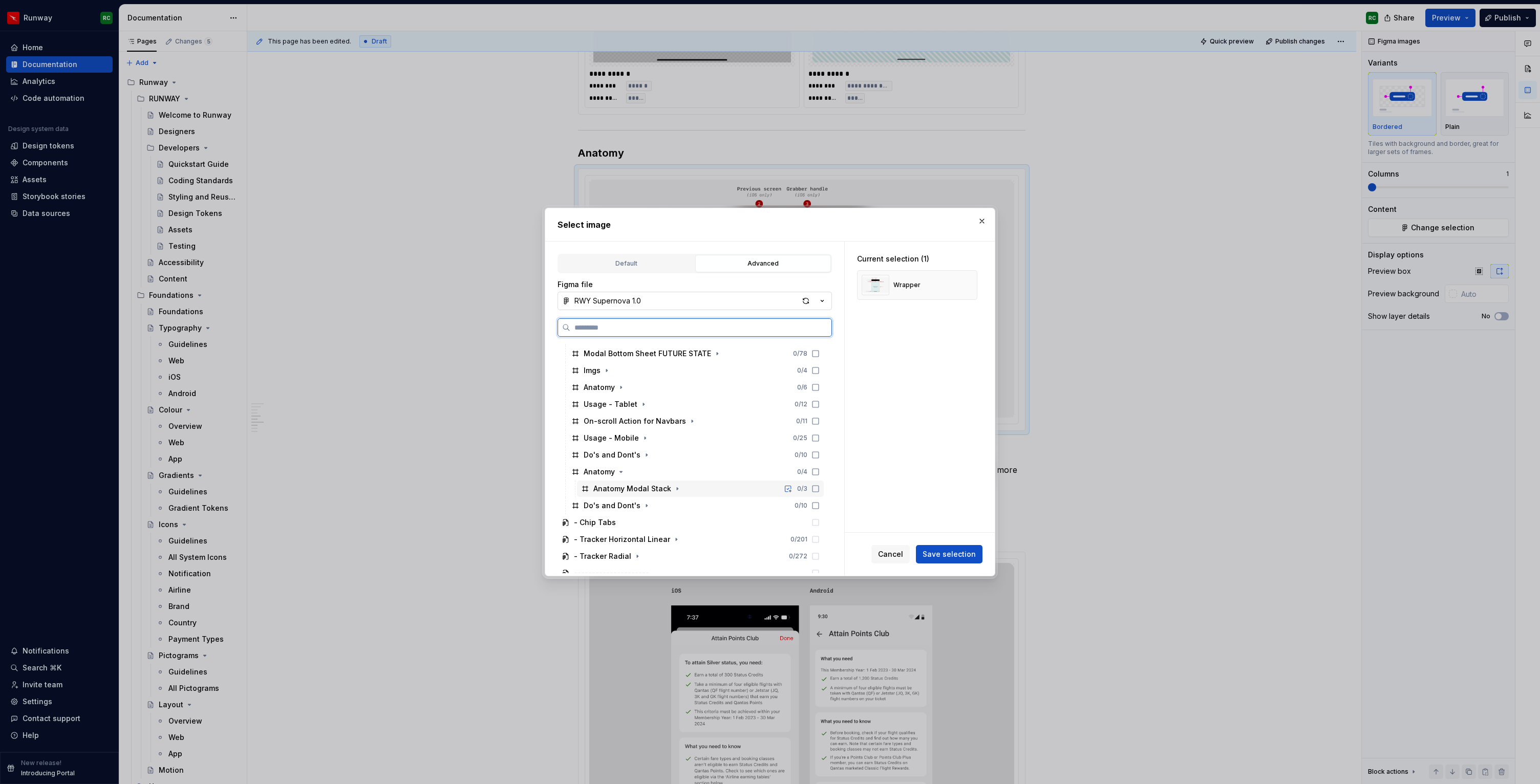
click at [689, 488] on div "Anatomy Modal Stack 0 / 3" at bounding box center [700, 489] width 247 height 16
click at [967, 283] on button "button" at bounding box center [965, 285] width 14 height 14
click at [961, 559] on span "Save selection" at bounding box center [949, 554] width 53 height 10
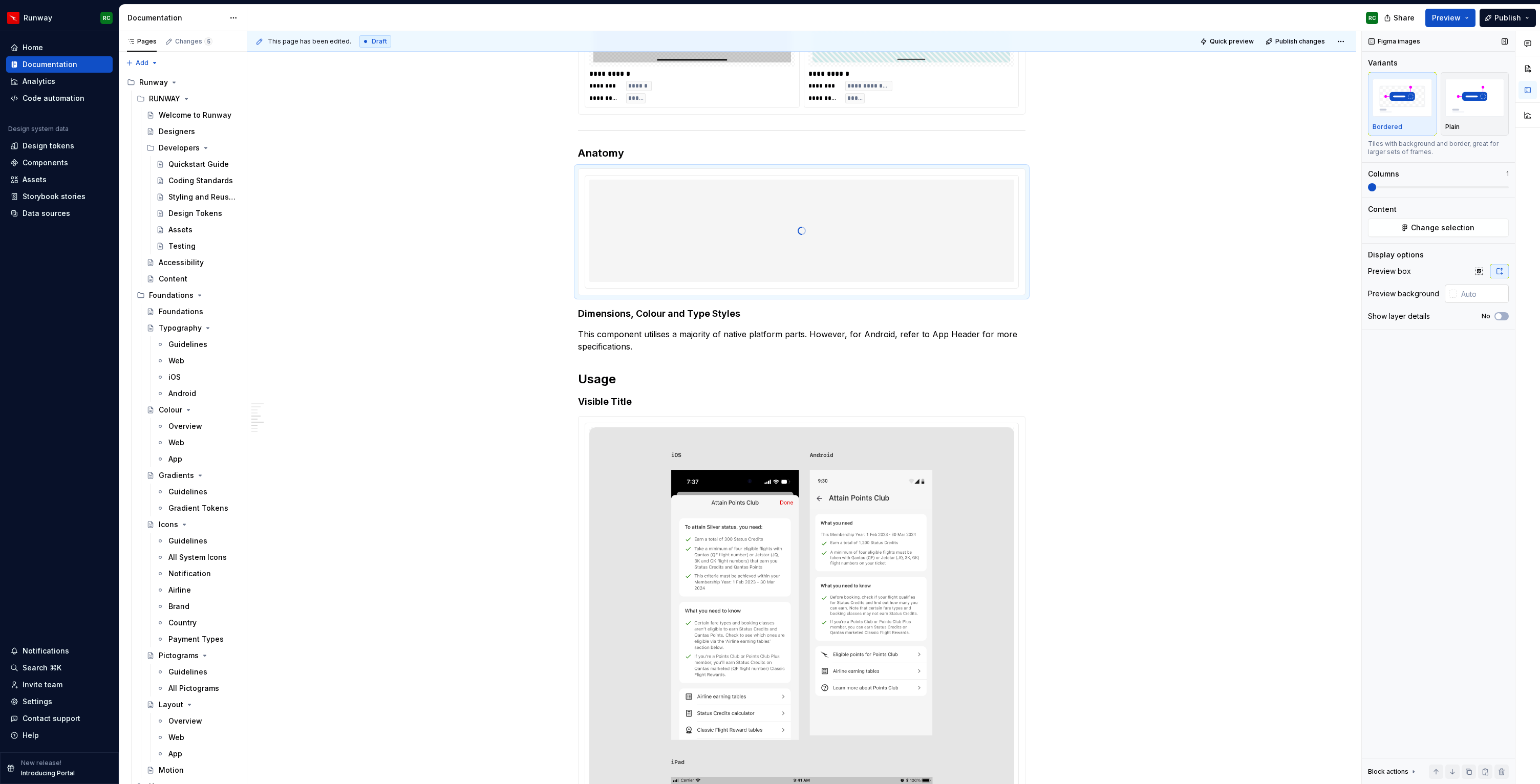
click at [1472, 297] on input "text" at bounding box center [1483, 294] width 52 height 18
paste input "E5E3E1"
click at [1284, 406] on div "**********" at bounding box center [801, 755] width 1109 height 5412
type input "#E5E3E1"
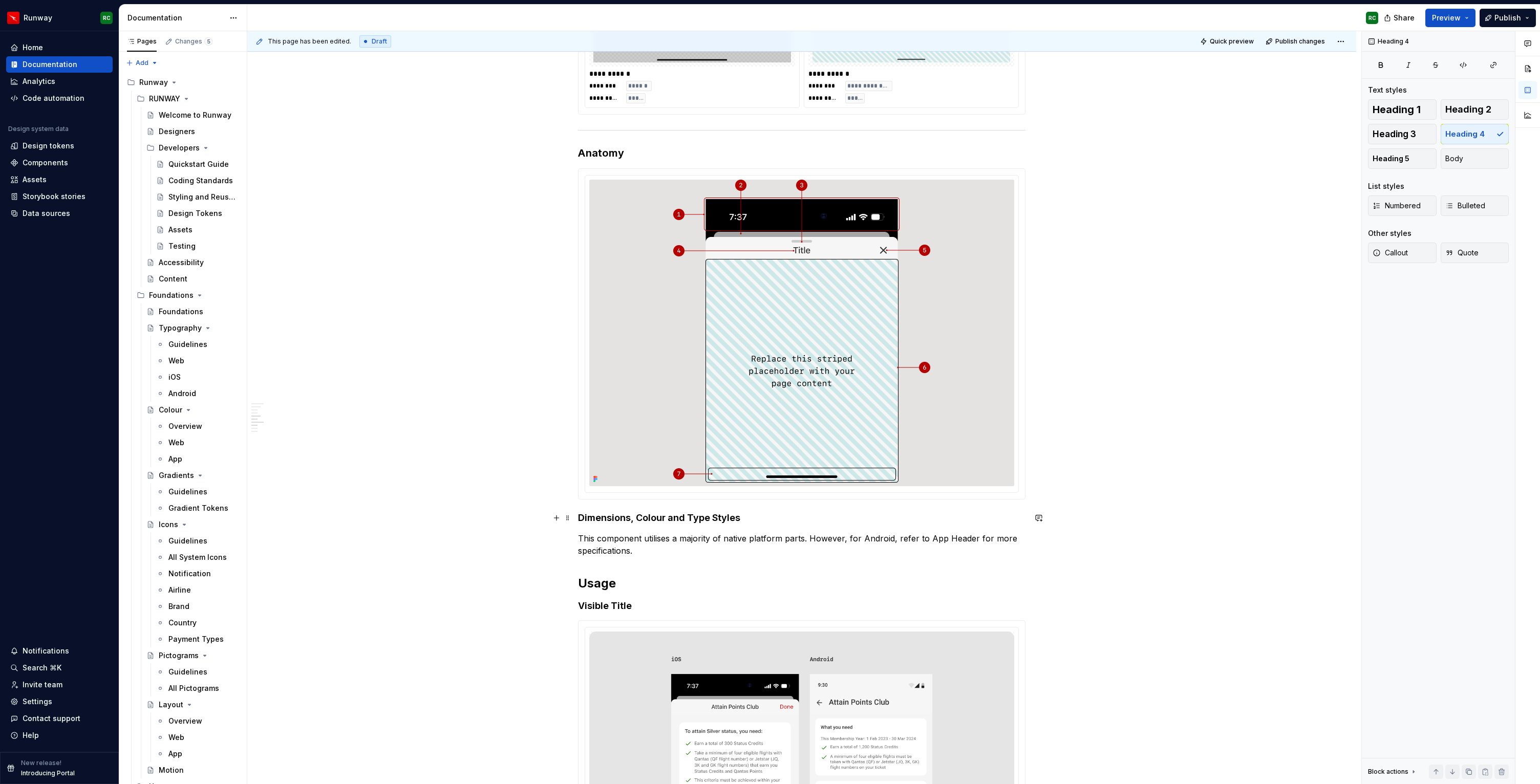
click at [774, 514] on h4 "Dimensions, Colour and Type Styles" at bounding box center [801, 518] width 448 height 12
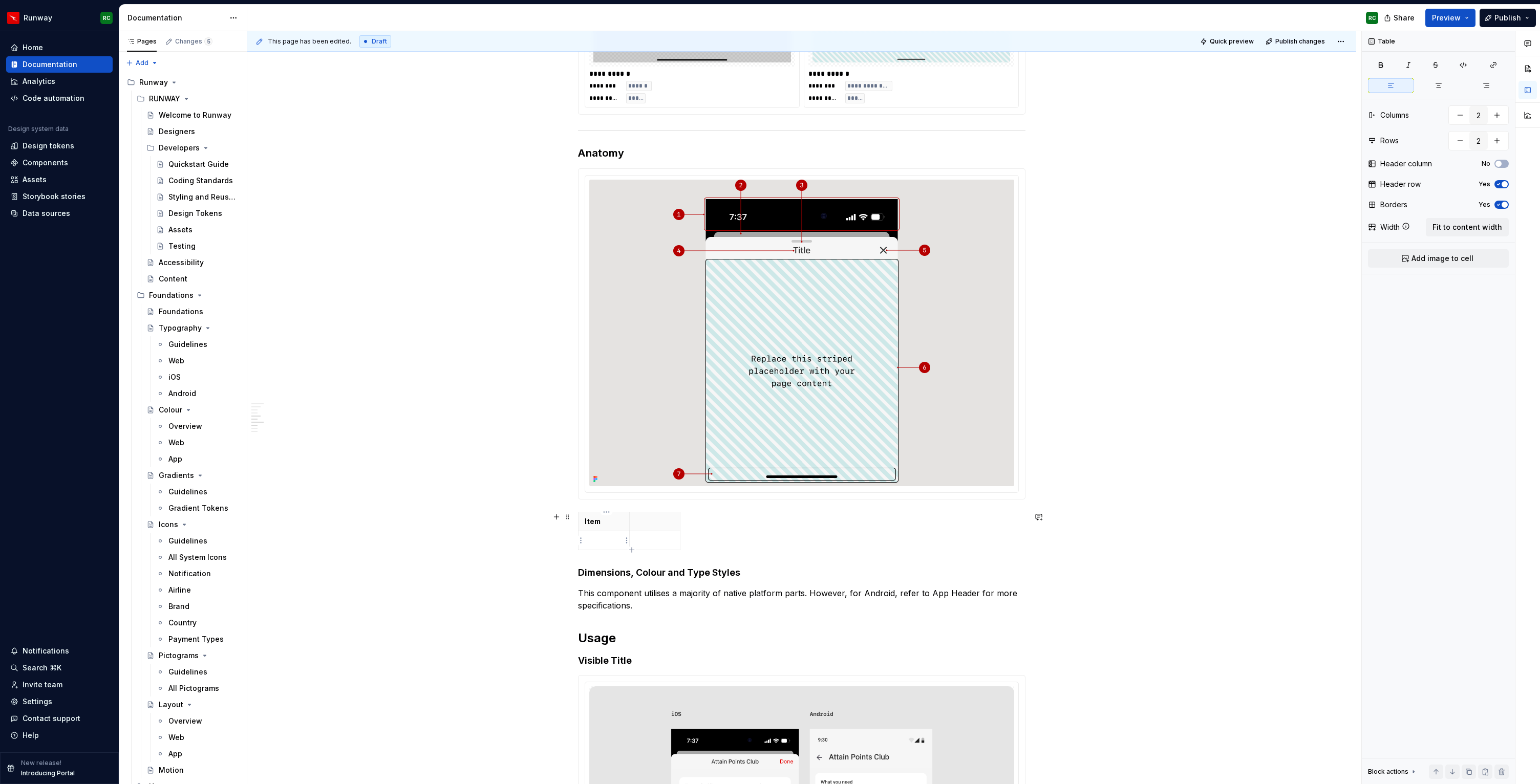
click at [612, 540] on p at bounding box center [604, 540] width 38 height 10
click at [633, 548] on icon "button" at bounding box center [632, 550] width 8 height 8
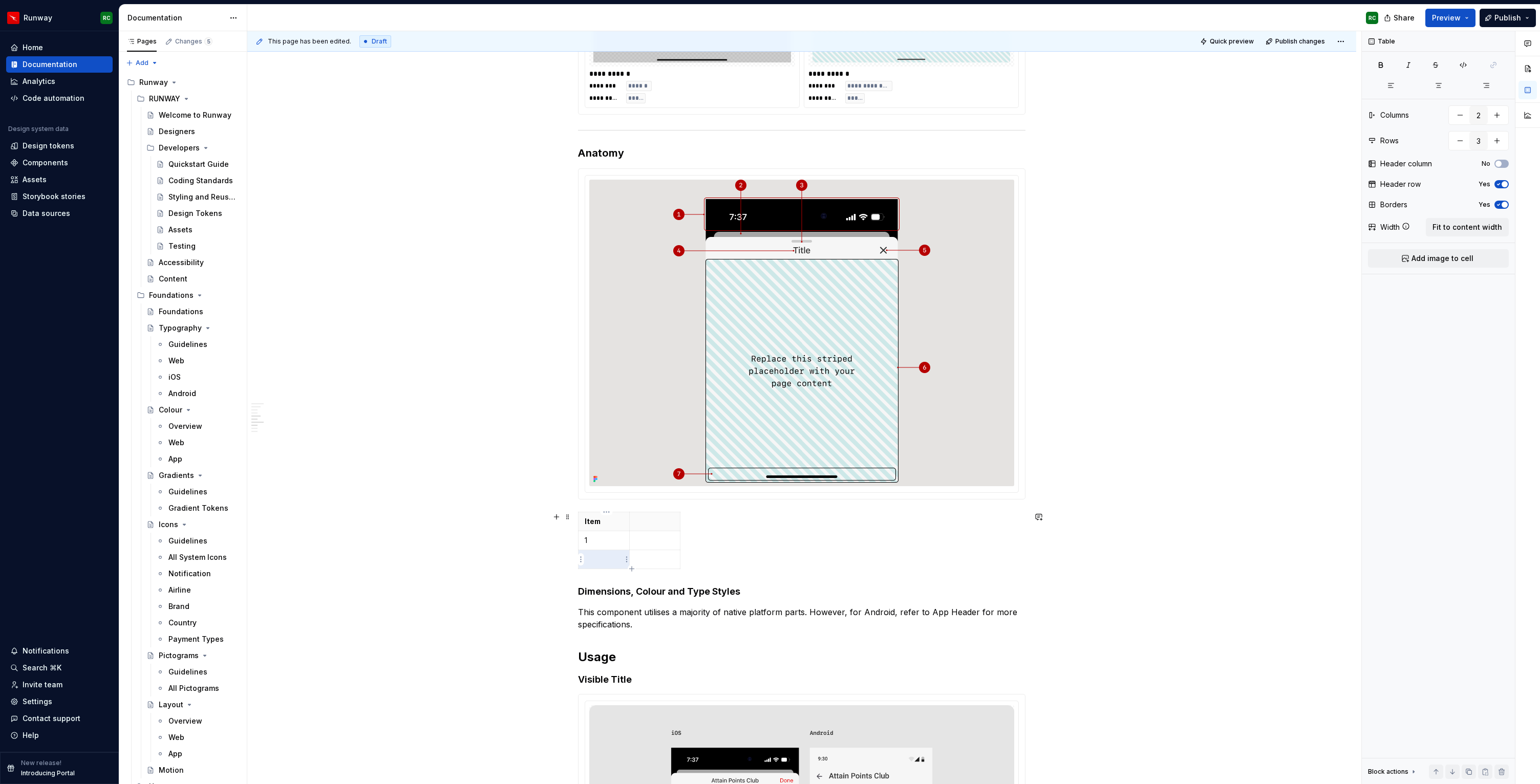
click at [610, 559] on p at bounding box center [604, 559] width 38 height 10
click at [633, 568] on icon "button" at bounding box center [632, 569] width 8 height 8
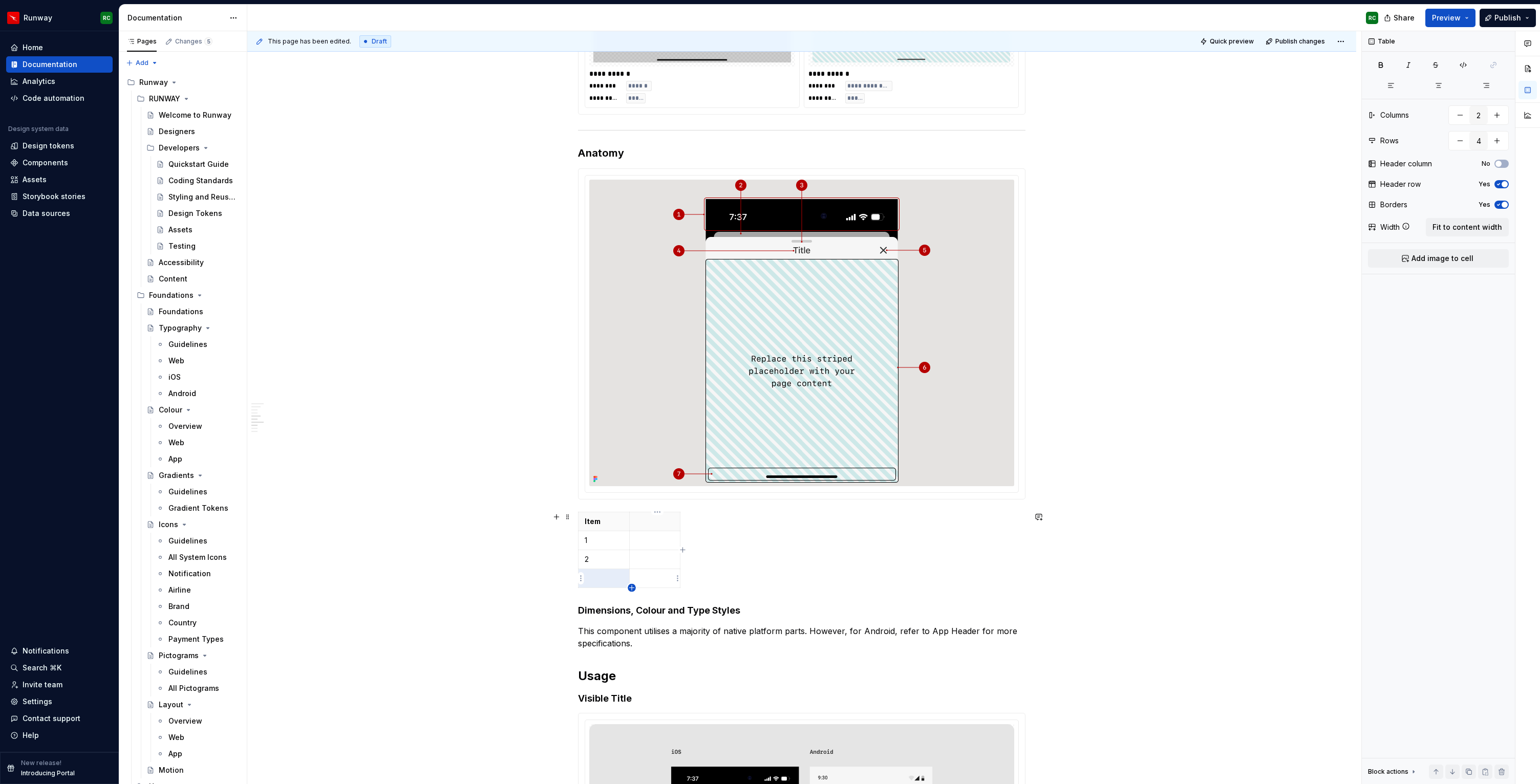
click at [632, 587] on icon "button" at bounding box center [632, 588] width 8 height 8
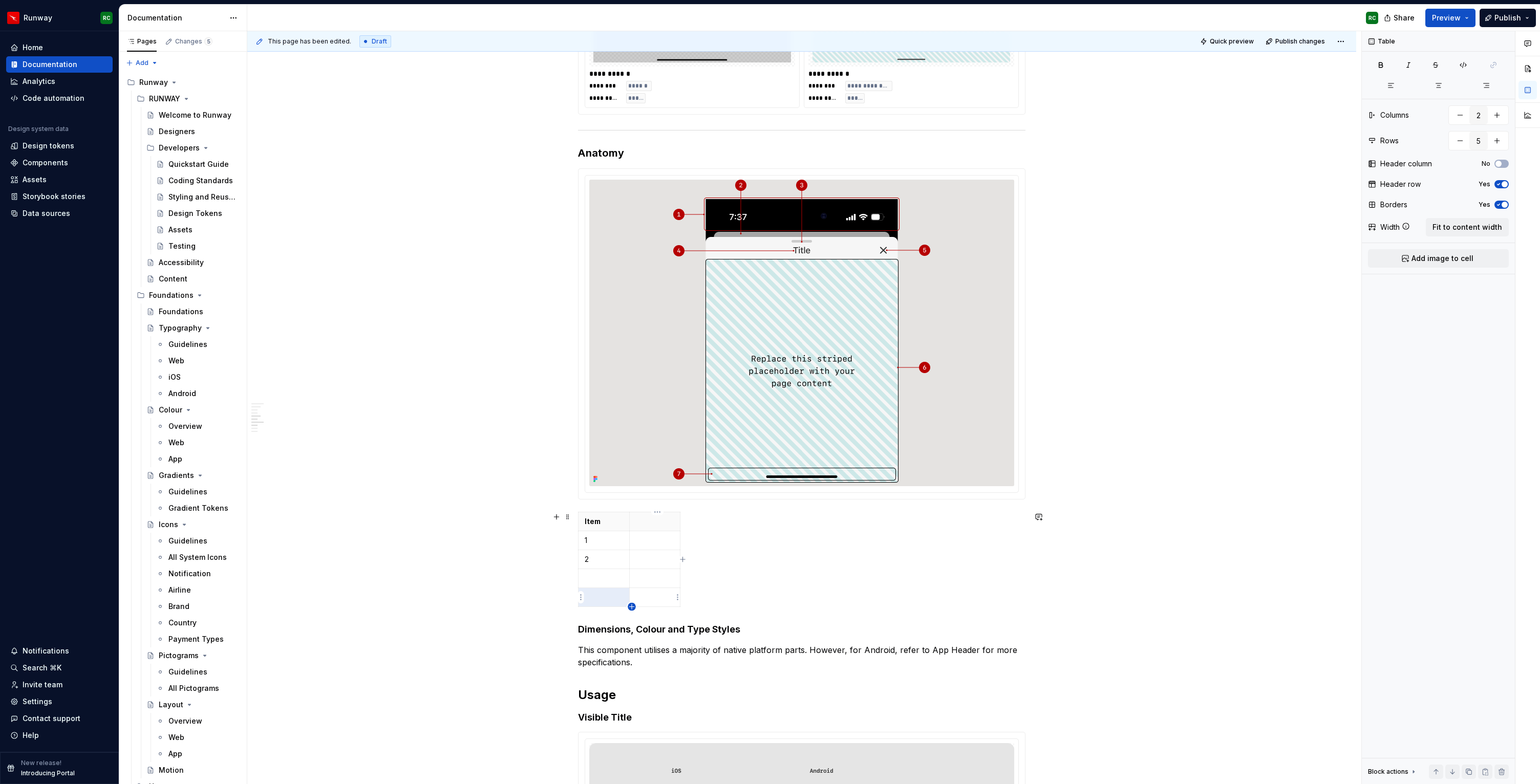
click at [632, 606] on icon "button" at bounding box center [631, 606] width 5 height 5
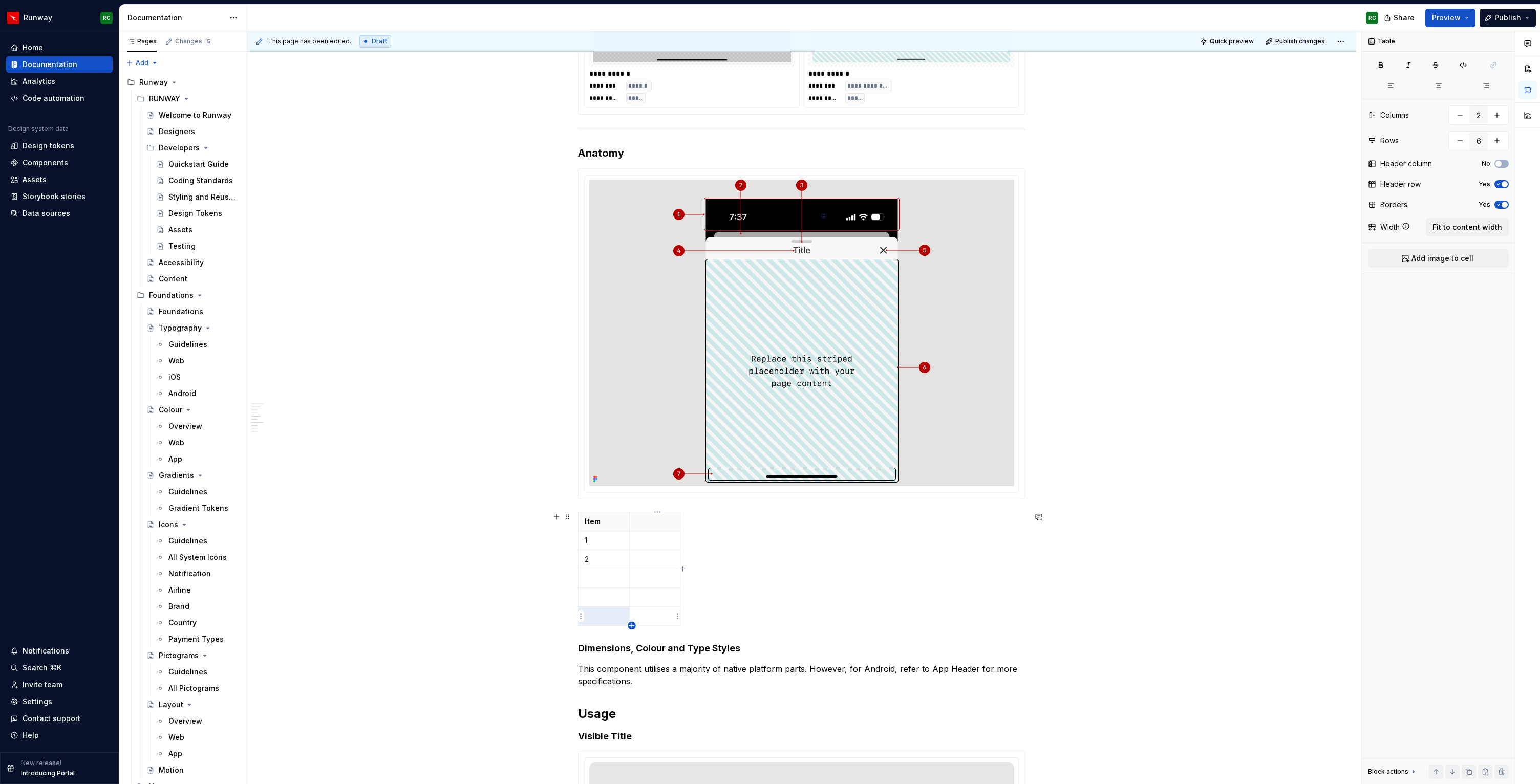
click at [633, 626] on icon "button" at bounding box center [632, 626] width 8 height 8
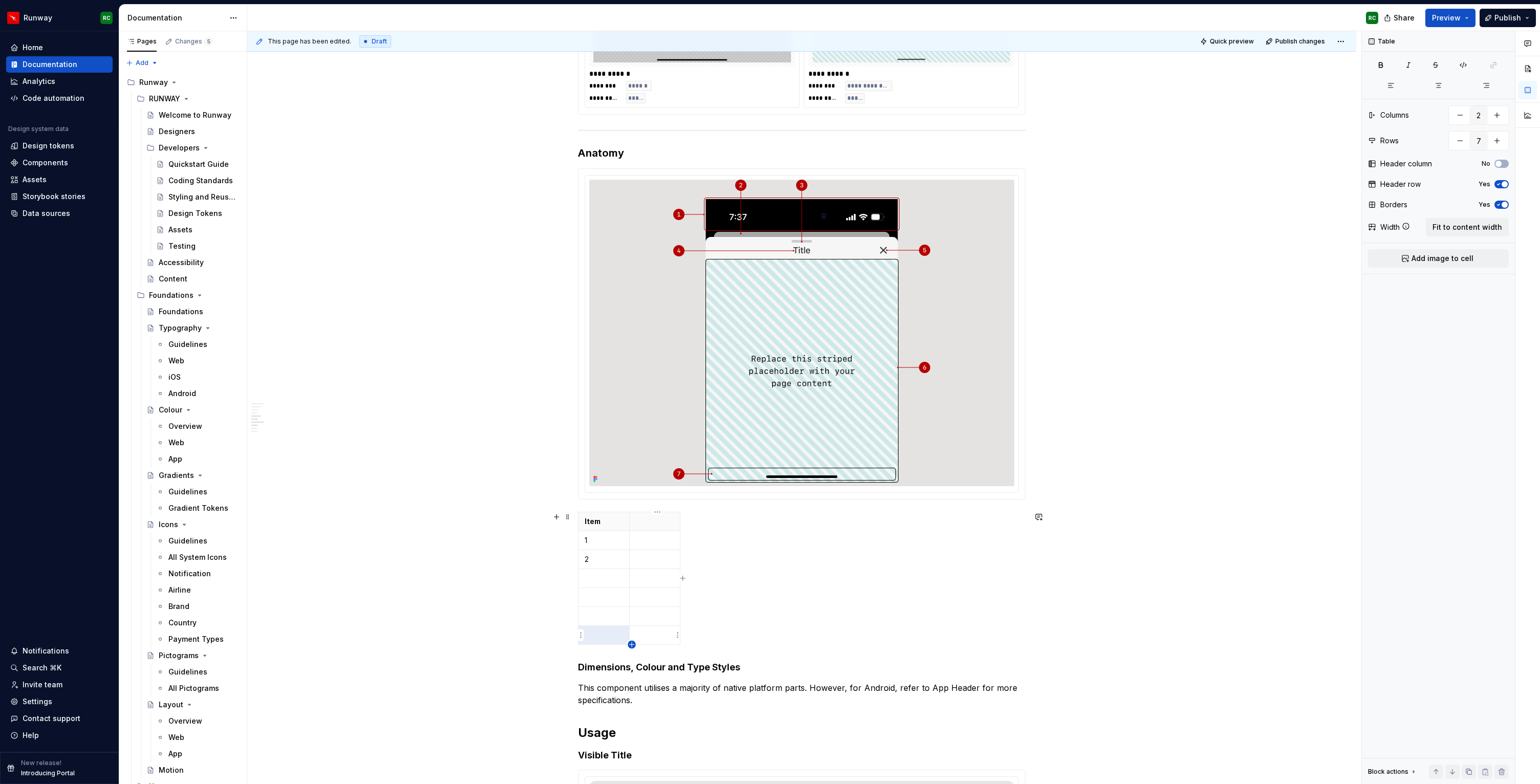
click at [631, 643] on icon "button" at bounding box center [632, 645] width 8 height 8
type input "8"
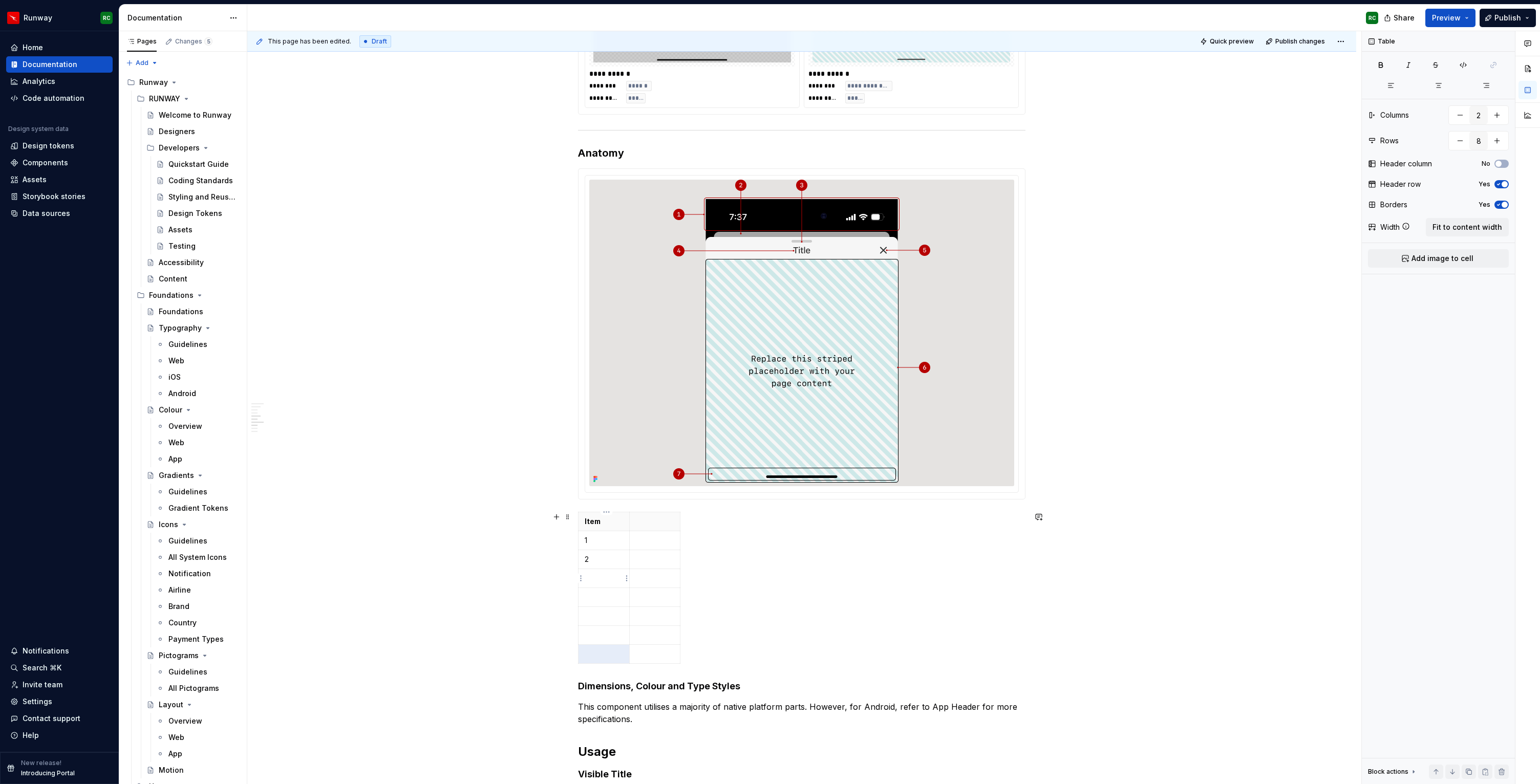
click at [604, 585] on td at bounding box center [604, 578] width 51 height 19
click at [599, 600] on p at bounding box center [604, 597] width 38 height 10
click at [598, 618] on p at bounding box center [604, 616] width 38 height 10
click at [598, 632] on p at bounding box center [604, 635] width 38 height 10
click at [594, 657] on p at bounding box center [604, 654] width 38 height 10
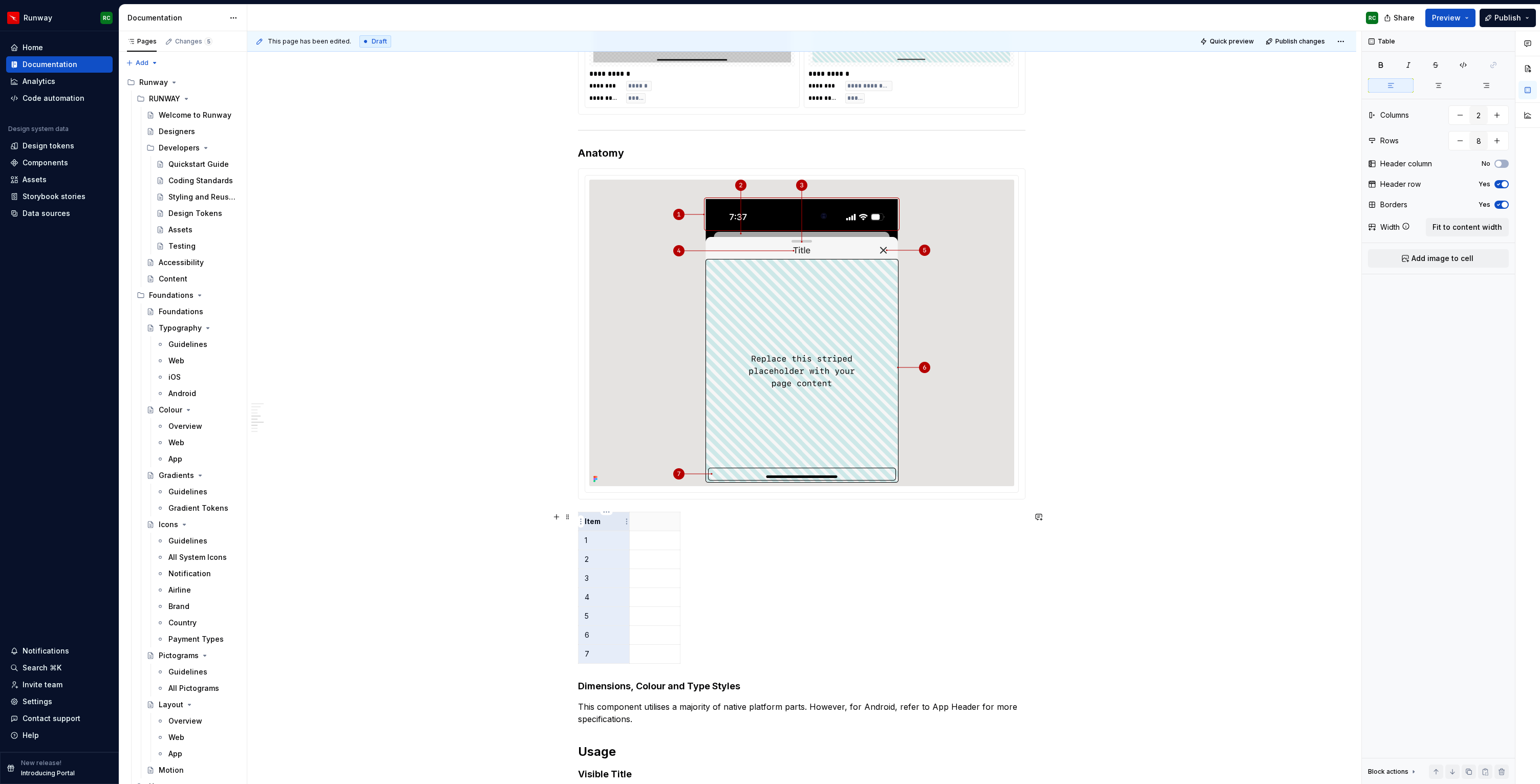
drag, startPoint x: 605, startPoint y: 658, endPoint x: 591, endPoint y: 527, distance: 131.7
click at [591, 527] on tbody "Item 1 2 3 4 5 6 7" at bounding box center [629, 587] width 102 height 152
click at [1427, 85] on button "button" at bounding box center [1438, 85] width 46 height 14
drag, startPoint x: 630, startPoint y: 529, endPoint x: 614, endPoint y: 529, distance: 16.0
click at [614, 529] on th at bounding box center [635, 521] width 51 height 19
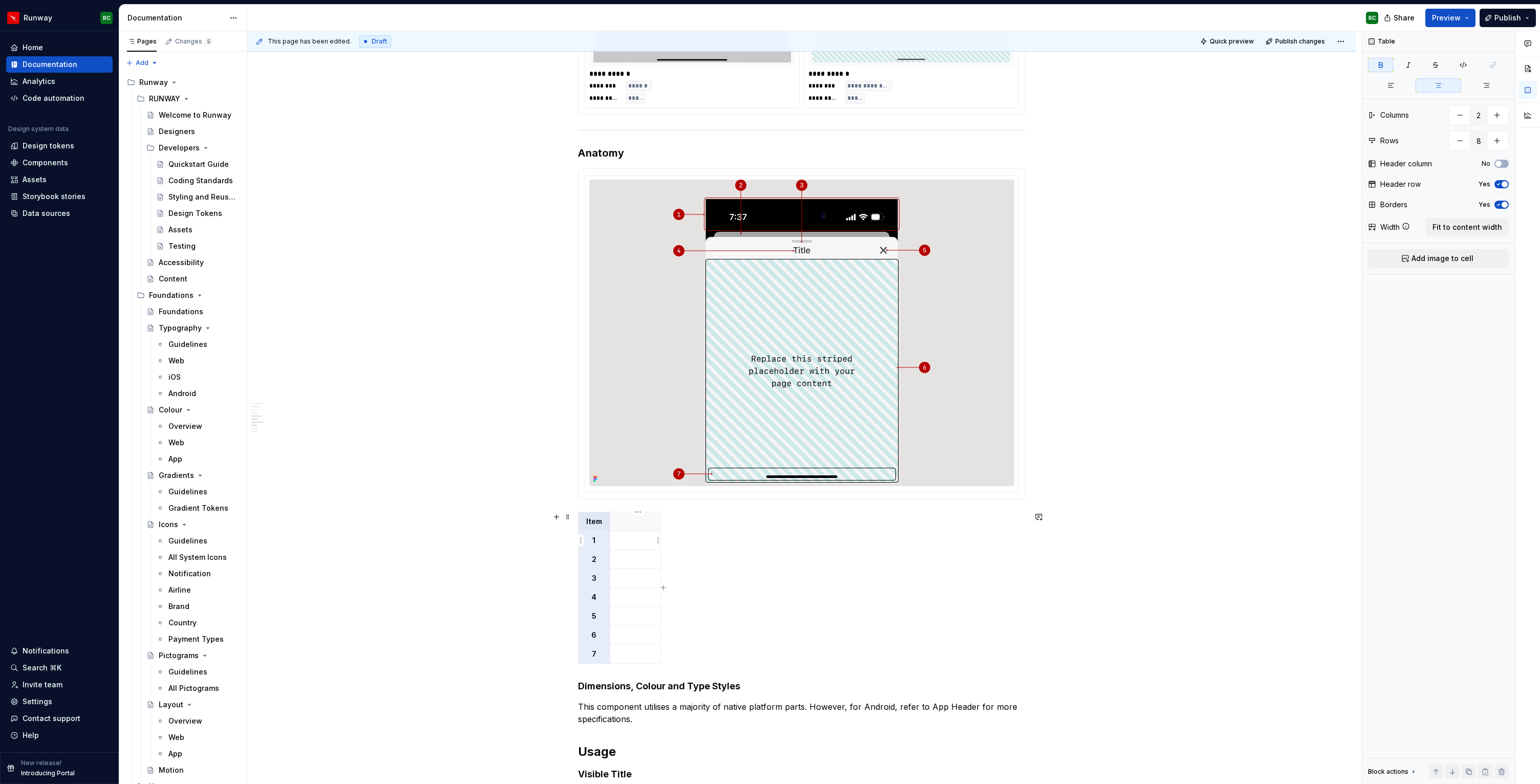
click at [663, 542] on div "Item 1 2 3 4 5 6 7" at bounding box center [801, 589] width 448 height 156
drag, startPoint x: 667, startPoint y: 578, endPoint x: 709, endPoint y: 576, distance: 42.0
type textarea "*"
click at [625, 522] on p at bounding box center [658, 521] width 84 height 10
drag, startPoint x: 708, startPoint y: 548, endPoint x: 728, endPoint y: 546, distance: 20.1
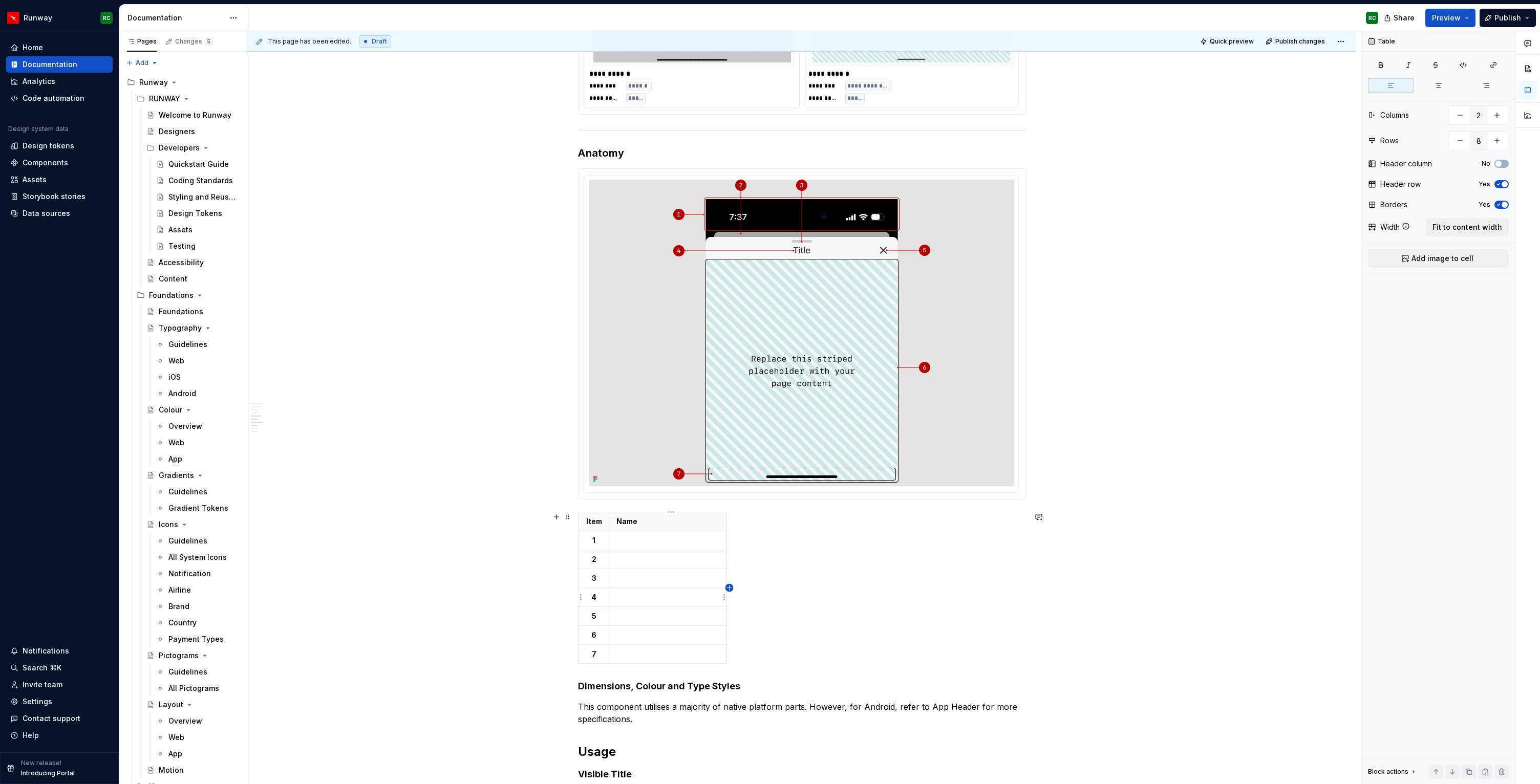
click at [729, 588] on icon "button" at bounding box center [729, 587] width 5 height 5
type input "3"
drag, startPoint x: 747, startPoint y: 563, endPoint x: 851, endPoint y: 561, distance: 104.0
click at [773, 524] on p at bounding box center [788, 521] width 109 height 10
click at [663, 542] on p at bounding box center [668, 540] width 105 height 10
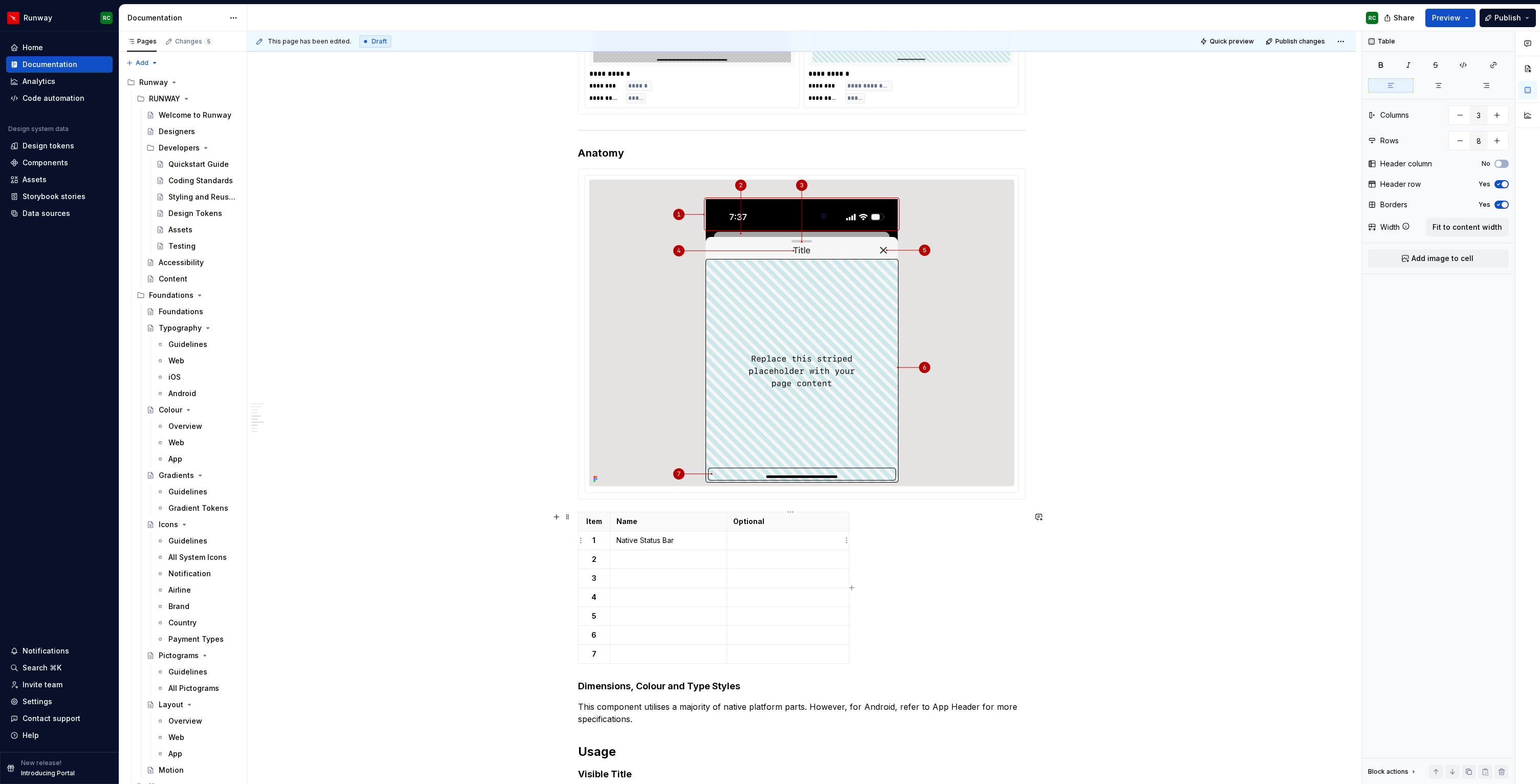
click at [762, 542] on p at bounding box center [788, 540] width 109 height 10
click at [810, 522] on button "button" at bounding box center [814, 522] width 14 height 14
click at [642, 564] on p at bounding box center [668, 559] width 105 height 10
click at [680, 561] on p "Previous screen (Apple Only)" at bounding box center [668, 559] width 105 height 10
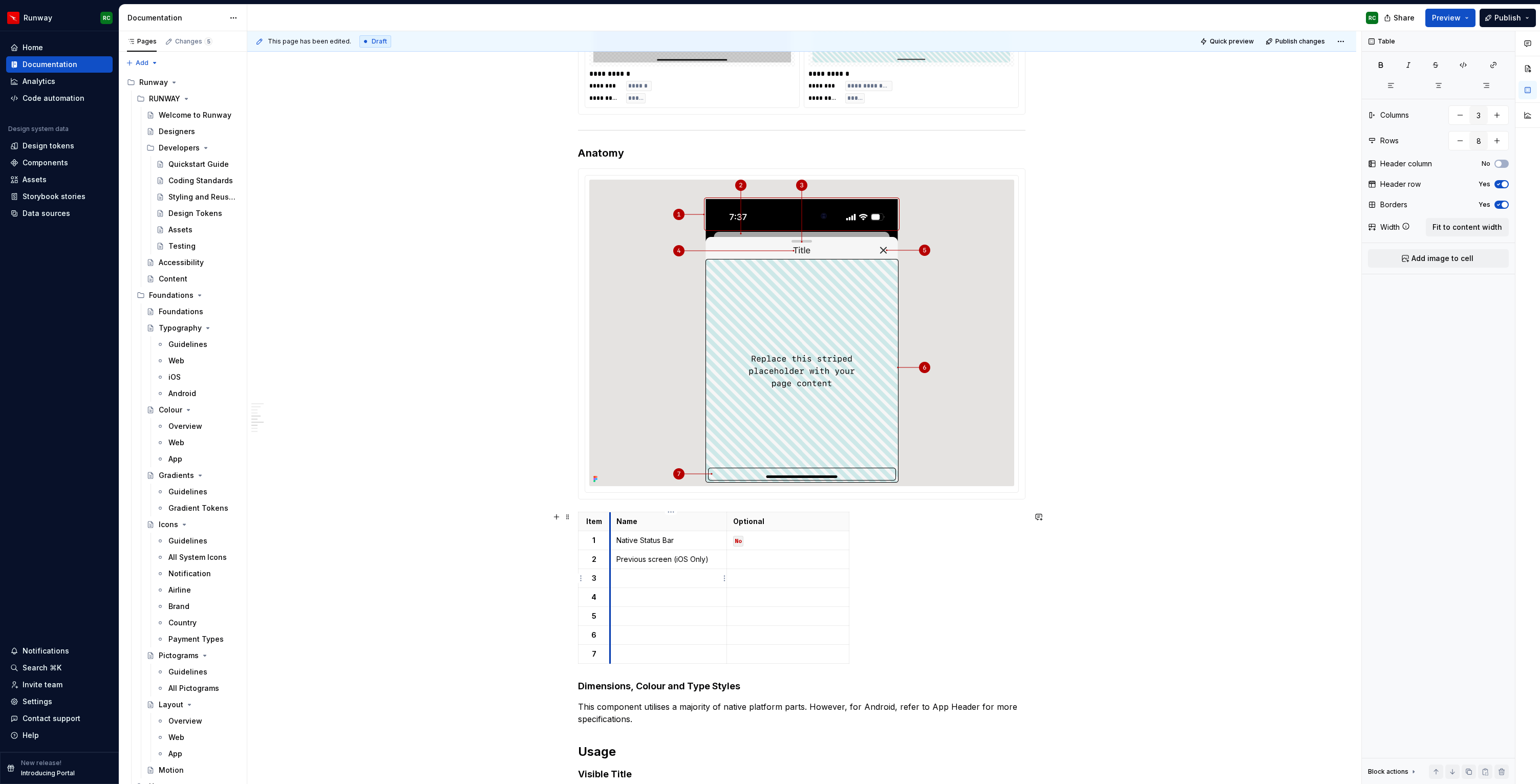
click at [622, 578] on p at bounding box center [668, 578] width 105 height 10
click at [769, 562] on p at bounding box center [788, 559] width 109 height 10
click at [810, 539] on button "button" at bounding box center [814, 541] width 14 height 14
click at [782, 578] on p at bounding box center [788, 578] width 109 height 10
click at [814, 559] on button "button" at bounding box center [814, 560] width 14 height 14
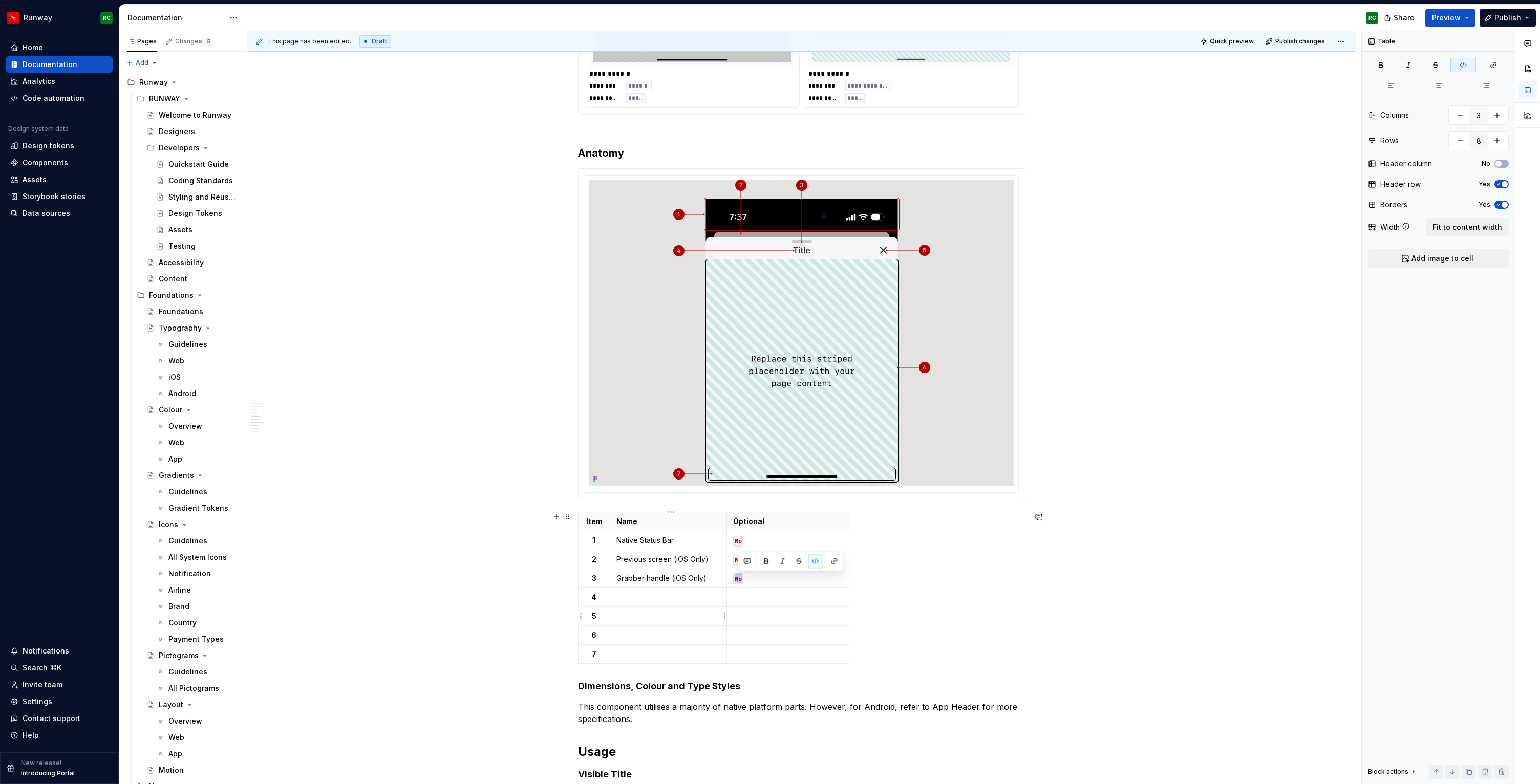
click at [662, 602] on p at bounding box center [668, 597] width 105 height 10
click at [745, 599] on p at bounding box center [788, 597] width 109 height 10
click at [812, 577] on button "button" at bounding box center [814, 579] width 14 height 14
click at [669, 618] on p at bounding box center [668, 616] width 105 height 10
drag, startPoint x: 730, startPoint y: 581, endPoint x: 755, endPoint y: 574, distance: 26.0
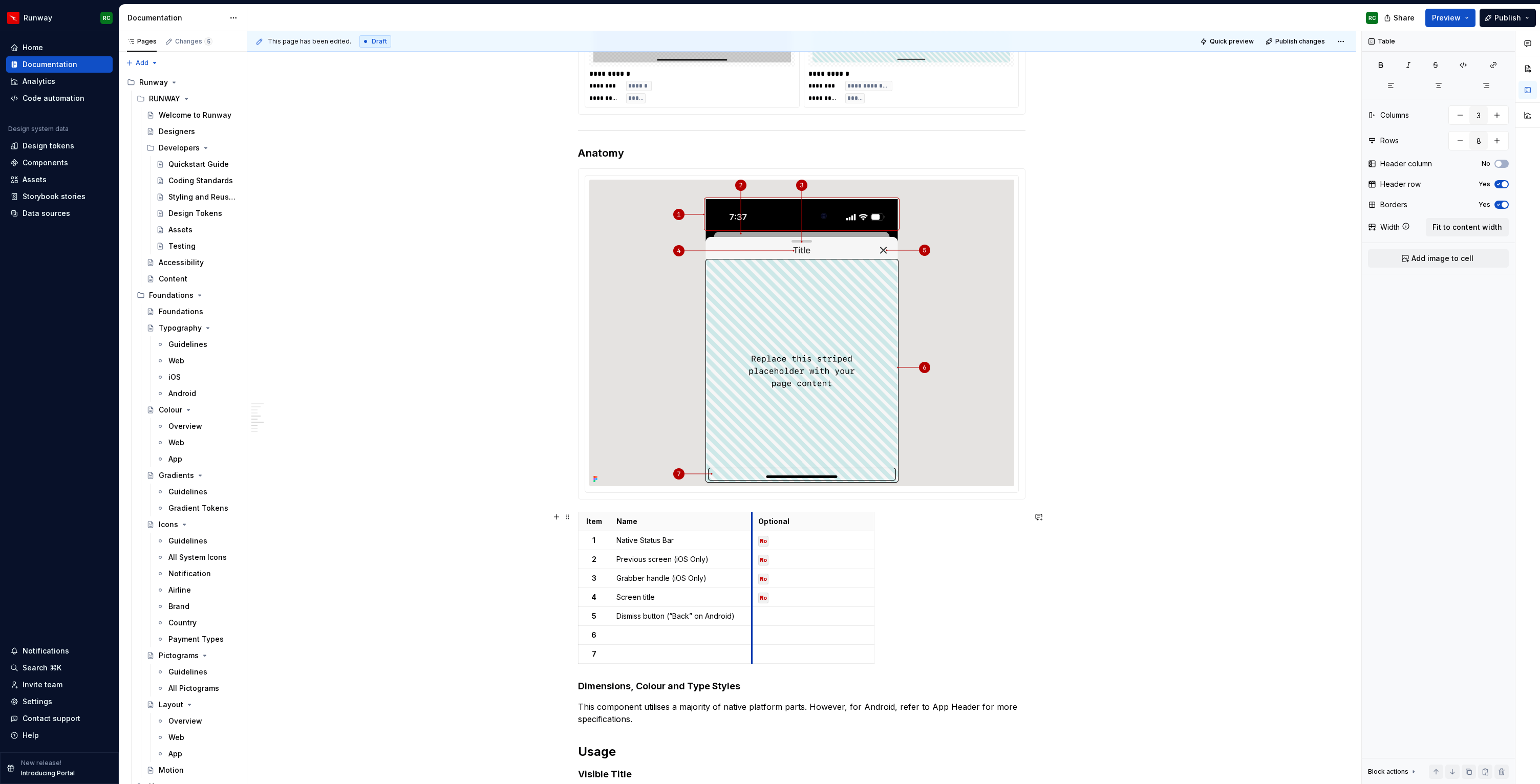
click at [755, 574] on td "No" at bounding box center [813, 578] width 122 height 19
click at [709, 627] on td at bounding box center [681, 635] width 142 height 19
click at [662, 658] on p at bounding box center [680, 654] width 129 height 10
click at [778, 654] on p at bounding box center [813, 654] width 109 height 10
click at [840, 631] on button "button" at bounding box center [839, 636] width 14 height 14
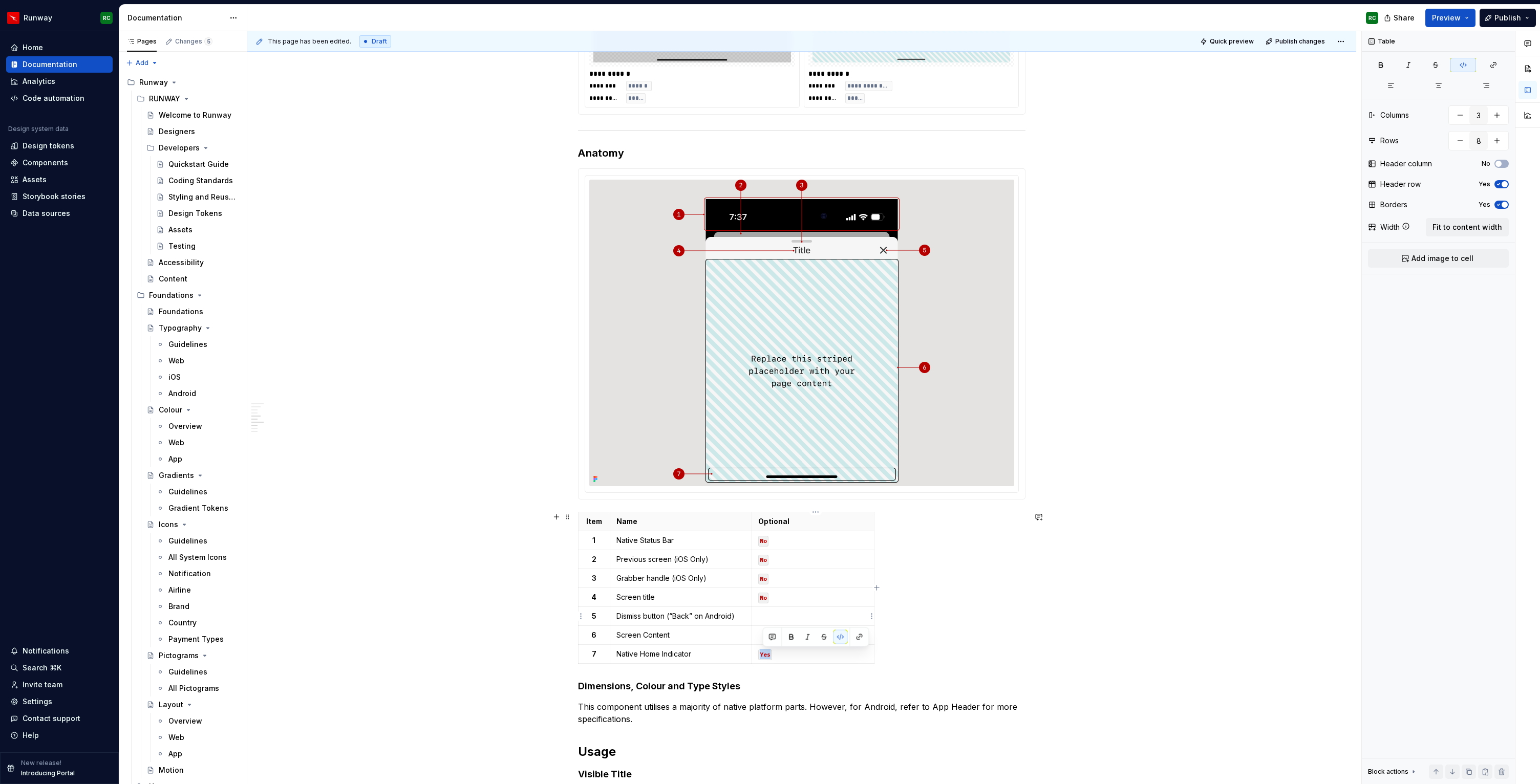
click at [803, 613] on p at bounding box center [813, 616] width 109 height 10
click at [836, 596] on button "button" at bounding box center [839, 598] width 14 height 14
click at [814, 634] on p at bounding box center [813, 635] width 109 height 10
click at [836, 614] on button "button" at bounding box center [839, 617] width 14 height 14
click at [957, 581] on div "Item Name Optional 1 Native Status Bar No 2 Previous screen (iOS Only) No 3 Gra…" at bounding box center [801, 589] width 448 height 156
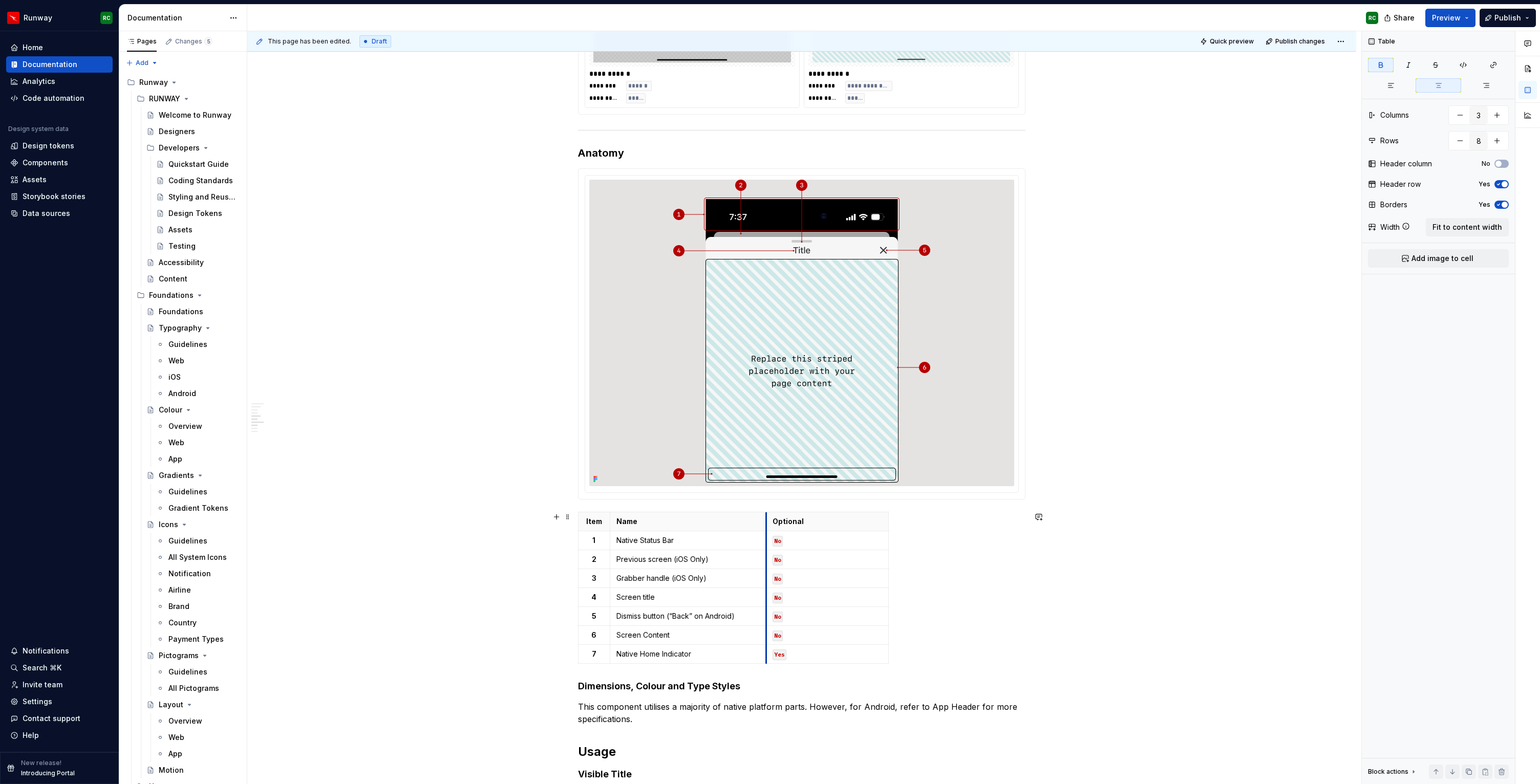
drag, startPoint x: 754, startPoint y: 591, endPoint x: 769, endPoint y: 591, distance: 15.0
click at [769, 591] on td "No" at bounding box center [827, 597] width 122 height 19
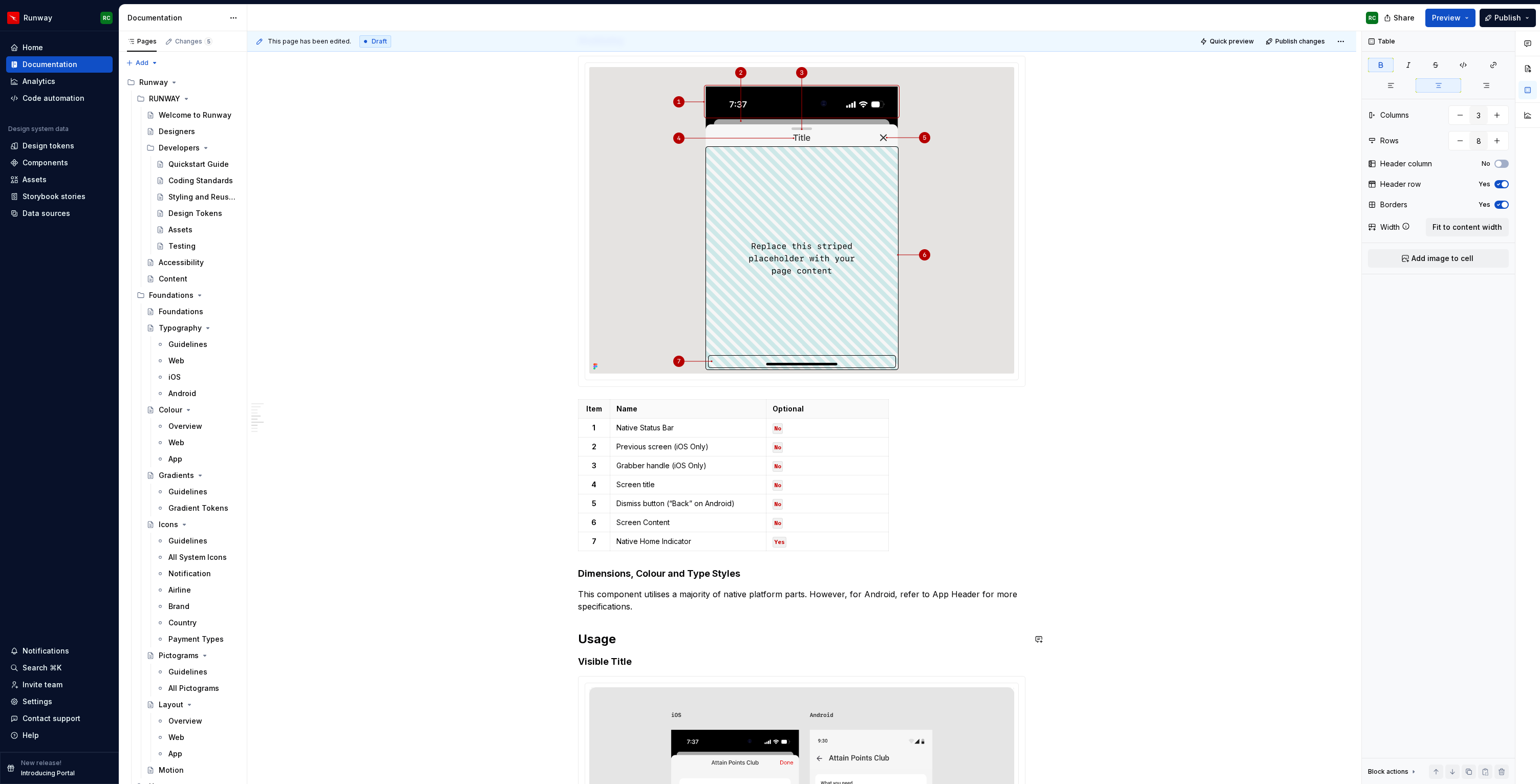
click at [659, 611] on p "This component utilises a majority of native platform parts. However, for Andro…" at bounding box center [801, 600] width 448 height 25
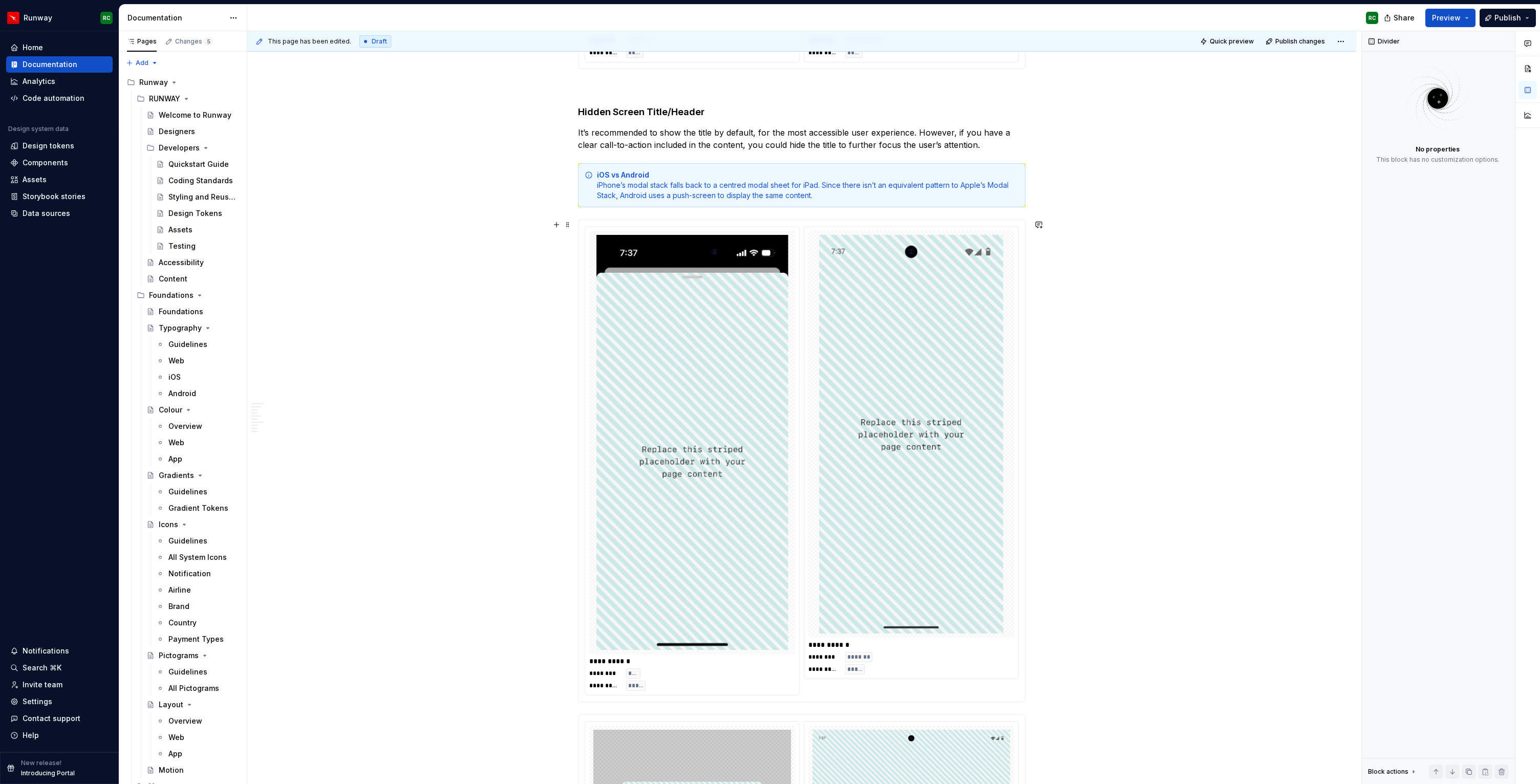
scroll to position [1464, 0]
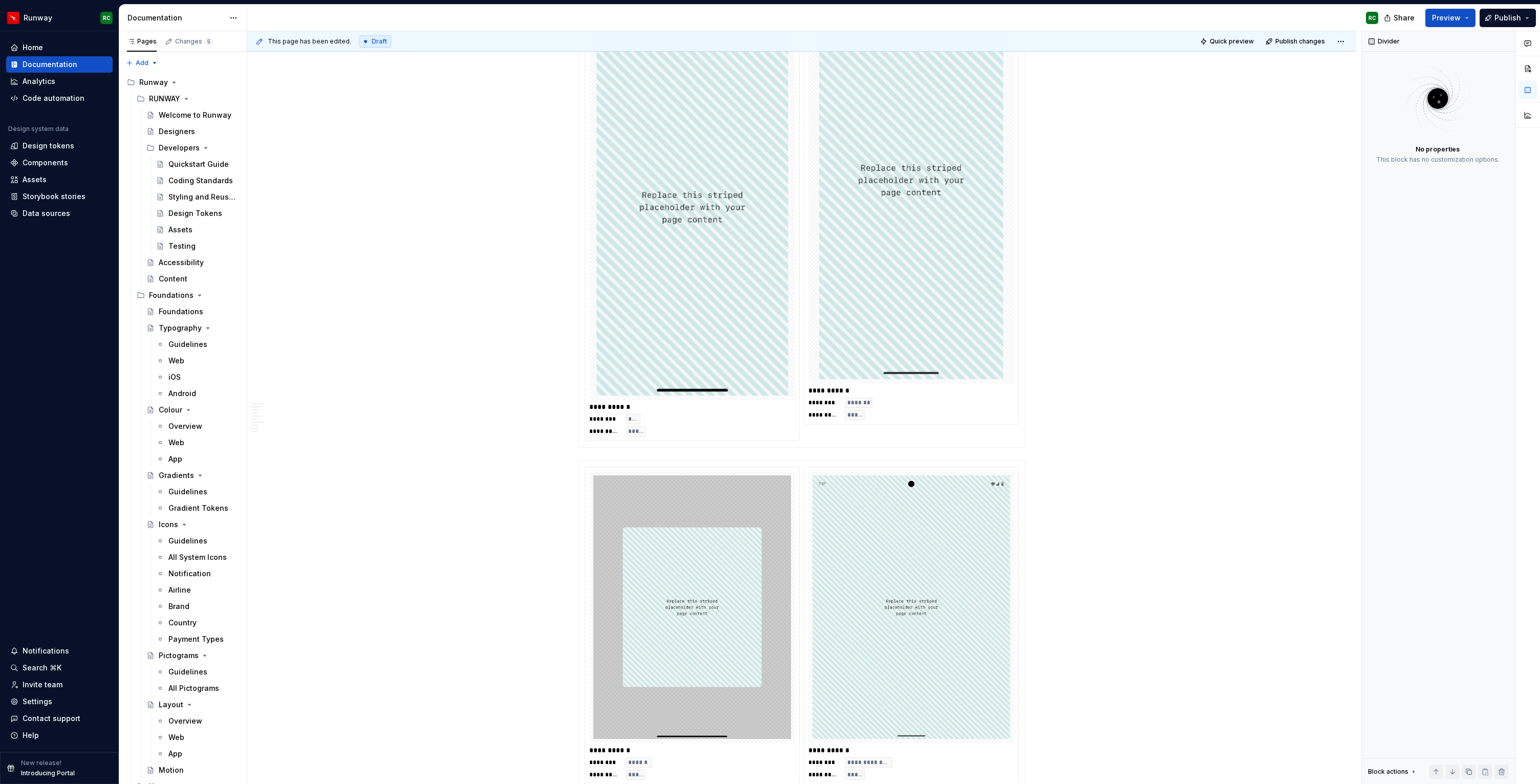
type textarea "*"
